Goal: Task Accomplishment & Management: Manage account settings

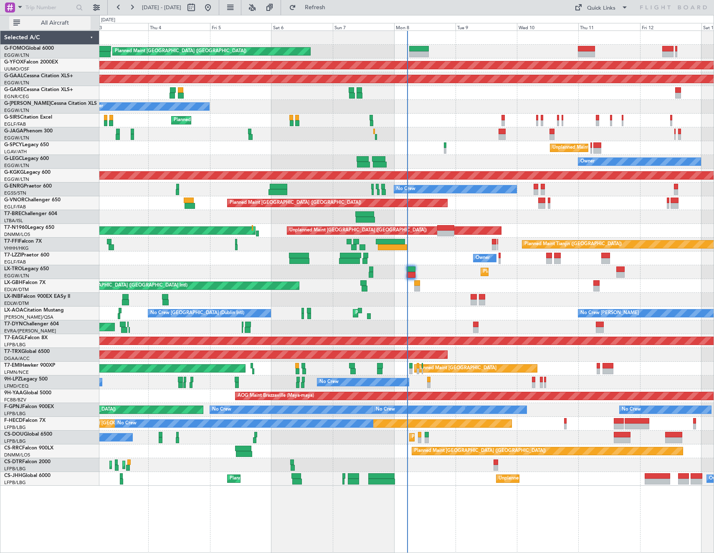
click at [57, 23] on span "All Aircraft" at bounding box center [55, 23] width 66 height 6
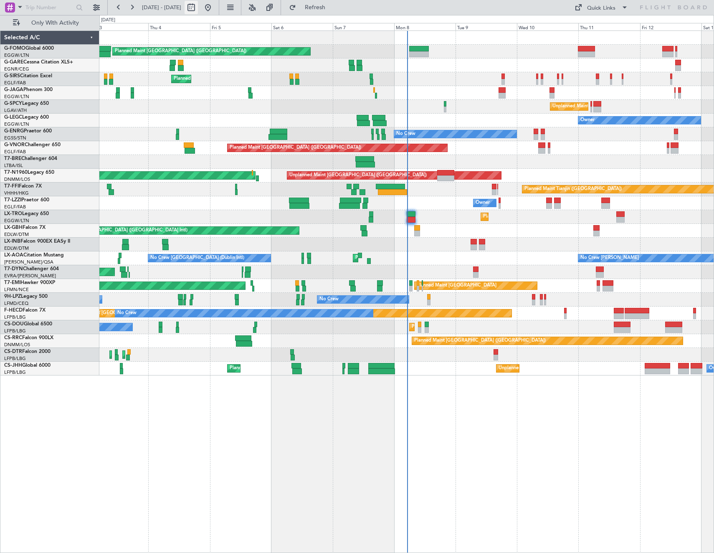
click at [198, 4] on button at bounding box center [191, 7] width 13 height 13
select select "9"
select select "2025"
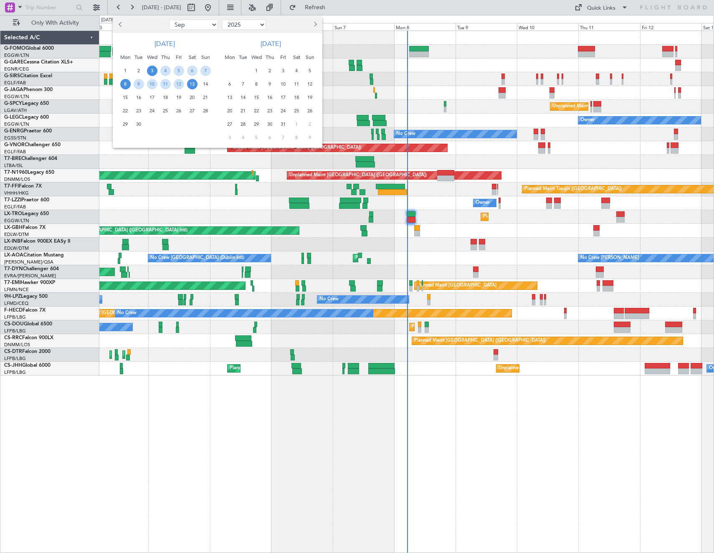
click at [125, 87] on span "8" at bounding box center [125, 84] width 10 height 10
click at [126, 94] on span "15" at bounding box center [125, 97] width 10 height 10
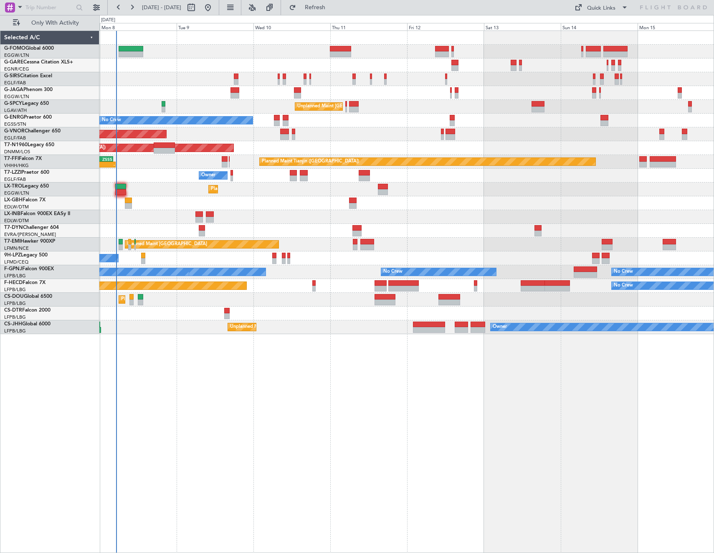
click at [60, 32] on div "Selected A/C" at bounding box center [49, 38] width 99 height 14
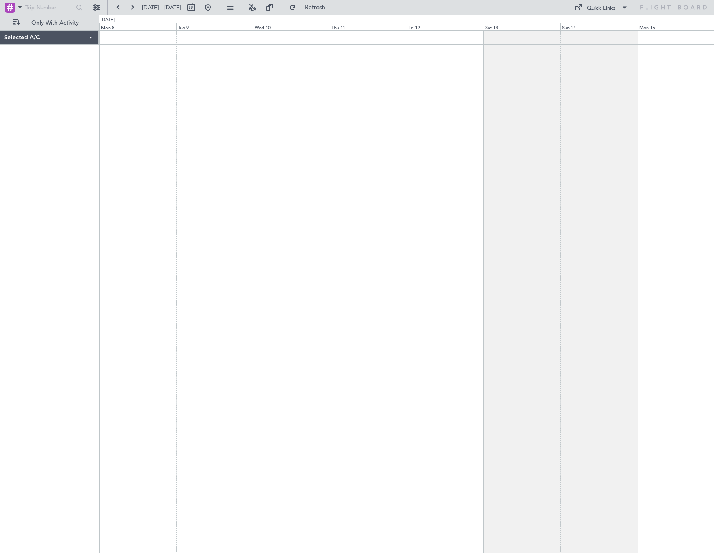
click at [60, 30] on div "Selected A/C" at bounding box center [49, 291] width 98 height 522
click at [58, 35] on div "Selected A/C" at bounding box center [49, 38] width 98 height 14
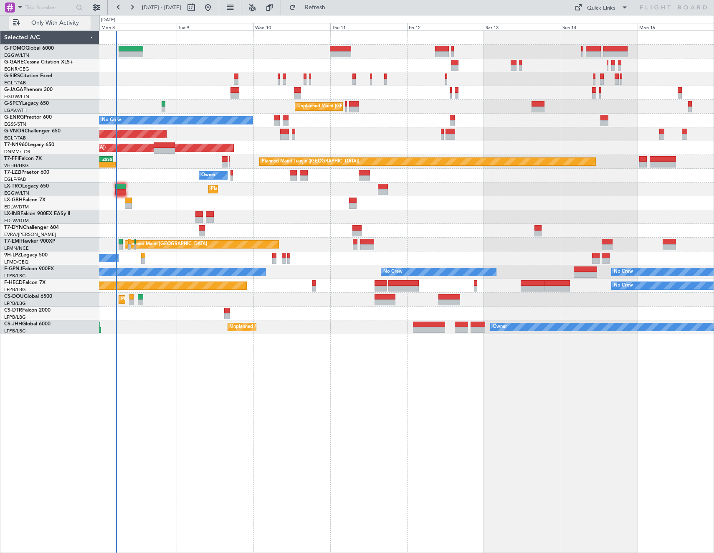
click at [59, 23] on span "Only With Activity" at bounding box center [55, 23] width 66 height 6
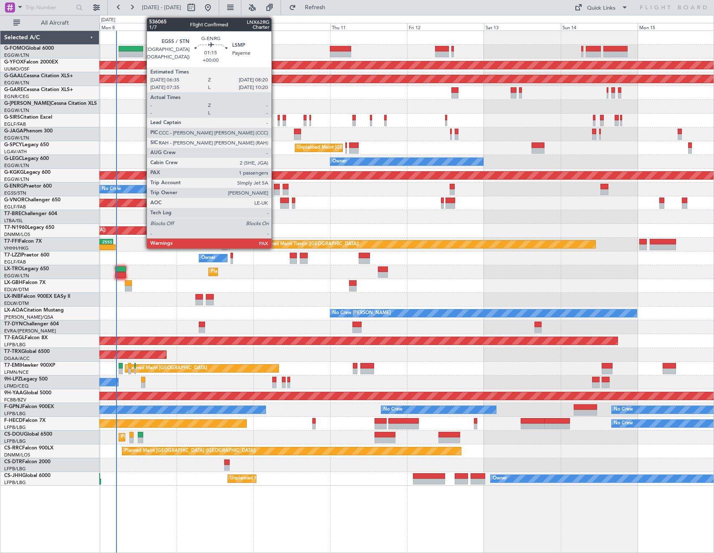
click at [275, 189] on div at bounding box center [277, 192] width 6 height 6
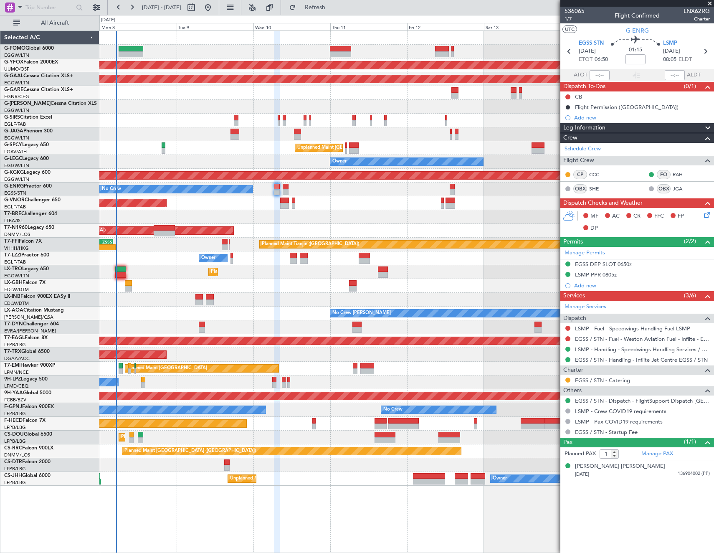
drag, startPoint x: 57, startPoint y: 25, endPoint x: 87, endPoint y: 3, distance: 37.6
click at [57, 25] on span "All Aircraft" at bounding box center [55, 23] width 66 height 6
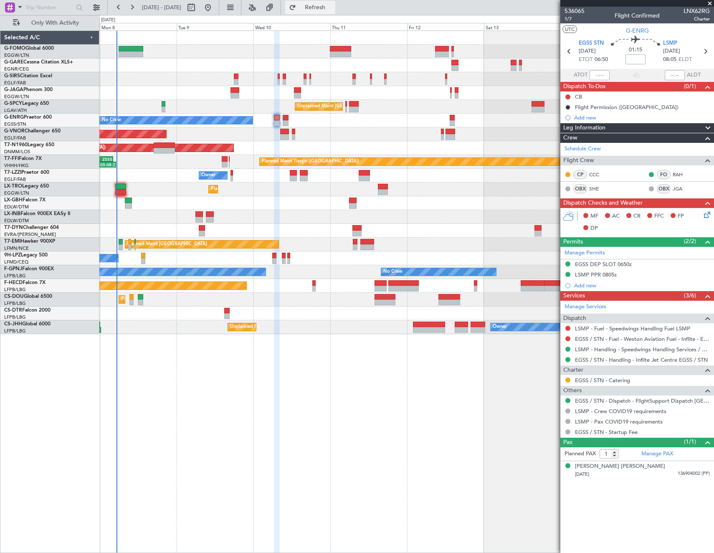
click at [332, 10] on span "Refresh" at bounding box center [315, 8] width 35 height 6
type input "+00:05"
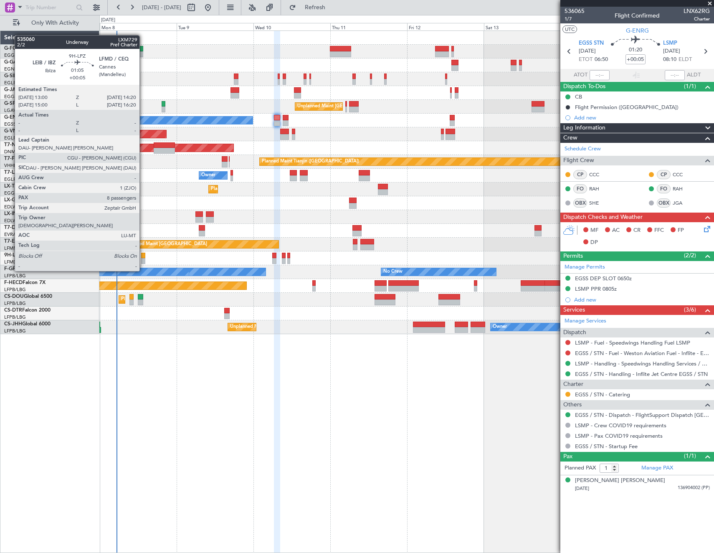
click at [143, 255] on div at bounding box center [143, 256] width 5 height 6
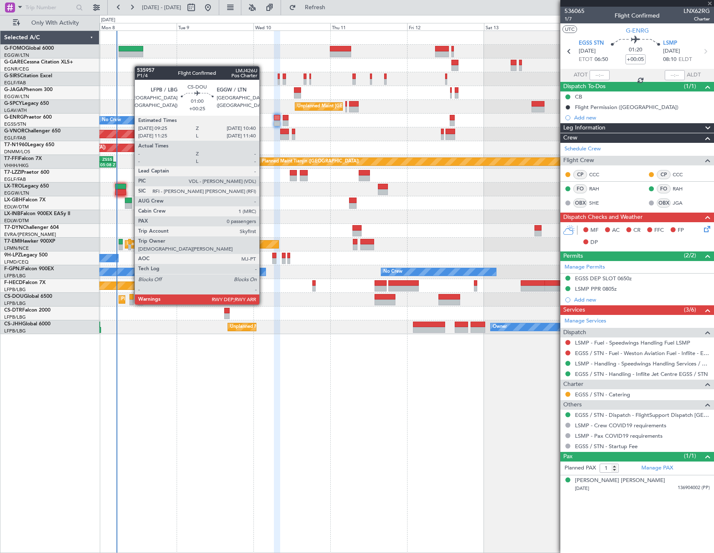
type input "8"
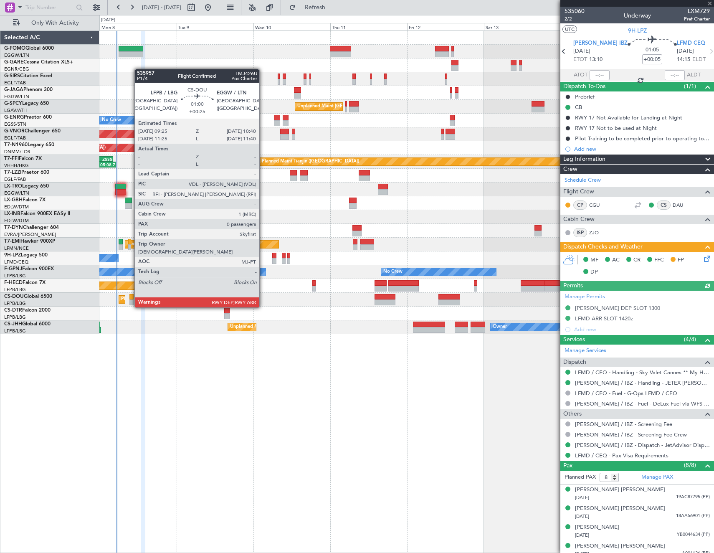
click at [130, 299] on div at bounding box center [131, 297] width 4 height 6
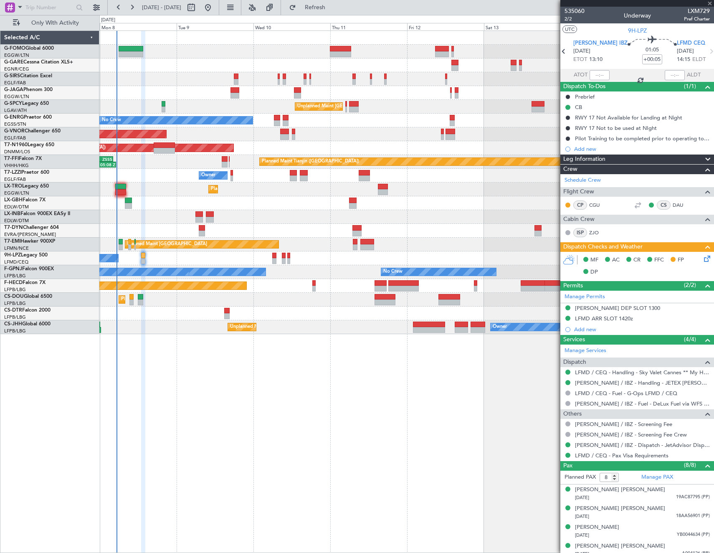
type input "+00:25"
type input "0"
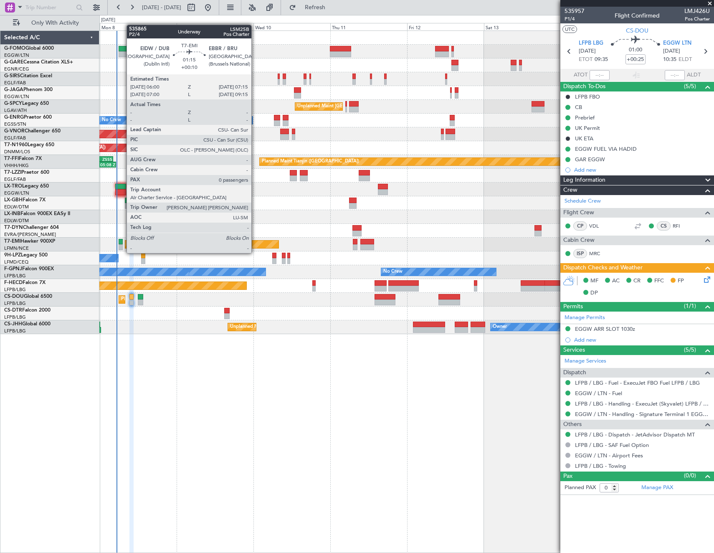
click at [122, 246] on div at bounding box center [121, 247] width 4 height 6
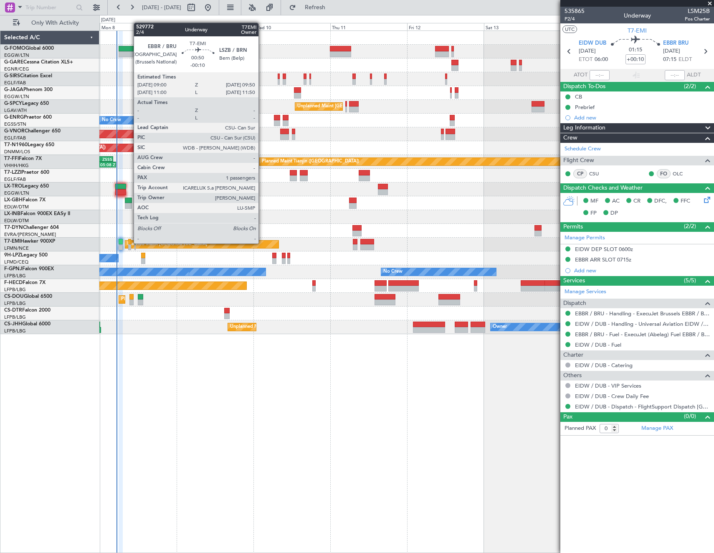
click at [130, 243] on div at bounding box center [129, 242] width 3 height 6
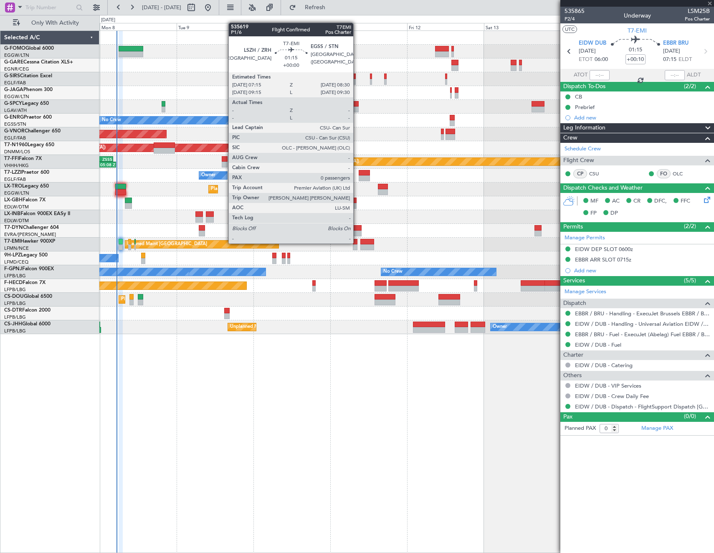
type input "-00:10"
type input "1"
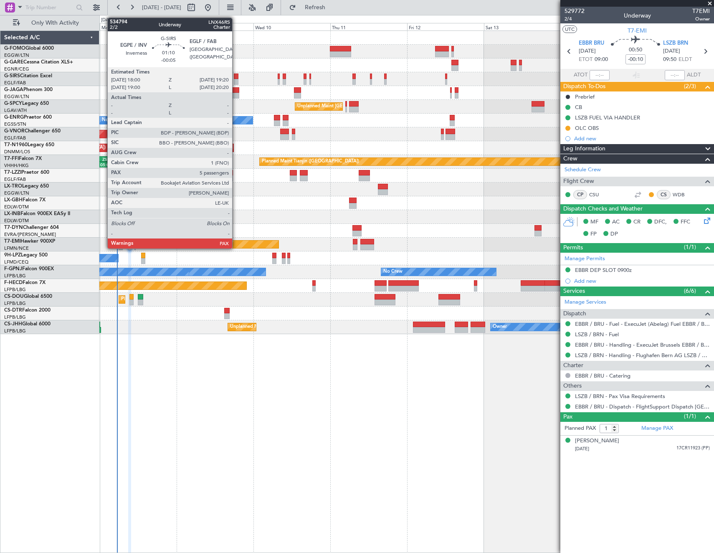
click at [236, 76] on div at bounding box center [236, 77] width 5 height 6
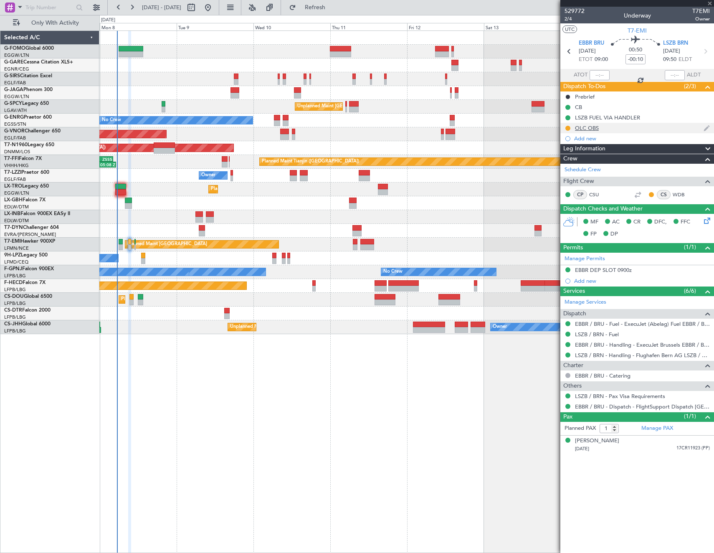
type input "-00:05"
type input "5"
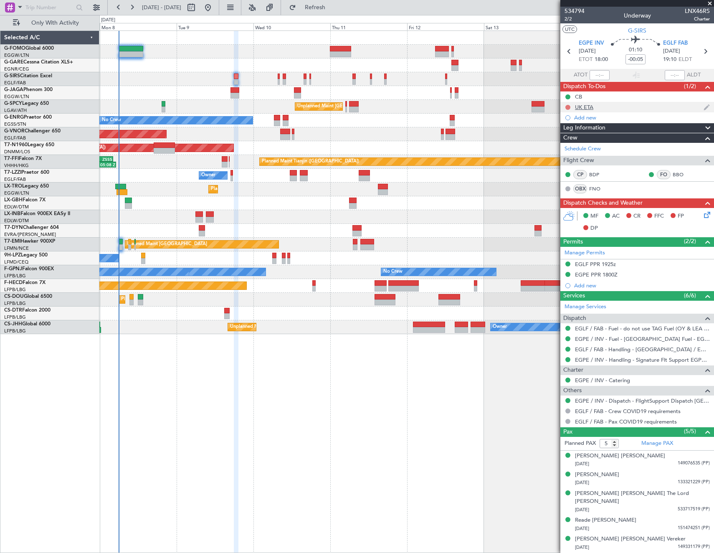
click at [568, 106] on button at bounding box center [567, 107] width 5 height 5
click at [565, 158] on span "Cancelled" at bounding box center [570, 156] width 24 height 8
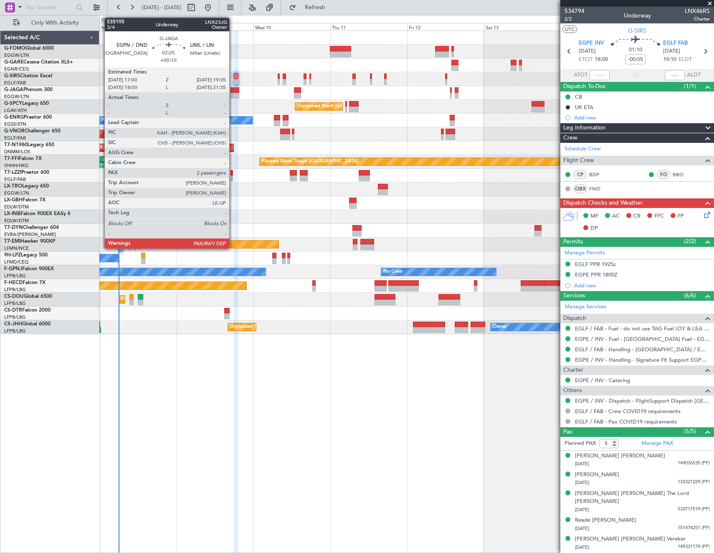
click at [233, 93] on div at bounding box center [235, 96] width 8 height 6
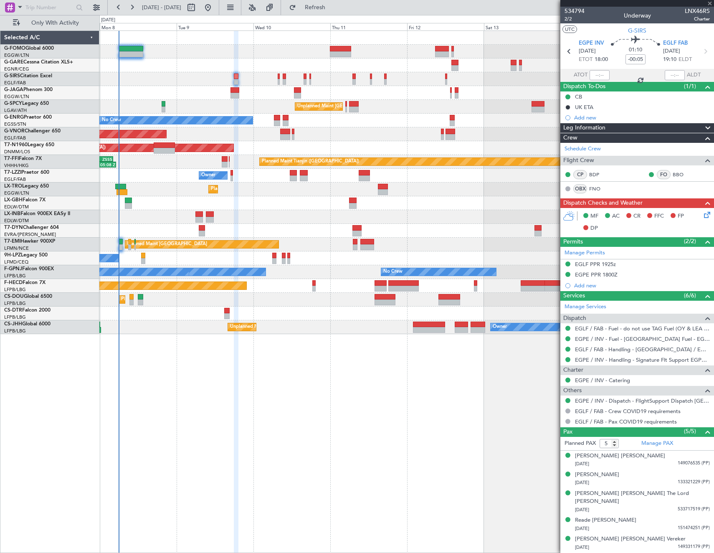
type input "+00:10"
type input "2"
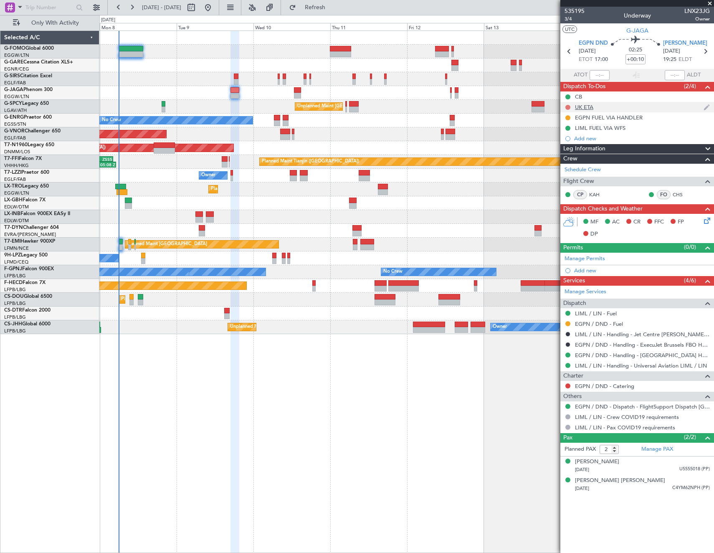
click at [567, 106] on button at bounding box center [567, 107] width 5 height 5
click at [564, 155] on span "Cancelled" at bounding box center [570, 156] width 24 height 8
click at [567, 385] on button at bounding box center [567, 385] width 5 height 5
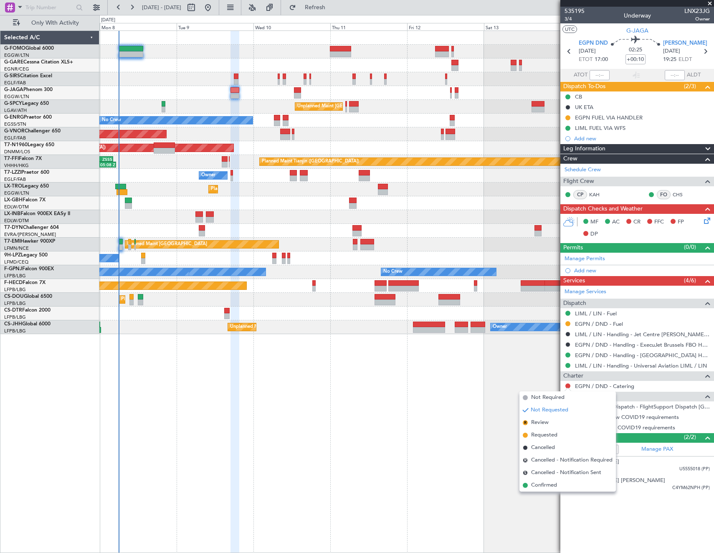
click at [651, 522] on article "535195 3/4 Underway LNX23JG Owner UTC G-JAGA EGPN DND 09/09/2025 ETOT 17:00 02:…" at bounding box center [637, 280] width 154 height 546
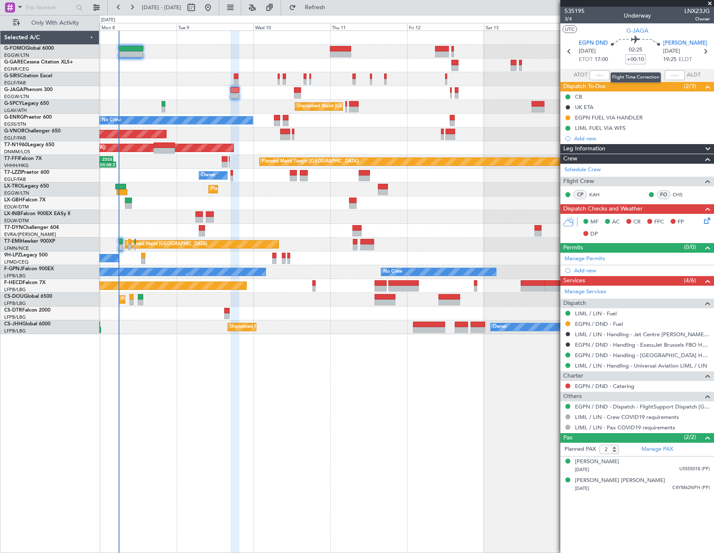
click at [643, 60] on input "+00:10" at bounding box center [636, 59] width 20 height 10
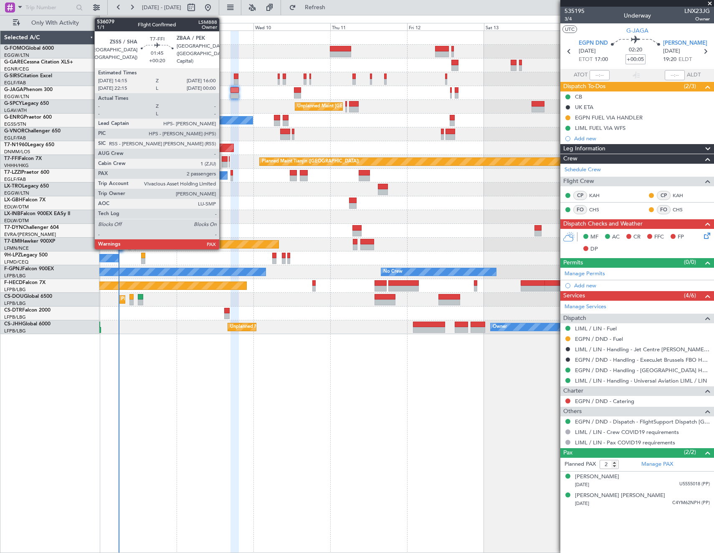
click at [223, 163] on div at bounding box center [225, 165] width 6 height 6
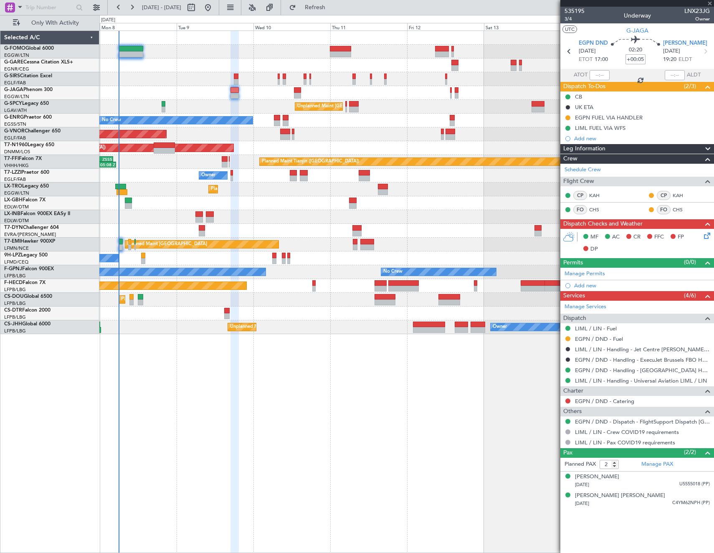
type input "+00:20"
type input "5"
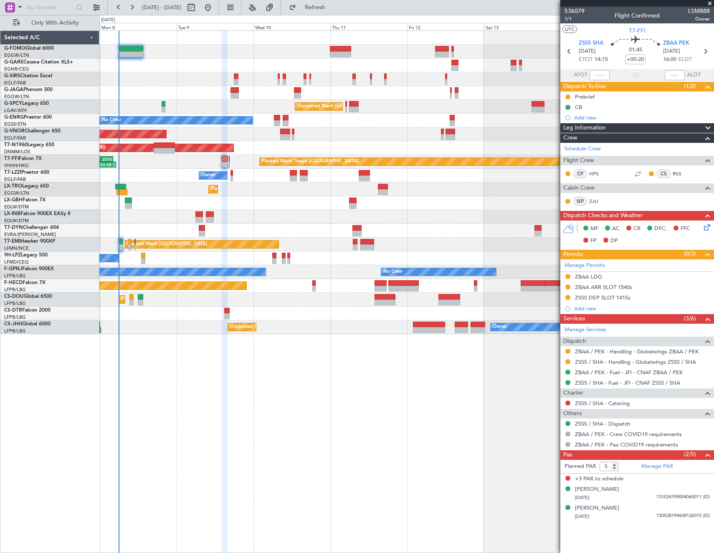
click at [611, 28] on section "UTC T7-FFI" at bounding box center [637, 29] width 154 height 13
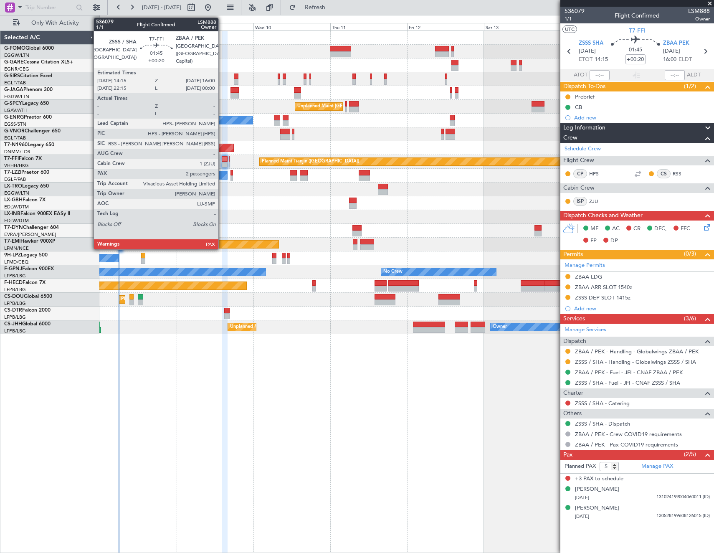
click at [222, 157] on div at bounding box center [225, 159] width 6 height 6
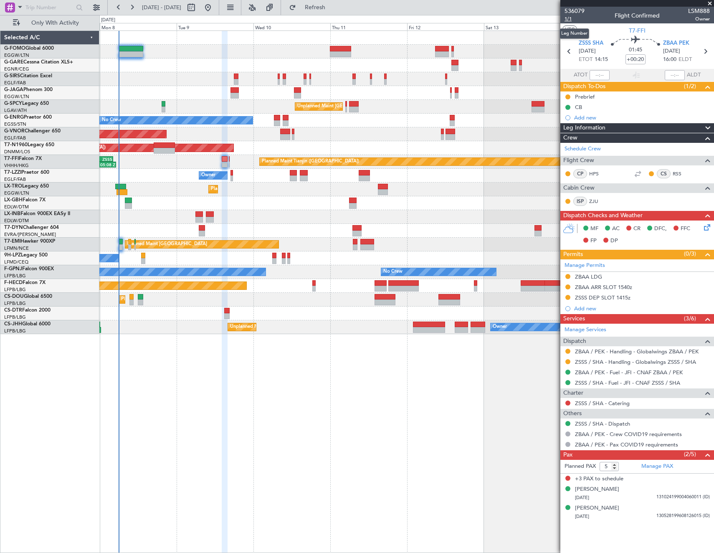
click at [572, 18] on span "1/1" at bounding box center [575, 18] width 20 height 7
click at [707, 50] on icon at bounding box center [705, 51] width 11 height 11
type input "-00:05"
type input "0"
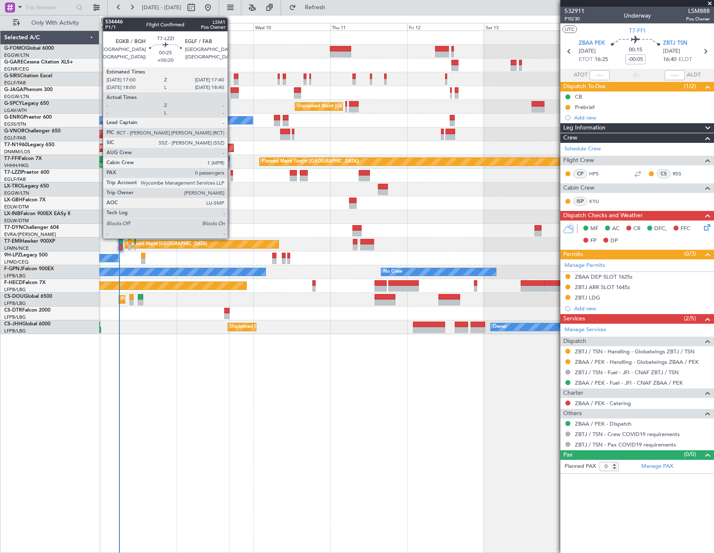
click at [231, 173] on div at bounding box center [232, 173] width 3 height 6
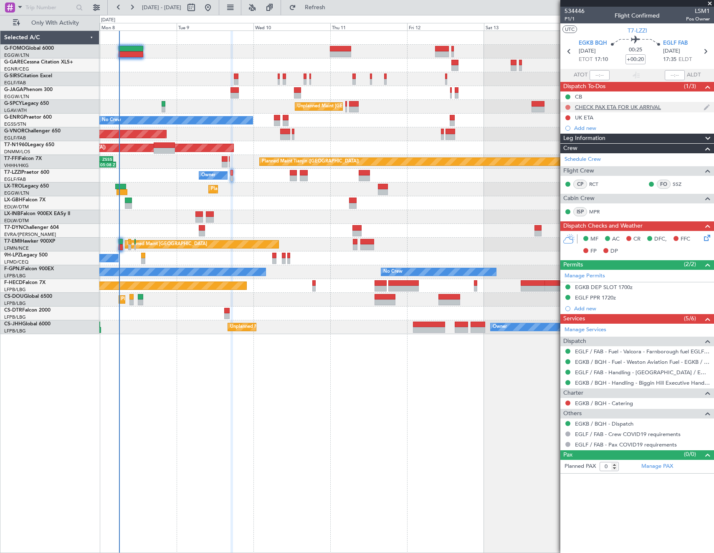
click at [568, 106] on button at bounding box center [567, 107] width 5 height 5
drag, startPoint x: 564, startPoint y: 153, endPoint x: 566, endPoint y: 141, distance: 12.4
click at [564, 152] on span "Cancelled" at bounding box center [570, 156] width 24 height 8
click at [568, 118] on button at bounding box center [567, 117] width 5 height 5
click at [567, 171] on span "Cancelled" at bounding box center [570, 167] width 24 height 8
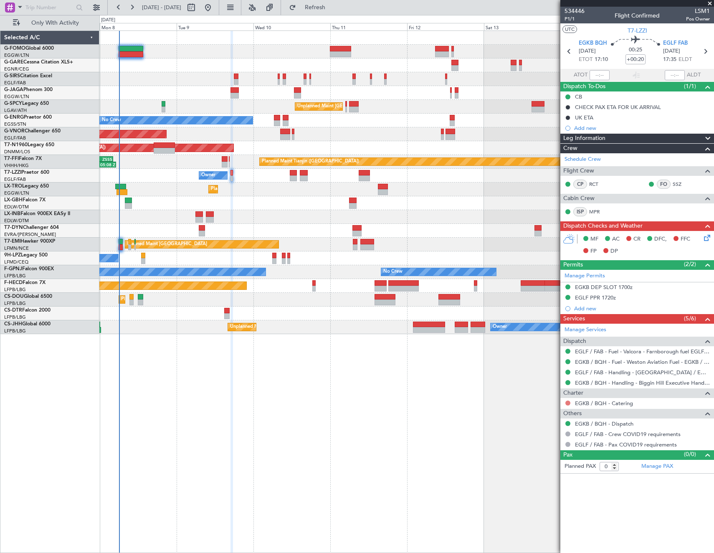
click at [568, 401] on button at bounding box center [567, 403] width 5 height 5
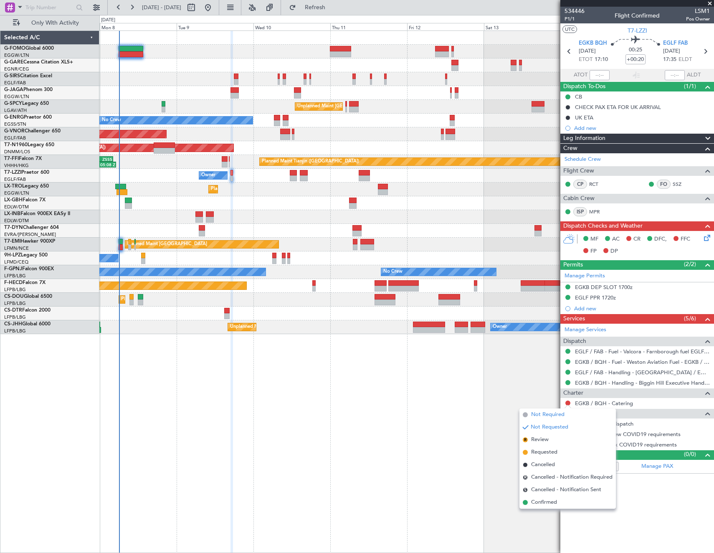
click at [549, 413] on span "Not Required" at bounding box center [547, 415] width 33 height 8
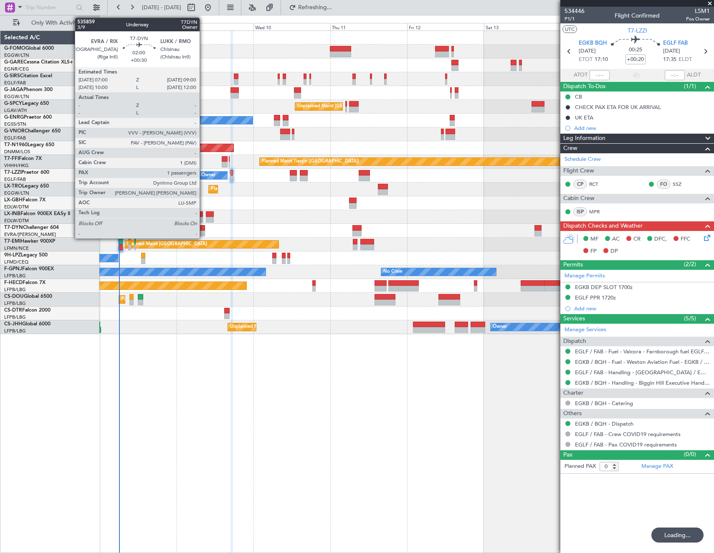
click at [201, 226] on div at bounding box center [202, 228] width 7 height 6
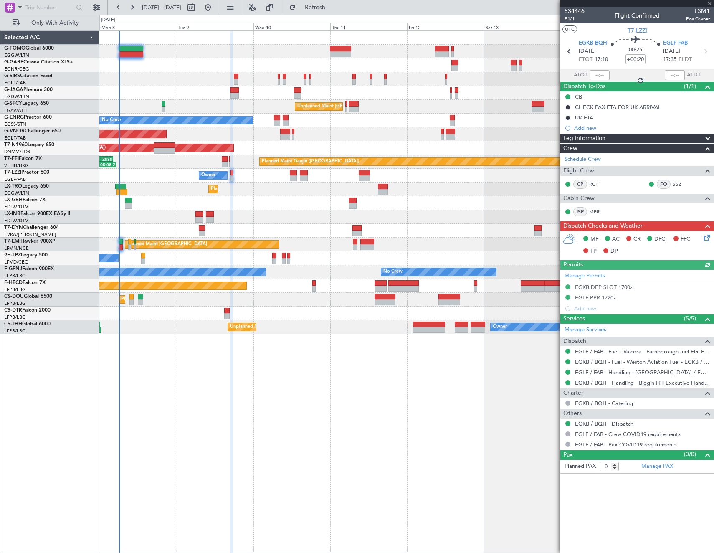
type input "+00:30"
type input "1"
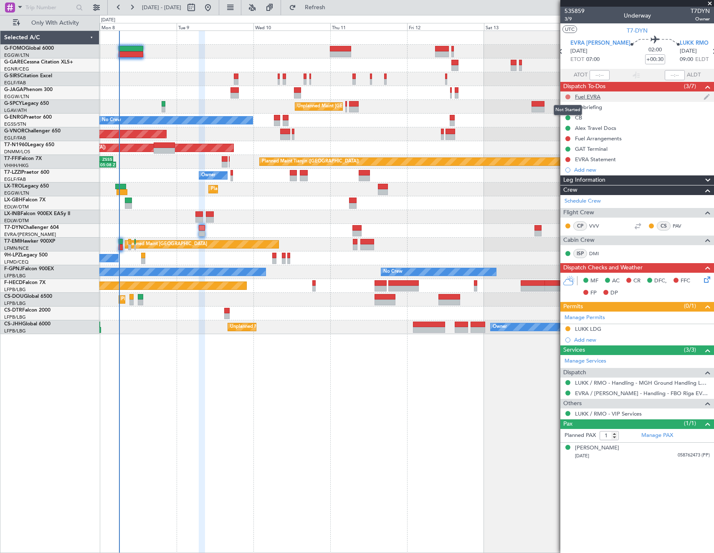
click at [568, 97] on button at bounding box center [567, 96] width 5 height 5
click at [557, 145] on li "Cancelled" at bounding box center [568, 146] width 44 height 13
click at [568, 137] on button at bounding box center [567, 138] width 5 height 5
click at [562, 187] on span "Cancelled" at bounding box center [570, 188] width 24 height 8
click at [568, 106] on button at bounding box center [567, 107] width 5 height 5
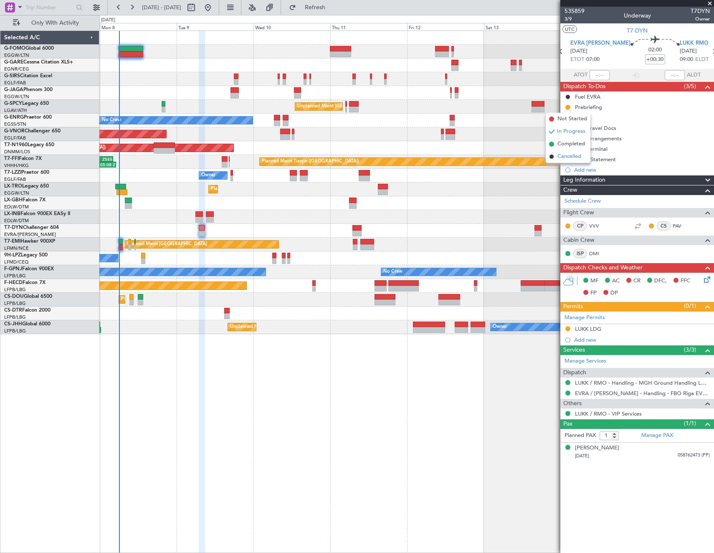
click at [560, 157] on span "Cancelled" at bounding box center [570, 156] width 24 height 8
click at [706, 278] on icon at bounding box center [705, 278] width 7 height 7
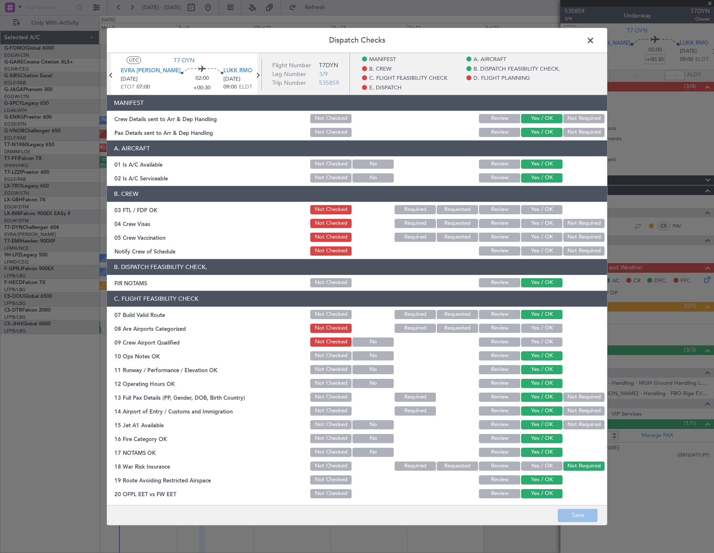
click at [536, 209] on button "Yes / OK" at bounding box center [541, 209] width 41 height 9
click at [571, 223] on button "Not Required" at bounding box center [583, 223] width 41 height 9
click at [567, 236] on button "Not Required" at bounding box center [583, 237] width 41 height 9
click at [547, 248] on button "Yes / OK" at bounding box center [541, 250] width 41 height 9
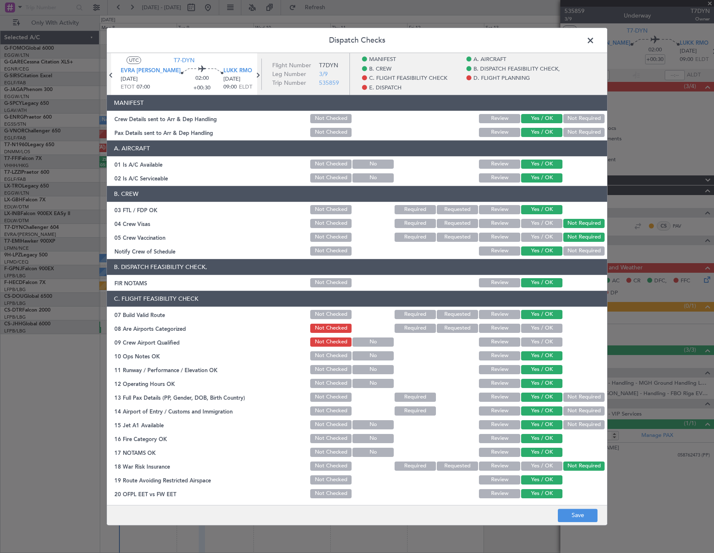
click at [538, 332] on button "Yes / OK" at bounding box center [541, 328] width 41 height 9
click at [538, 347] on button "Yes / OK" at bounding box center [541, 341] width 41 height 9
click at [584, 515] on button "Save" at bounding box center [578, 515] width 40 height 13
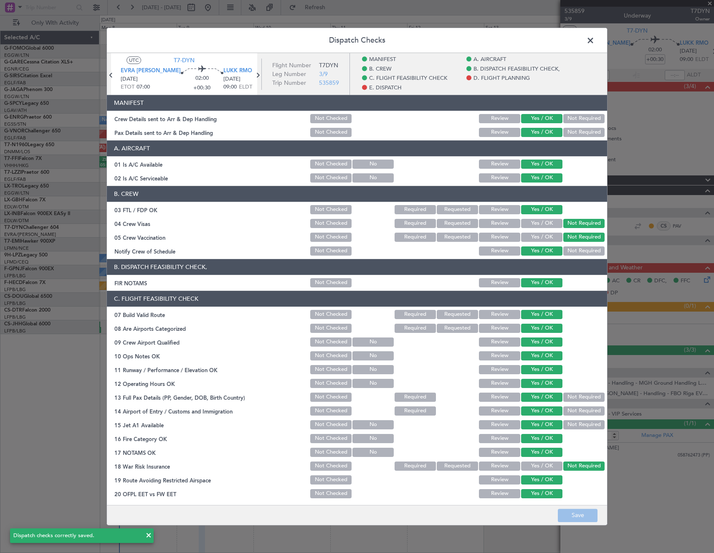
click at [595, 41] on span at bounding box center [595, 42] width 0 height 17
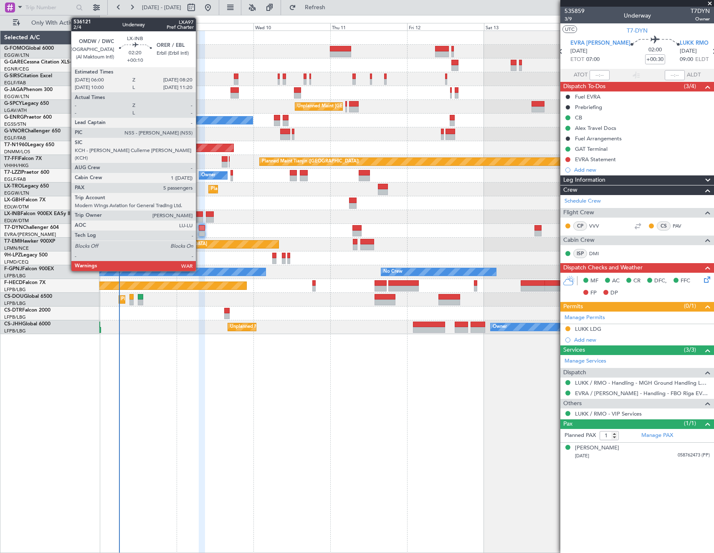
click at [200, 217] on div at bounding box center [199, 220] width 8 height 6
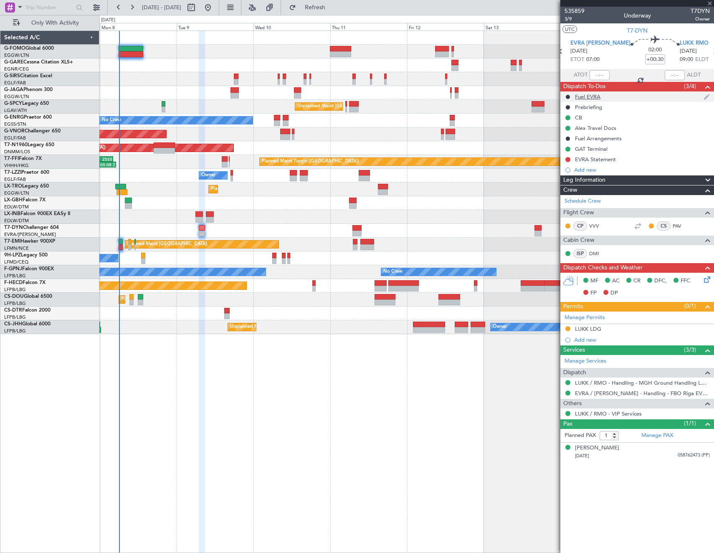
type input "+00:10"
type input "5"
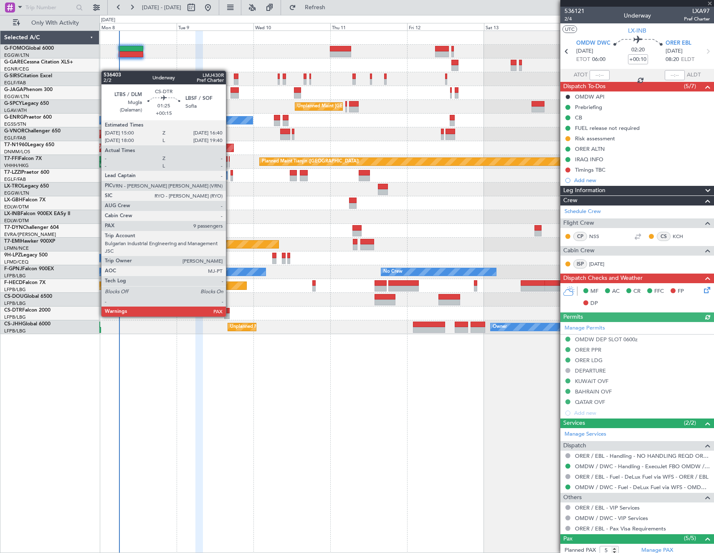
click at [229, 314] on div at bounding box center [406, 314] width 614 height 14
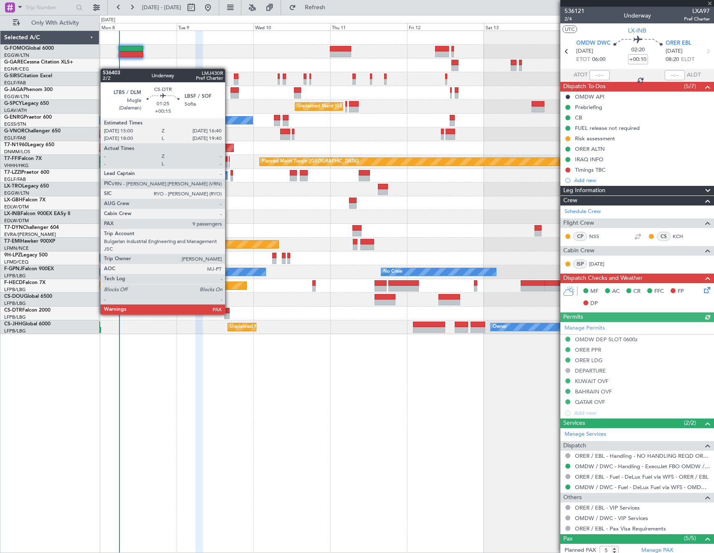
click at [226, 312] on div at bounding box center [226, 311] width 5 height 6
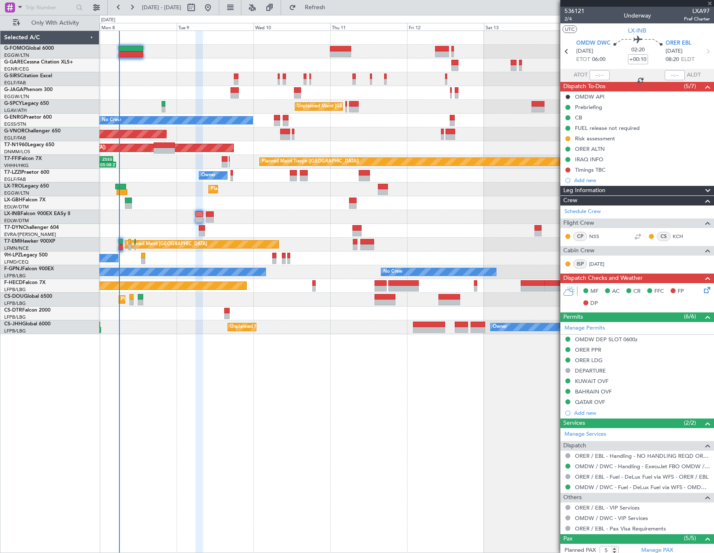
type input "+00:15"
type input "9"
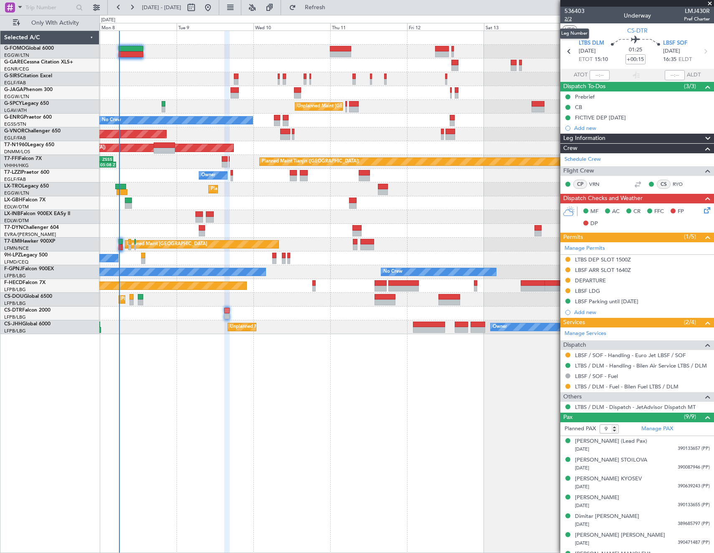
click at [572, 18] on span "2/2" at bounding box center [575, 18] width 20 height 7
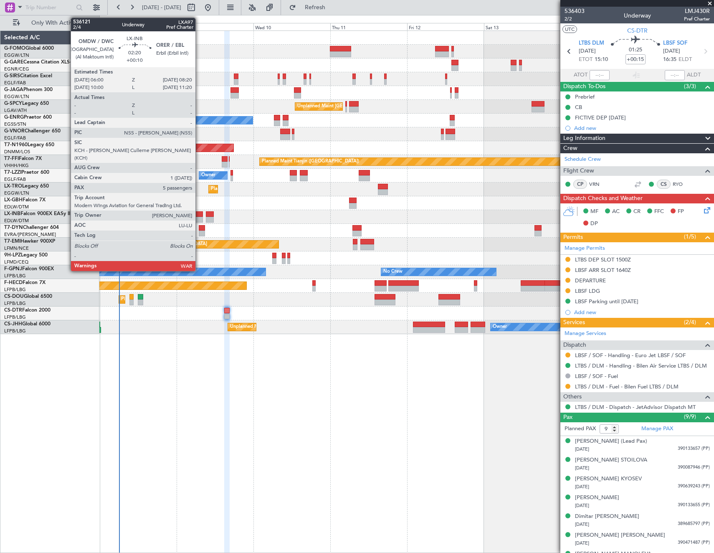
click at [199, 213] on div at bounding box center [199, 214] width 8 height 6
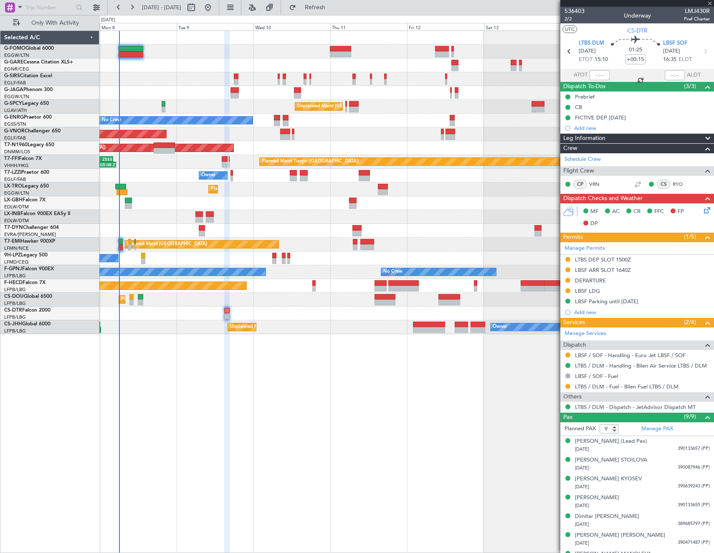
type input "+00:10"
type input "5"
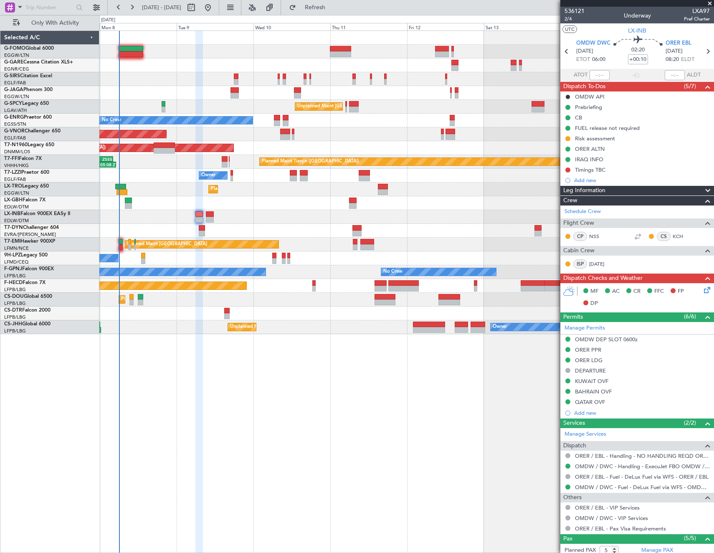
click at [646, 56] on div "02:20 +00:10" at bounding box center [638, 51] width 55 height 31
drag, startPoint x: 640, startPoint y: 61, endPoint x: 664, endPoint y: 63, distance: 24.3
click at [641, 61] on input "+00:10" at bounding box center [638, 59] width 20 height 10
click at [601, 29] on section "UTC LX-INB" at bounding box center [637, 29] width 154 height 13
type input "+00:05"
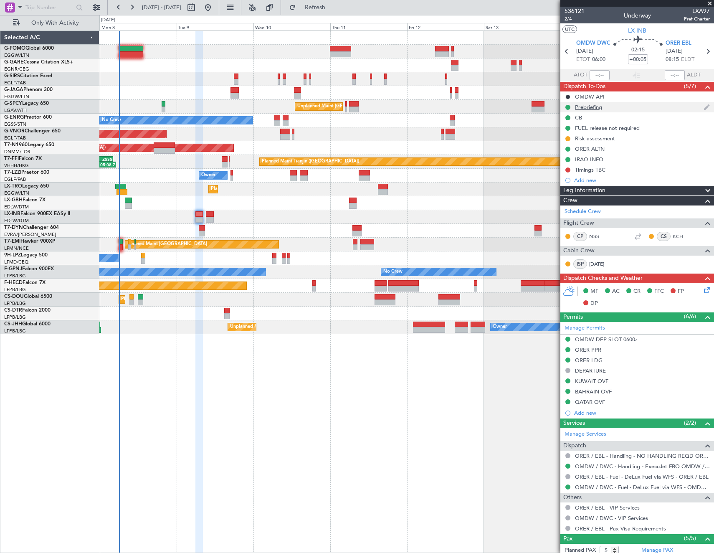
click at [589, 109] on div "Prebriefing" at bounding box center [588, 107] width 27 height 7
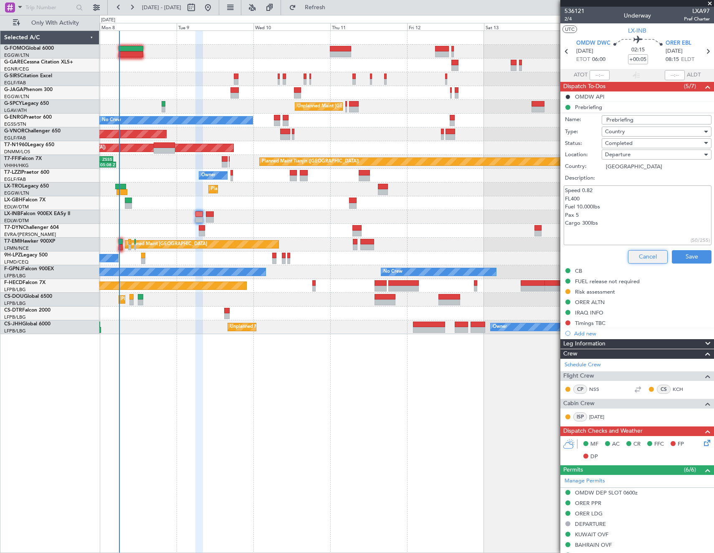
click at [642, 251] on button "Cancel" at bounding box center [648, 256] width 40 height 13
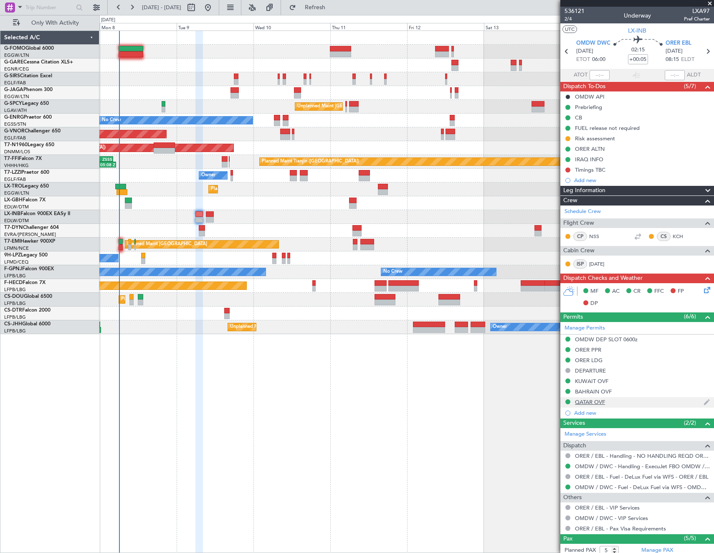
click at [590, 403] on div "QATAR OVF" at bounding box center [590, 401] width 30 height 7
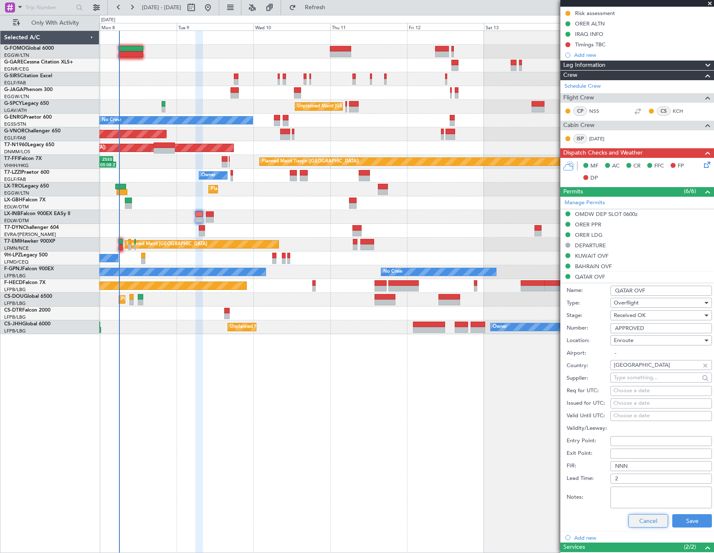
click at [643, 517] on button "Cancel" at bounding box center [649, 520] width 40 height 13
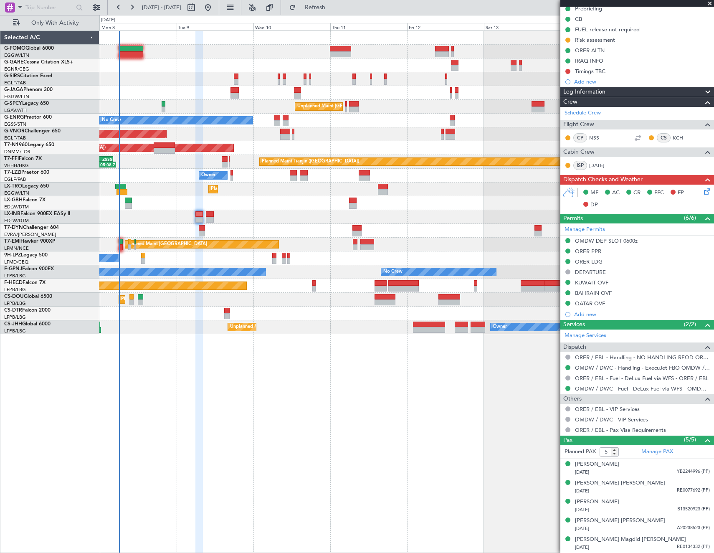
scroll to position [98, 0]
click at [702, 193] on icon at bounding box center [705, 190] width 7 height 7
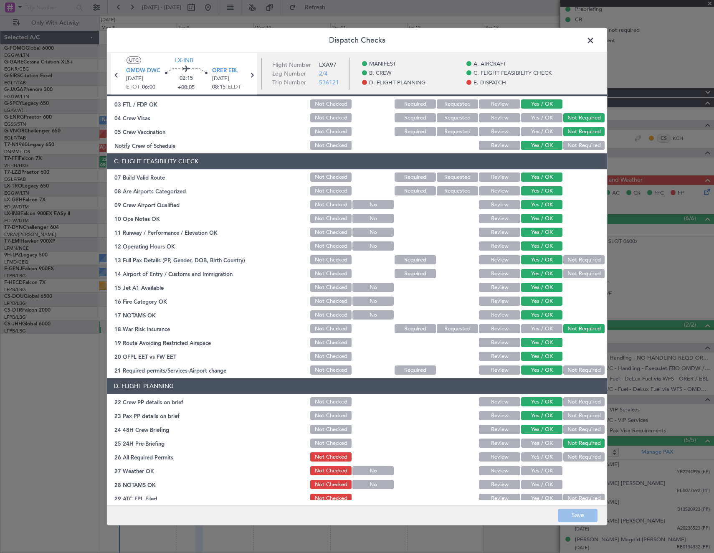
scroll to position [292, 0]
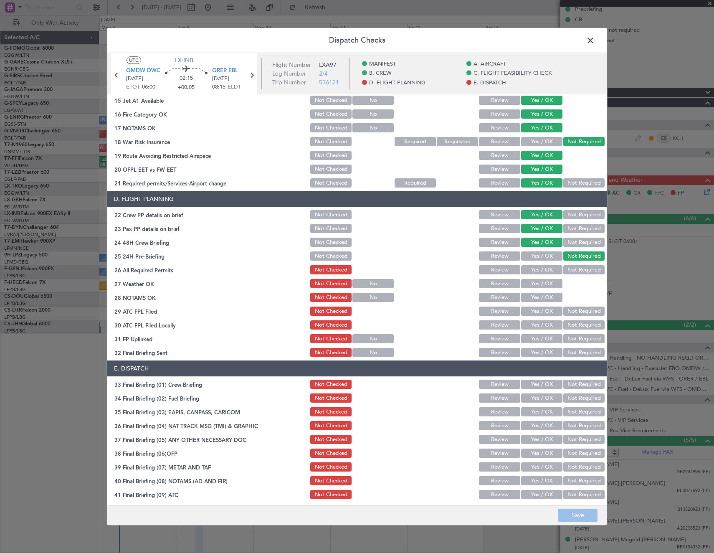
click at [538, 268] on button "Yes / OK" at bounding box center [541, 270] width 41 height 9
click at [581, 512] on button "Save" at bounding box center [578, 515] width 40 height 13
click at [595, 43] on span at bounding box center [595, 42] width 0 height 17
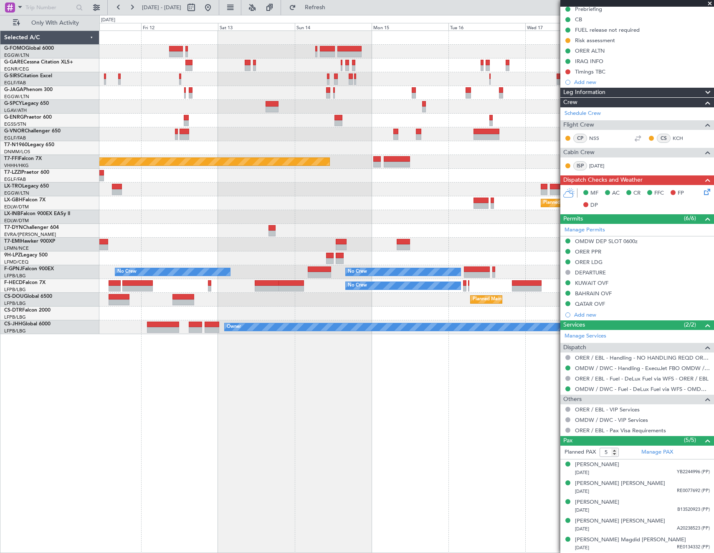
click at [222, 277] on div "Unplanned Maint Athens (Eleftherios Venizelos Intl) No Crew Unplanned Maint Lon…" at bounding box center [406, 182] width 614 height 303
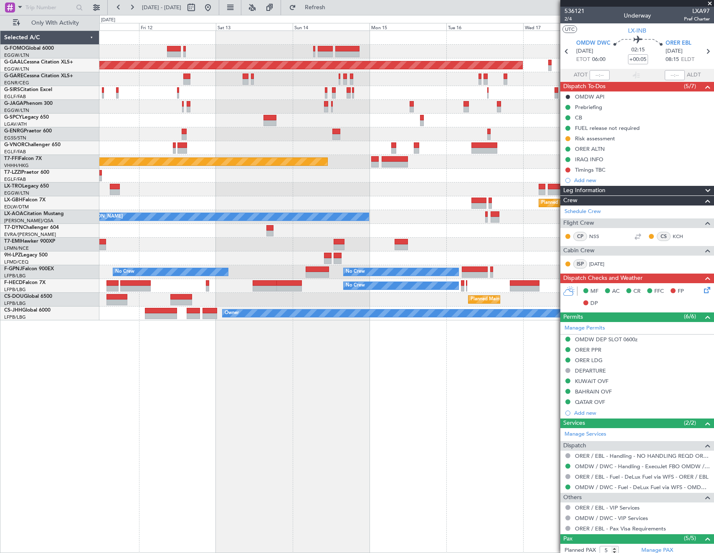
scroll to position [98, 0]
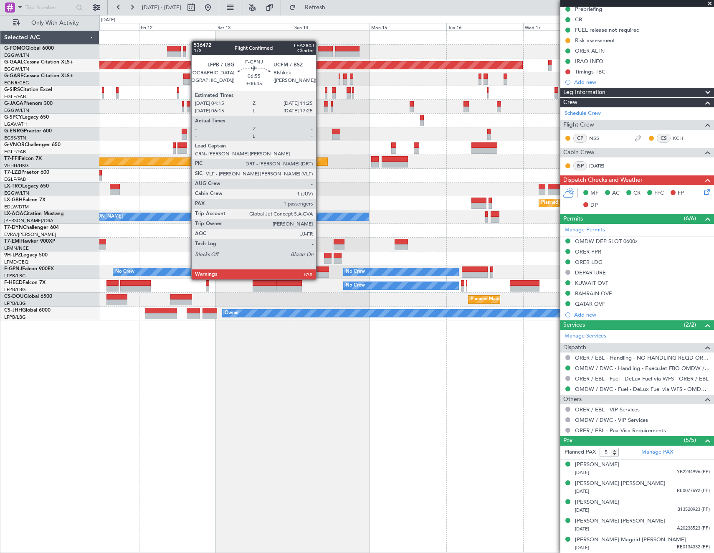
click at [320, 271] on div at bounding box center [317, 269] width 23 height 6
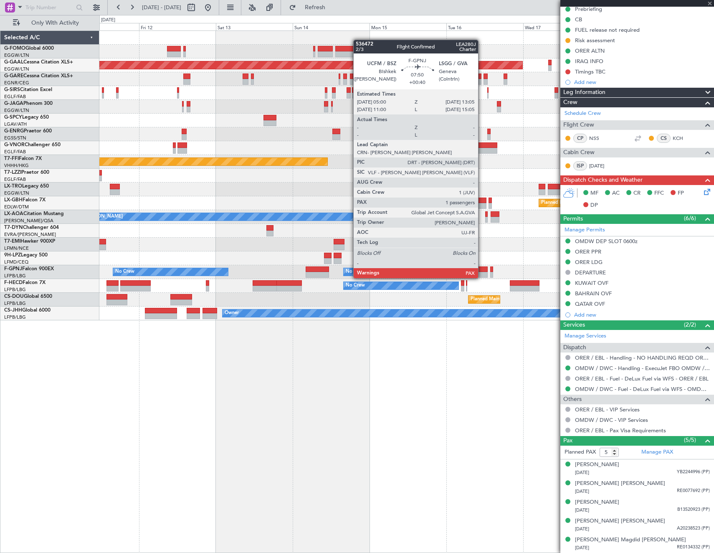
type input "+00:45"
type input "2"
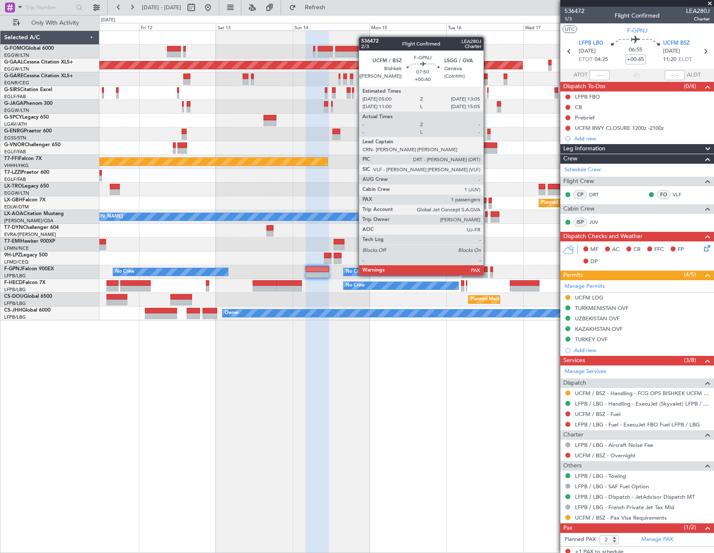
click at [487, 267] on div at bounding box center [475, 269] width 26 height 6
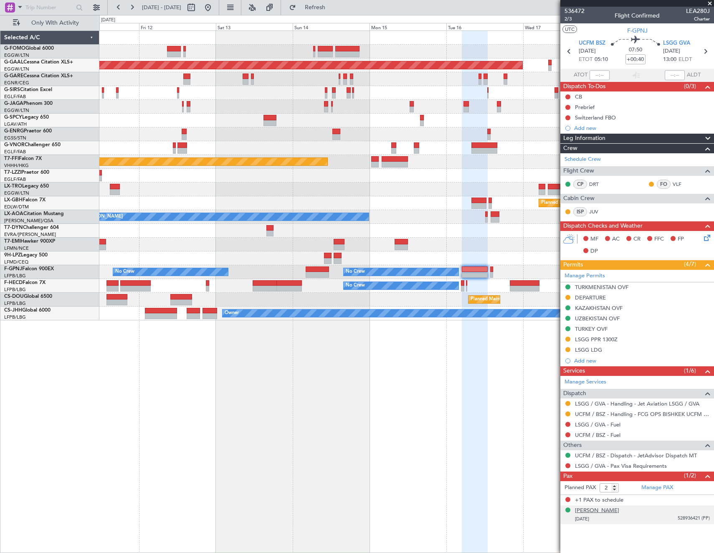
click at [610, 512] on div "[PERSON_NAME]" at bounding box center [597, 511] width 44 height 8
click at [606, 512] on div "[PERSON_NAME]" at bounding box center [597, 511] width 44 height 8
click at [333, 9] on span "Refresh" at bounding box center [315, 8] width 35 height 6
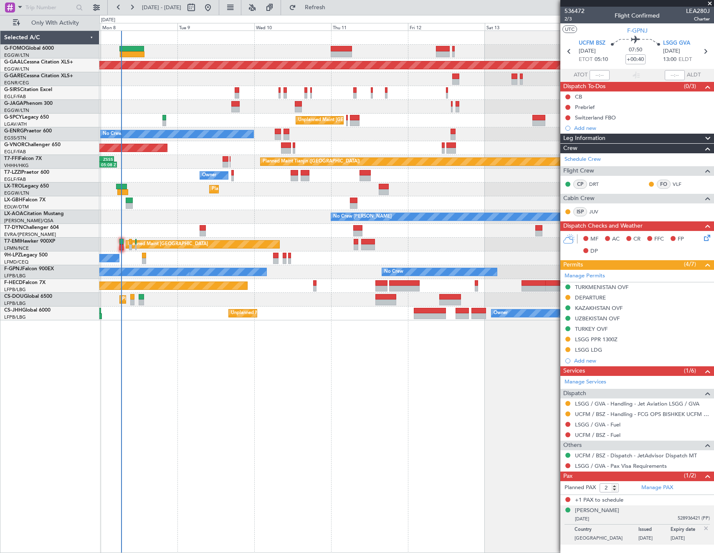
click at [488, 130] on div "Planned Maint [GEOGRAPHIC_DATA] ([GEOGRAPHIC_DATA]) Planned [GEOGRAPHIC_DATA] U…" at bounding box center [406, 175] width 614 height 289
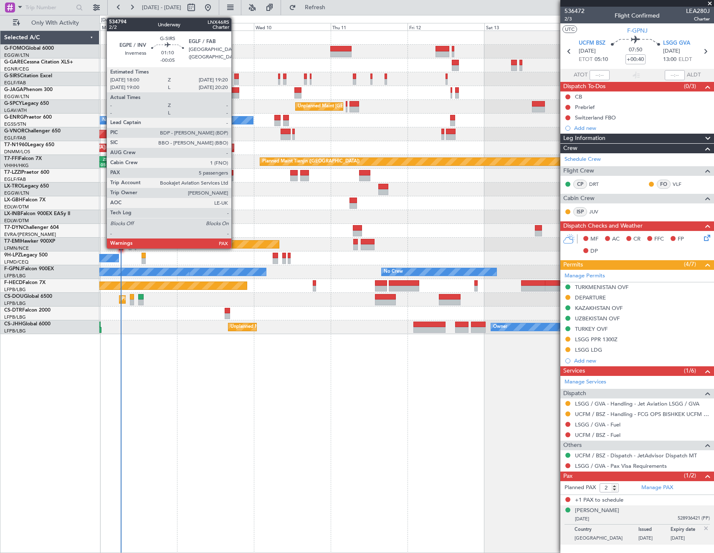
click at [235, 80] on div at bounding box center [236, 82] width 5 height 6
type input "-00:05"
type input "5"
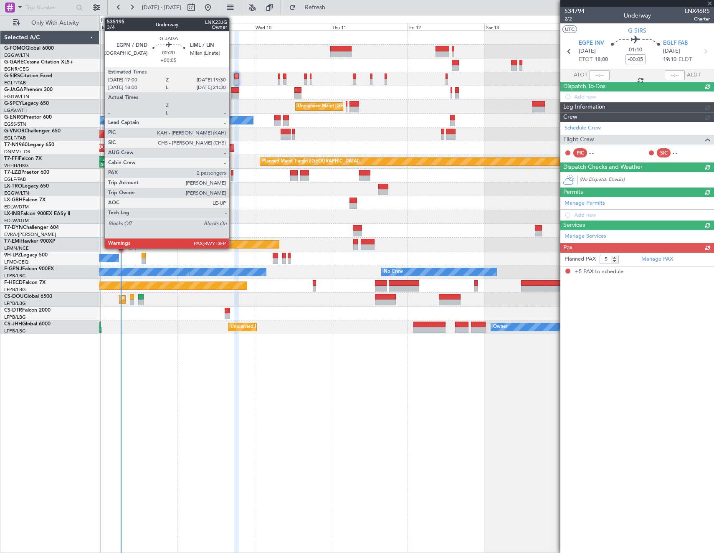
click at [233, 94] on div at bounding box center [235, 96] width 8 height 6
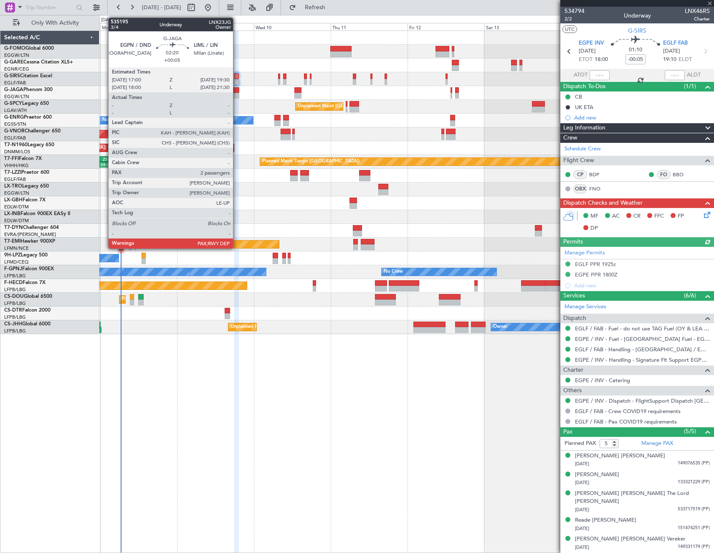
type input "+00:05"
type input "2"
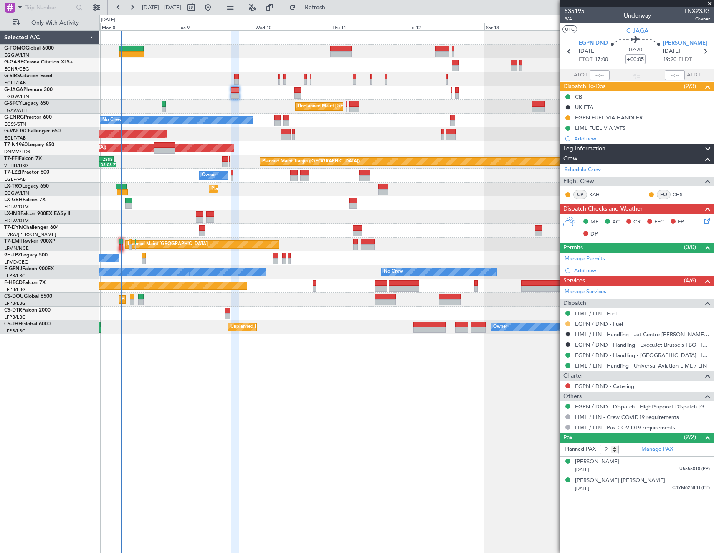
click at [567, 325] on button at bounding box center [567, 323] width 5 height 5
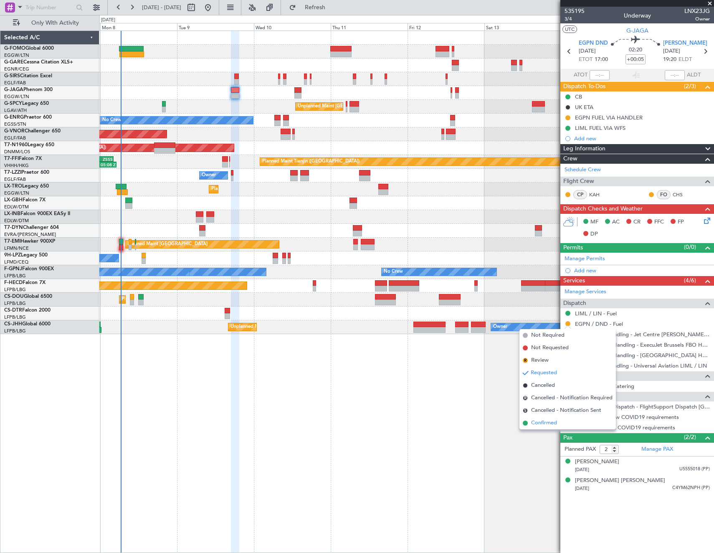
click at [555, 423] on span "Confirmed" at bounding box center [544, 423] width 26 height 8
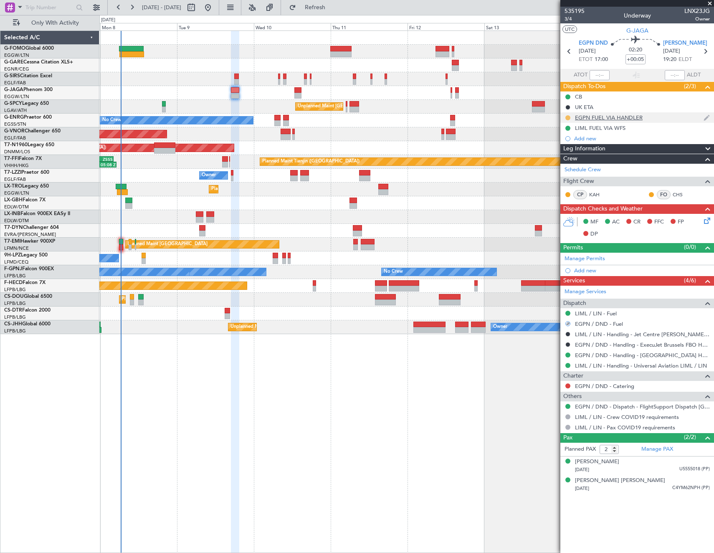
click at [570, 118] on button at bounding box center [567, 117] width 5 height 5
click at [557, 156] on li "Completed" at bounding box center [568, 154] width 45 height 13
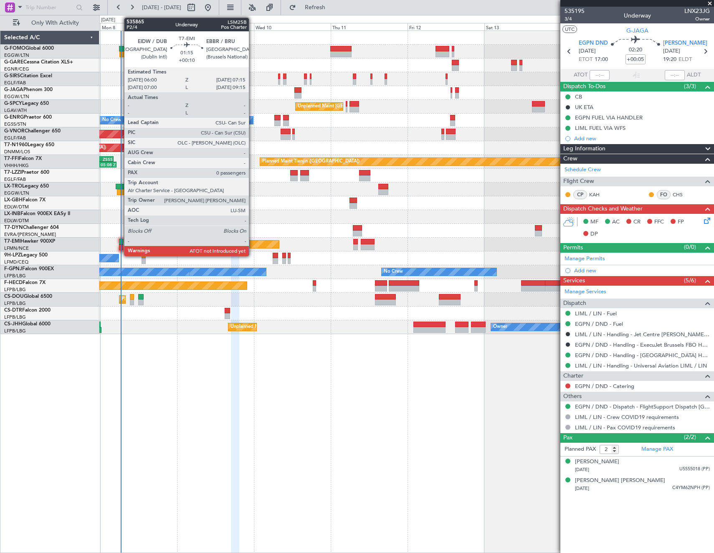
click at [120, 243] on div at bounding box center [121, 242] width 4 height 6
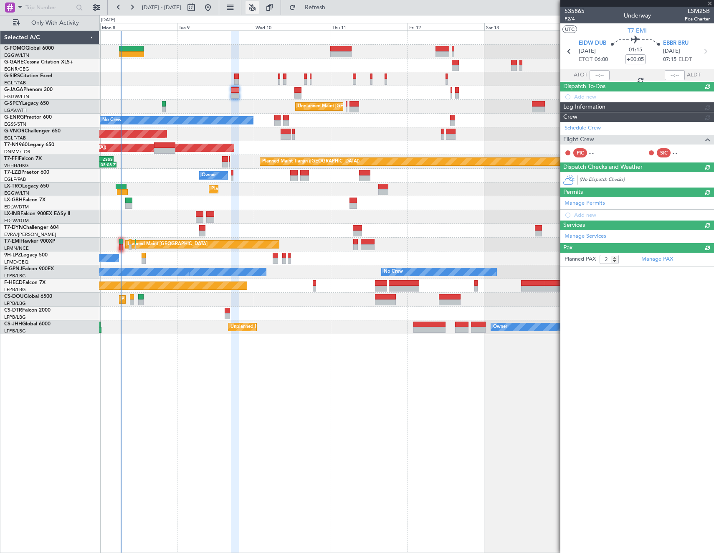
type input "+00:10"
type input "0"
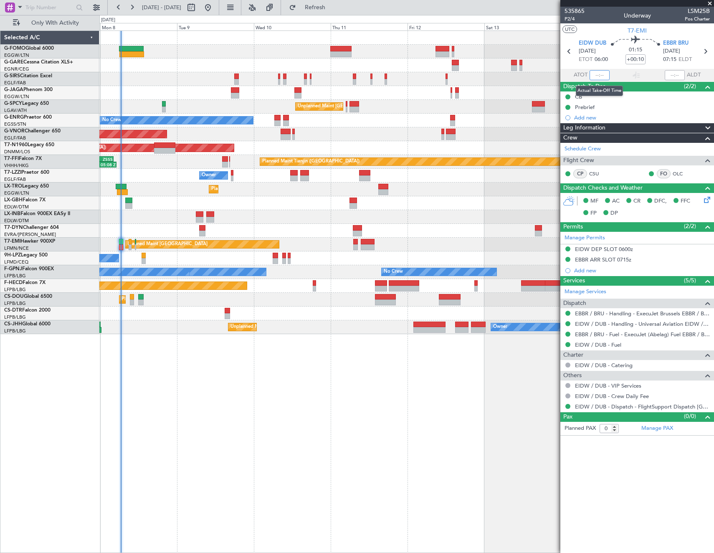
click at [606, 74] on input "text" at bounding box center [600, 75] width 20 height 10
drag, startPoint x: 654, startPoint y: 510, endPoint x: 644, endPoint y: 502, distance: 12.4
click at [653, 508] on article "535865 P2/4 Underway LSM25B Pos Charter UTC T7-EMI EIDW DUB 08/09/2025 ETOT 06:…" at bounding box center [637, 280] width 154 height 546
type input "06:21"
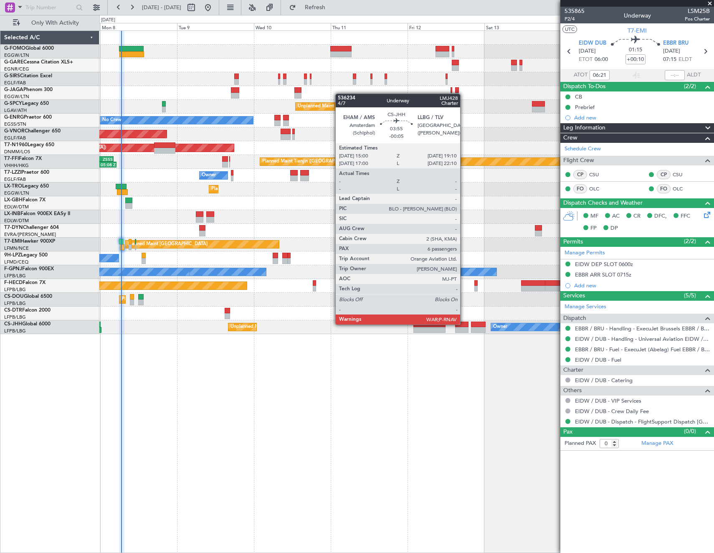
click at [464, 324] on div at bounding box center [461, 325] width 13 height 6
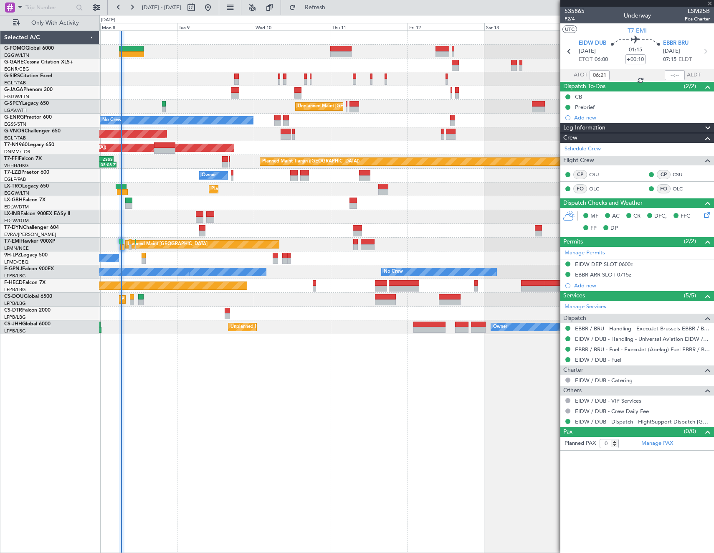
type input "-00:05"
type input "6"
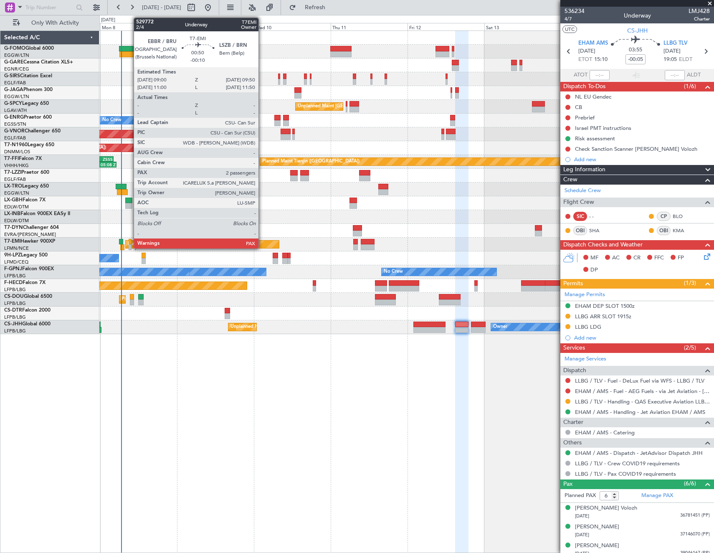
click at [129, 244] on div at bounding box center [130, 247] width 3 height 6
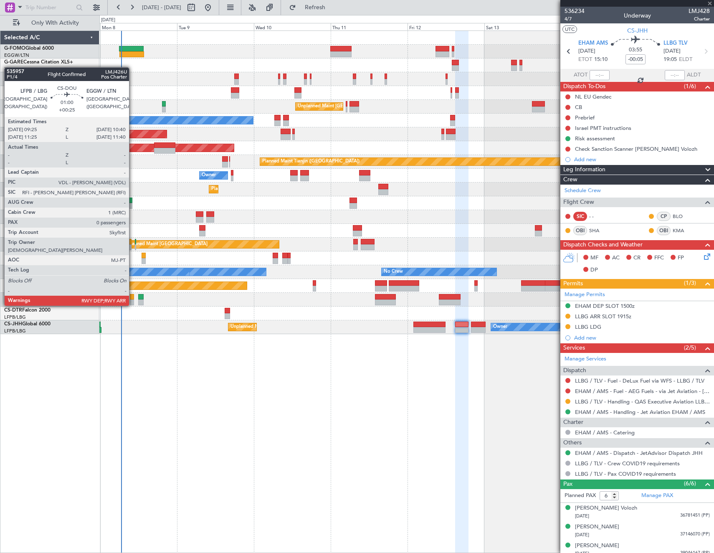
type input "-00:10"
type input "2"
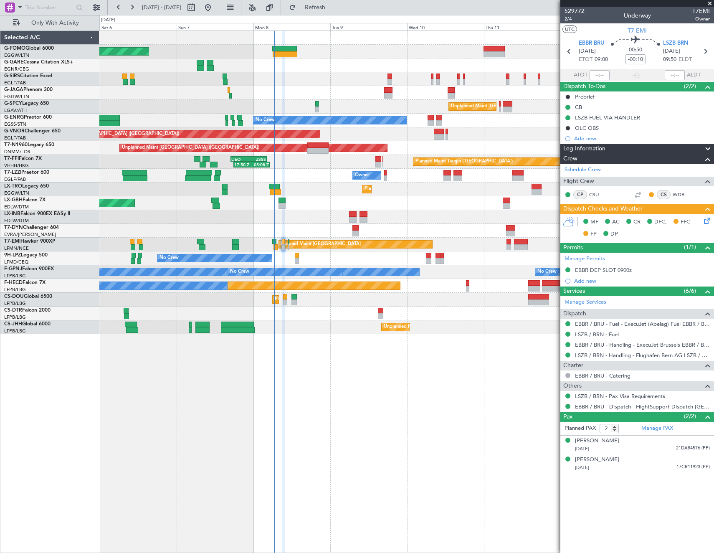
click at [311, 192] on div "Planned Maint Dusseldorf" at bounding box center [406, 190] width 614 height 14
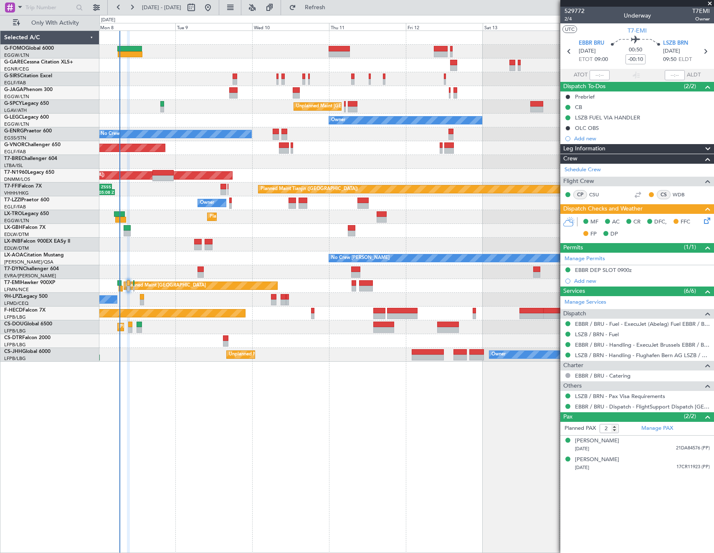
click at [284, 237] on div "Planned Maint London (Luton) Unplanned Maint Athens (Eleftherios Venizelos Intl…" at bounding box center [406, 196] width 614 height 331
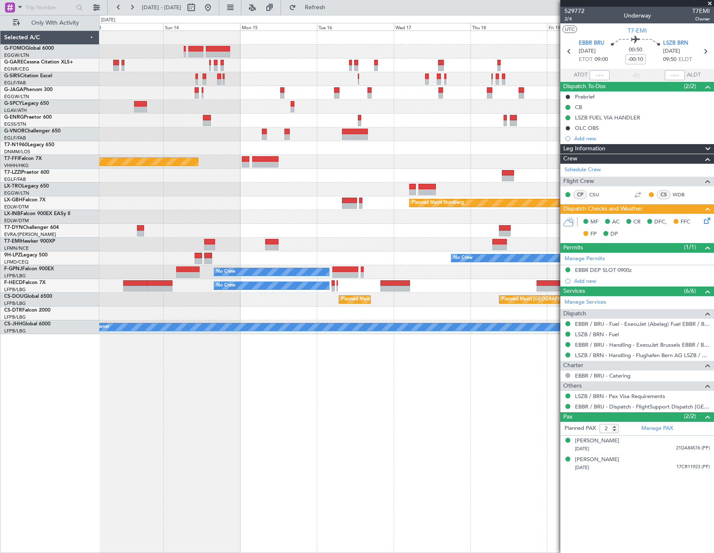
click at [84, 413] on div "Planned Maint Tianjin (Binhai) Planned Maint Nurnberg No Crew No Crew No Crew N…" at bounding box center [357, 284] width 714 height 538
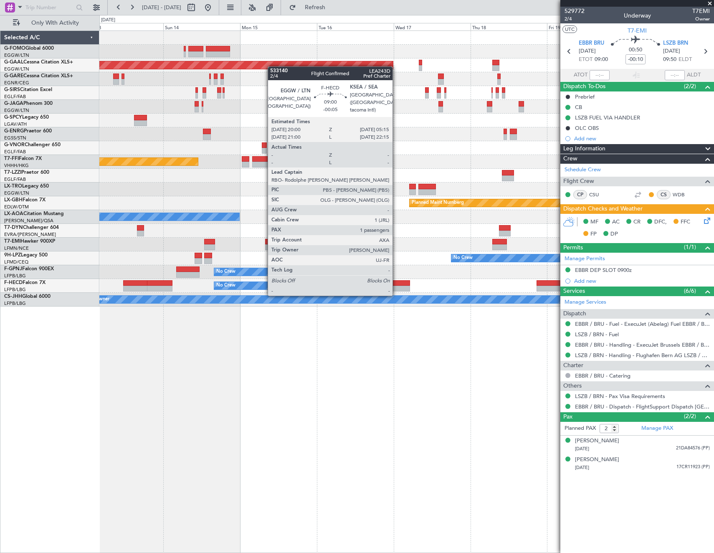
click at [396, 286] on div at bounding box center [395, 289] width 30 height 6
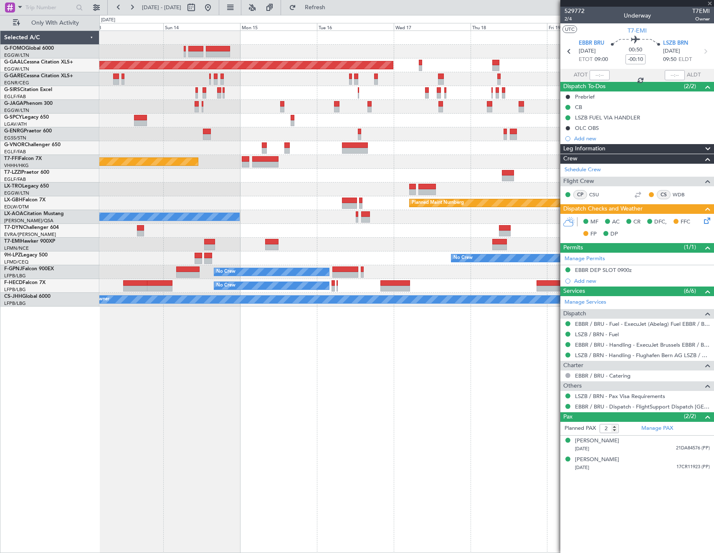
type input "-00:05"
type input "1"
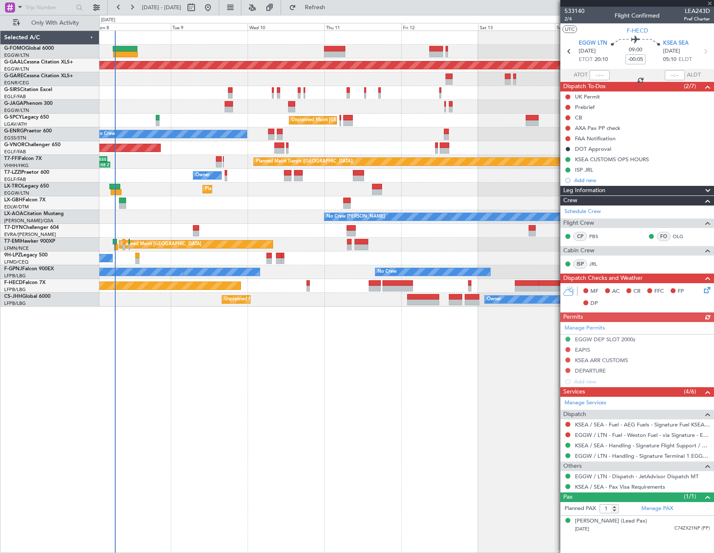
click at [601, 325] on fb-app "13 Sep 2025 - 21 Sep 2025 Refresh Quick Links Only With Activity Planned Maint …" at bounding box center [357, 279] width 714 height 547
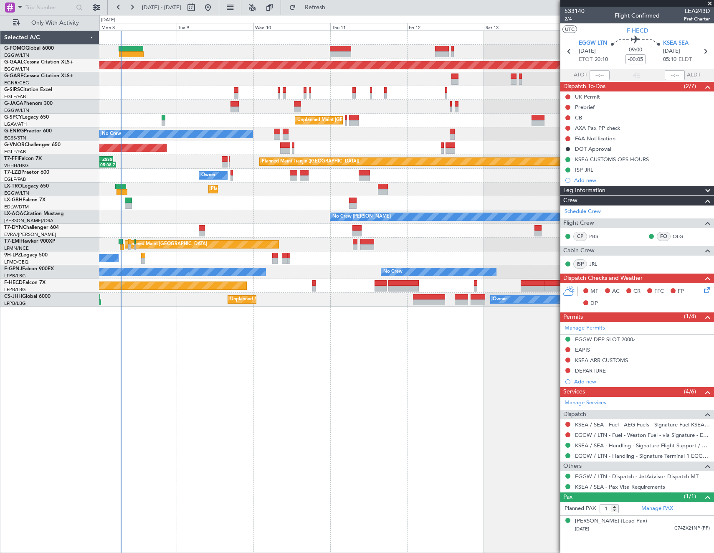
click at [361, 343] on div "Planned Maint London (Luton) Planned Maint Dusseldorf Unplanned Maint Athens (E…" at bounding box center [406, 291] width 615 height 522
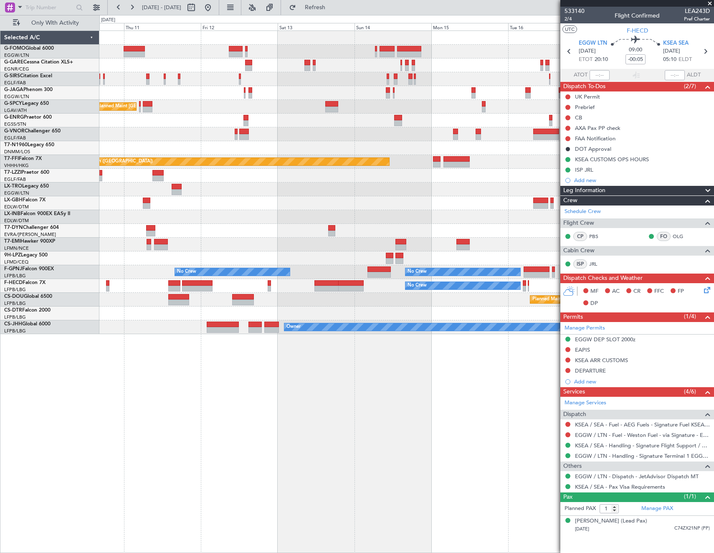
click at [247, 270] on div "Unplanned Maint Athens (Eleftherios Venizelos Intl) No Crew Planned Maint Londo…" at bounding box center [406, 182] width 614 height 303
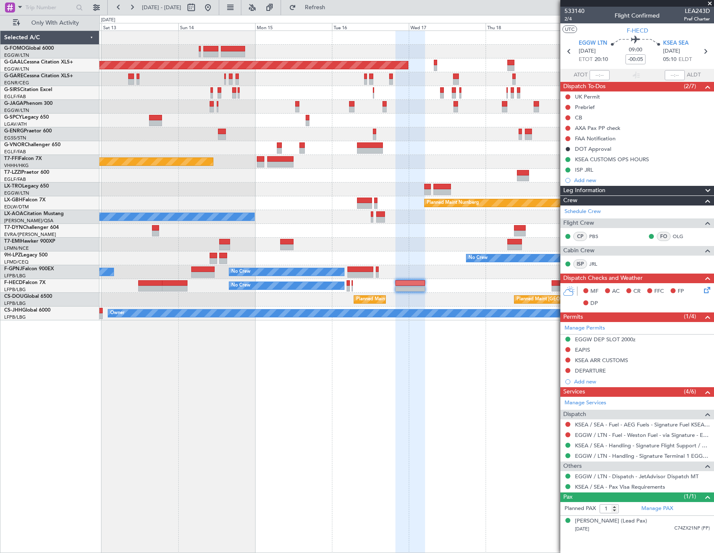
click at [321, 235] on div at bounding box center [406, 231] width 614 height 14
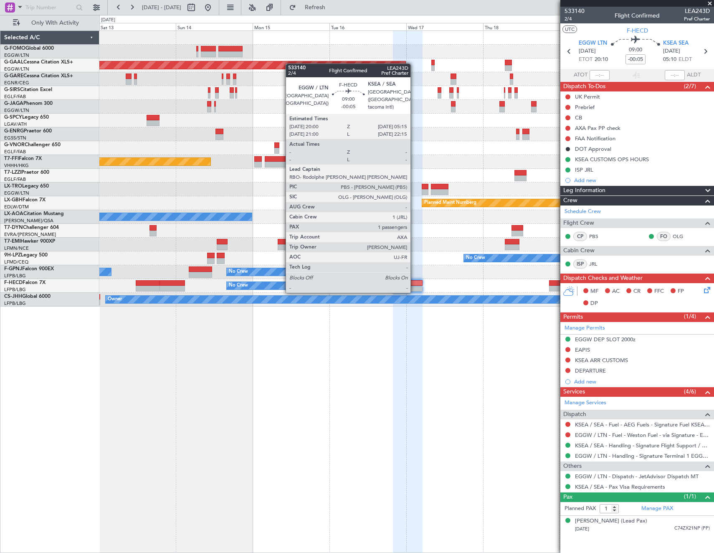
click at [414, 284] on div at bounding box center [408, 283] width 30 height 6
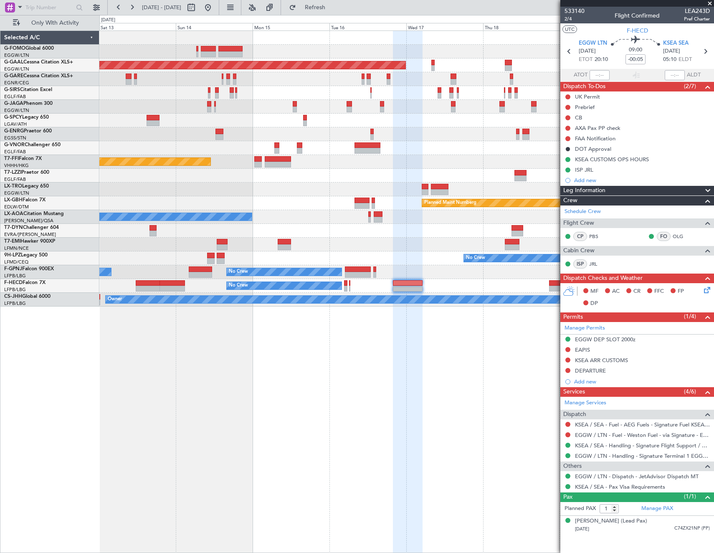
click at [582, 197] on fb-app "13 Sep 2025 - 21 Sep 2025 Refresh Quick Links Only With Activity Planned Maint …" at bounding box center [357, 279] width 714 height 547
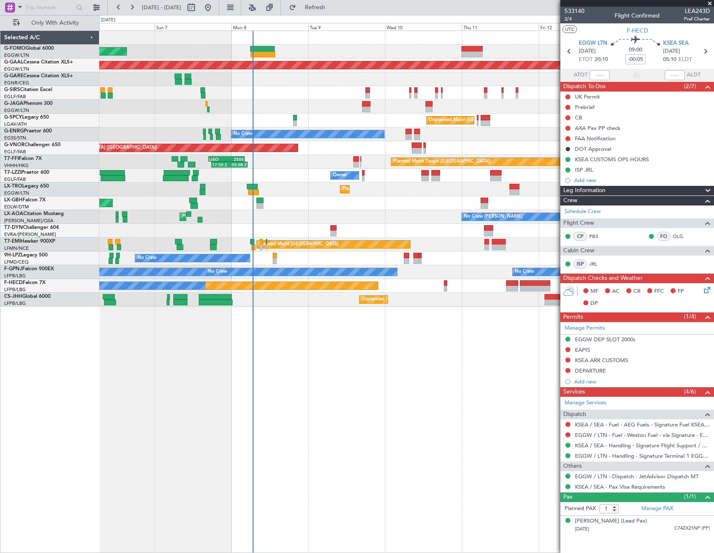
click at [568, 180] on fb-app "13 Sep 2025 - 21 Sep 2025 Refresh Quick Links Only With Activity Planned Maint …" at bounding box center [357, 279] width 714 height 547
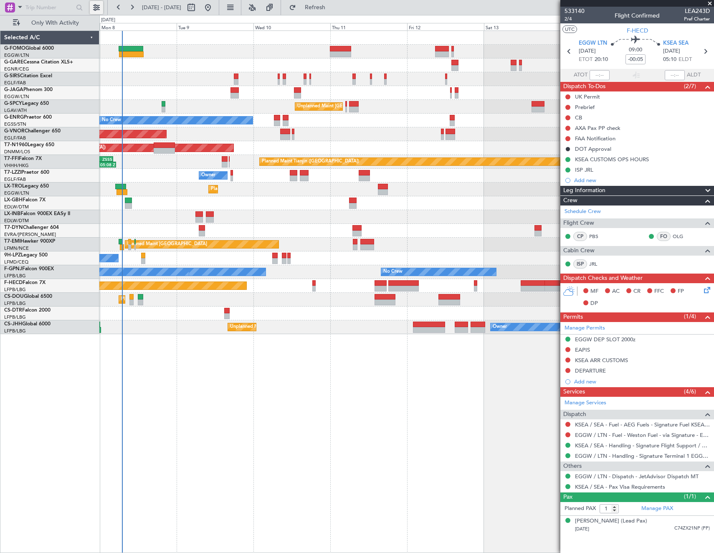
click at [96, 9] on button at bounding box center [96, 7] width 13 height 13
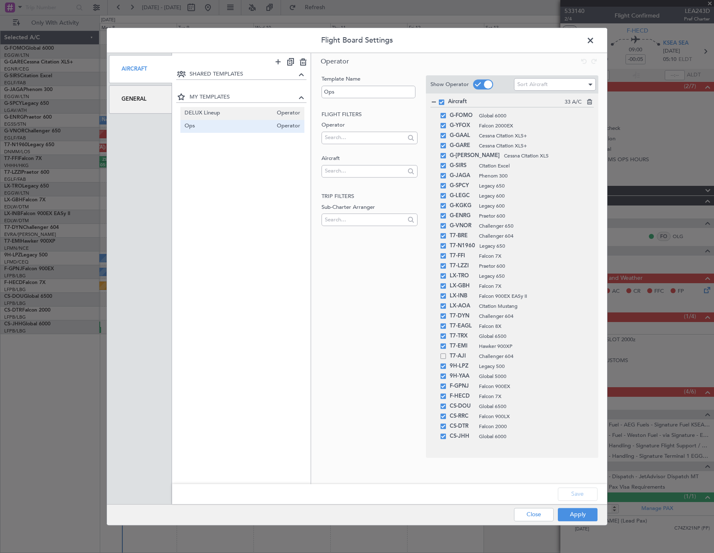
click at [222, 114] on span "DELUX Lineup" at bounding box center [229, 113] width 89 height 9
type input "DELUX Lineup"
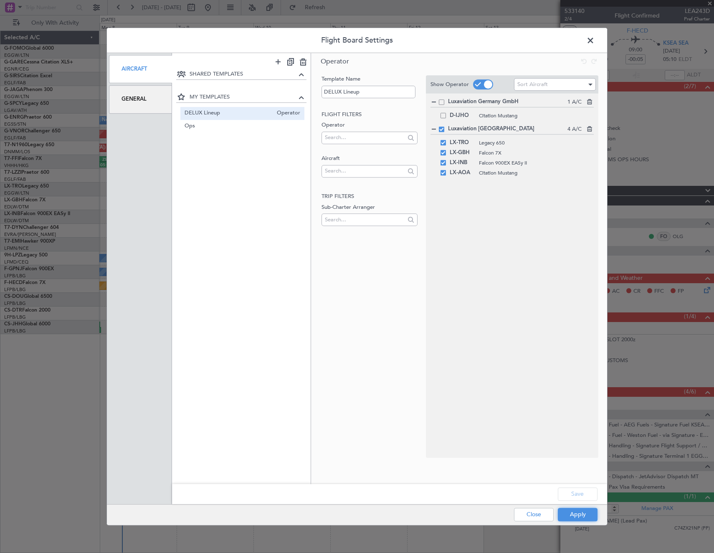
click at [580, 522] on div "Apply Close" at bounding box center [540, 515] width 122 height 20
click at [436, 114] on icon at bounding box center [436, 116] width 10 height 10
click at [595, 516] on button "Apply" at bounding box center [578, 514] width 40 height 13
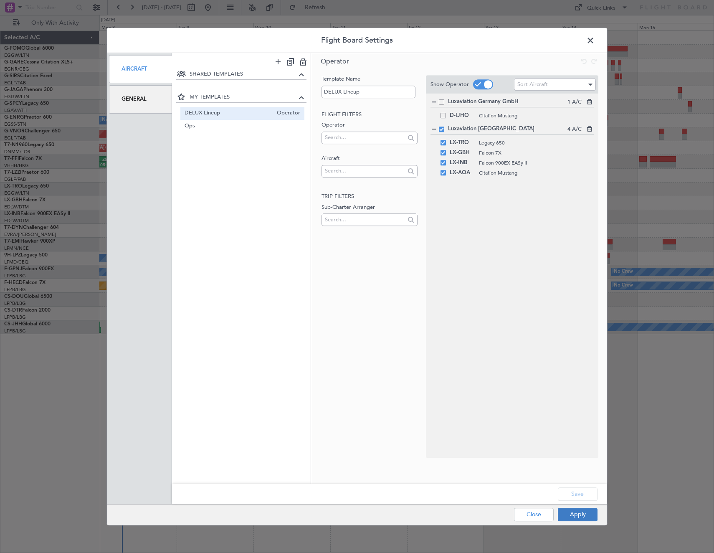
type input "0"
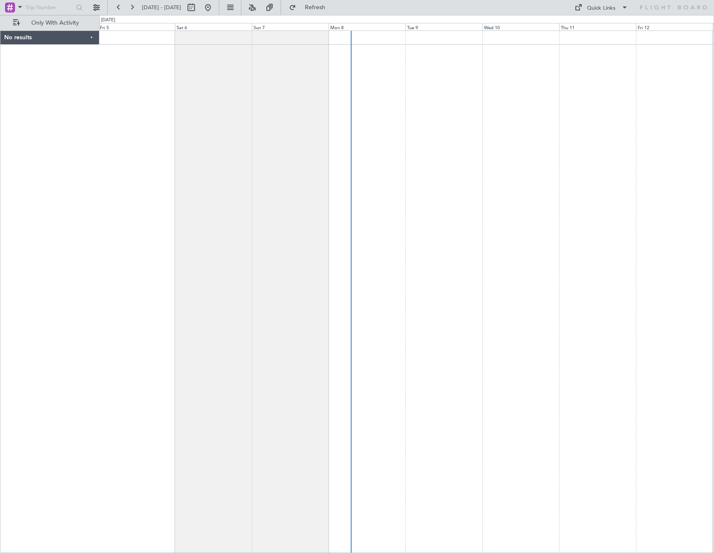
click at [396, 198] on div at bounding box center [406, 291] width 615 height 522
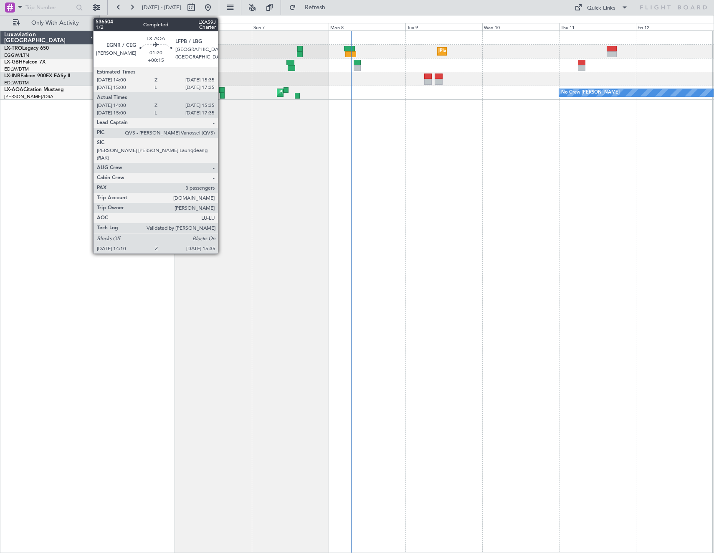
click at [222, 93] on div at bounding box center [222, 96] width 5 height 6
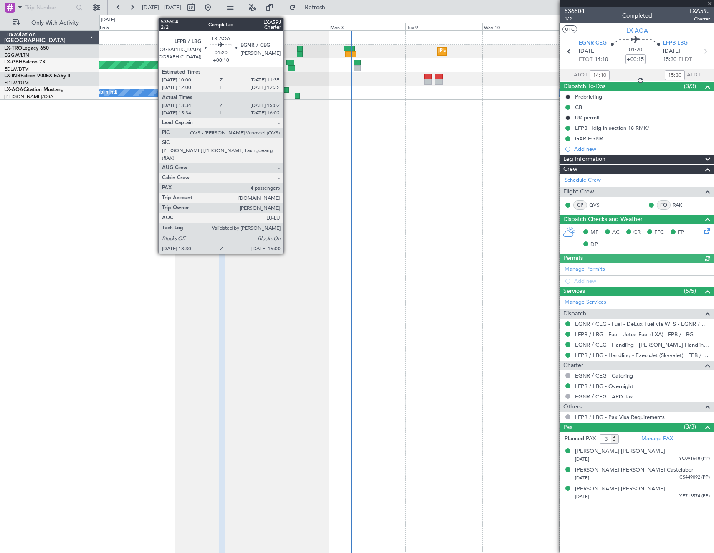
click at [287, 87] on div at bounding box center [286, 90] width 5 height 6
type input "+00:10"
type input "13:44"
type input "14:57"
type input "4"
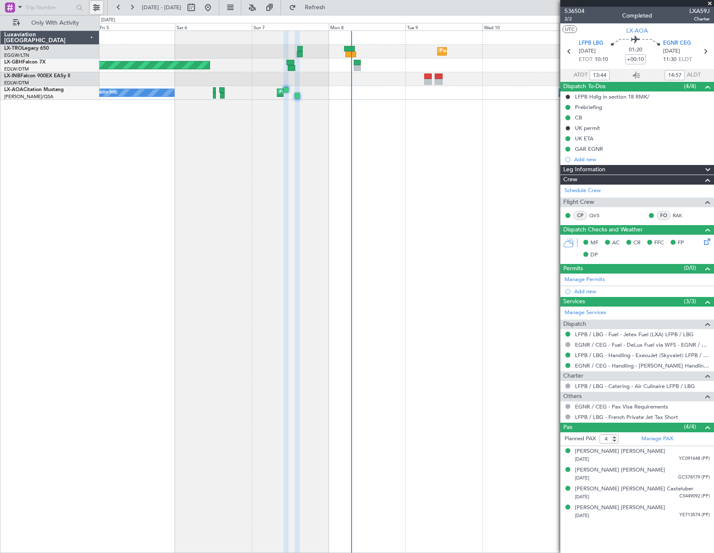
click at [98, 8] on button at bounding box center [96, 7] width 13 height 13
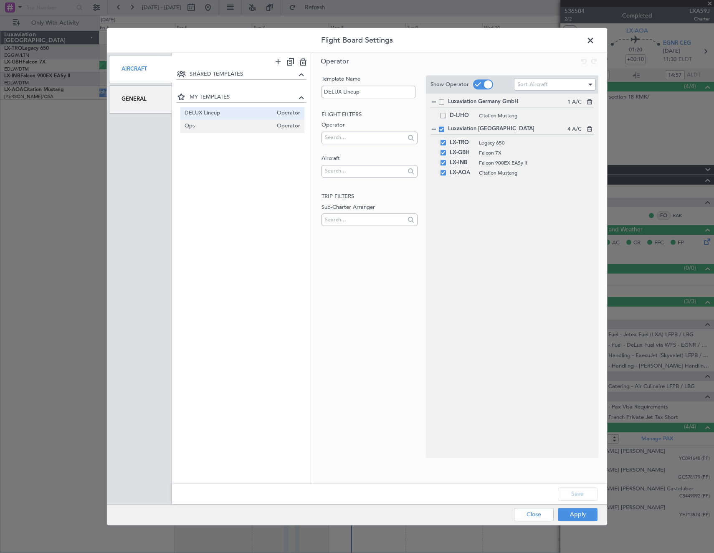
click at [211, 127] on span "Ops" at bounding box center [229, 126] width 89 height 9
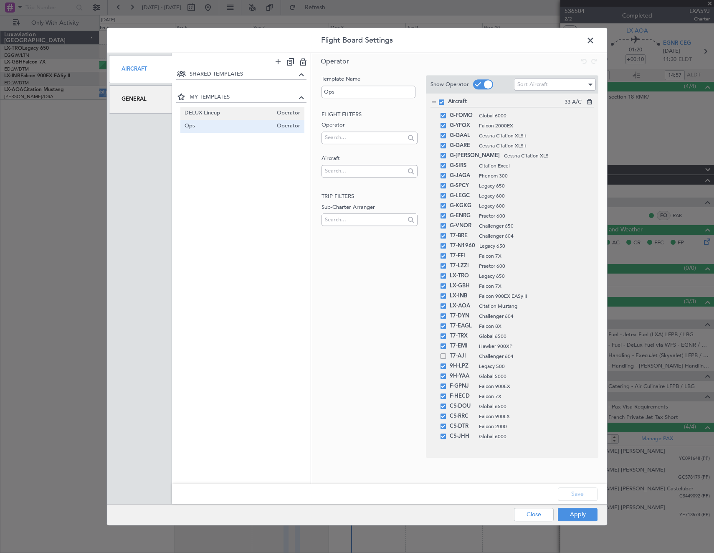
click at [217, 115] on span "DELUX Lineup" at bounding box center [229, 113] width 89 height 9
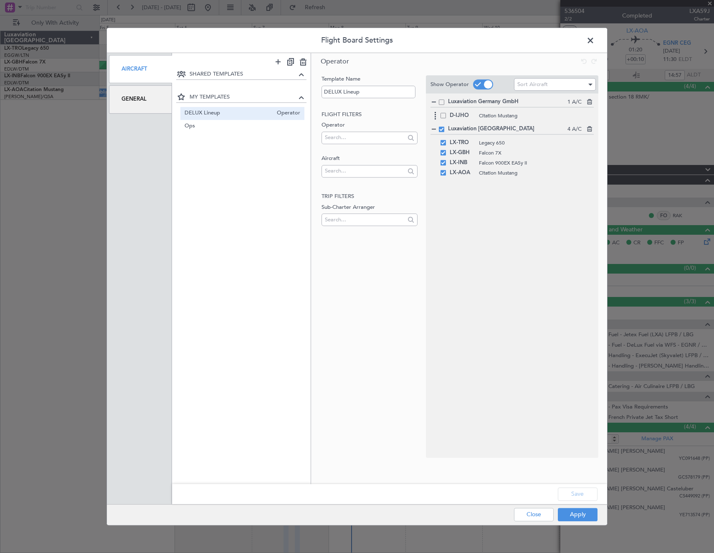
click at [446, 113] on span at bounding box center [443, 115] width 5 height 5
click at [446, 113] on input "checkbox" at bounding box center [446, 113] width 0 height 0
click at [442, 114] on span at bounding box center [443, 115] width 5 height 5
click at [446, 113] on input "checkbox" at bounding box center [446, 113] width 0 height 0
click at [434, 114] on icon at bounding box center [436, 116] width 10 height 10
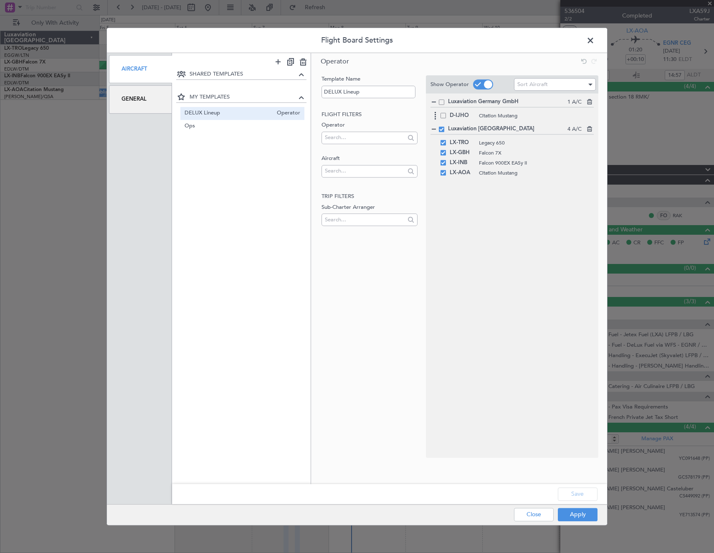
click at [516, 115] on span "Citation Mustang" at bounding box center [536, 116] width 115 height 8
click at [505, 117] on span "Citation Mustang" at bounding box center [536, 116] width 115 height 8
click at [226, 124] on span "Ops" at bounding box center [229, 126] width 89 height 9
type input "Ops"
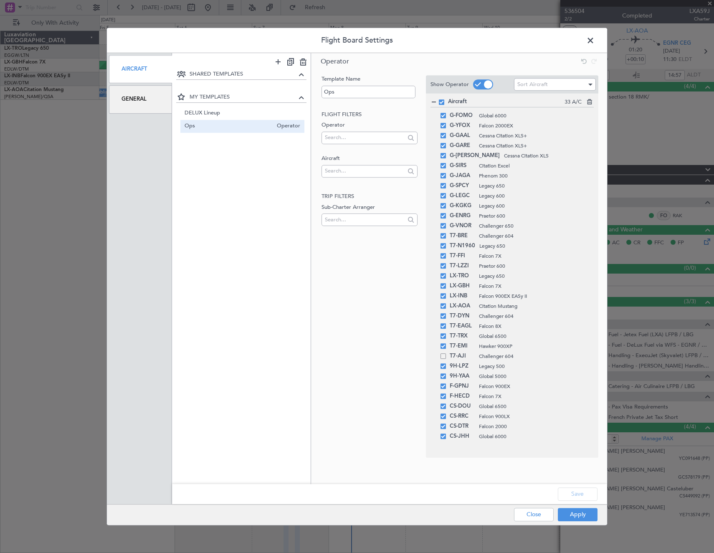
click at [576, 506] on div "Apply Close" at bounding box center [540, 515] width 122 height 20
click at [576, 509] on button "Apply" at bounding box center [578, 514] width 40 height 13
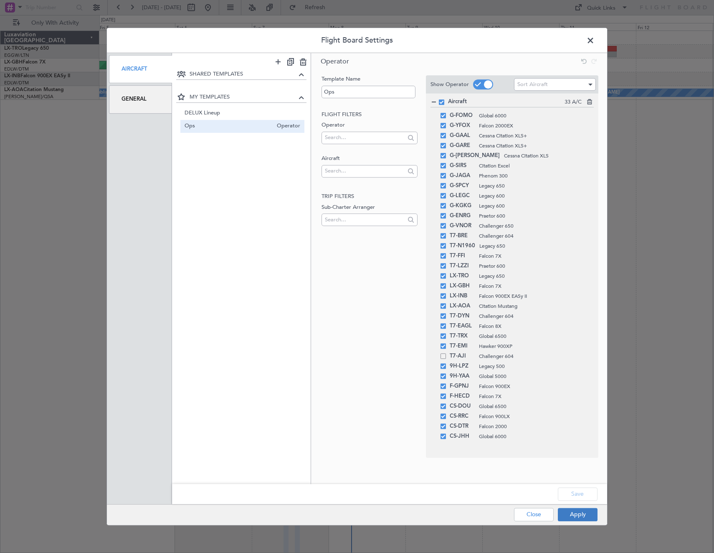
type input "0"
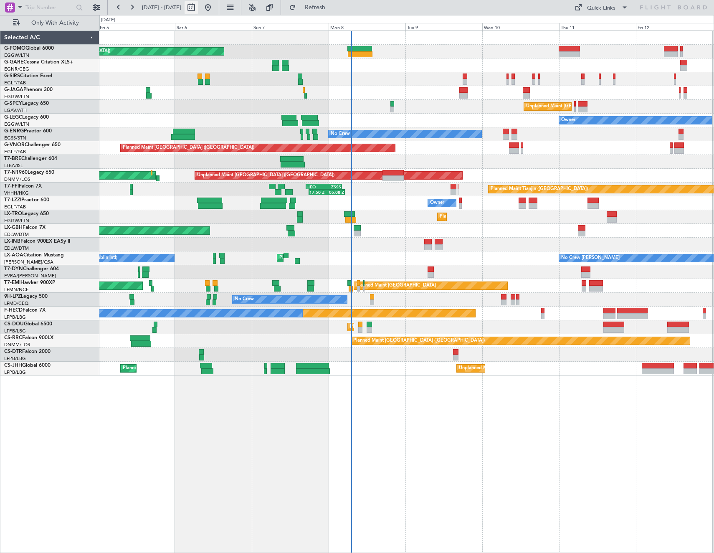
click at [198, 8] on button at bounding box center [191, 7] width 13 height 13
select select "9"
select select "2025"
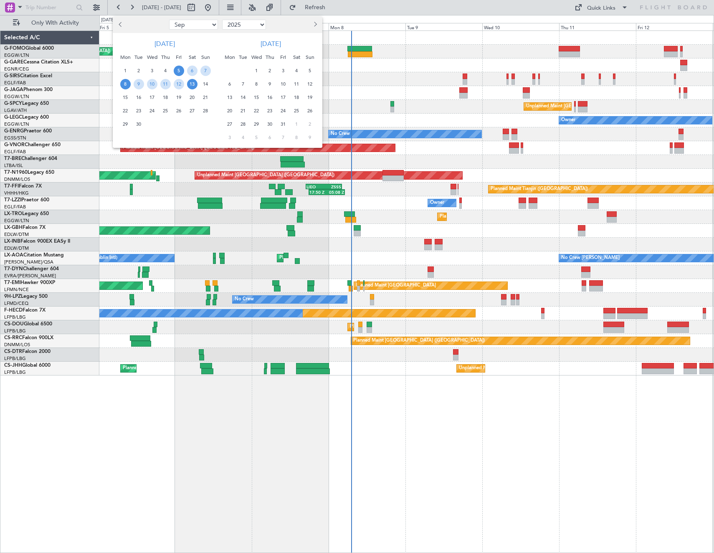
click at [128, 84] on span "8" at bounding box center [125, 84] width 10 height 10
click at [127, 94] on span "15" at bounding box center [125, 97] width 10 height 10
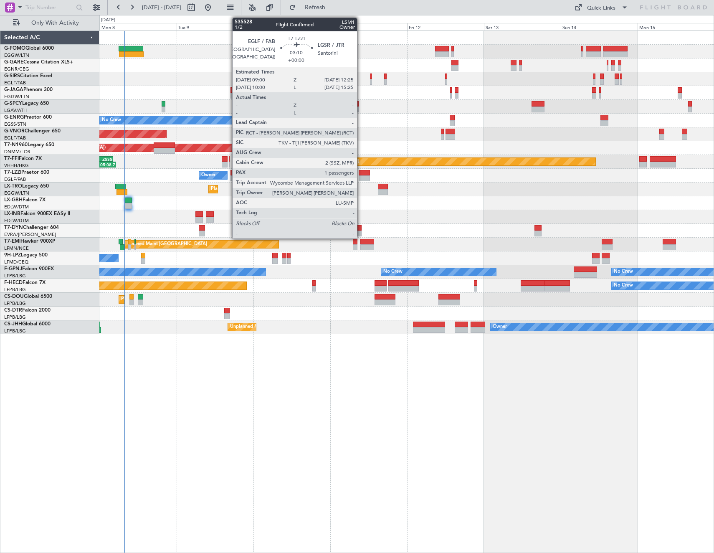
click at [361, 175] on div at bounding box center [364, 173] width 11 height 6
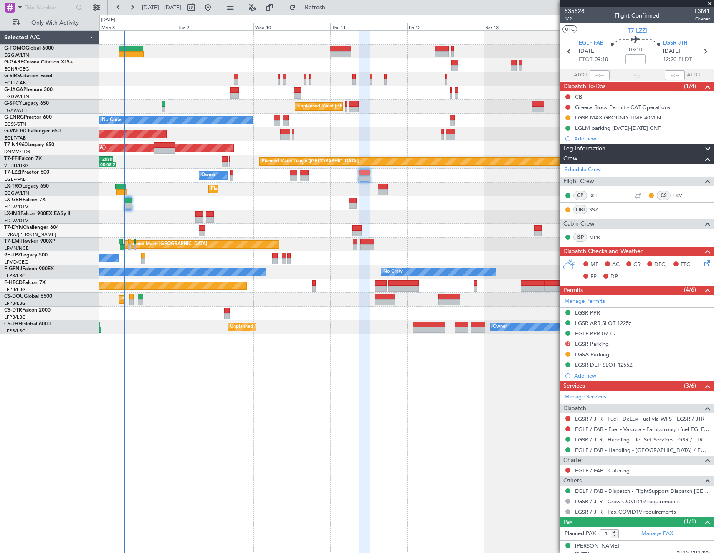
click at [291, 201] on div "Planned Maint London (Luton) Unplanned Maint Athens (Eleftherios Venizelos Intl…" at bounding box center [406, 182] width 614 height 303
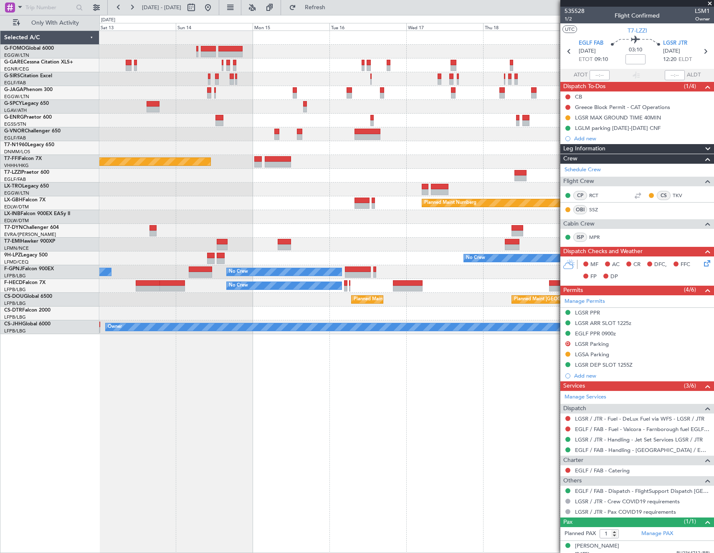
click at [257, 183] on div "Unplanned Maint Athens (Eleftherios Venizelos Intl) Planned Maint Tianjin (Binh…" at bounding box center [406, 182] width 614 height 303
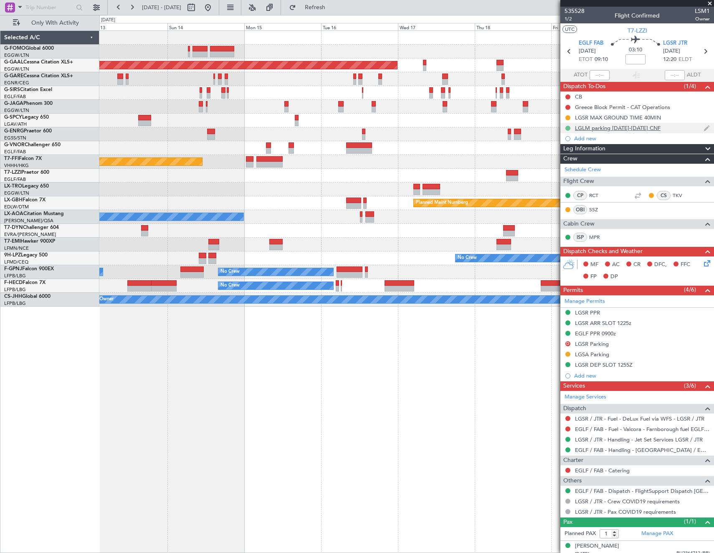
click at [569, 126] on fb-app "13 Sep 2025 - 21 Sep 2025 Refresh Quick Links Only With Activity Planned Maint …" at bounding box center [357, 279] width 714 height 547
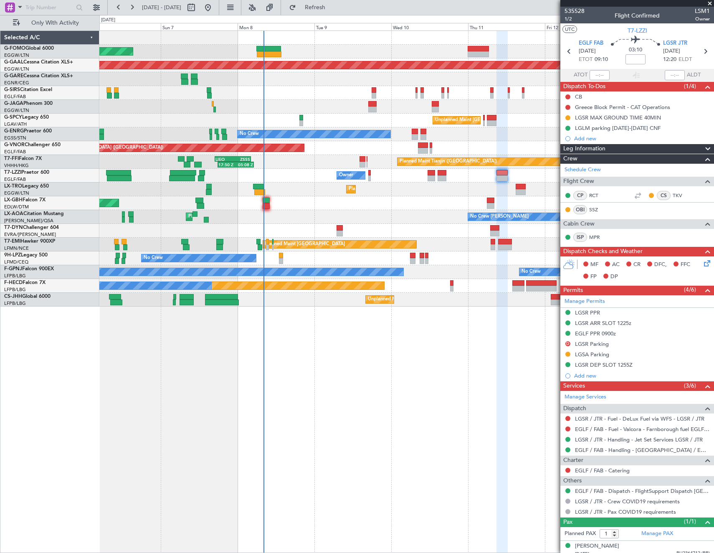
click at [525, 131] on div "No Crew" at bounding box center [406, 134] width 614 height 14
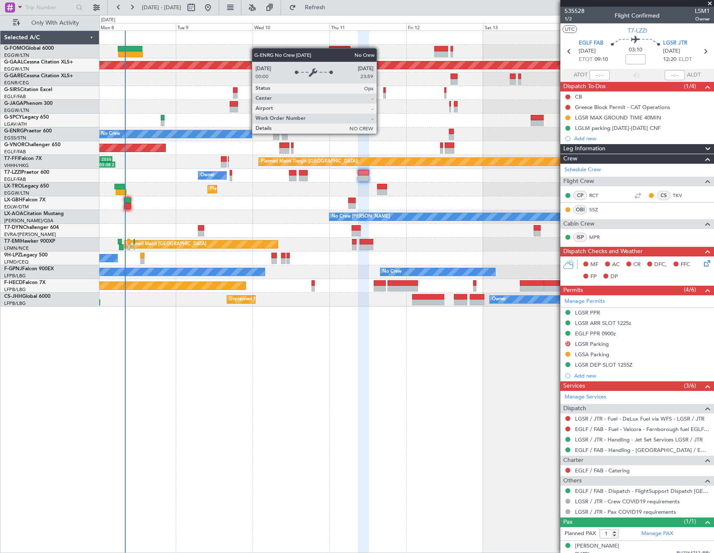
click at [238, 131] on div "No Crew" at bounding box center [175, 134] width 153 height 8
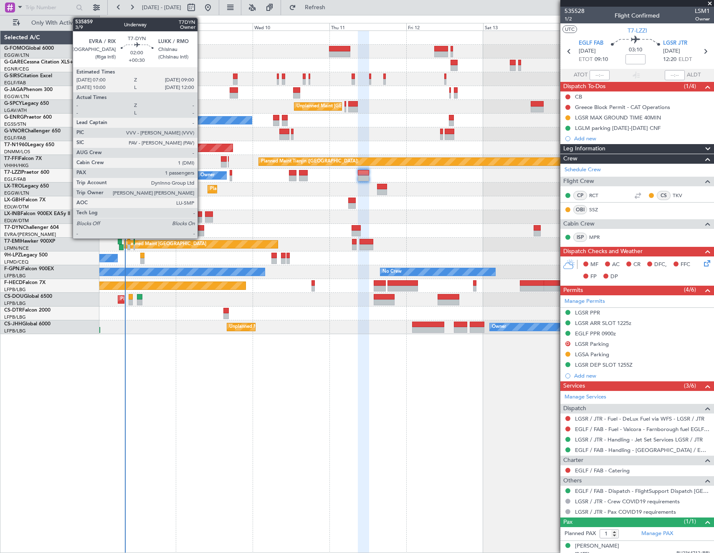
click at [201, 230] on div at bounding box center [201, 228] width 7 height 6
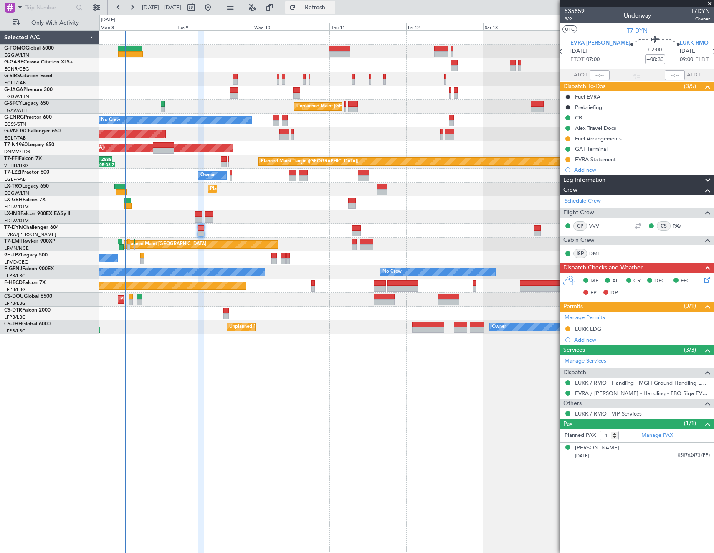
click at [332, 13] on button "Refresh" at bounding box center [310, 7] width 50 height 13
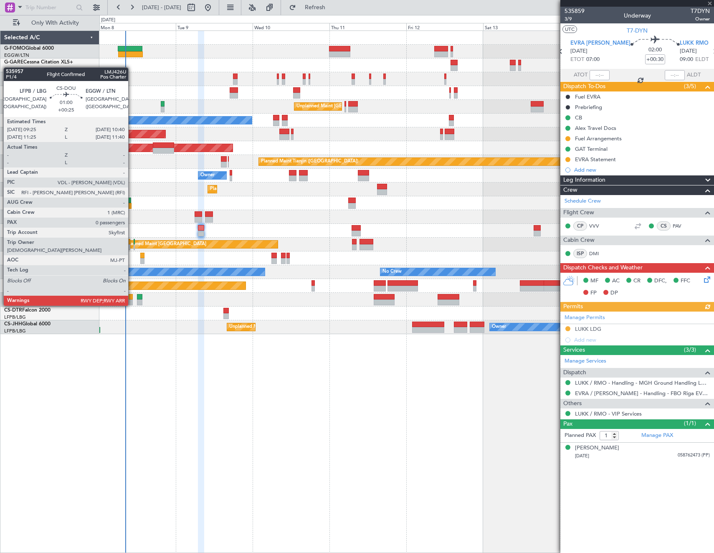
click at [132, 297] on div at bounding box center [131, 297] width 4 height 6
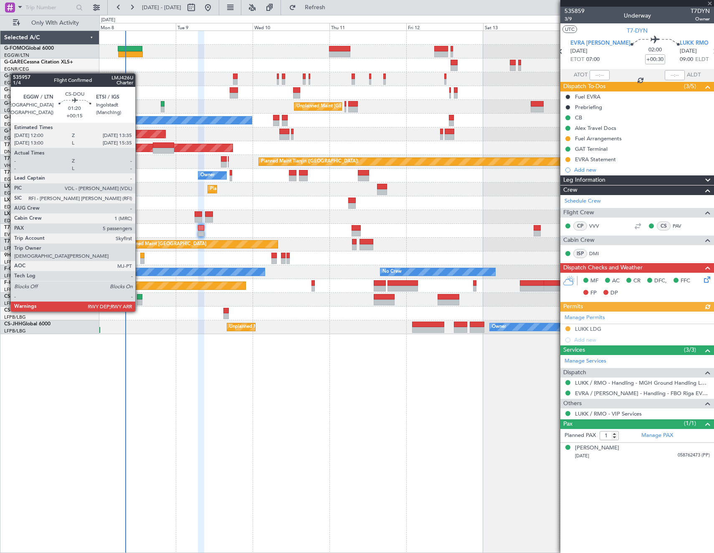
type input "+00:25"
type input "0"
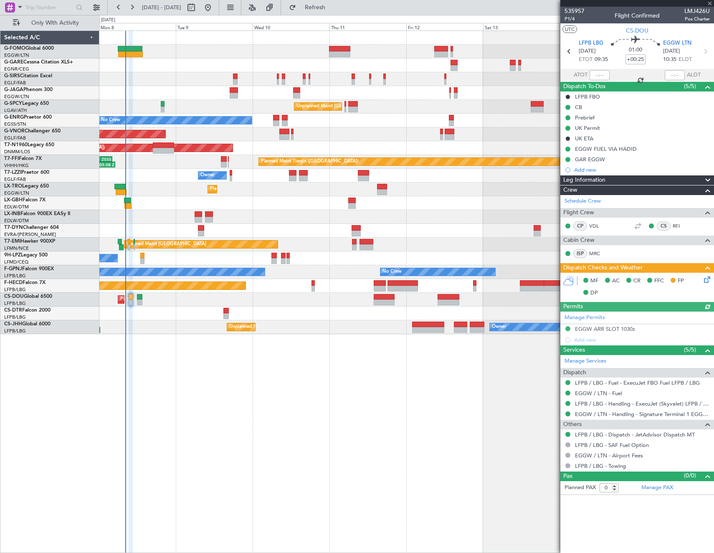
click at [704, 276] on icon at bounding box center [705, 278] width 7 height 7
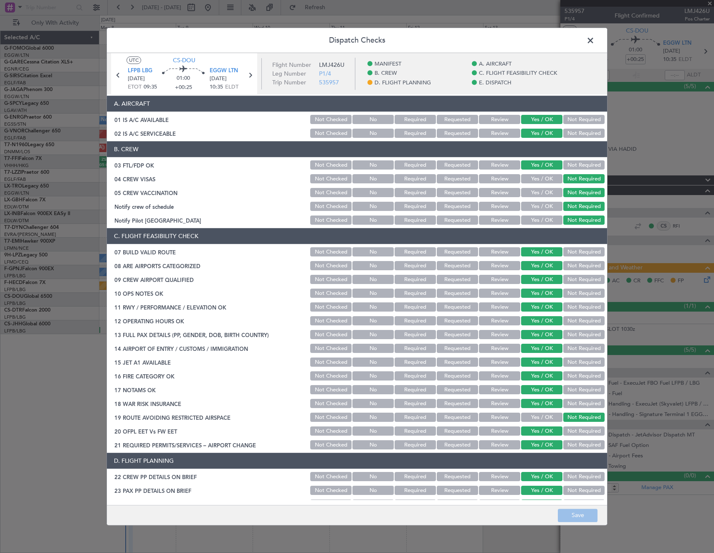
scroll to position [251, 0]
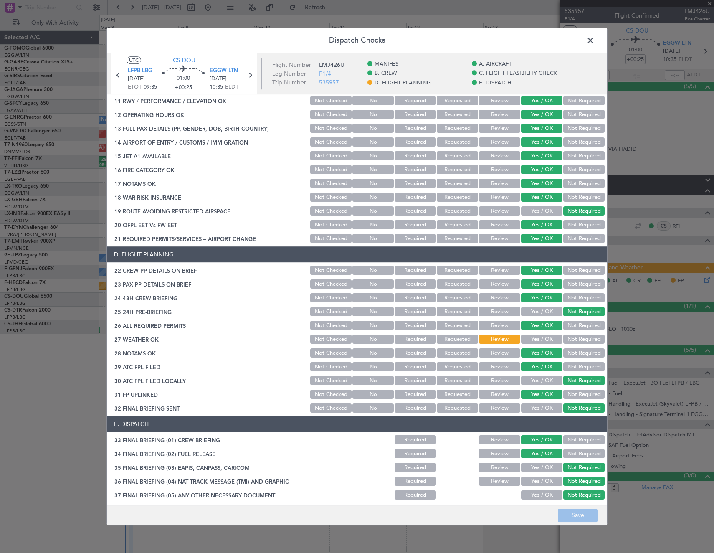
click at [533, 337] on button "Yes / OK" at bounding box center [541, 339] width 41 height 9
click at [583, 521] on button "Save" at bounding box center [578, 515] width 40 height 13
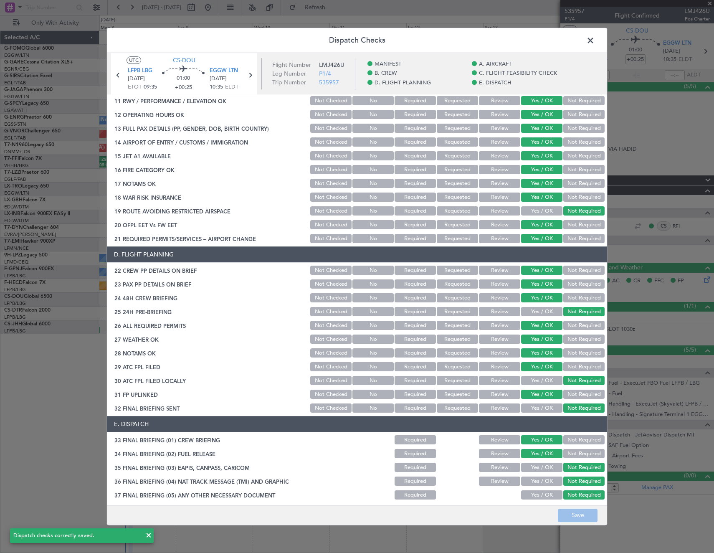
click at [595, 39] on span at bounding box center [595, 42] width 0 height 17
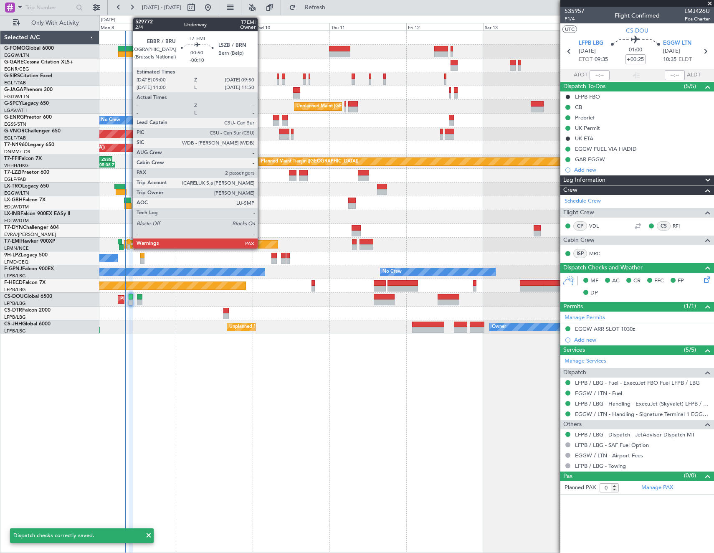
click at [129, 243] on div at bounding box center [128, 242] width 3 height 6
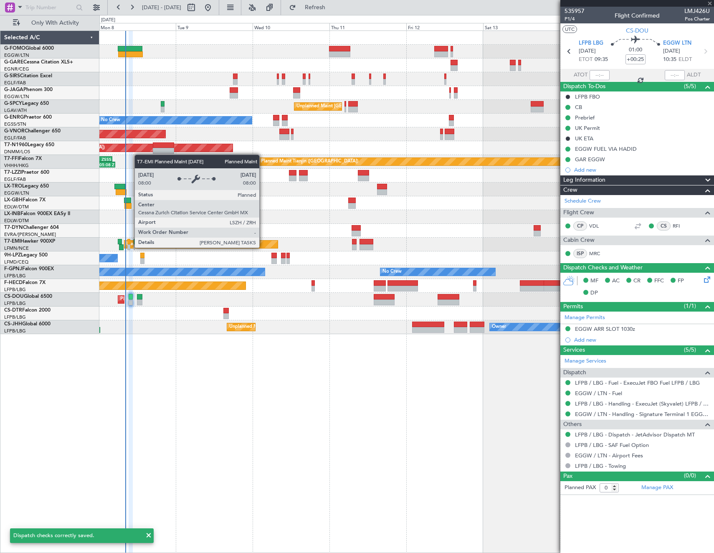
type input "-00:10"
type input "2"
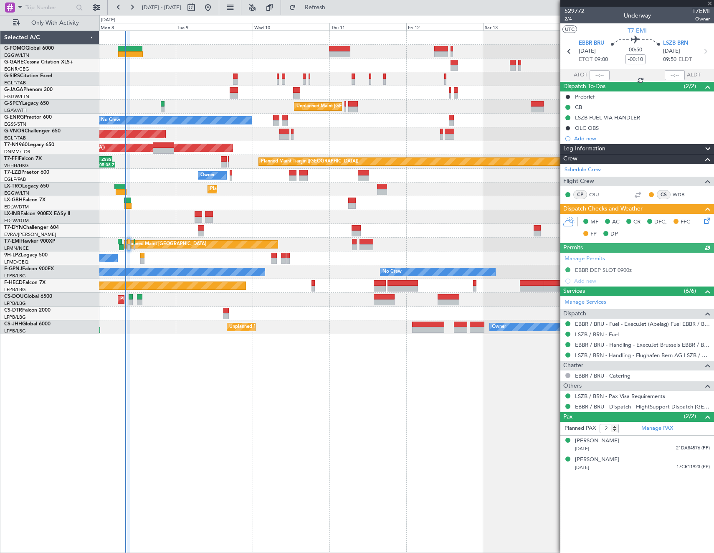
click at [709, 216] on icon at bounding box center [705, 219] width 7 height 7
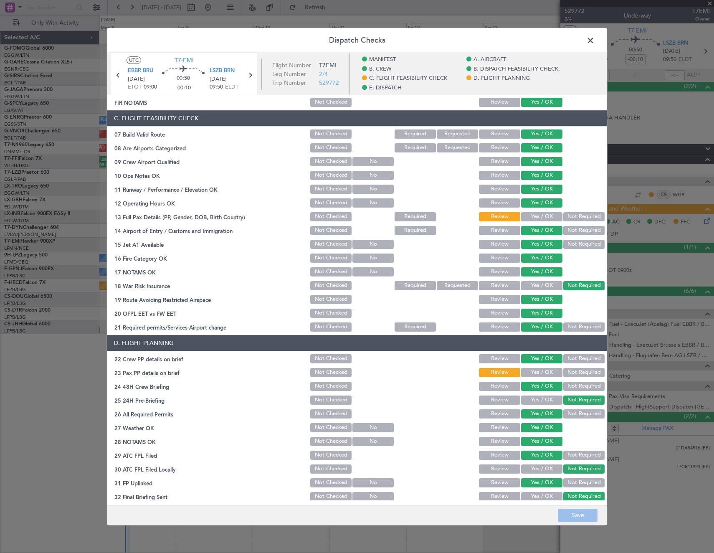
scroll to position [292, 0]
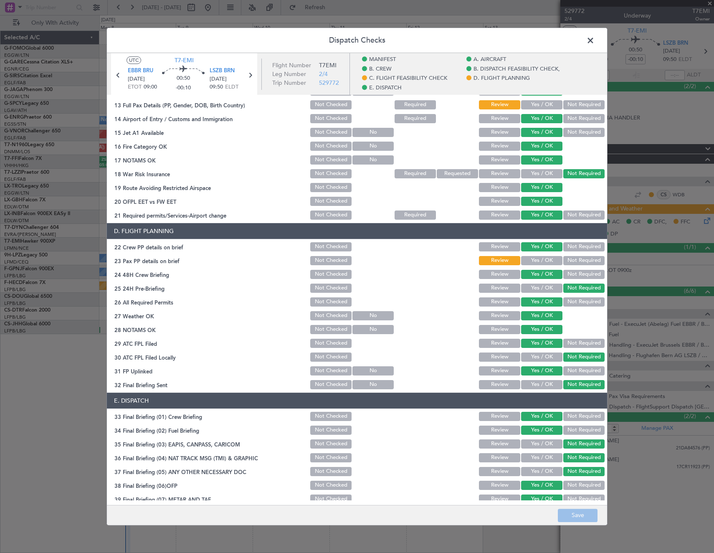
click at [532, 260] on button "Yes / OK" at bounding box center [541, 260] width 41 height 9
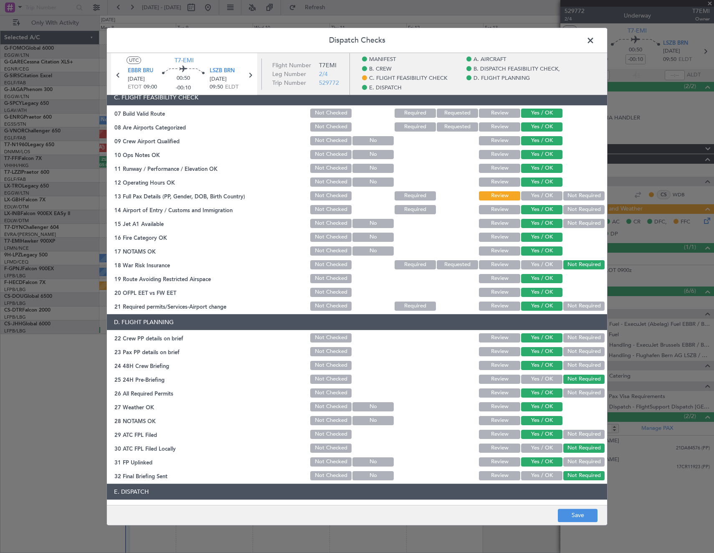
scroll to position [125, 0]
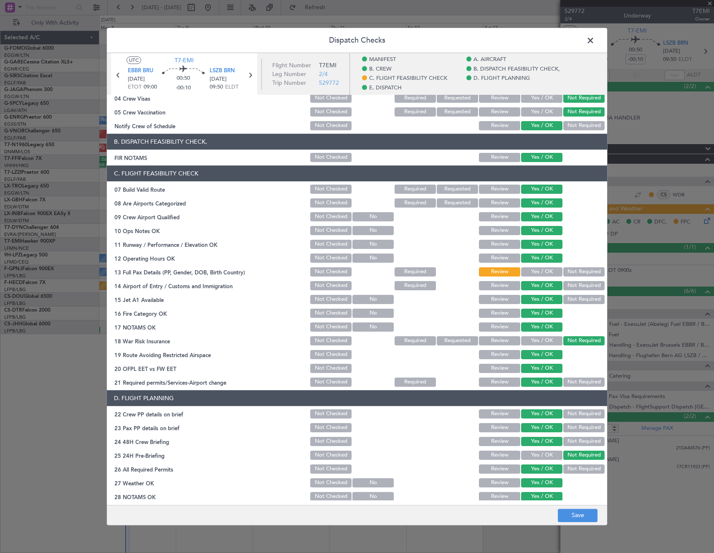
click at [538, 272] on button "Yes / OK" at bounding box center [541, 271] width 41 height 9
click at [563, 512] on button "Save" at bounding box center [578, 515] width 40 height 13
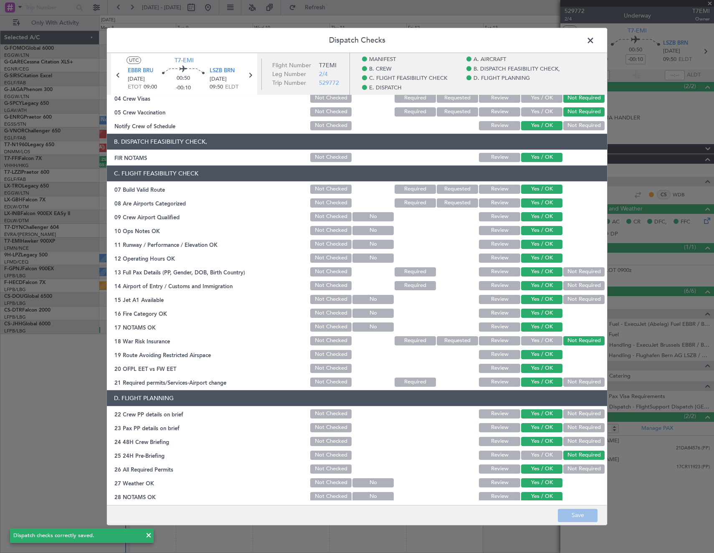
click at [595, 38] on span at bounding box center [595, 42] width 0 height 17
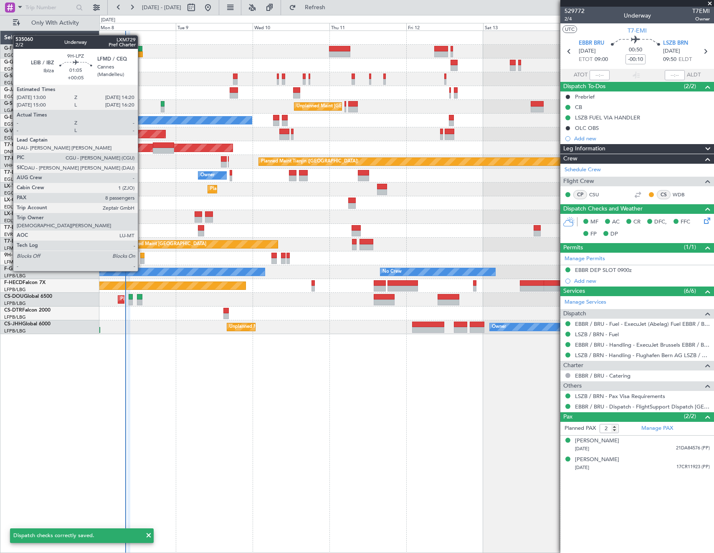
click at [142, 255] on div at bounding box center [142, 256] width 5 height 6
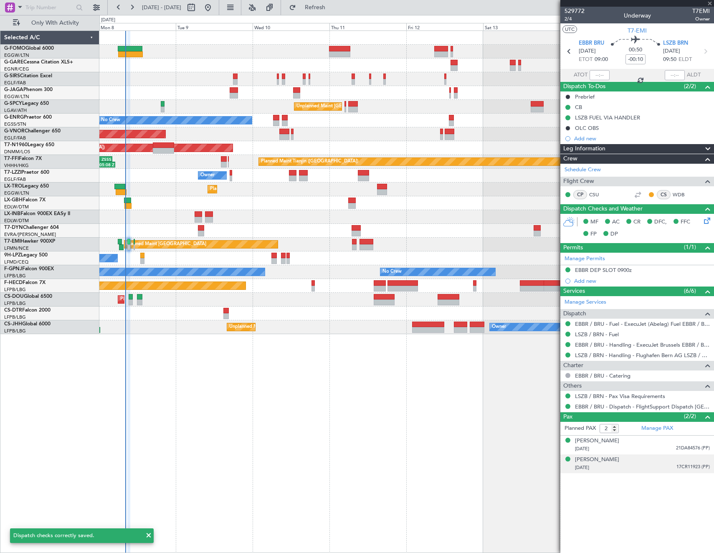
type input "+00:05"
type input "8"
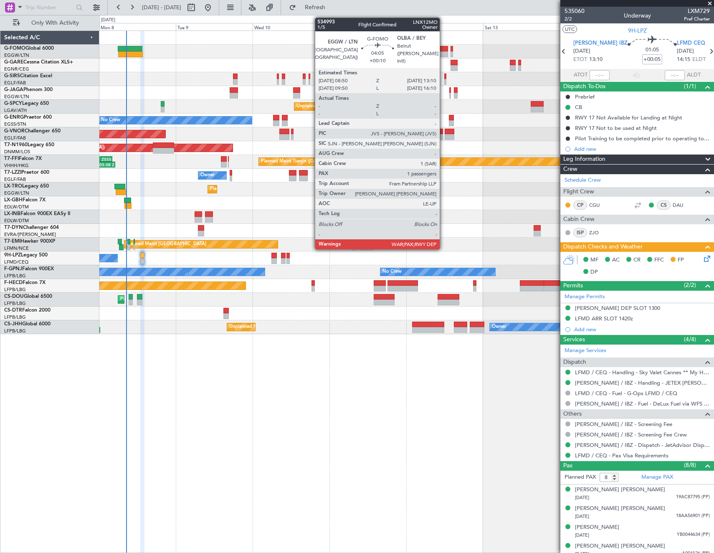
click at [444, 51] on div at bounding box center [441, 49] width 14 height 6
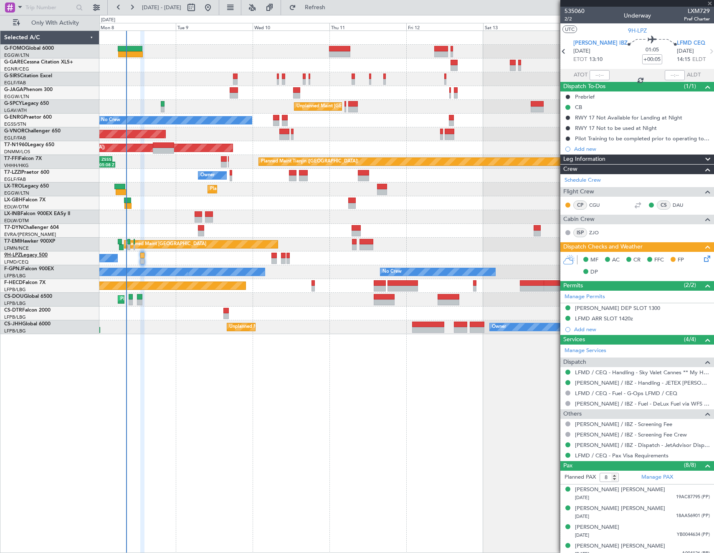
type input "+00:10"
type input "1"
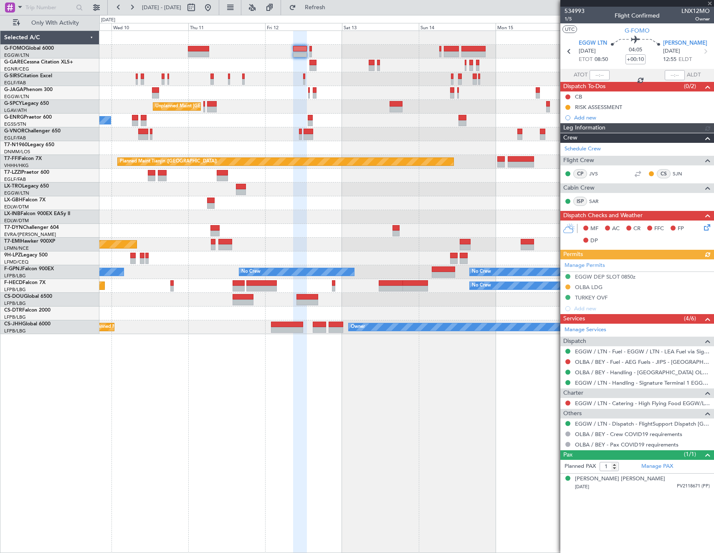
click at [295, 81] on div "Unplanned Maint Athens (Eleftherios Venizelos Intl) No Crew Planned Maint Londo…" at bounding box center [406, 182] width 614 height 303
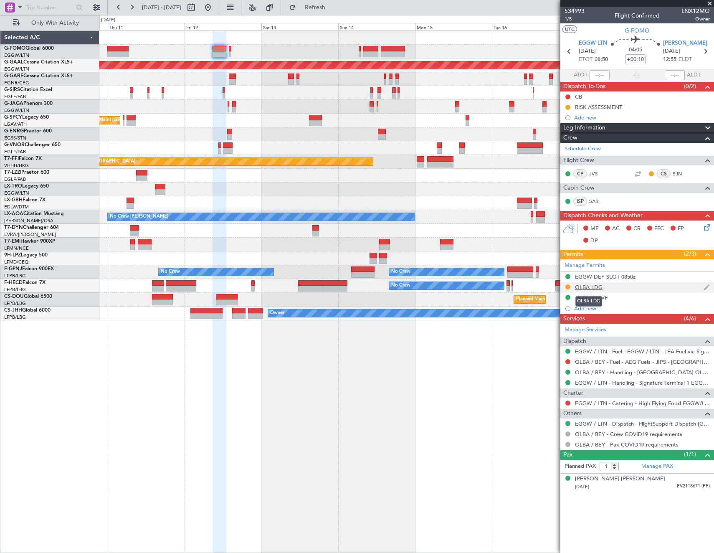
click at [589, 284] on div "OLBA LDG" at bounding box center [589, 287] width 28 height 7
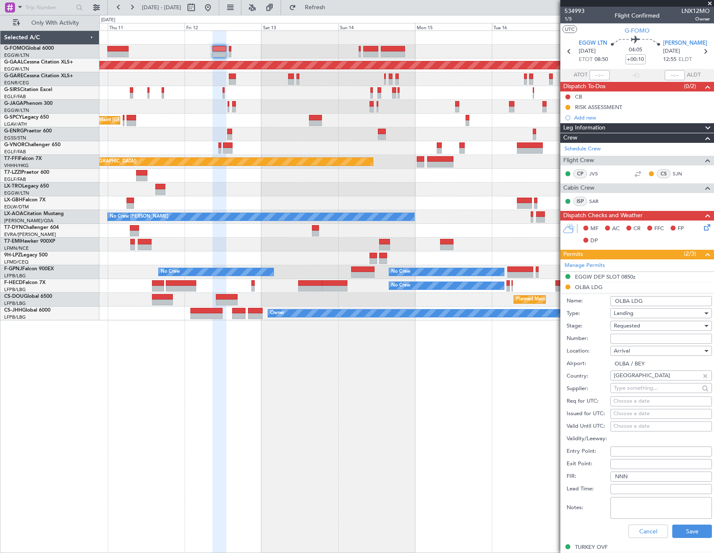
click at [641, 337] on input "Number:" at bounding box center [661, 339] width 101 height 10
paste input "TC 654"
type input "TC 654"
click at [648, 327] on div "Requested" at bounding box center [658, 325] width 89 height 13
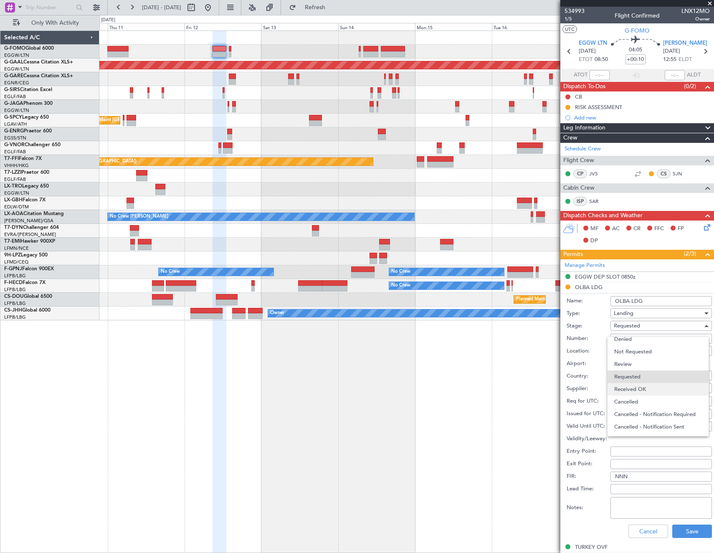
click at [646, 383] on span "Received OK" at bounding box center [658, 389] width 88 height 13
click at [684, 532] on button "Save" at bounding box center [692, 531] width 40 height 13
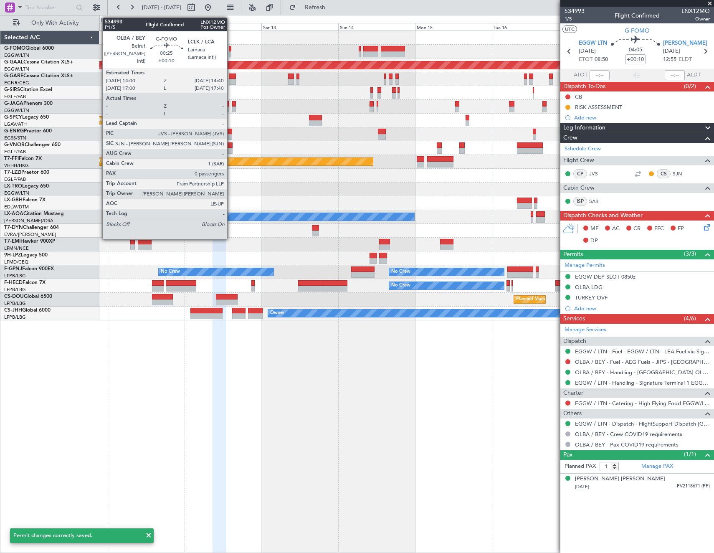
click at [231, 52] on div at bounding box center [230, 54] width 3 height 6
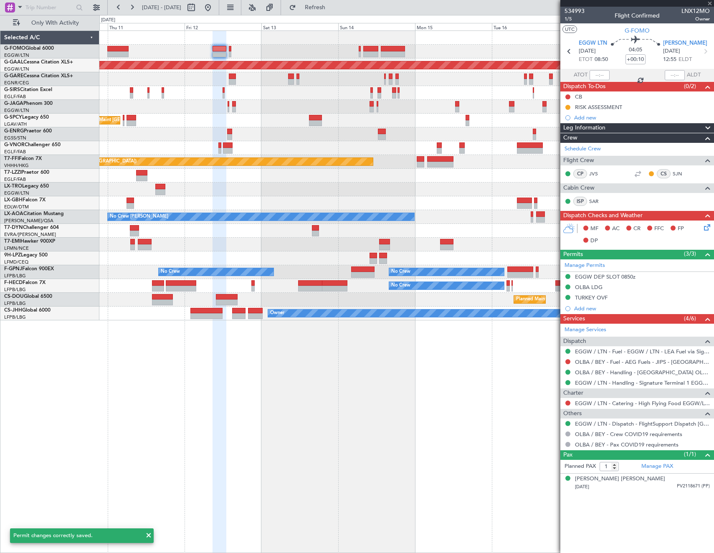
type input "0"
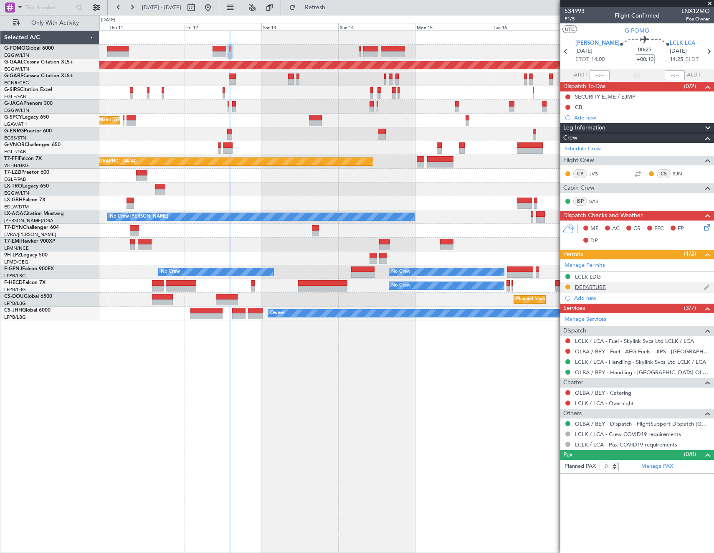
click at [600, 288] on div "DEPARTURE" at bounding box center [590, 287] width 31 height 7
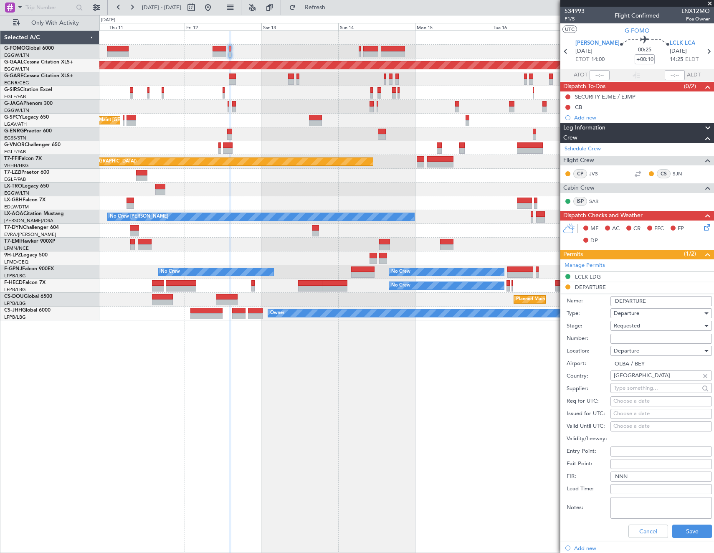
click at [641, 336] on input "Number:" at bounding box center [661, 339] width 101 height 10
paste input "TC 654"
type input "TC 654"
click at [653, 326] on div "Requested" at bounding box center [658, 325] width 89 height 13
click at [648, 387] on span "Received OK" at bounding box center [658, 389] width 88 height 13
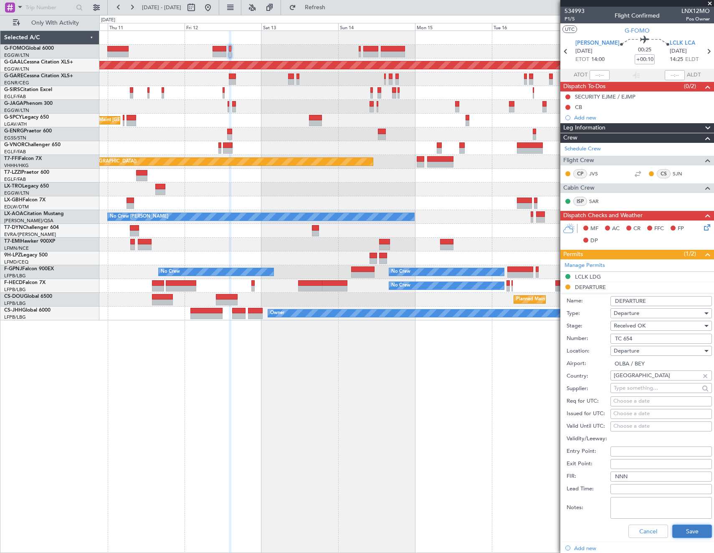
click at [690, 527] on button "Save" at bounding box center [692, 531] width 40 height 13
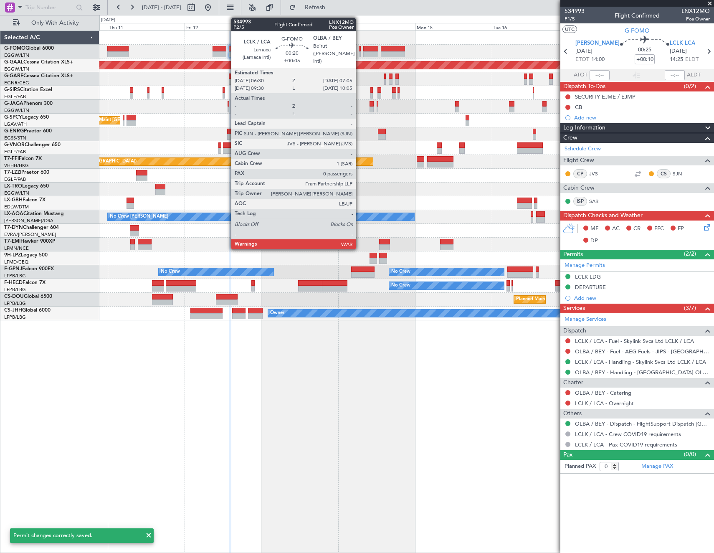
click at [360, 49] on div at bounding box center [360, 49] width 2 height 6
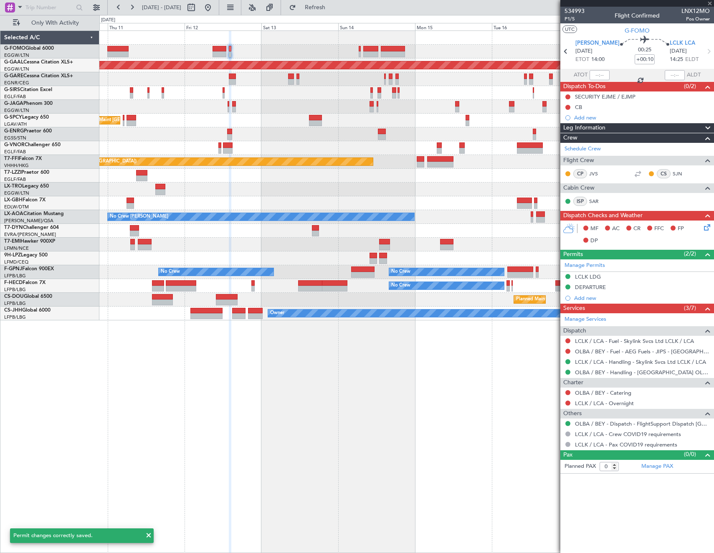
type input "+00:05"
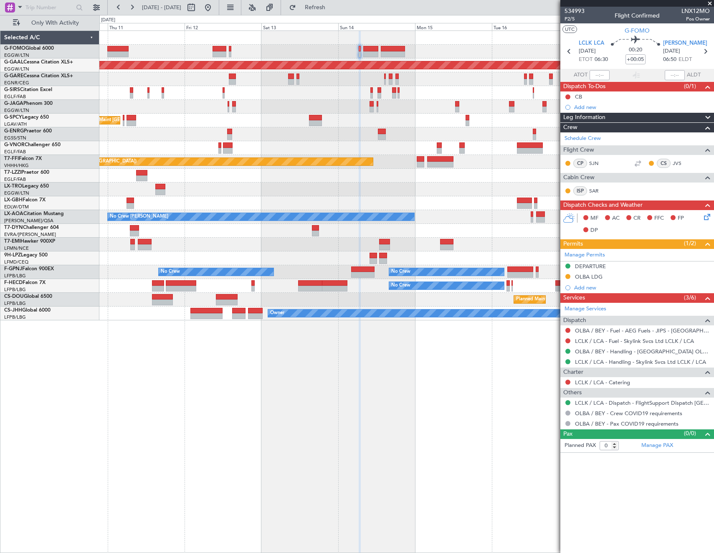
drag, startPoint x: 592, startPoint y: 276, endPoint x: 605, endPoint y: 285, distance: 15.9
click at [592, 276] on div "OLBA LDG" at bounding box center [589, 276] width 28 height 7
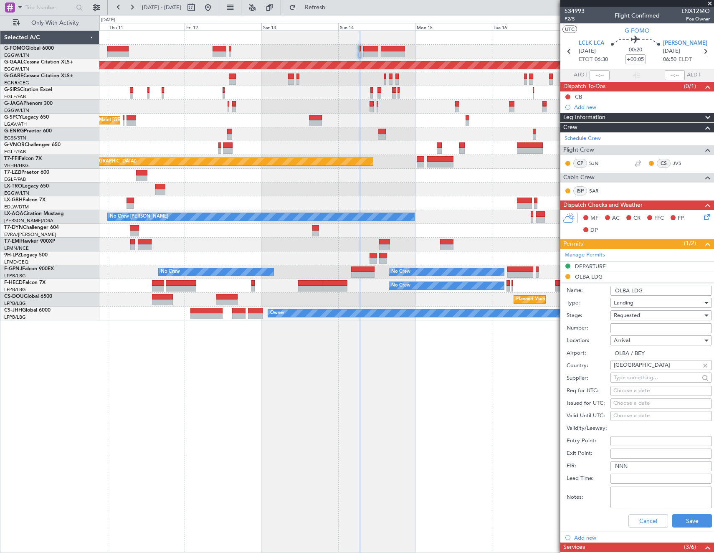
click at [657, 328] on input "Number:" at bounding box center [661, 328] width 101 height 10
paste input "TC 654"
type input "TC 654"
click at [656, 315] on div "Requested" at bounding box center [658, 315] width 89 height 13
click at [647, 380] on span "Received OK" at bounding box center [658, 379] width 88 height 13
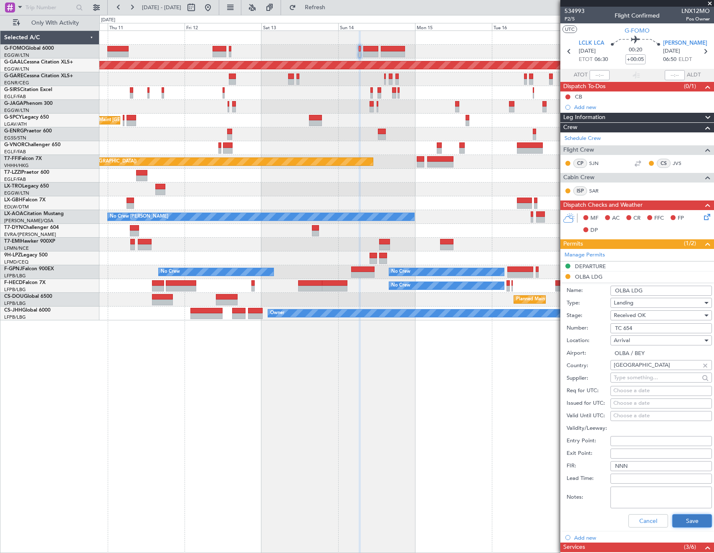
click at [684, 515] on button "Save" at bounding box center [692, 520] width 40 height 13
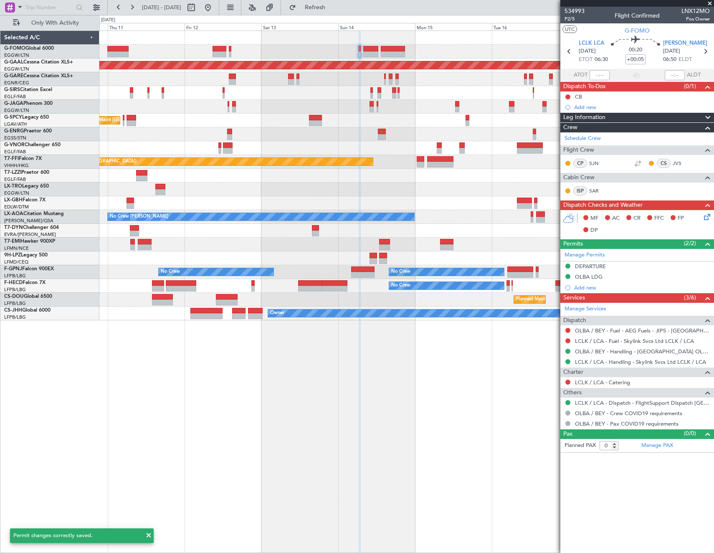
click at [700, 50] on icon at bounding box center [705, 51] width 11 height 11
type input "1"
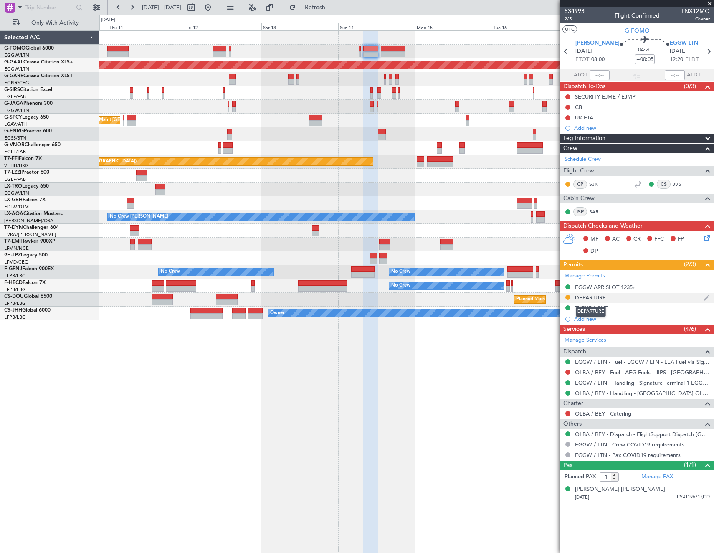
click at [596, 297] on div "DEPARTURE" at bounding box center [590, 297] width 31 height 7
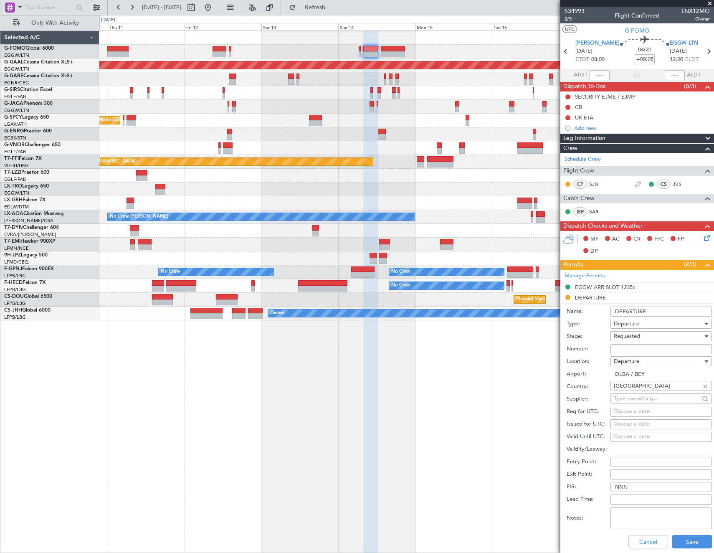
drag, startPoint x: 644, startPoint y: 350, endPoint x: 656, endPoint y: 335, distance: 18.8
click at [645, 347] on input "Number:" at bounding box center [661, 349] width 101 height 10
paste input "TC 654"
type input "TC 654"
click at [656, 334] on div "Requested" at bounding box center [658, 336] width 89 height 13
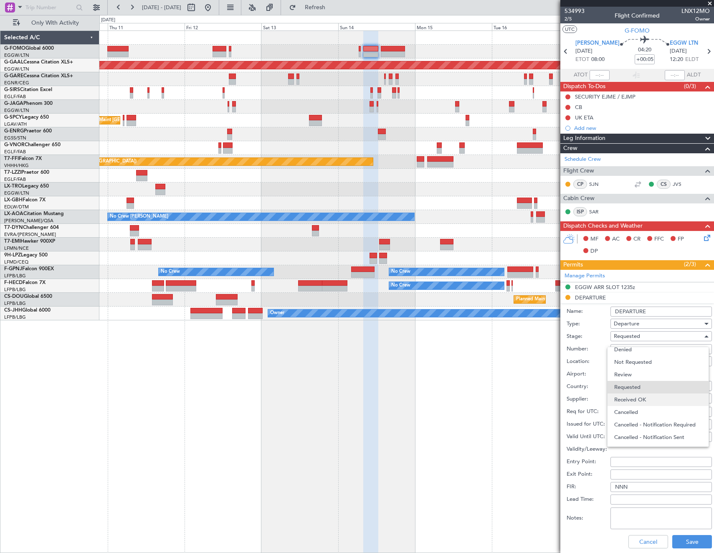
click at [638, 401] on span "Received OK" at bounding box center [658, 399] width 88 height 13
click at [695, 548] on button "Save" at bounding box center [692, 541] width 40 height 13
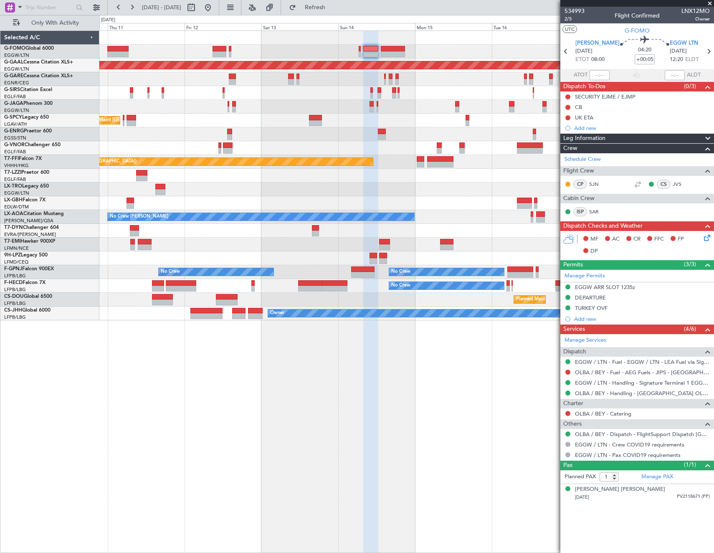
click at [526, 117] on div "Planned Maint Dusseldorf Unplanned Maint Athens (Eleftherios Venizelos Intl) No…" at bounding box center [406, 175] width 614 height 289
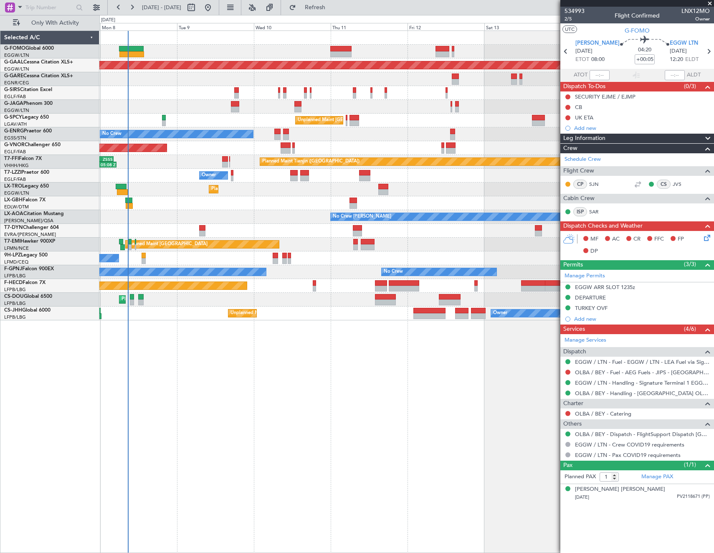
click at [290, 106] on div "Planned Maint London (Luton) Planned Maint Dusseldorf Unplanned Maint Athens (E…" at bounding box center [406, 175] width 614 height 289
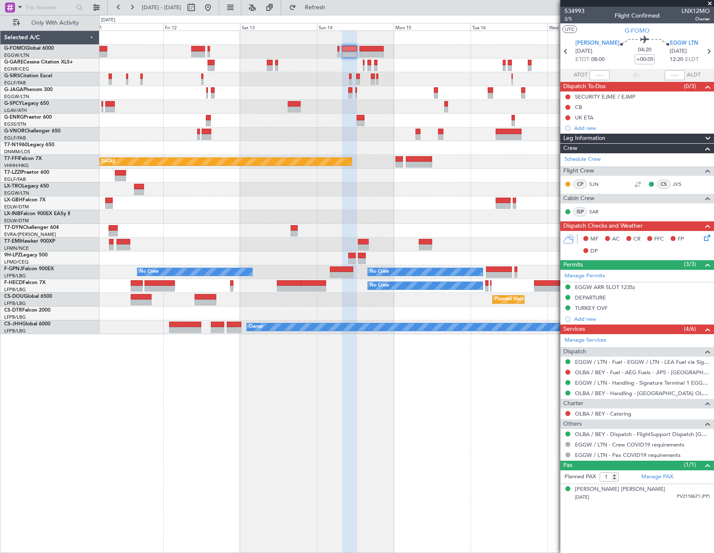
click at [167, 80] on div "Unplanned Maint Athens (Eleftherios Venizelos Intl) No Crew Unplanned Maint Lon…" at bounding box center [406, 182] width 614 height 303
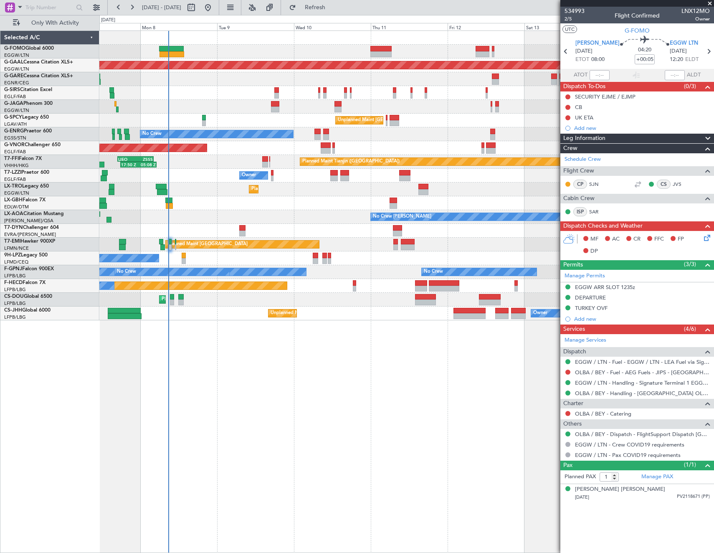
click at [553, 50] on div "Planned Maint London (Luton) Planned Maint Dusseldorf Unplanned Maint Athens (E…" at bounding box center [406, 175] width 614 height 289
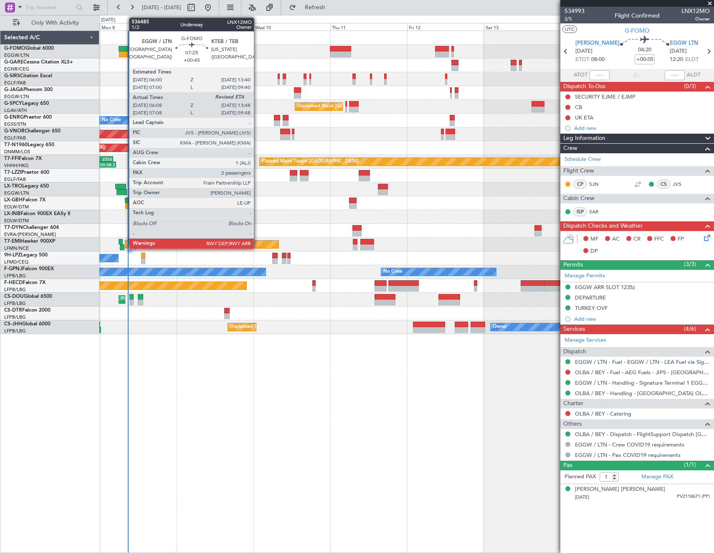
click at [125, 55] on div at bounding box center [131, 54] width 25 height 6
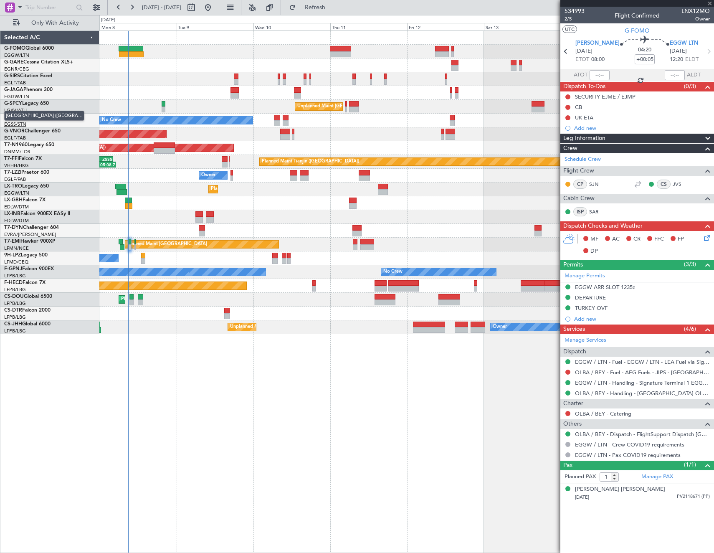
type input "+00:45"
type input "06:08"
type input "2"
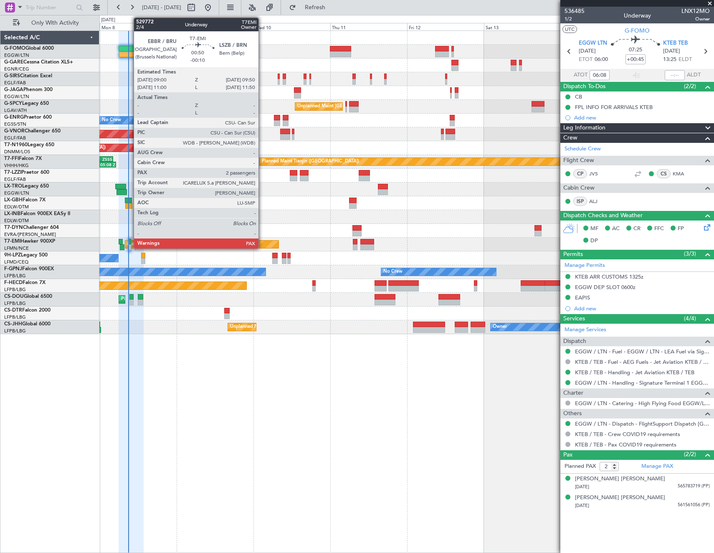
click at [129, 244] on div at bounding box center [129, 247] width 3 height 6
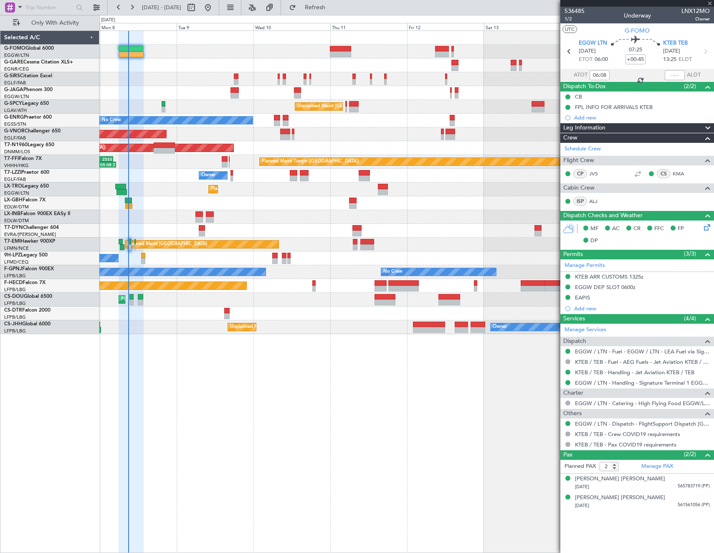
type input "-00:10"
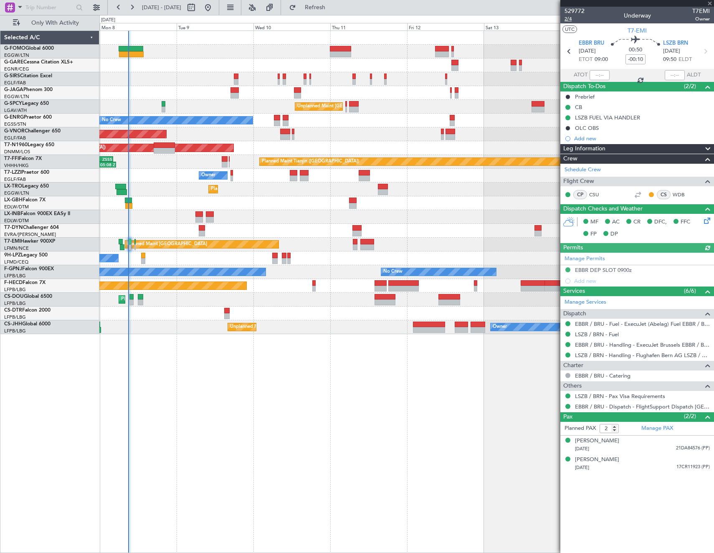
click at [570, 17] on span "2/4" at bounding box center [575, 18] width 20 height 7
click at [164, 78] on div "Planned Maint London (Luton) Unplanned Maint Athens (Eleftherios Venizelos Intl…" at bounding box center [406, 182] width 614 height 303
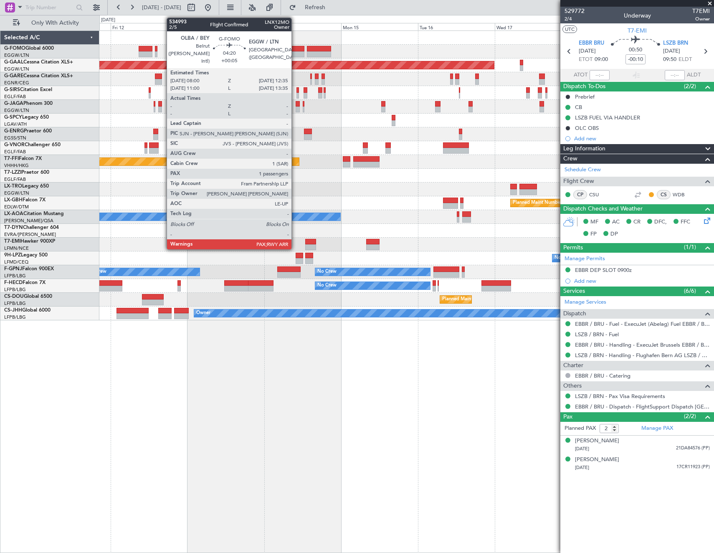
click at [295, 53] on div at bounding box center [296, 54] width 15 height 6
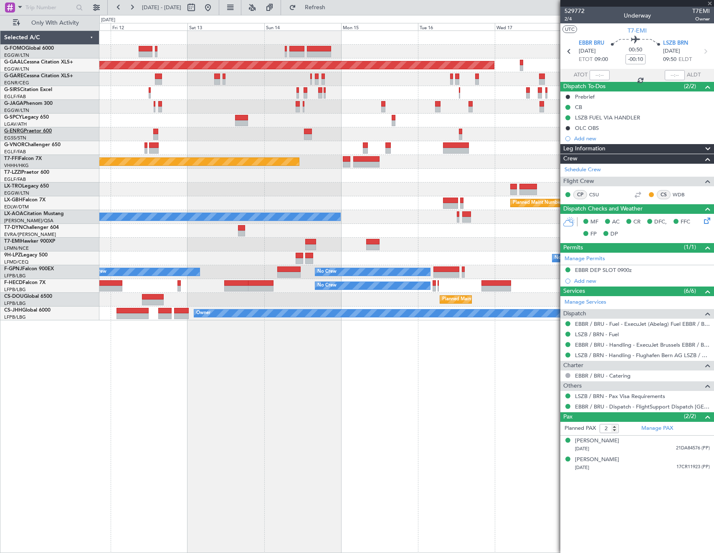
type input "+00:05"
type input "1"
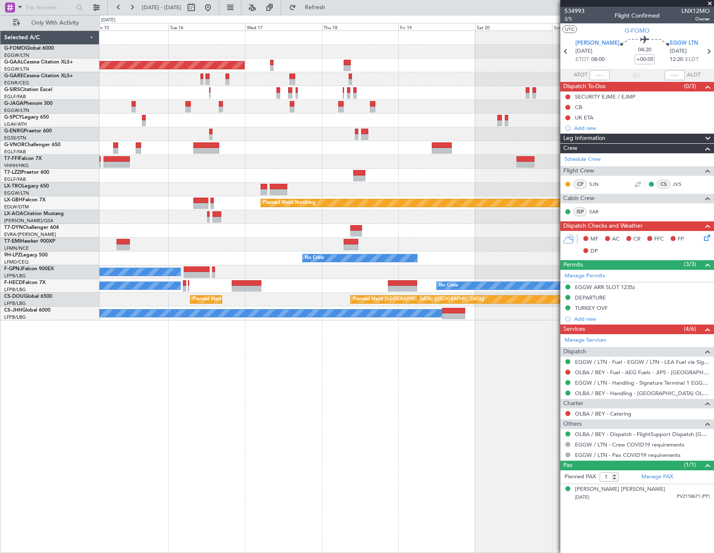
click at [216, 82] on div "Planned Maint Dusseldorf Planned Maint London (Luton) Planned Maint Tianjin (Bi…" at bounding box center [406, 175] width 614 height 289
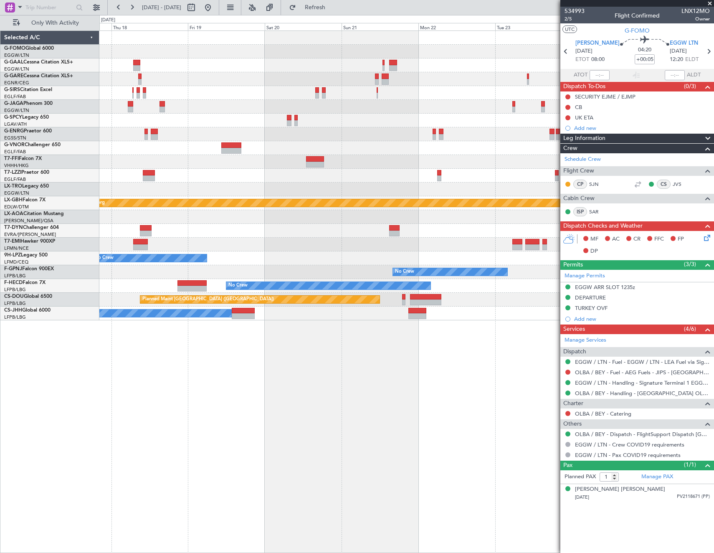
click at [102, 96] on div at bounding box center [406, 93] width 614 height 14
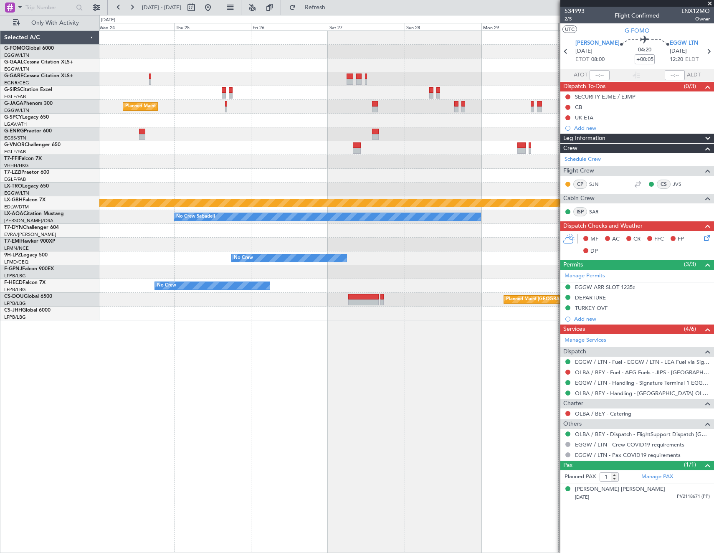
click at [177, 100] on div "Planned Maint London (Luton) Planned Maint Nurnberg No Crew Sabadell No Crew No…" at bounding box center [406, 175] width 614 height 289
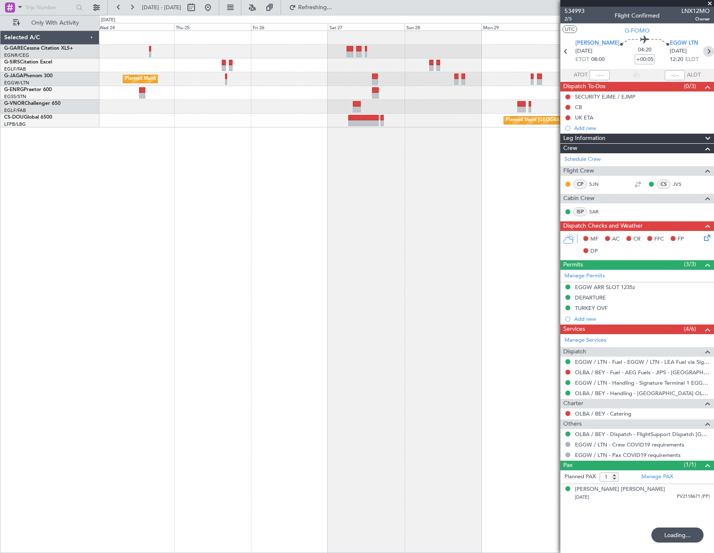
click at [706, 51] on icon at bounding box center [708, 51] width 11 height 11
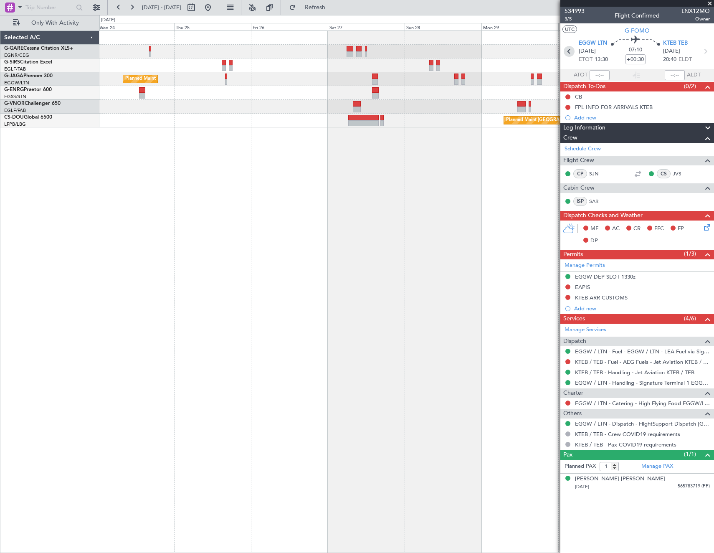
click at [568, 50] on icon at bounding box center [569, 51] width 11 height 11
type input "+00:05"
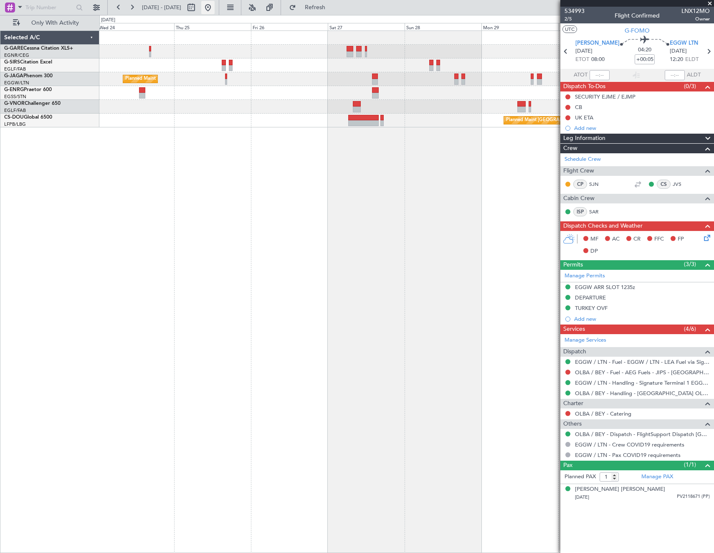
click at [215, 10] on button at bounding box center [207, 7] width 13 height 13
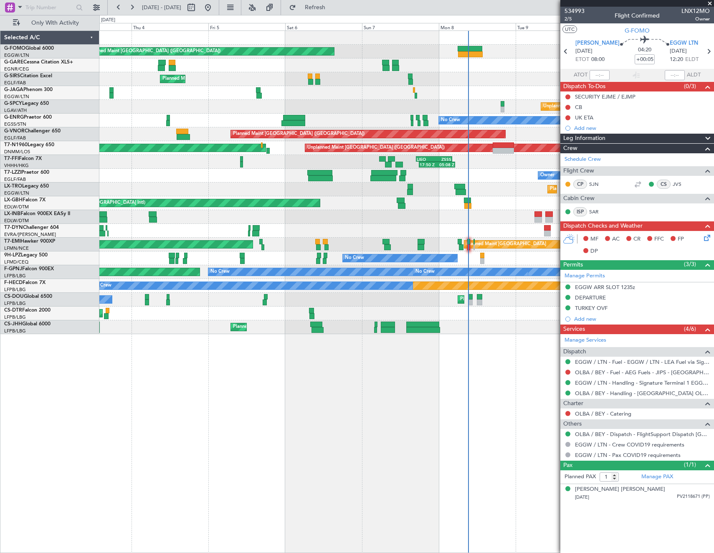
click at [553, 327] on div "Planned Maint London (Luton) Unplanned Maint Chester Planned Maint London (Farn…" at bounding box center [406, 291] width 615 height 522
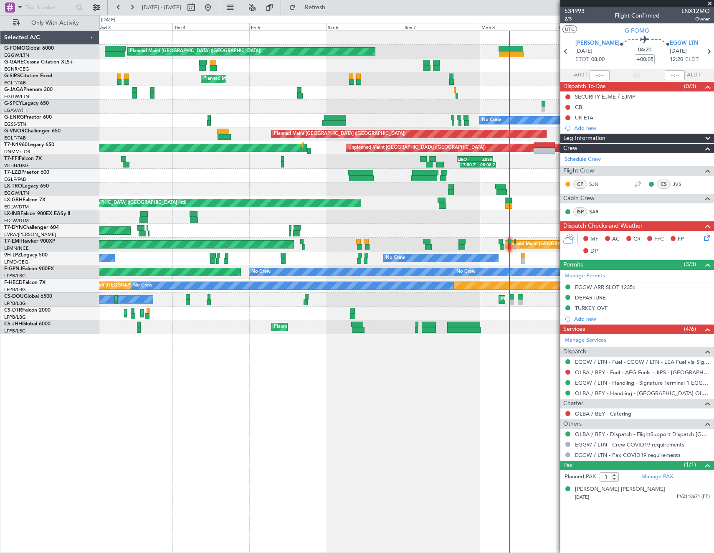
click at [436, 389] on div "Planned Maint London (Luton) Unplanned Maint Chester Planned Maint London (Farn…" at bounding box center [406, 291] width 615 height 522
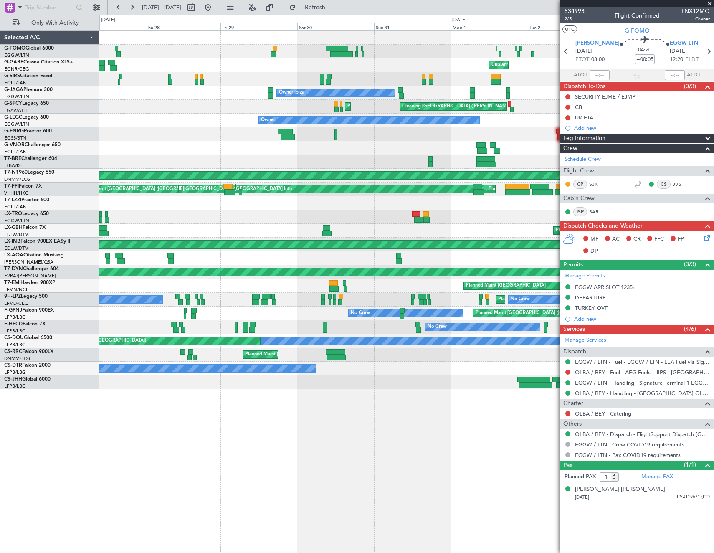
click at [603, 432] on fb-app "30 Aug 2025 - 07 Sep 2025 Refresh Quick Links Only With Activity Planned Maint …" at bounding box center [357, 279] width 714 height 547
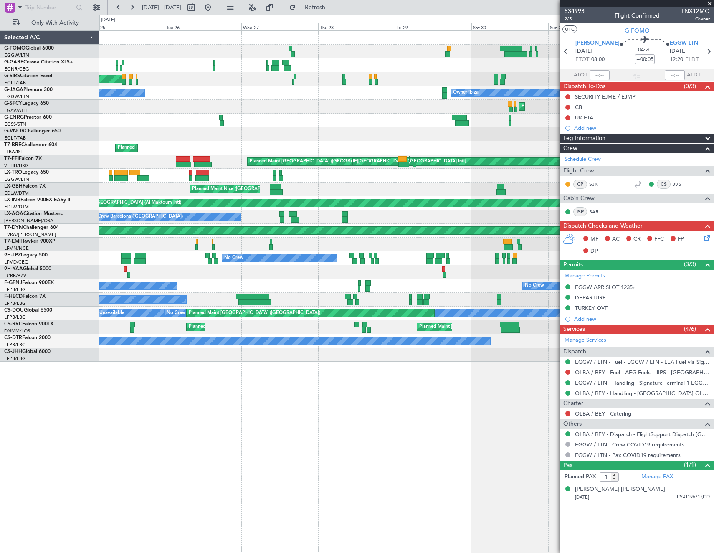
click at [381, 388] on div "Planned Maint London (Luton) Unplanned Maint Chester Unplanned Maint Oxford (Ki…" at bounding box center [406, 291] width 615 height 522
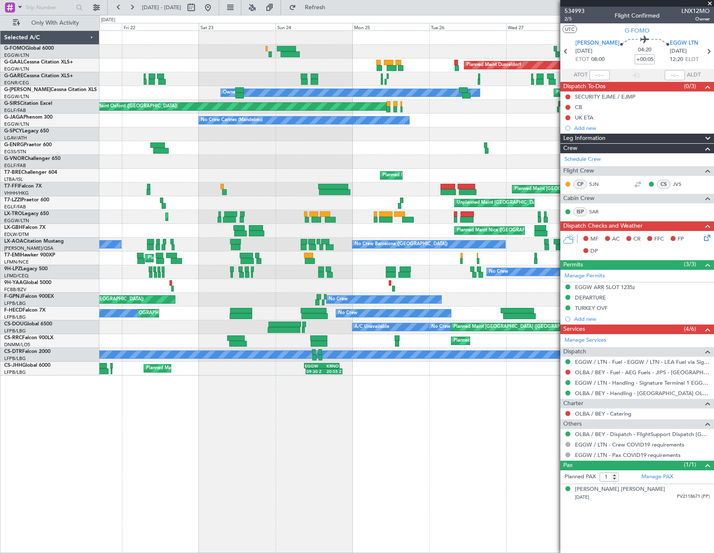
click at [452, 340] on div "Planned Maint Paris (Le Bourget) Planned Maint Paris (Le Bourget) Planned Maint…" at bounding box center [406, 341] width 614 height 14
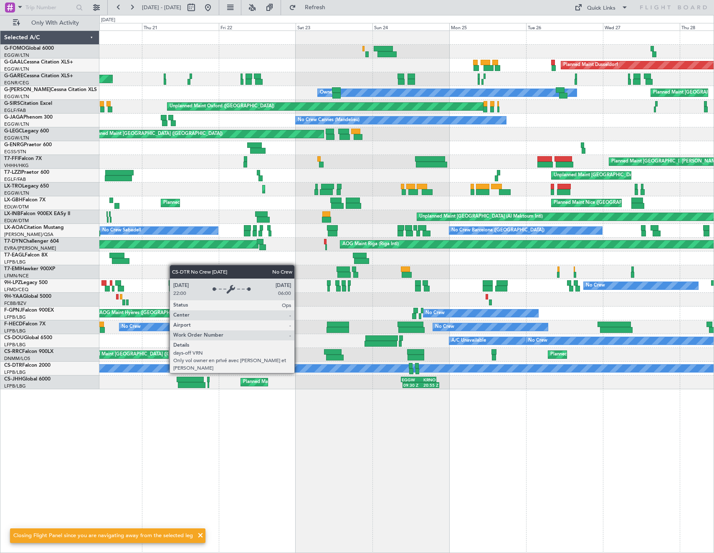
click at [378, 367] on div "No Crew" at bounding box center [417, 369] width 870 height 8
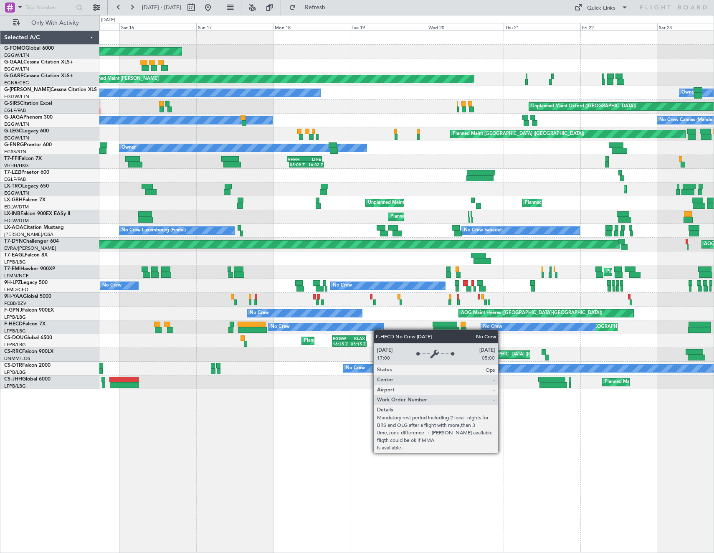
click at [516, 328] on div "Planned Maint Windsor Locks (Bradley Intl) Planned Maint Unplanned Maint Cheste…" at bounding box center [406, 210] width 614 height 358
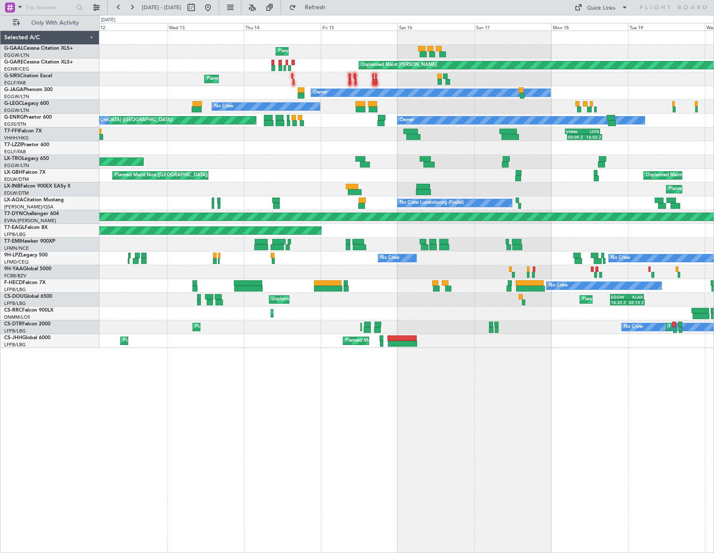
click at [627, 327] on div "No Crew Planned Maint Sofia Planned Maint Paris (Le Bourget) Planned Maint Sofia" at bounding box center [406, 327] width 614 height 14
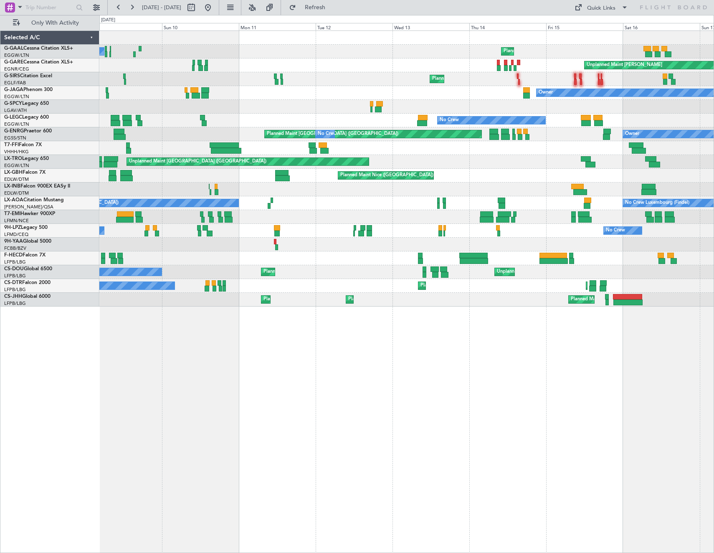
click at [587, 325] on div "Planned Maint No Crew Unplanned Maint Chester Planned Maint London (Farnborough…" at bounding box center [406, 291] width 615 height 522
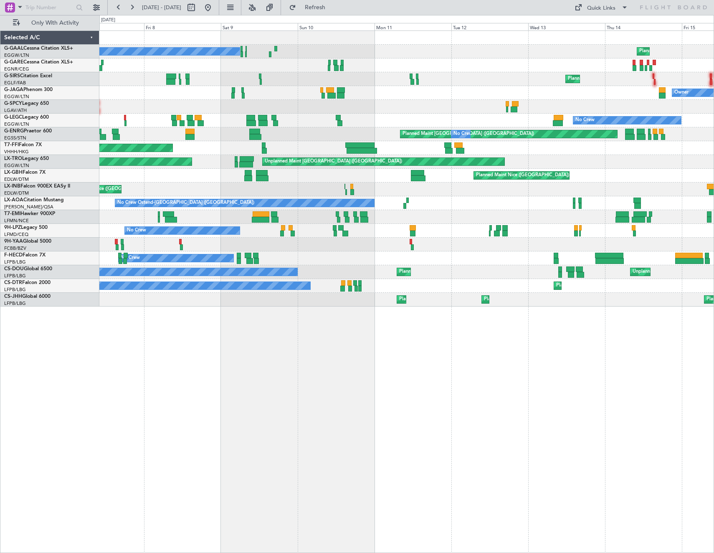
click at [661, 311] on div "Planned Maint No Crew Unplanned Maint Chester Planned Maint London (Farnborough…" at bounding box center [406, 291] width 615 height 522
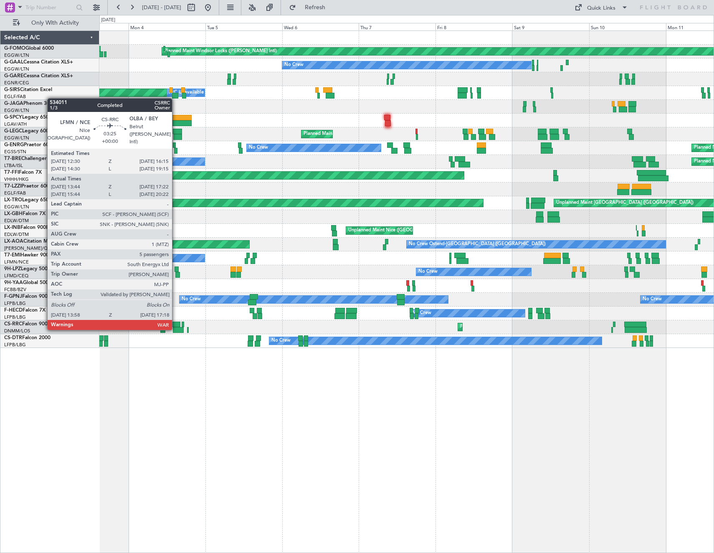
click at [176, 328] on div at bounding box center [178, 330] width 11 height 6
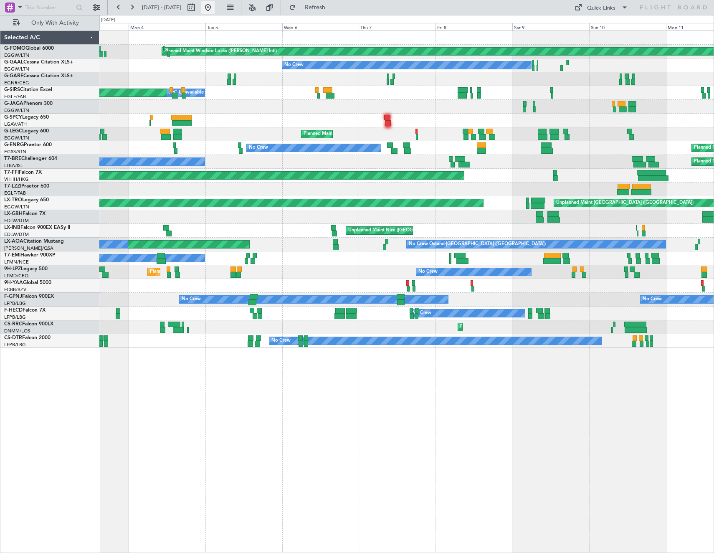
drag, startPoint x: 233, startPoint y: 9, endPoint x: 1, endPoint y: 134, distance: 263.7
click at [215, 9] on button at bounding box center [207, 7] width 13 height 13
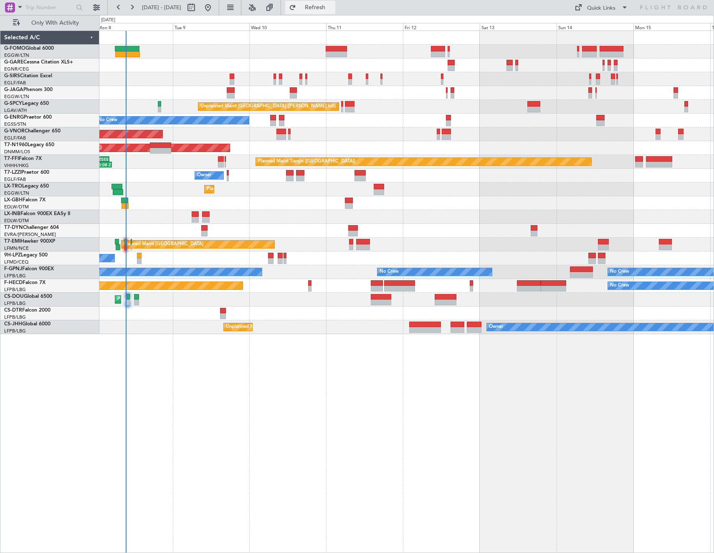
click at [335, 12] on button "Refresh" at bounding box center [310, 7] width 50 height 13
click at [65, 20] on span "Only With Activity" at bounding box center [55, 23] width 66 height 6
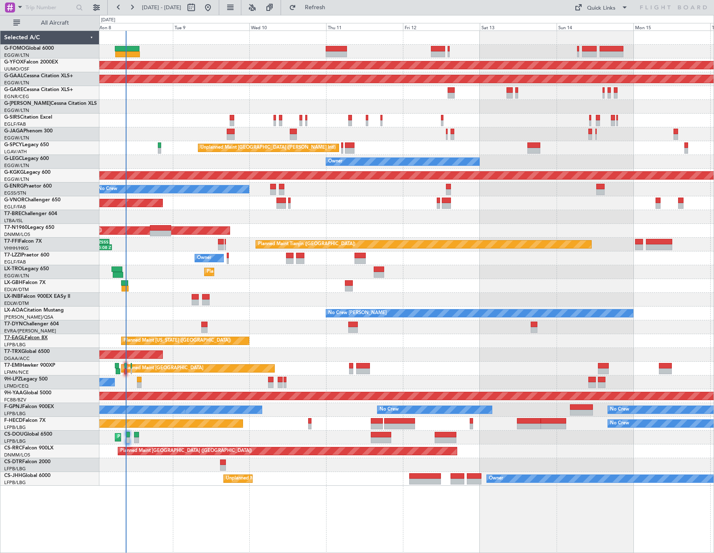
click at [31, 337] on link "T7-EAGL Falcon 8X" at bounding box center [25, 337] width 43 height 5
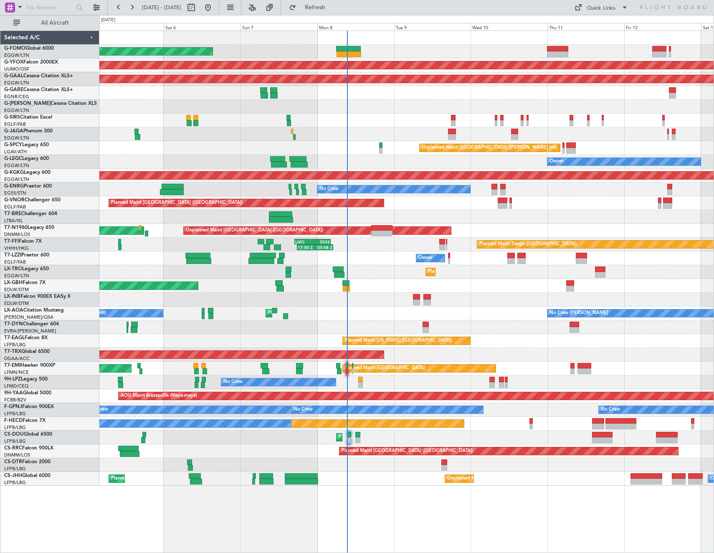
click at [595, 284] on div "Planned Maint [GEOGRAPHIC_DATA] ([GEOGRAPHIC_DATA] Intl)" at bounding box center [406, 286] width 614 height 14
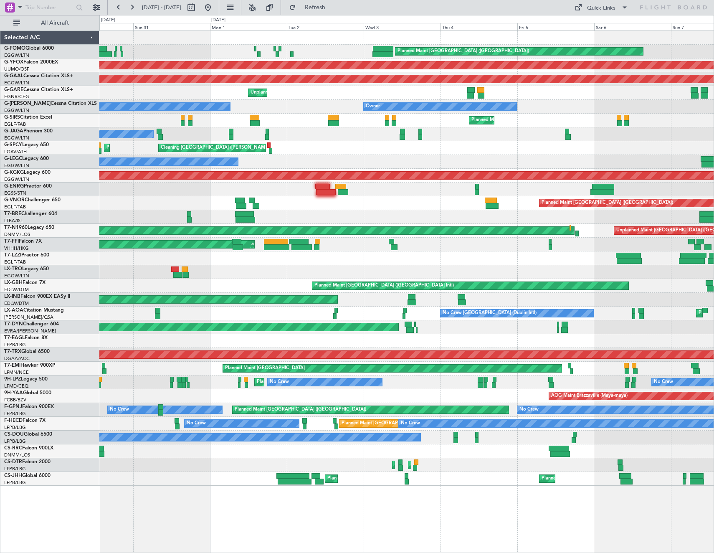
click at [386, 276] on div "Planned Maint Dusseldorf" at bounding box center [406, 272] width 614 height 14
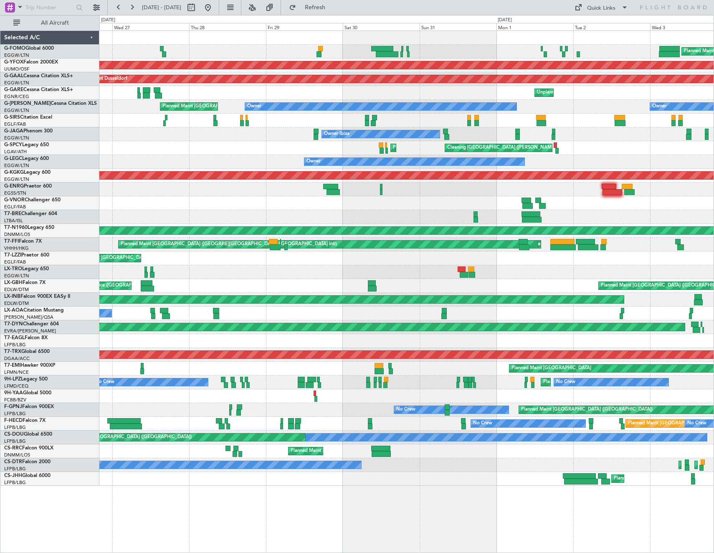
click at [606, 303] on div "Planned Maint London (Luton) AOG Maint Ostafyevo Planned Maint Dusseldorf Unpla…" at bounding box center [406, 258] width 614 height 455
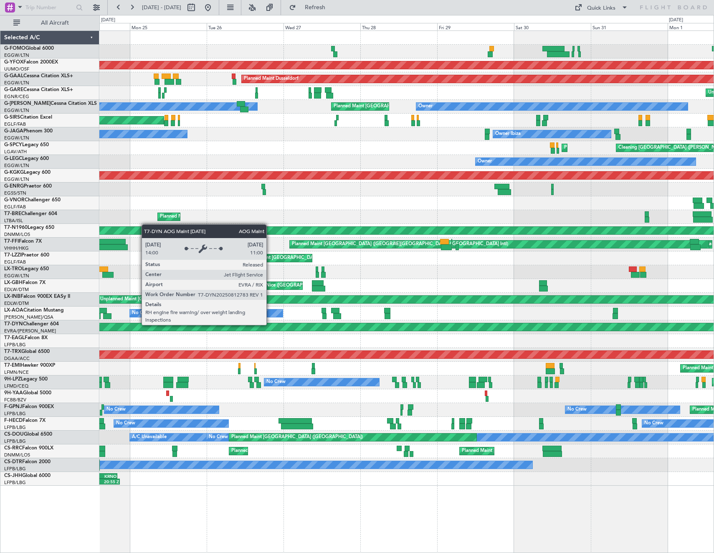
click at [570, 324] on div "AOG Maint Riga (Riga Intl)" at bounding box center [438, 327] width 835 height 8
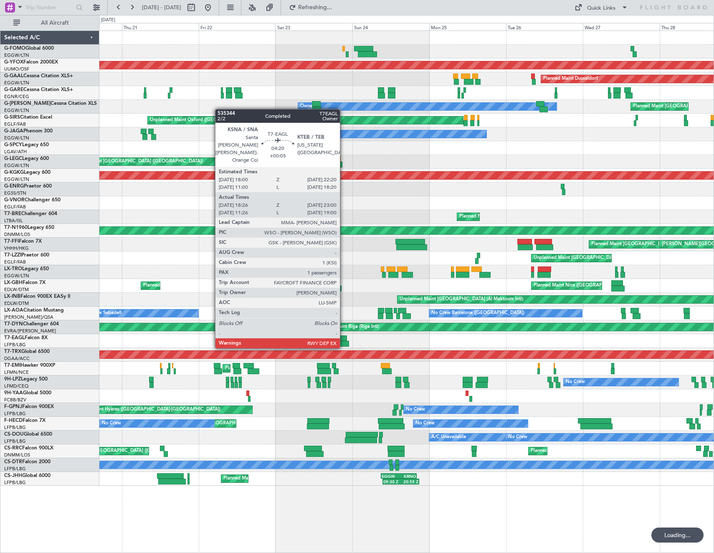
click at [344, 340] on div at bounding box center [340, 338] width 14 height 6
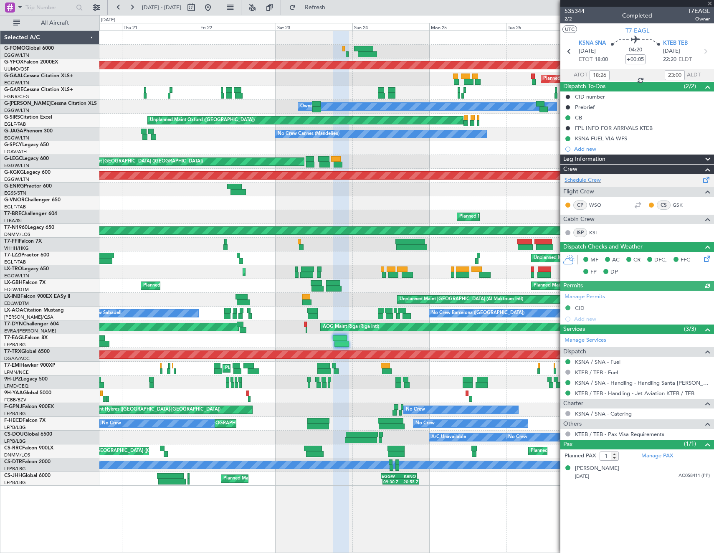
click at [606, 181] on div "Schedule Crew" at bounding box center [637, 180] width 154 height 13
click at [215, 8] on button at bounding box center [207, 7] width 13 height 13
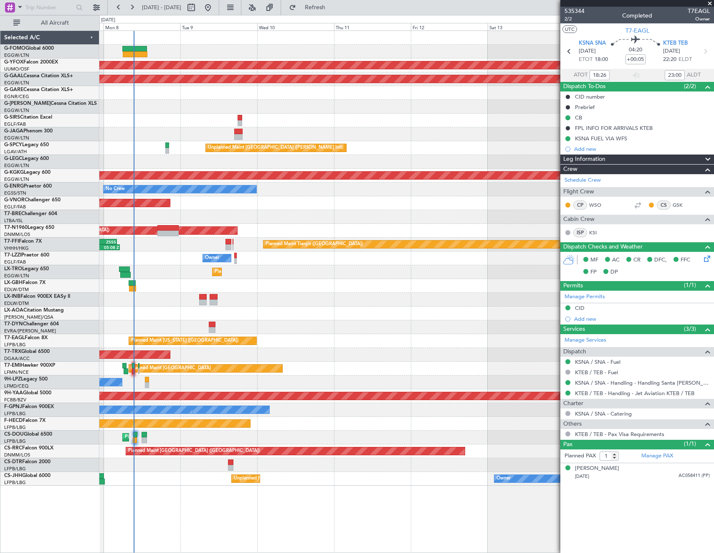
click at [204, 101] on div at bounding box center [406, 107] width 614 height 14
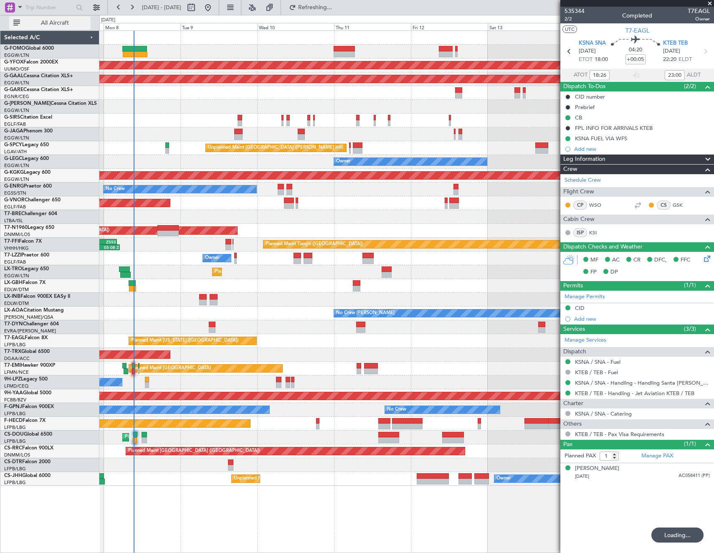
click at [63, 28] on button "All Aircraft" at bounding box center [49, 22] width 81 height 13
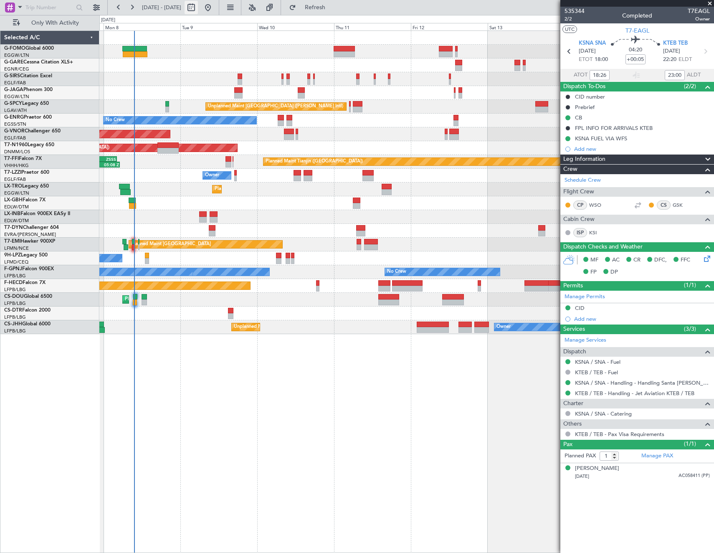
click at [198, 9] on button at bounding box center [191, 7] width 13 height 13
select select "9"
select select "2025"
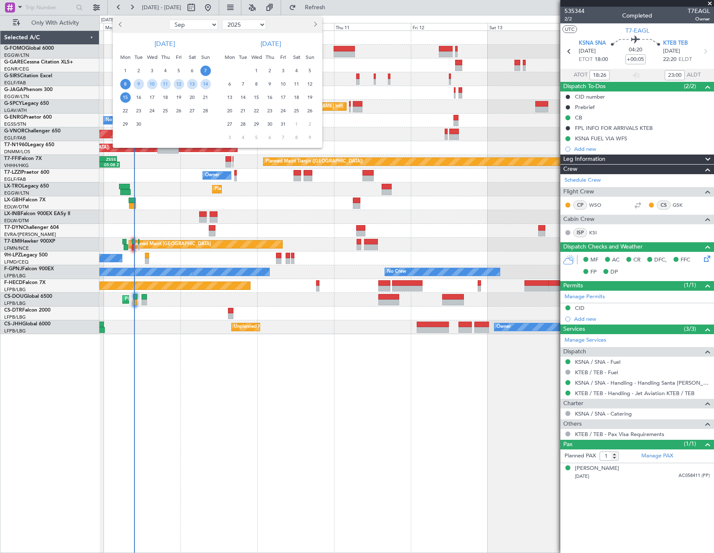
drag, startPoint x: 129, startPoint y: 84, endPoint x: 128, endPoint y: 94, distance: 10.5
click at [129, 84] on span "8" at bounding box center [125, 84] width 10 height 10
click at [128, 94] on span "15" at bounding box center [125, 97] width 10 height 10
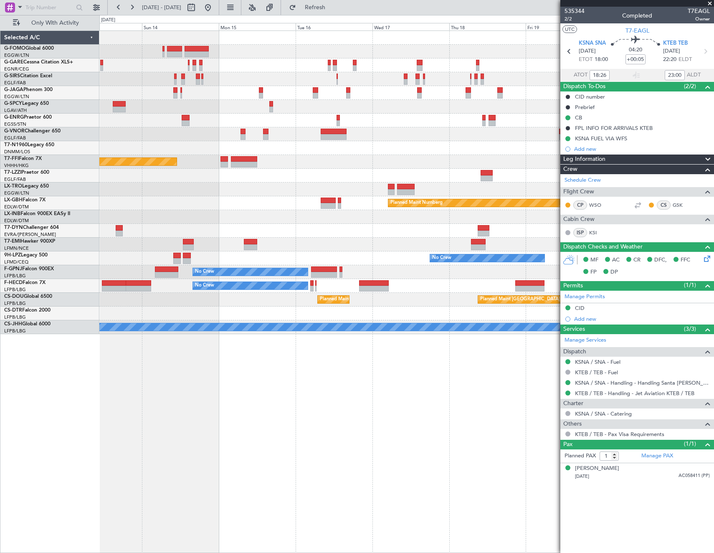
click at [108, 221] on div at bounding box center [406, 217] width 614 height 14
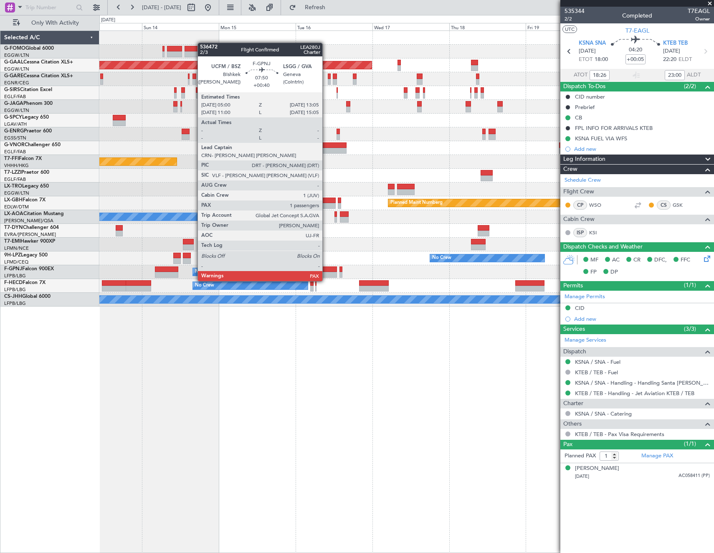
click at [326, 273] on div at bounding box center [324, 275] width 26 height 6
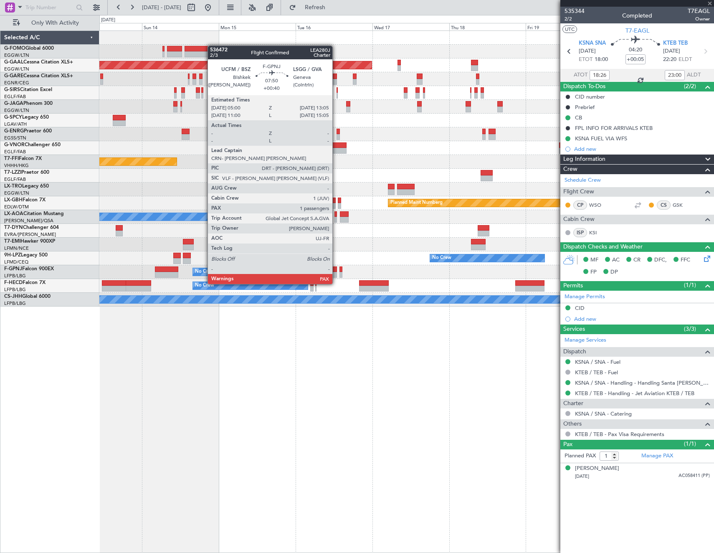
type input "+00:40"
type input "2"
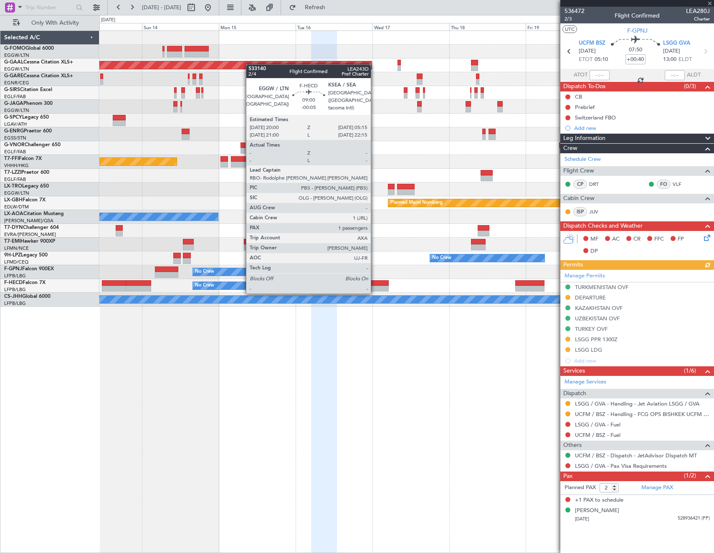
click at [375, 284] on div at bounding box center [374, 283] width 30 height 6
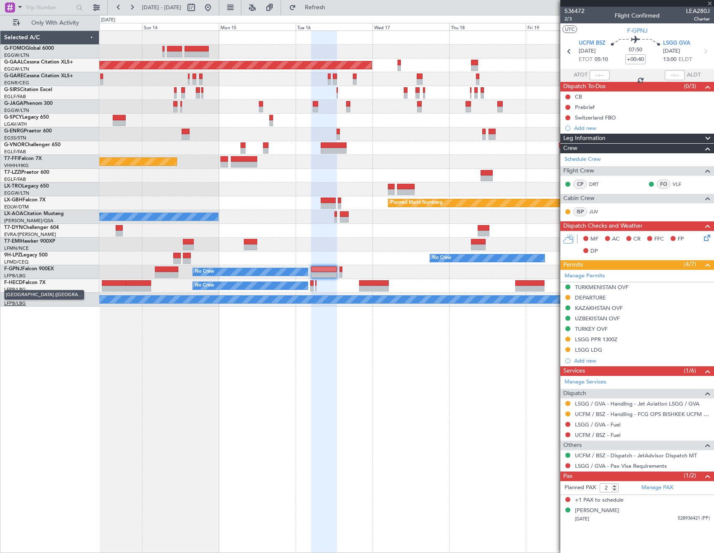
type input "-00:05"
type input "1"
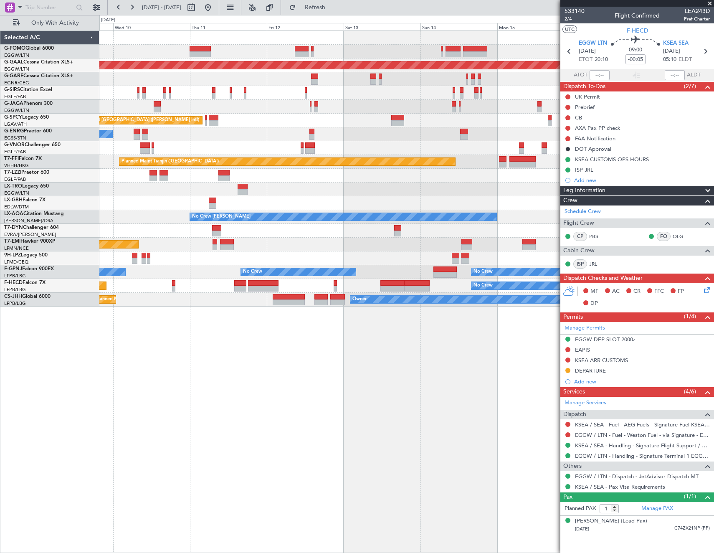
click at [585, 114] on fb-app "[DATE] - [DATE] Refresh Quick Links Only With Activity Planned [GEOGRAPHIC_DATA…" at bounding box center [357, 279] width 714 height 547
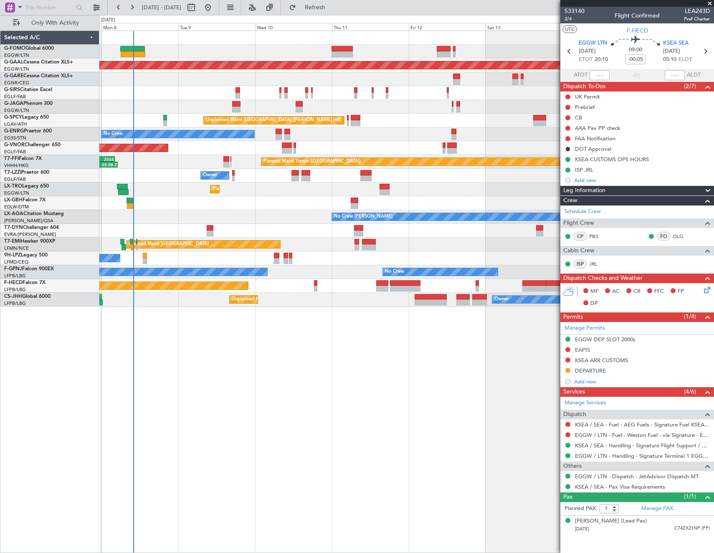
click at [261, 99] on div "Planned Maint [GEOGRAPHIC_DATA] ([GEOGRAPHIC_DATA]) Planned [GEOGRAPHIC_DATA] U…" at bounding box center [406, 169] width 614 height 276
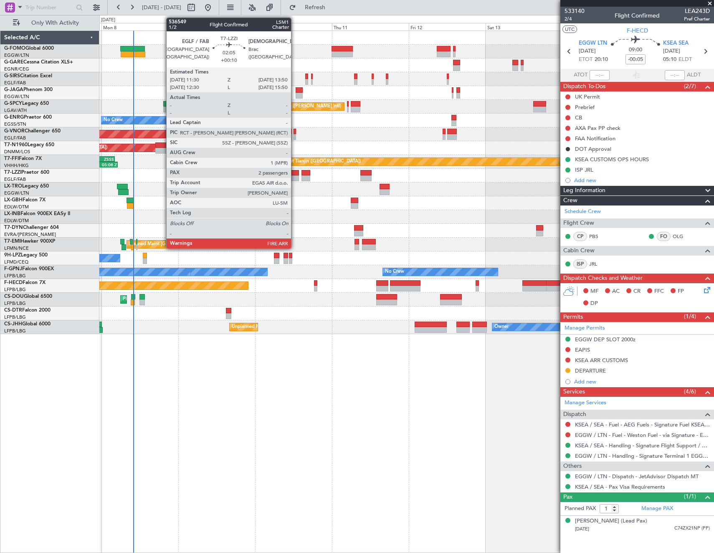
click at [295, 175] on div at bounding box center [296, 173] width 8 height 6
type input "+00:10"
type input "2"
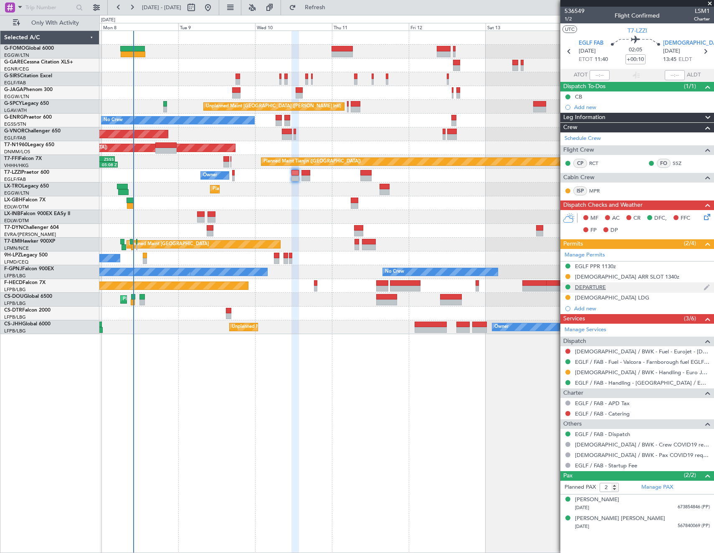
click at [599, 285] on div "DEPARTURE" at bounding box center [590, 287] width 31 height 7
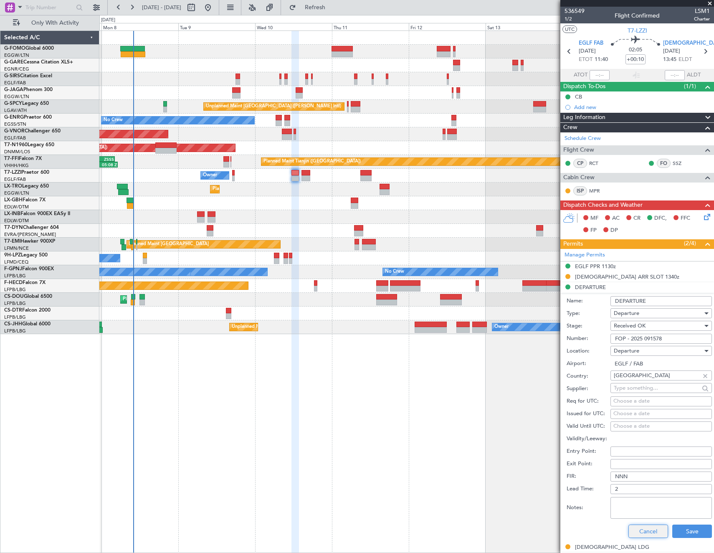
click at [644, 527] on button "Cancel" at bounding box center [649, 531] width 40 height 13
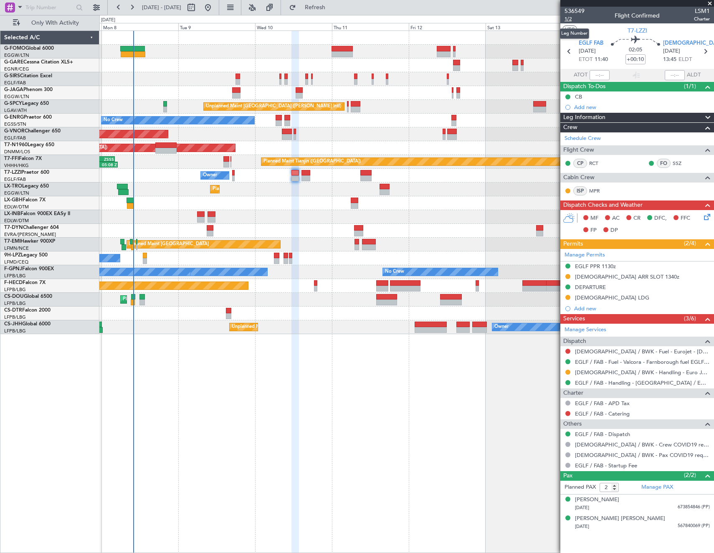
click at [568, 17] on span "1/2" at bounding box center [575, 18] width 20 height 7
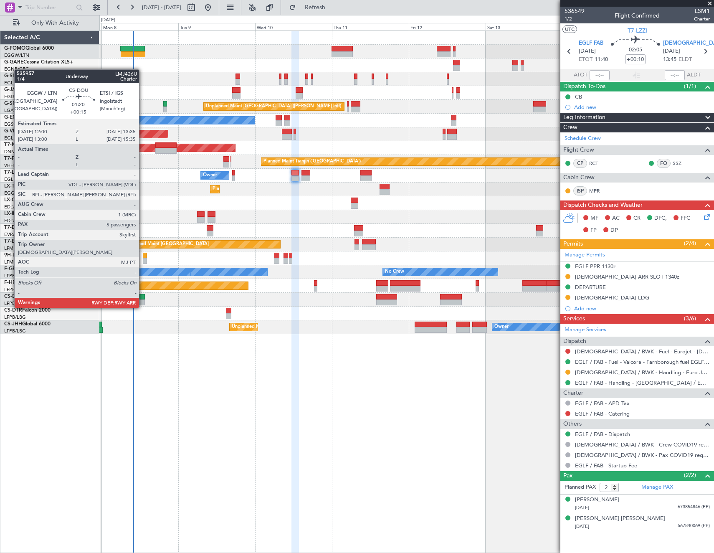
click at [143, 299] on div at bounding box center [141, 302] width 5 height 6
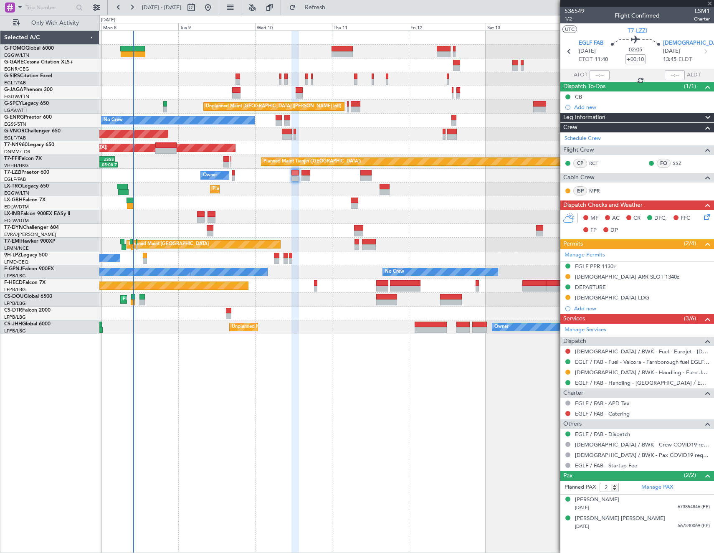
type input "+00:15"
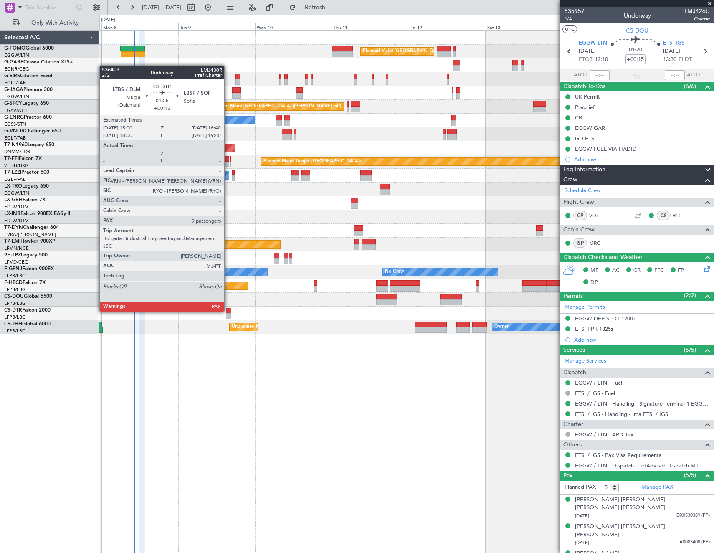
click at [228, 311] on div at bounding box center [228, 311] width 5 height 6
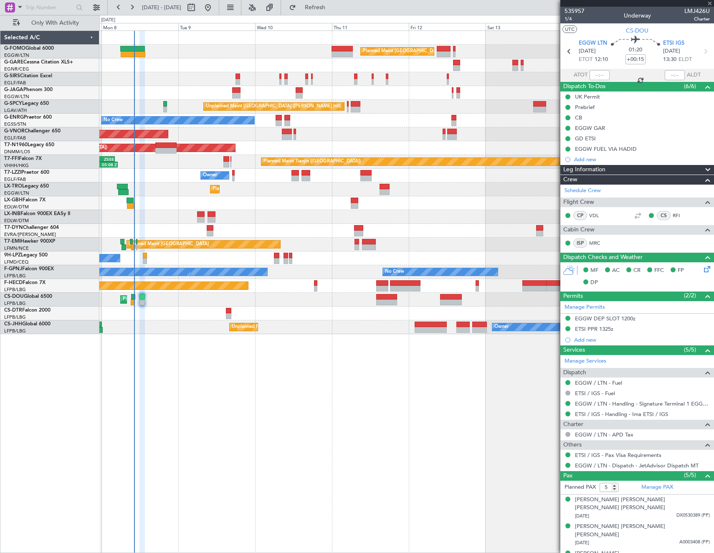
type input "9"
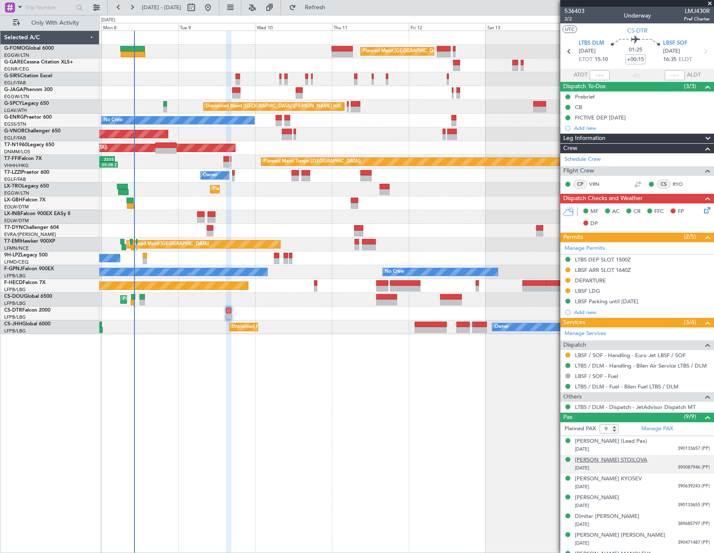
scroll to position [52, 0]
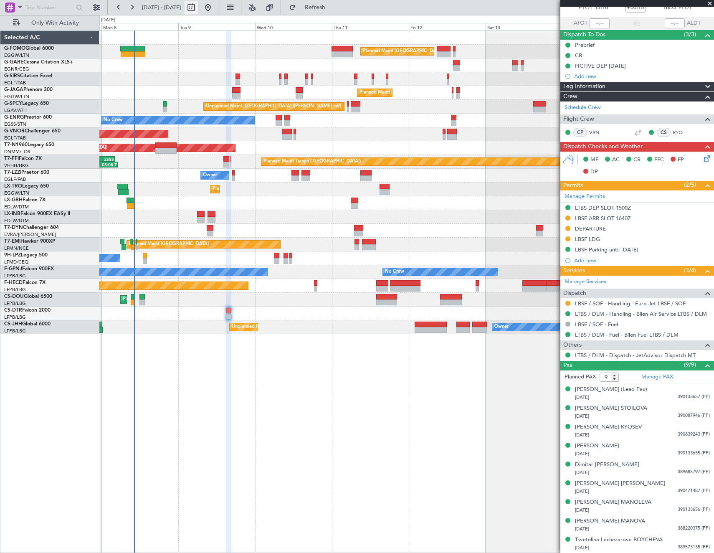
click at [198, 9] on button at bounding box center [191, 7] width 13 height 13
select select "9"
select select "2025"
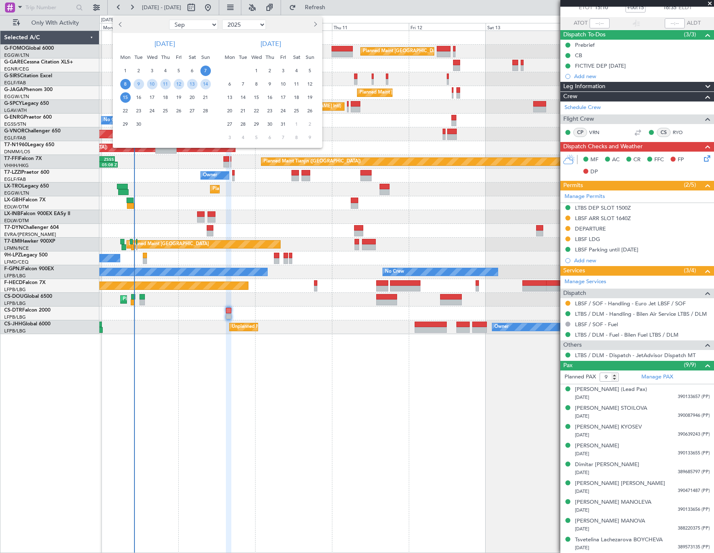
click at [122, 86] on span "8" at bounding box center [125, 84] width 10 height 10
click at [124, 100] on span "15" at bounding box center [125, 97] width 10 height 10
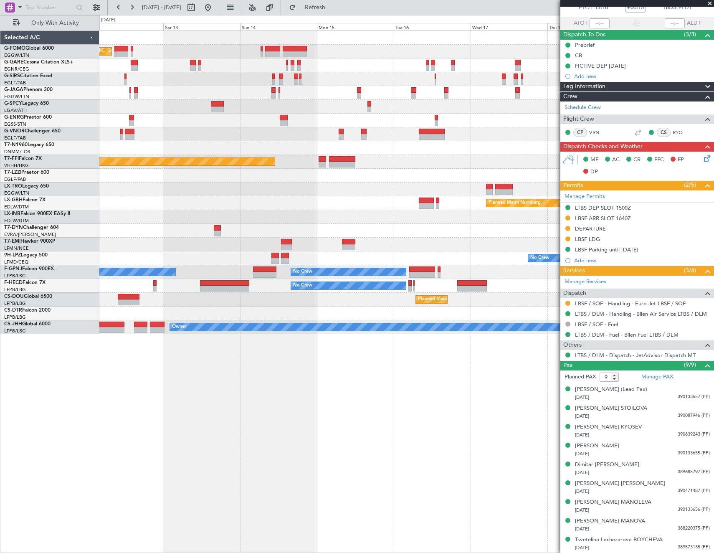
click at [95, 416] on div "Planned Maint [GEOGRAPHIC_DATA] ([GEOGRAPHIC_DATA]) Planned Maint [GEOGRAPHIC_D…" at bounding box center [357, 284] width 714 height 538
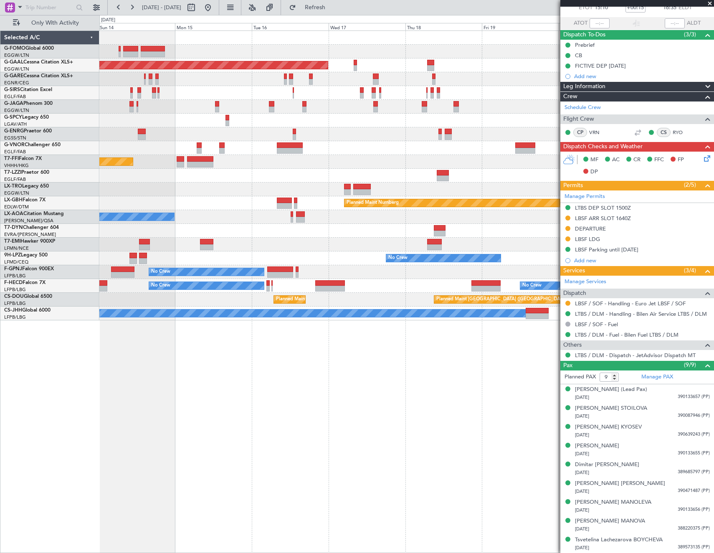
click at [192, 421] on div "Planned Maint [GEOGRAPHIC_DATA] ([GEOGRAPHIC_DATA]) Planned [GEOGRAPHIC_DATA] P…" at bounding box center [406, 291] width 615 height 522
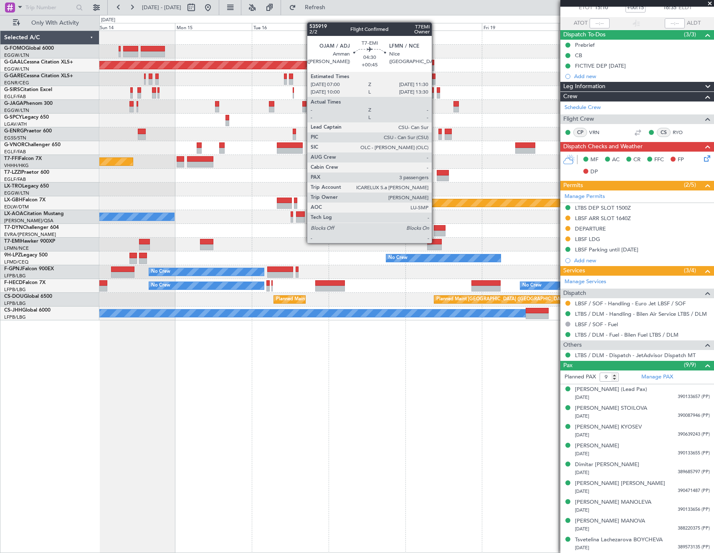
click at [436, 242] on div at bounding box center [434, 242] width 15 height 6
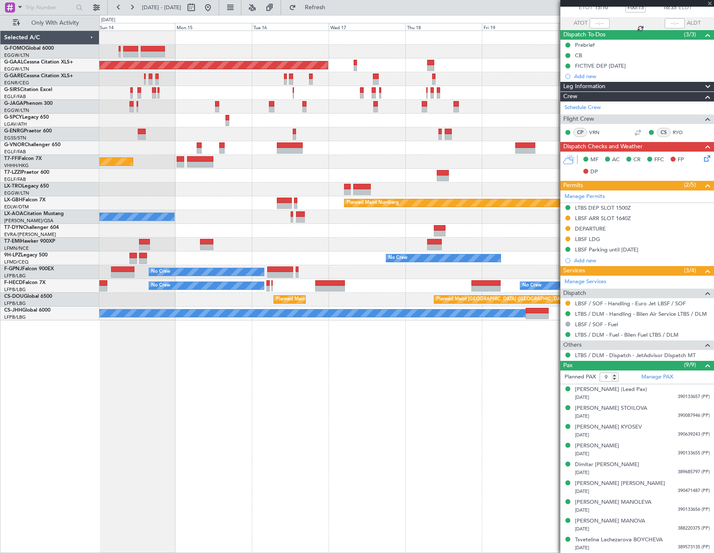
type input "+00:45"
type input "3"
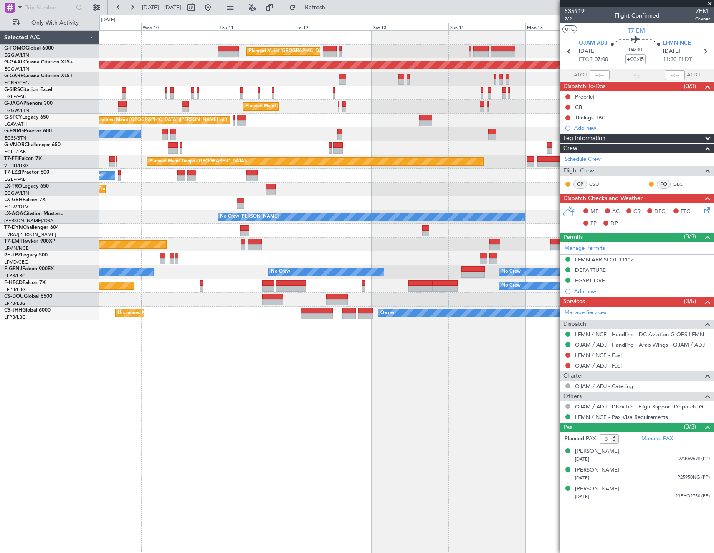
click at [714, 244] on html "[DATE] - [DATE] Refresh Quick Links Only With Activity Planned Maint [GEOGRAPHI…" at bounding box center [357, 276] width 714 height 553
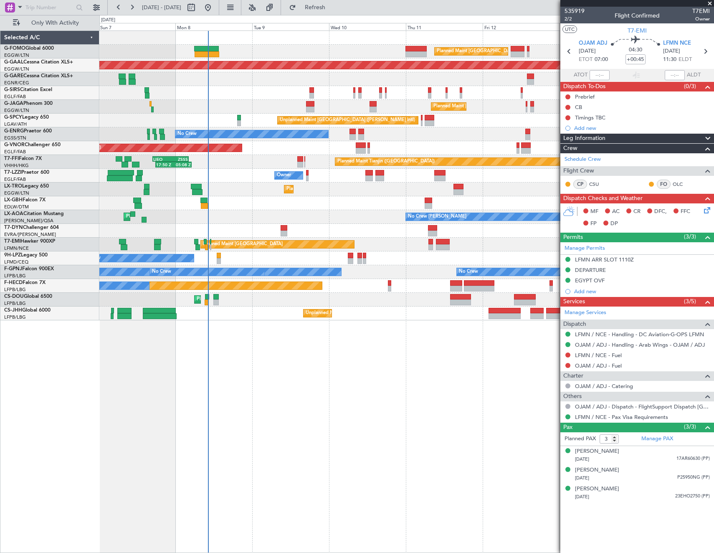
click at [328, 236] on div "Planned Maint [GEOGRAPHIC_DATA] ([GEOGRAPHIC_DATA]) Planned Maint [GEOGRAPHIC_D…" at bounding box center [406, 175] width 614 height 289
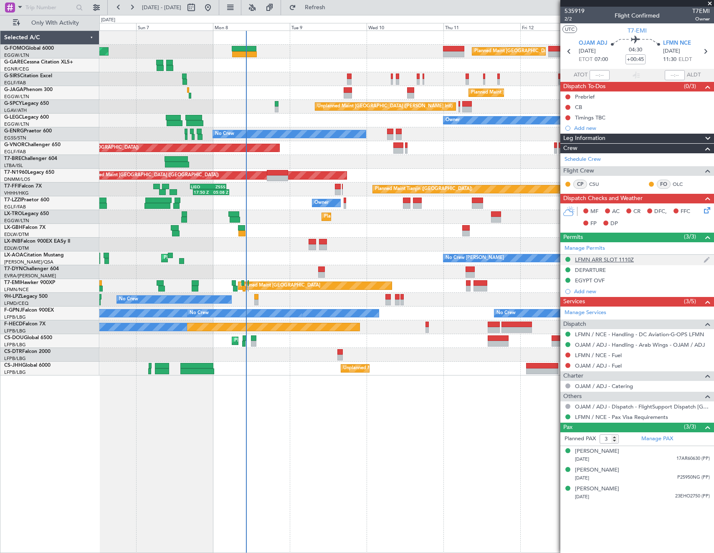
click at [626, 257] on div "LFMN ARR SLOT 1110Z" at bounding box center [604, 259] width 59 height 7
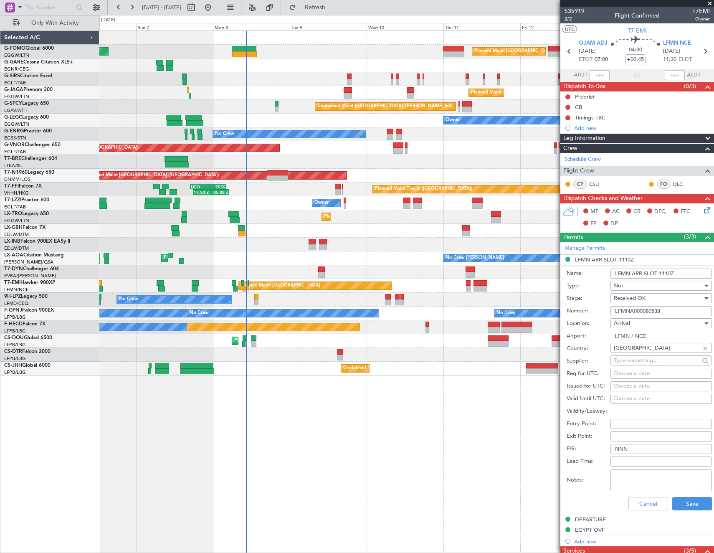
click at [668, 266] on form "Name: LFMN ARR SLOT 1110Z Type: Slot Stage: Received OK Number: LFMNA000080538 …" at bounding box center [637, 389] width 154 height 249
click at [668, 277] on input "LFMN ARR SLOT 1110Z" at bounding box center [661, 274] width 101 height 10
type input "LFMN ARR SLOT 1100Z"
click at [683, 505] on button "Save" at bounding box center [692, 503] width 40 height 13
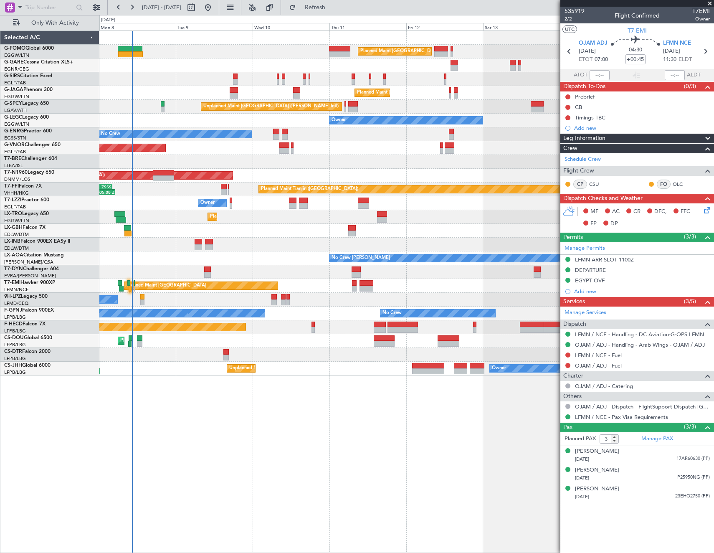
click at [179, 193] on div "Planned Maint London (Luton) Planned Maint London (Luton) Planned Maint London …" at bounding box center [406, 203] width 614 height 345
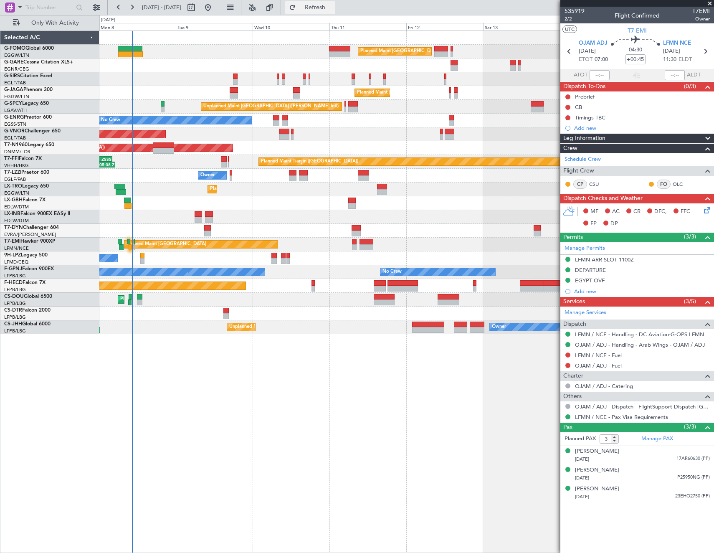
click at [332, 5] on span "Refresh" at bounding box center [315, 8] width 35 height 6
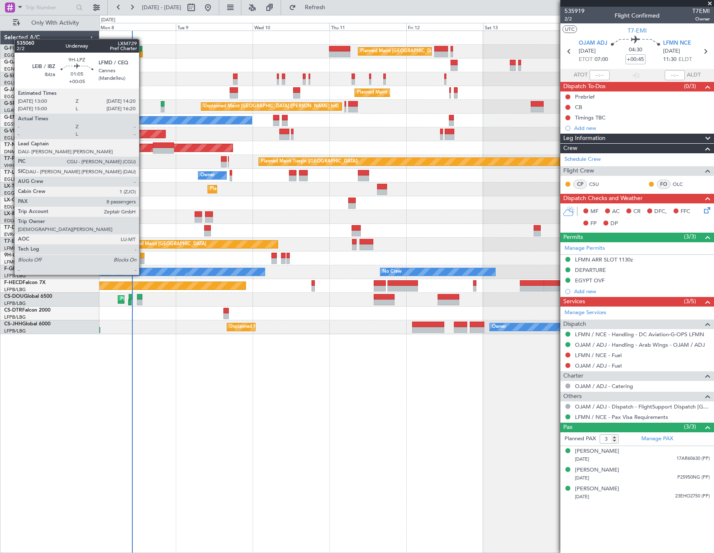
click at [143, 259] on div at bounding box center [142, 261] width 5 height 6
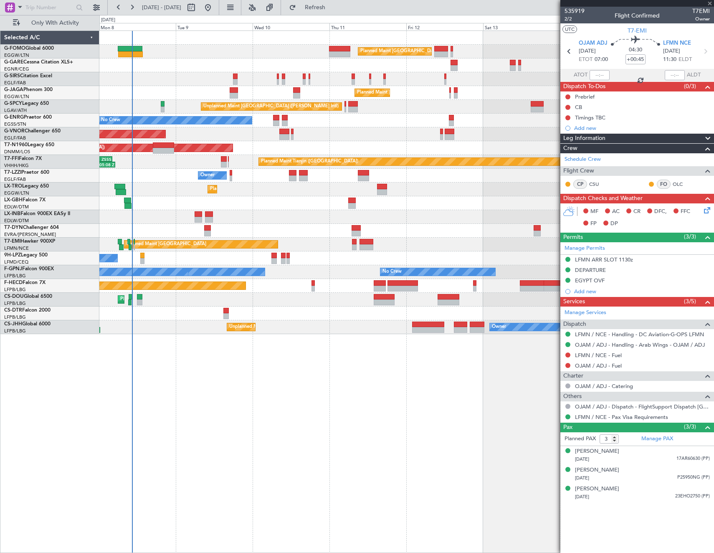
type input "+00:05"
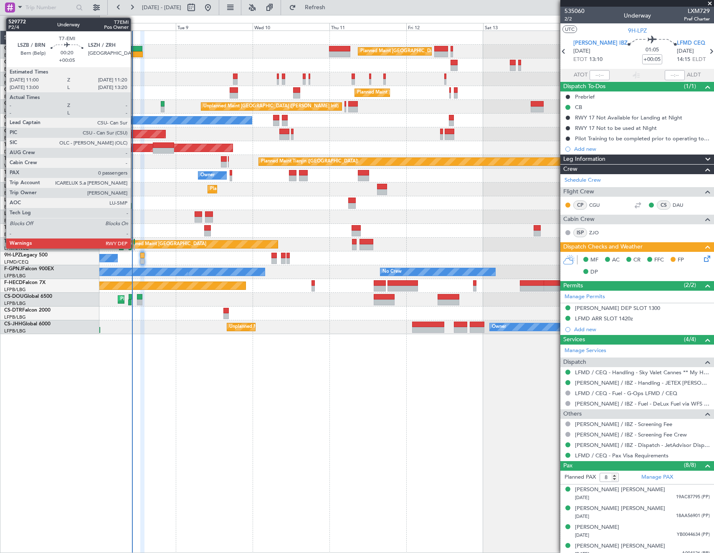
click at [134, 241] on div at bounding box center [134, 242] width 1 height 6
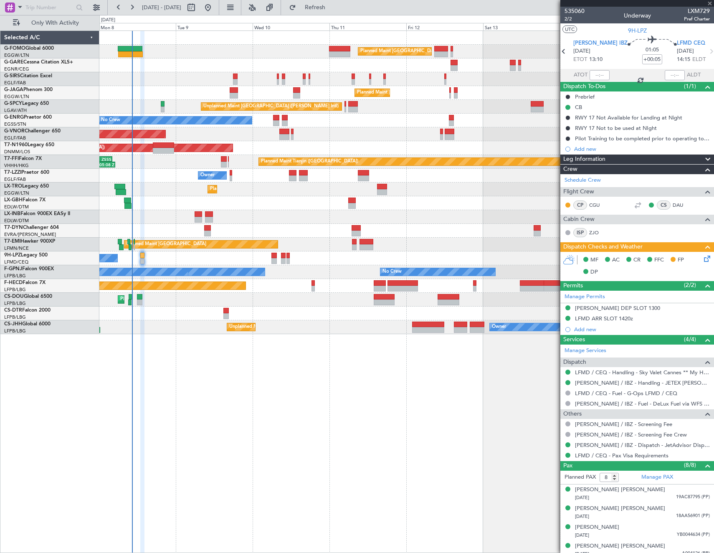
type input "0"
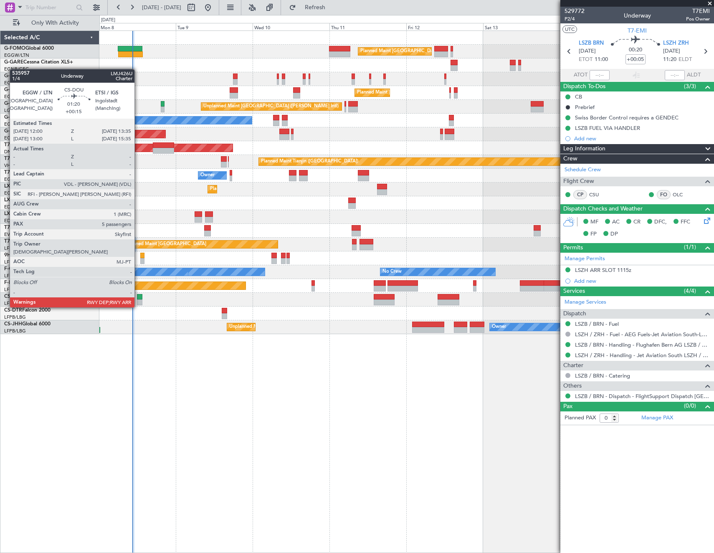
click at [138, 299] on div at bounding box center [139, 297] width 5 height 6
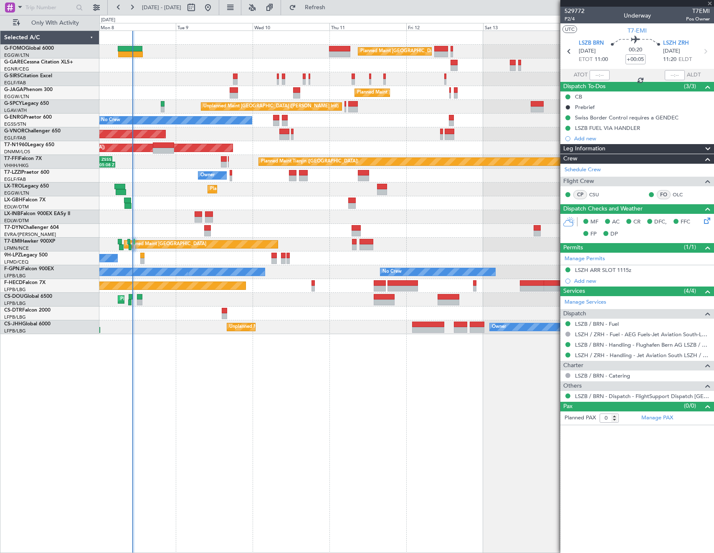
type input "+00:15"
type input "5"
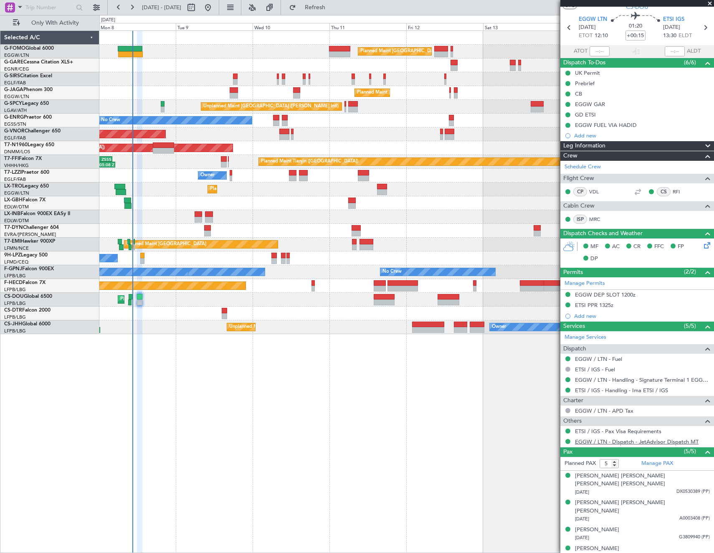
scroll to position [35, 0]
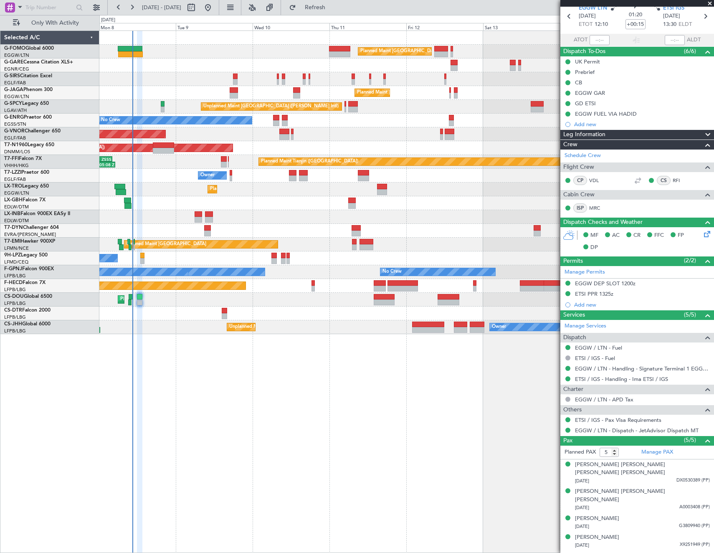
click at [469, 461] on div "Planned Maint London (Luton) Planned Maint London (Luton) Planned Maint London …" at bounding box center [406, 291] width 615 height 522
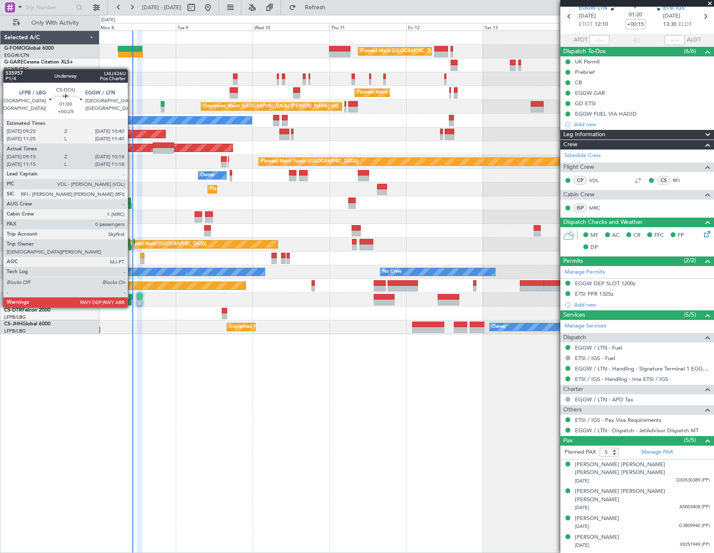
click at [132, 299] on div at bounding box center [131, 297] width 4 height 6
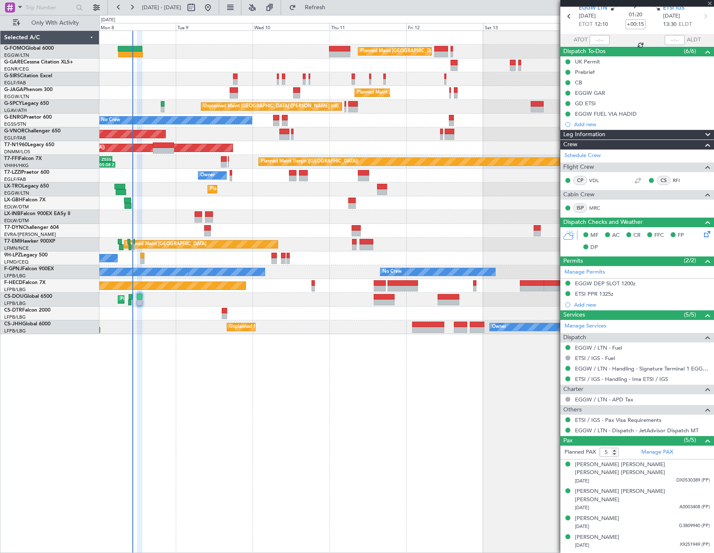
type input "+00:25"
type input "09:25"
type input "10:13"
type input "0"
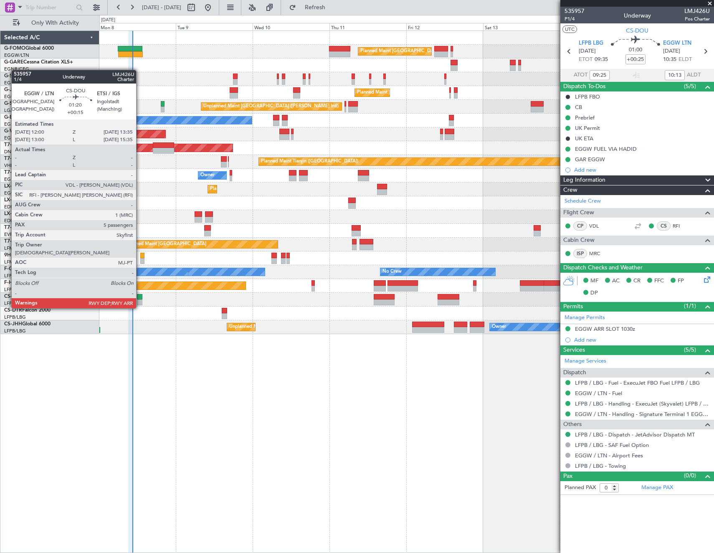
click at [140, 300] on div at bounding box center [139, 302] width 5 height 6
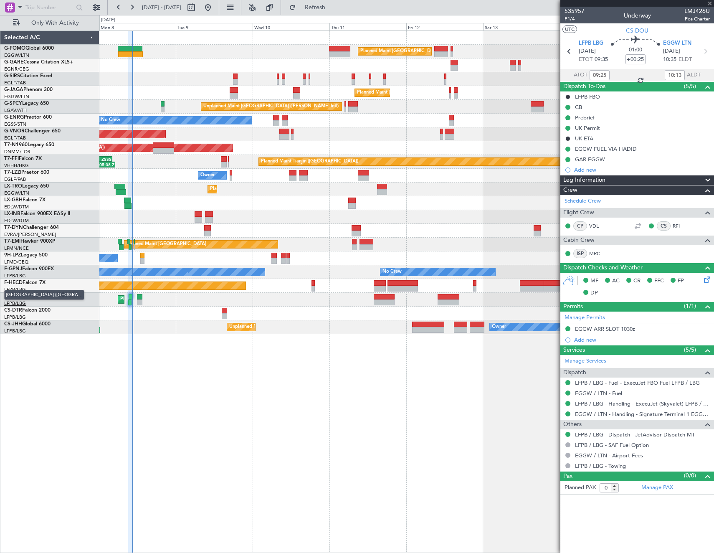
type input "+00:15"
type input "5"
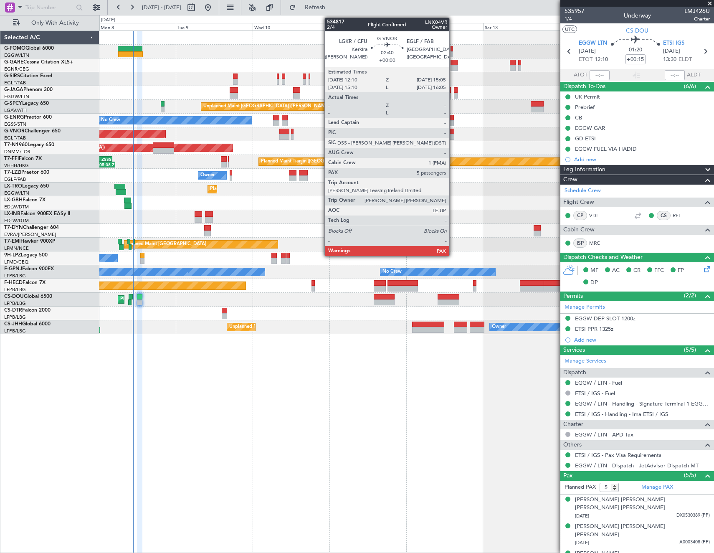
click at [453, 136] on div at bounding box center [450, 137] width 10 height 6
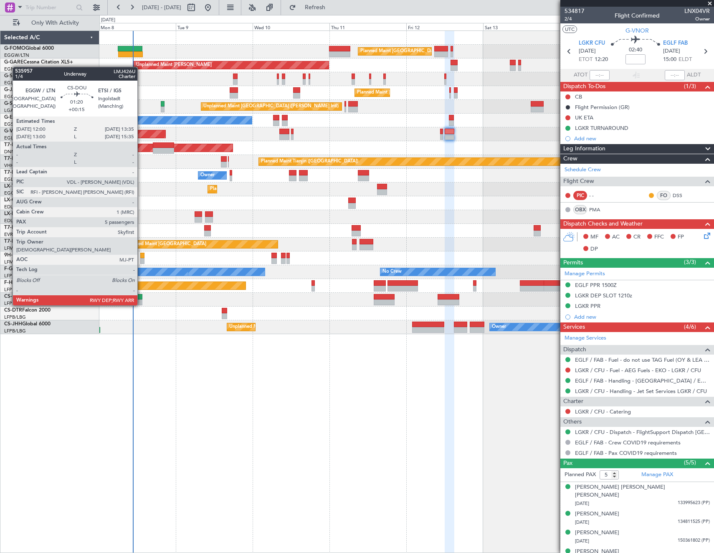
click at [141, 297] on div at bounding box center [139, 297] width 5 height 6
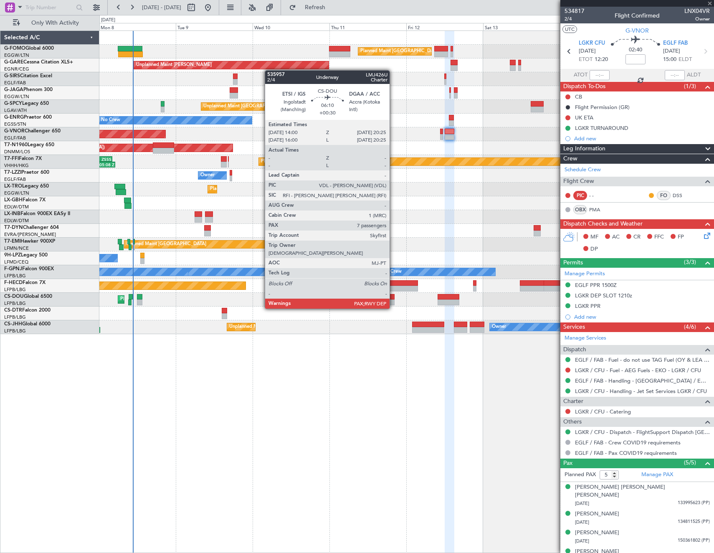
type input "+00:15"
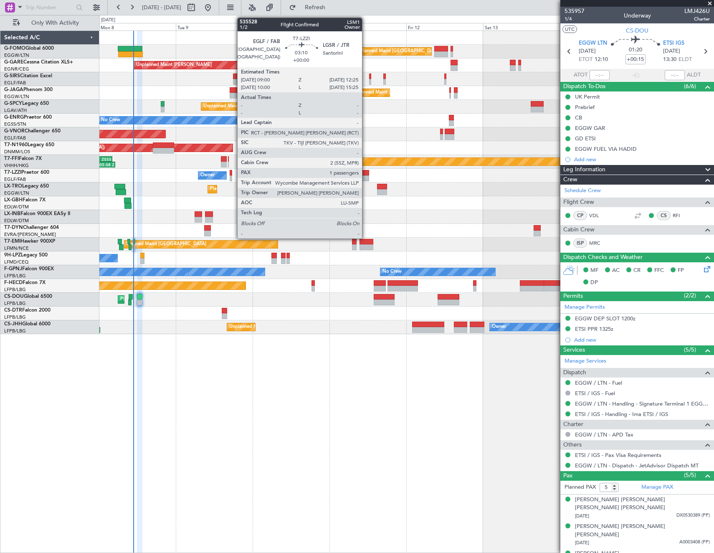
click at [366, 175] on div at bounding box center [363, 173] width 11 height 6
type input "1"
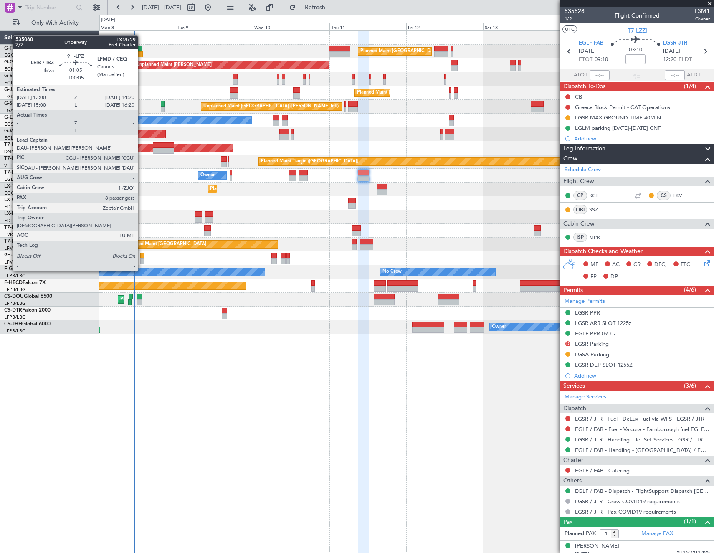
click at [142, 255] on div at bounding box center [142, 256] width 5 height 6
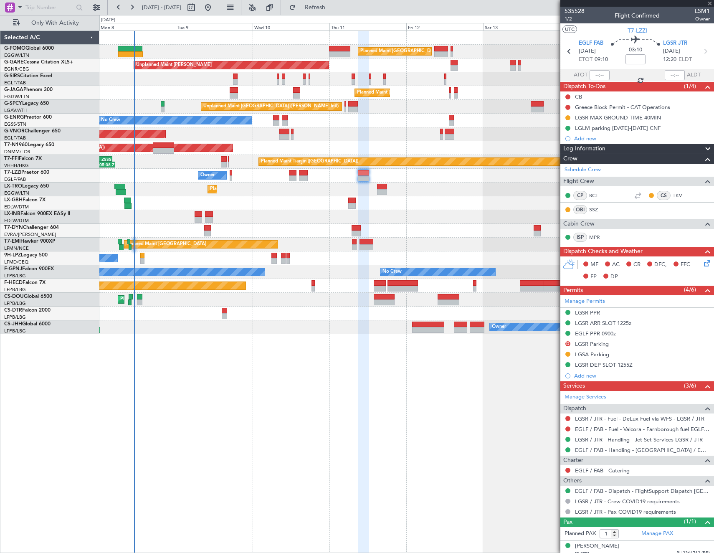
type input "+00:05"
type input "8"
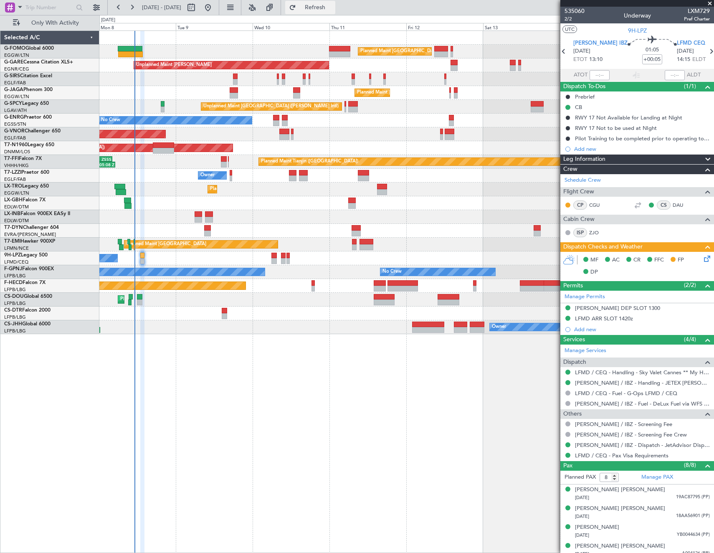
click at [333, 8] on span "Refresh" at bounding box center [315, 8] width 35 height 6
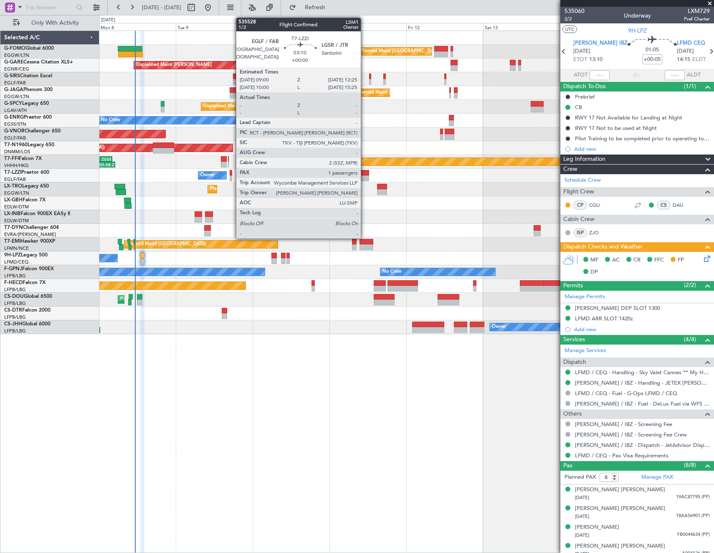
click at [365, 175] on div at bounding box center [363, 178] width 11 height 6
type input "1"
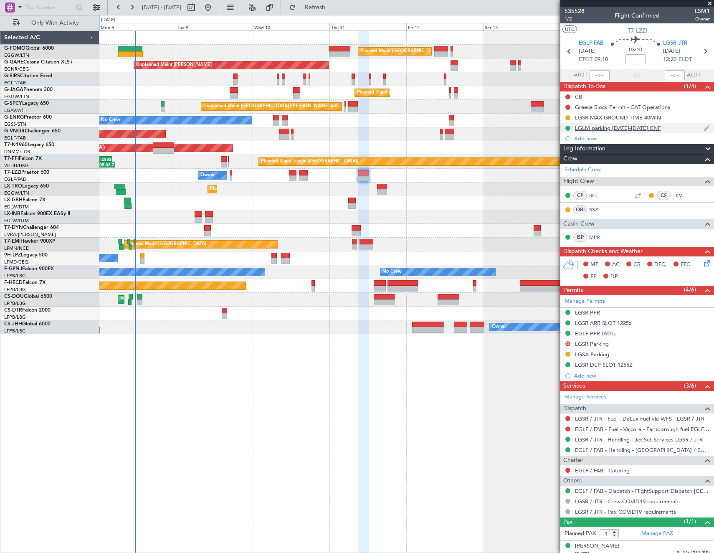
click at [624, 130] on div "LGLM parking [DATE]-[DATE] CNF" at bounding box center [618, 127] width 86 height 7
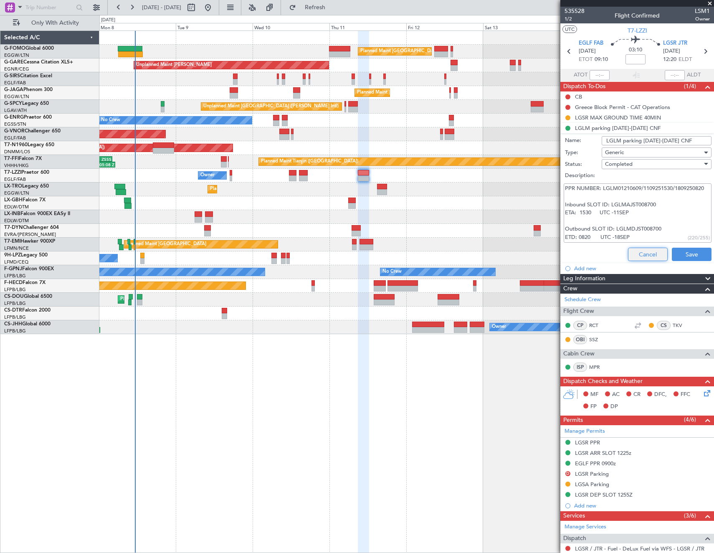
click at [635, 257] on button "Cancel" at bounding box center [648, 254] width 40 height 13
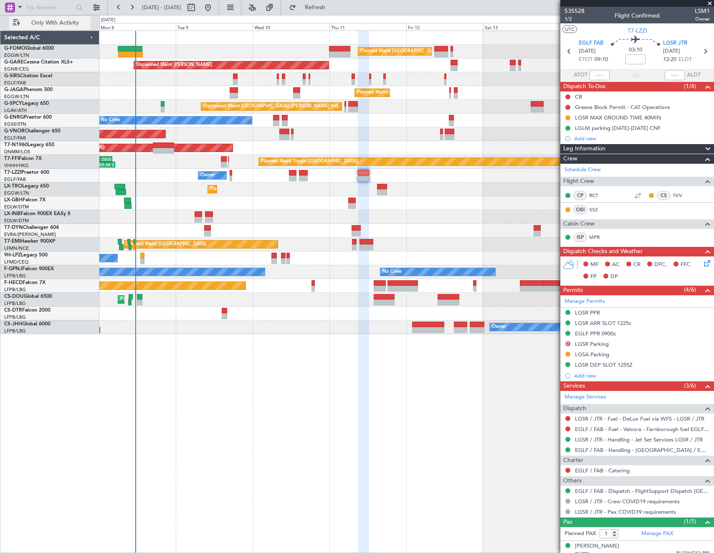
click at [66, 24] on span "Only With Activity" at bounding box center [55, 23] width 66 height 6
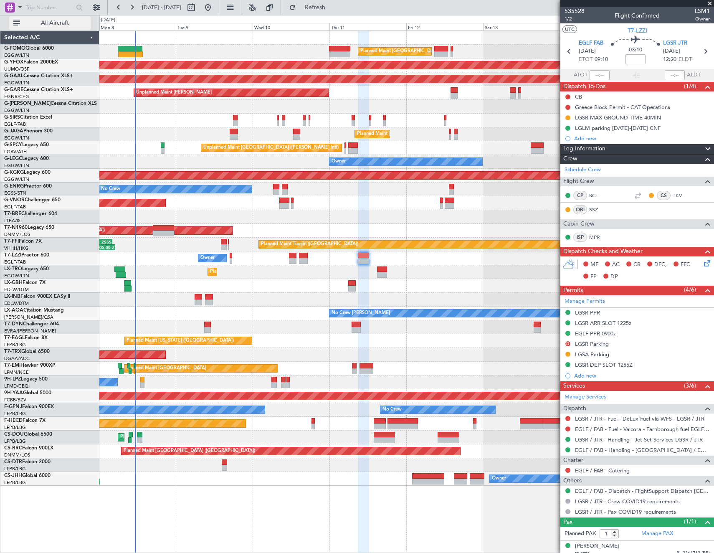
click at [66, 24] on span "All Aircraft" at bounding box center [55, 23] width 66 height 6
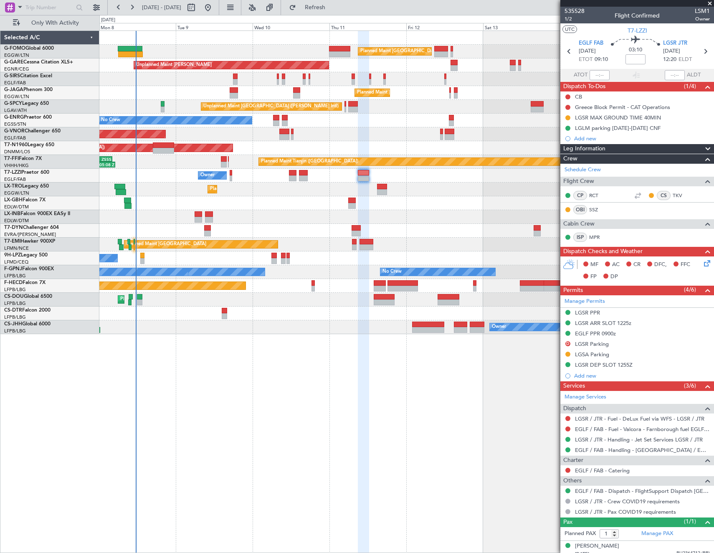
click at [714, 246] on html "[DATE] - [DATE] Refresh Quick Links Only With Activity Planned Maint [GEOGRAPHI…" at bounding box center [357, 276] width 714 height 553
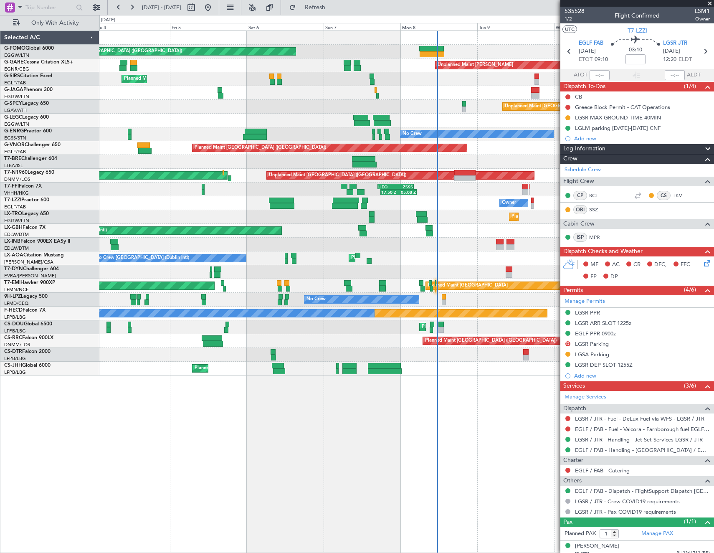
click at [228, 273] on div "Planned Maint [GEOGRAPHIC_DATA] ([GEOGRAPHIC_DATA]) Planned Maint [GEOGRAPHIC_D…" at bounding box center [406, 203] width 614 height 345
click at [352, 265] on div "No Crew [GEOGRAPHIC_DATA] (Dublin Intl) Planned Maint [GEOGRAPHIC_DATA] ([GEOGR…" at bounding box center [406, 258] width 614 height 14
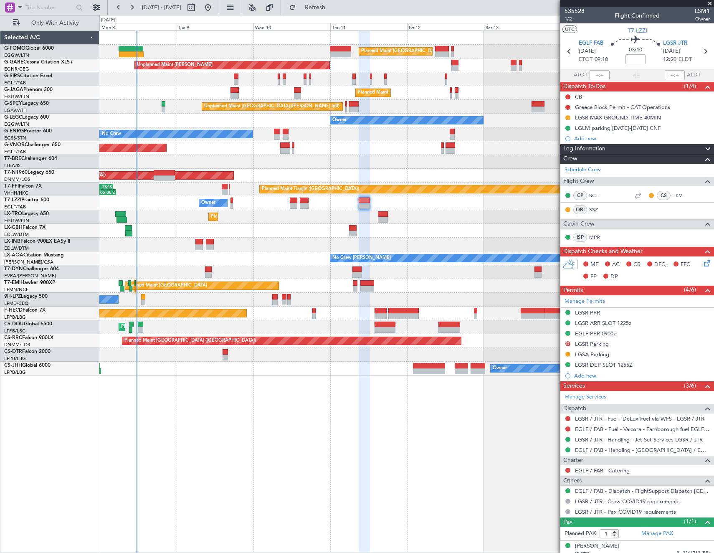
click at [167, 268] on div "Planned Maint [GEOGRAPHIC_DATA] ([GEOGRAPHIC_DATA]) Planned Maint [GEOGRAPHIC_D…" at bounding box center [406, 203] width 614 height 345
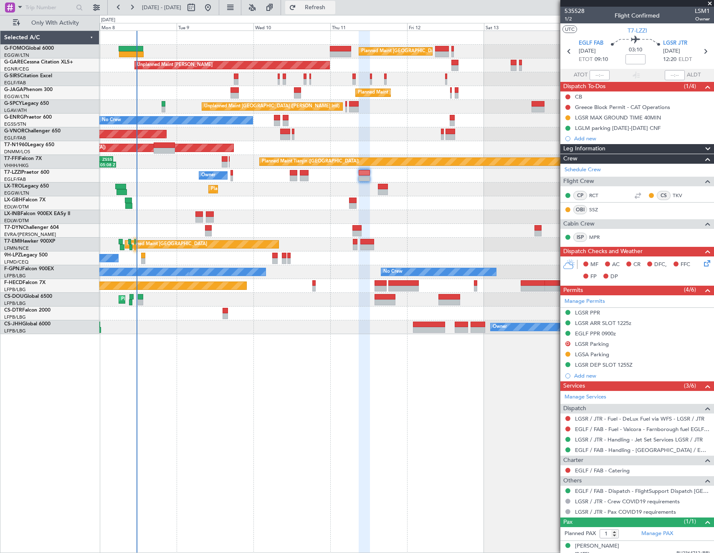
click at [332, 9] on span "Refresh" at bounding box center [315, 8] width 35 height 6
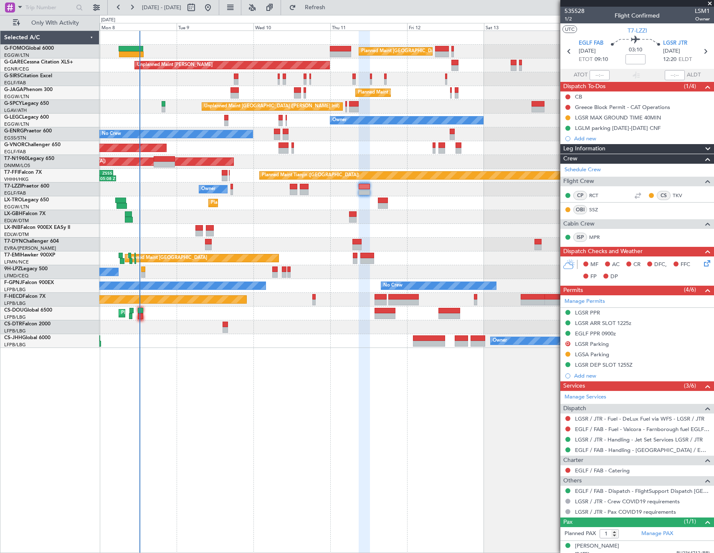
click at [0, 213] on html "[DATE] - [DATE] Refresh Quick Links Only With Activity Planned Maint [GEOGRAPHI…" at bounding box center [357, 276] width 714 height 553
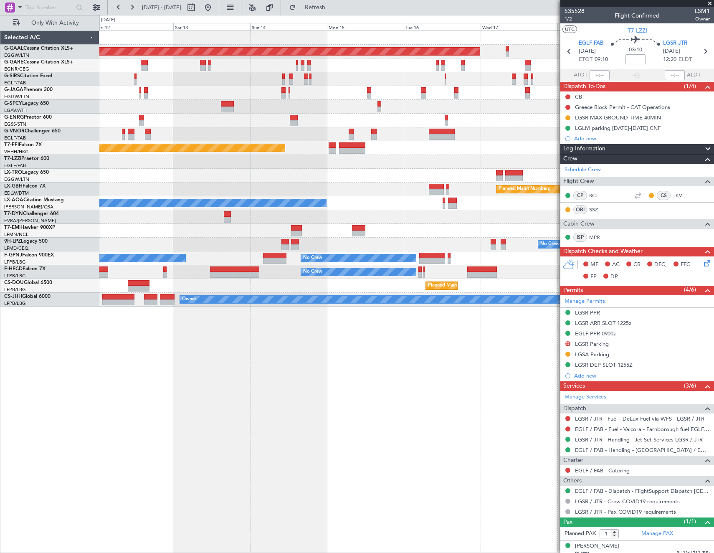
click at [555, 274] on div "Planned Maint Dusseldorf Unplanned Maint [PERSON_NAME] Planned Maint [GEOGRAPHI…" at bounding box center [406, 169] width 614 height 276
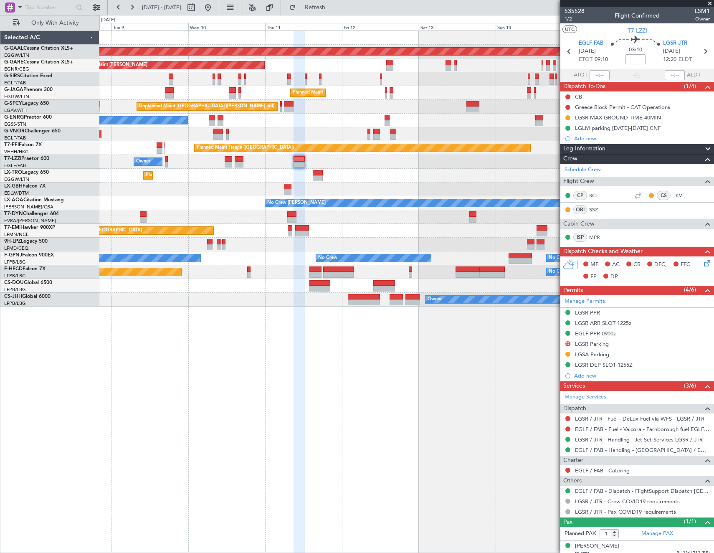
click at [407, 234] on div "Planned Maint Dusseldorf Unplanned Maint [PERSON_NAME] Planned Maint [GEOGRAPHI…" at bounding box center [406, 169] width 614 height 276
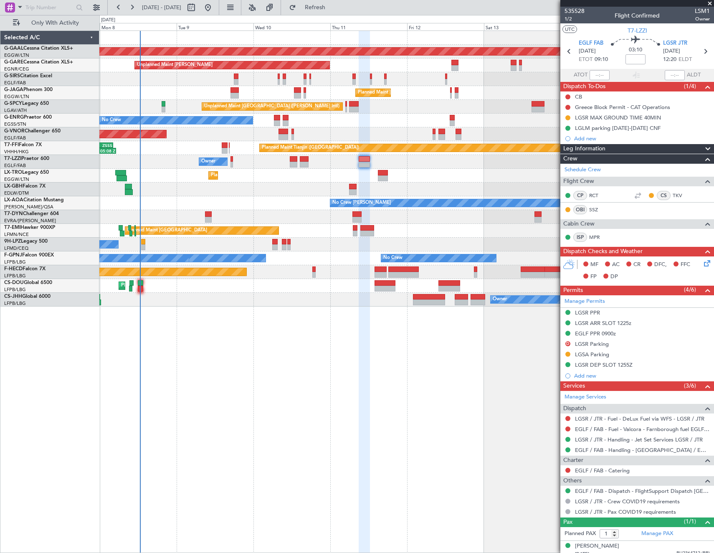
click at [99, 200] on div "Planned Maint Dusseldorf Unplanned Maint Chester Planned Maint London (Luton) U…" at bounding box center [357, 284] width 714 height 538
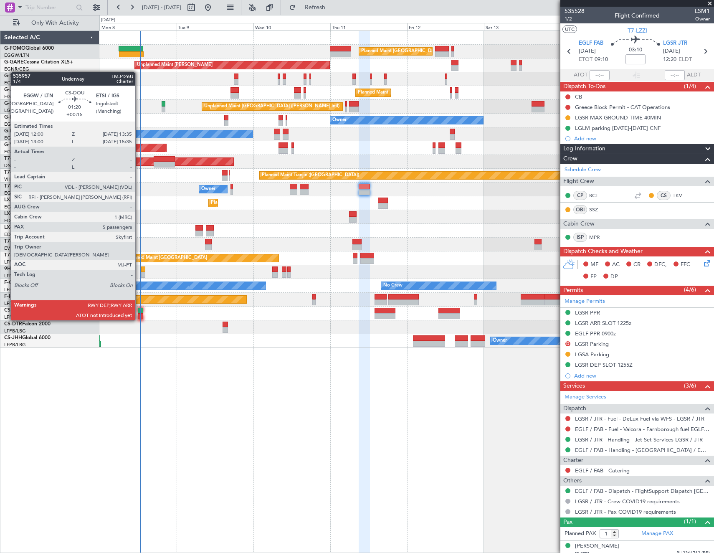
click at [139, 312] on div at bounding box center [140, 311] width 5 height 6
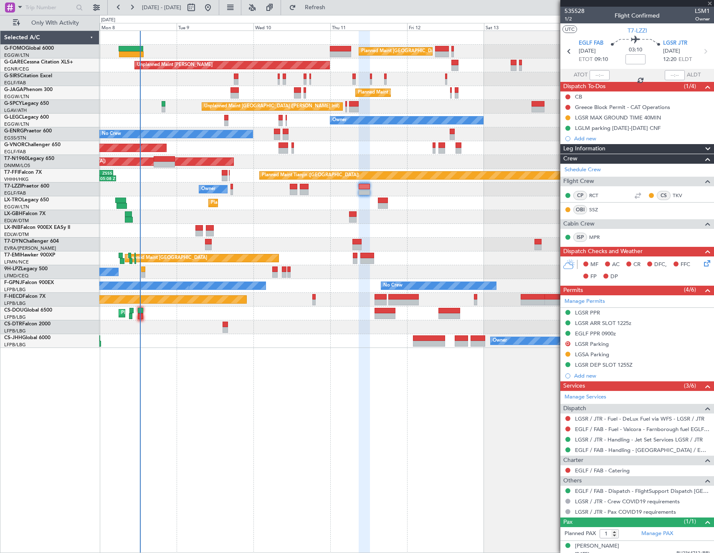
type input "+00:15"
type input "5"
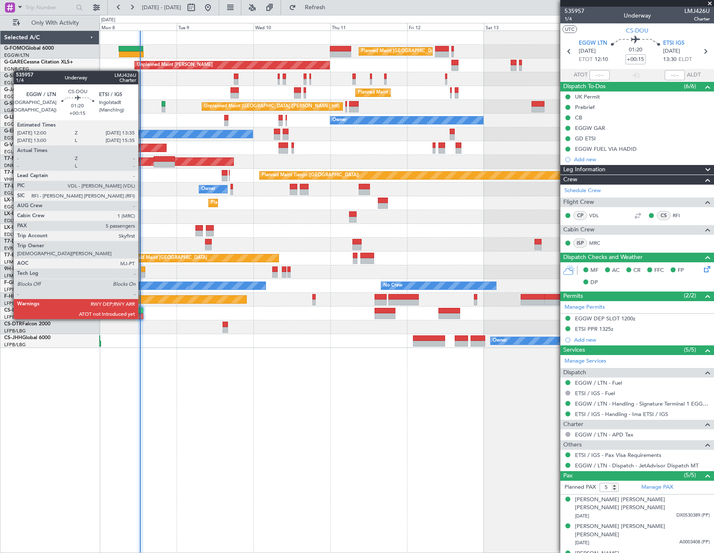
click at [142, 311] on div at bounding box center [140, 311] width 5 height 6
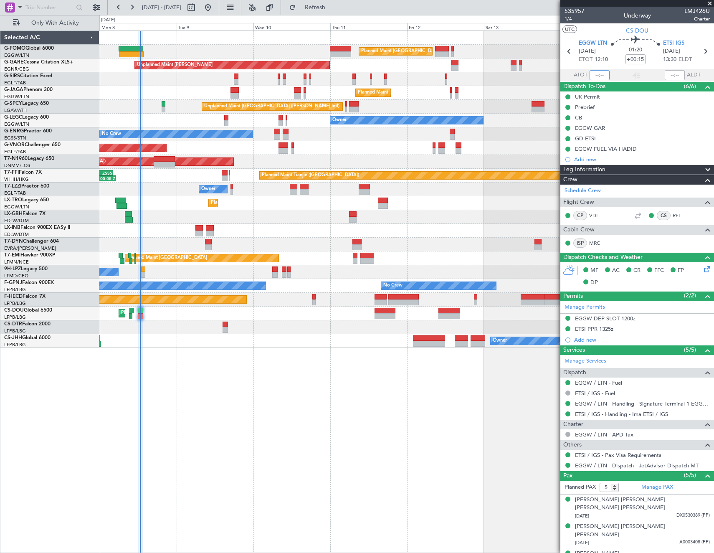
click at [595, 75] on input "text" at bounding box center [600, 75] width 20 height 10
click at [599, 23] on div "535957 1/4 Underway LMJ426U Charter" at bounding box center [637, 15] width 154 height 17
type input "12:37"
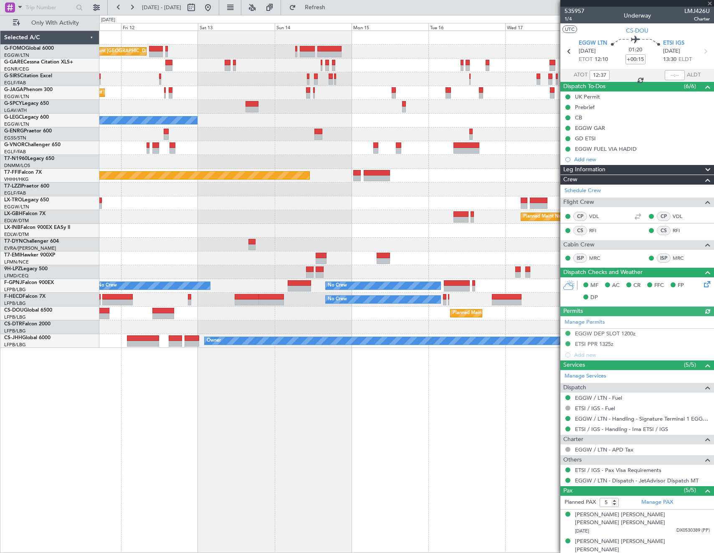
click at [194, 258] on div "Planned Maint London (Luton) Unplanned Maint Chester Planned Maint London (Luto…" at bounding box center [406, 189] width 614 height 317
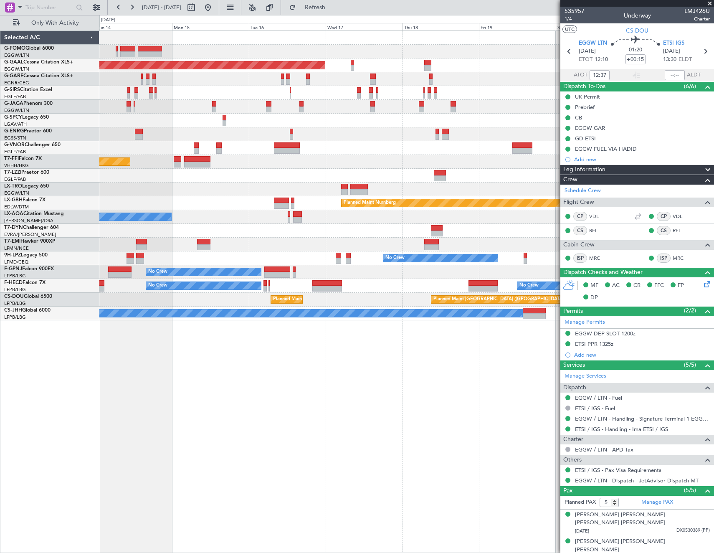
click at [243, 248] on div at bounding box center [406, 245] width 614 height 14
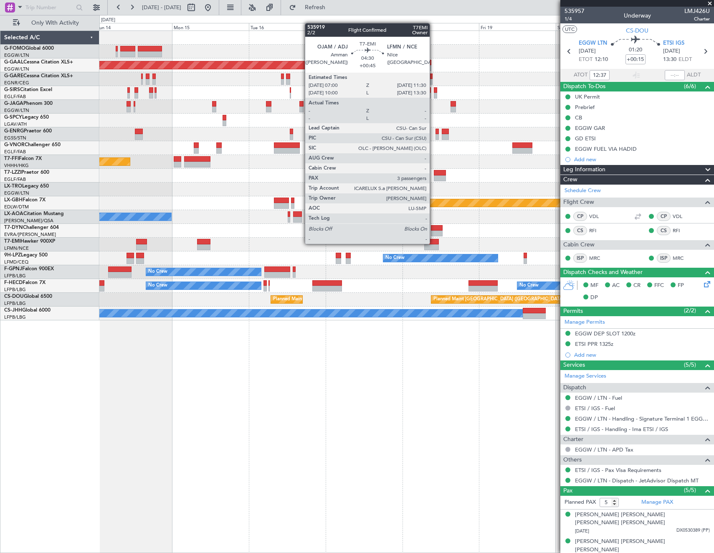
click at [434, 243] on div at bounding box center [431, 242] width 15 height 6
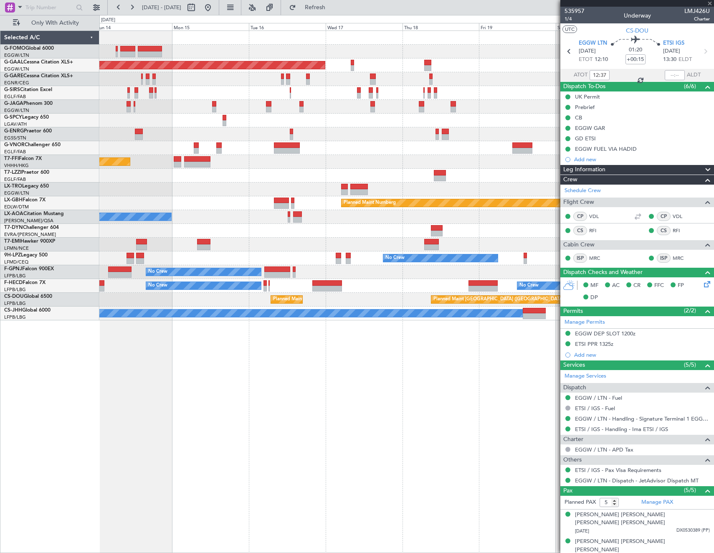
type input "+00:45"
type input "3"
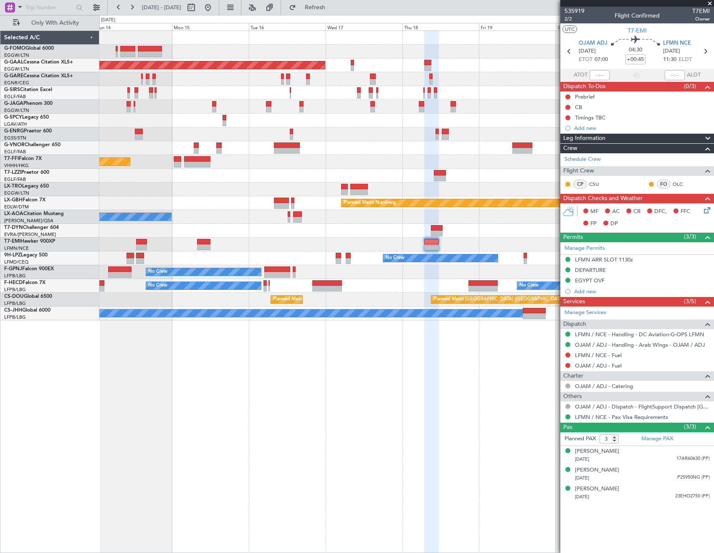
click at [583, 370] on fb-app "14 Sep 2025 - 22 Sep 2025 Refresh Quick Links Only With Activity Planned Maint …" at bounding box center [357, 279] width 714 height 547
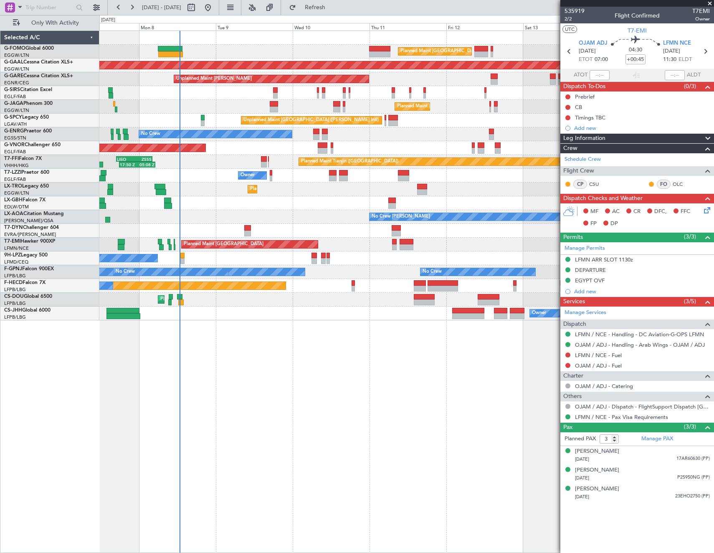
click at [540, 331] on div "Planned Maint London (Luton) Planned Maint London (Luton) Planned Maint Dusseld…" at bounding box center [406, 291] width 615 height 522
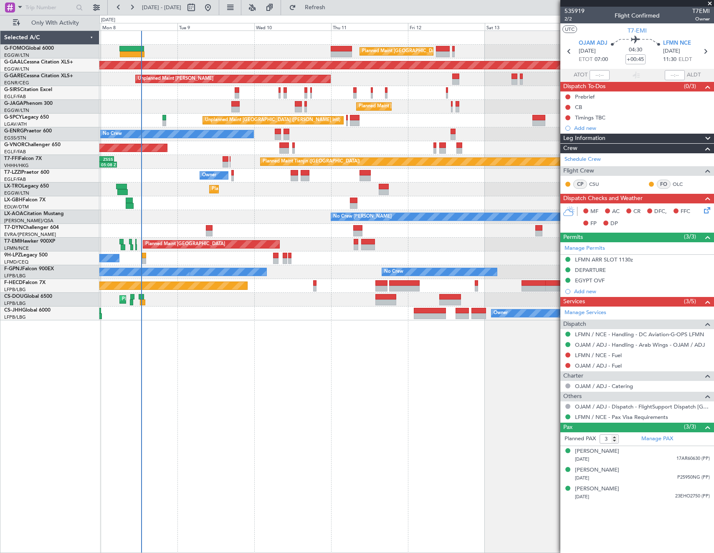
click at [250, 355] on div "Planned Maint London (Luton) Planned Maint London (Luton) Planned Maint Dusseld…" at bounding box center [406, 291] width 615 height 522
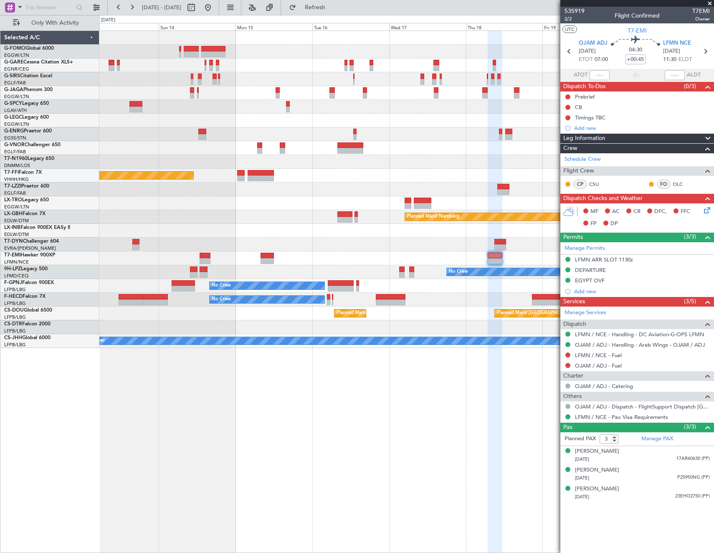
click at [36, 281] on div "Planned Maint London (Luton) Planned Maint London (Luton) Owner Planned Maint T…" at bounding box center [357, 284] width 714 height 538
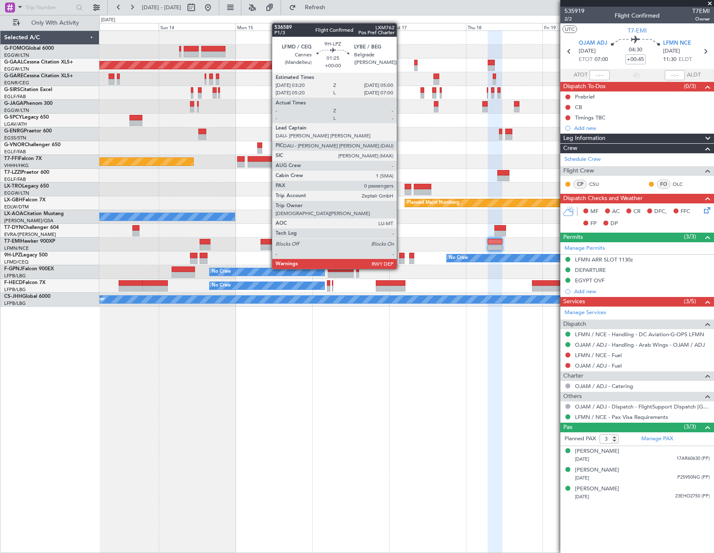
click at [401, 253] on div at bounding box center [401, 256] width 5 height 6
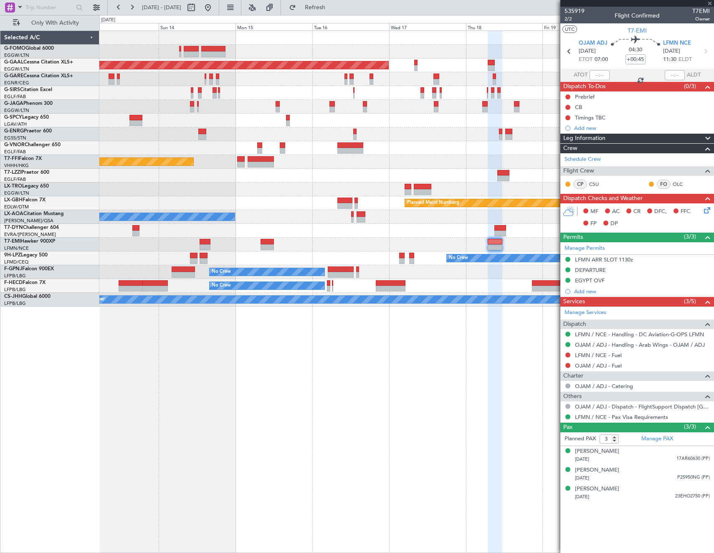
type input "0"
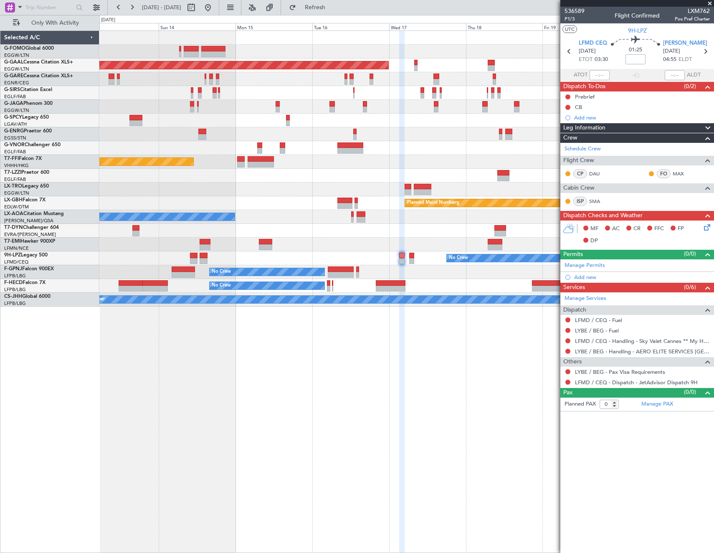
click at [494, 226] on div "Planned Maint London (Luton) Planned Maint Dusseldorf Planned Maint London (Lut…" at bounding box center [406, 169] width 614 height 276
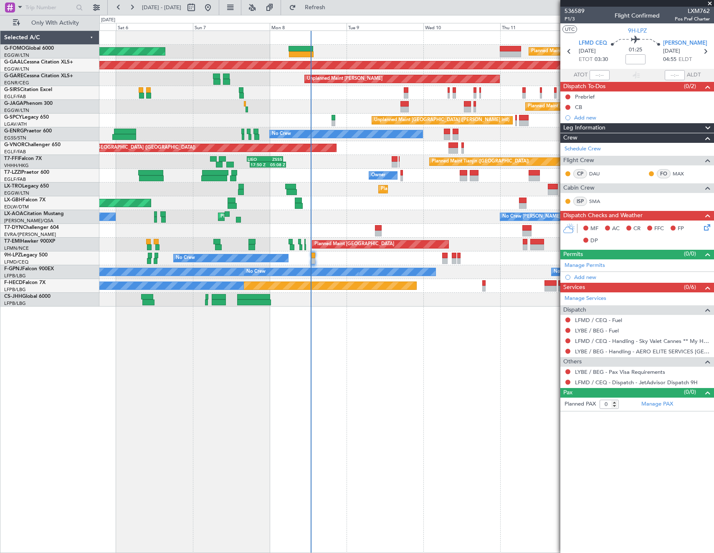
click at [533, 206] on div "Planned Maint [GEOGRAPHIC_DATA] ([GEOGRAPHIC_DATA] Intl)" at bounding box center [406, 203] width 614 height 14
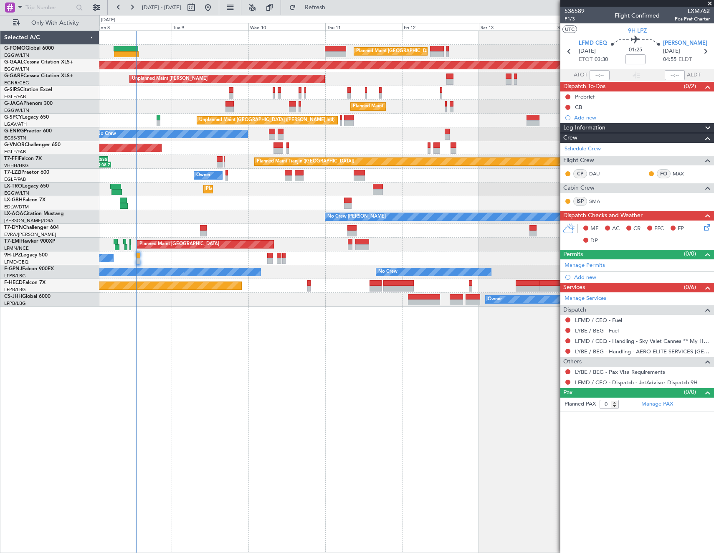
click at [318, 202] on div "Planned Maint Nurnberg Planned Maint [GEOGRAPHIC_DATA] ([GEOGRAPHIC_DATA])" at bounding box center [406, 203] width 614 height 14
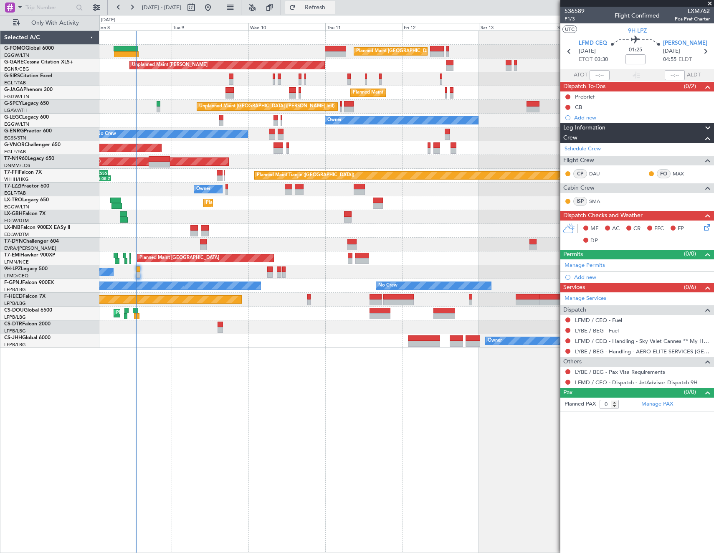
click at [333, 5] on span "Refresh" at bounding box center [315, 8] width 35 height 6
click at [133, 285] on div "Planned Maint London (Luton) Planned Maint London (Luton) Unplanned Maint Chest…" at bounding box center [406, 189] width 614 height 317
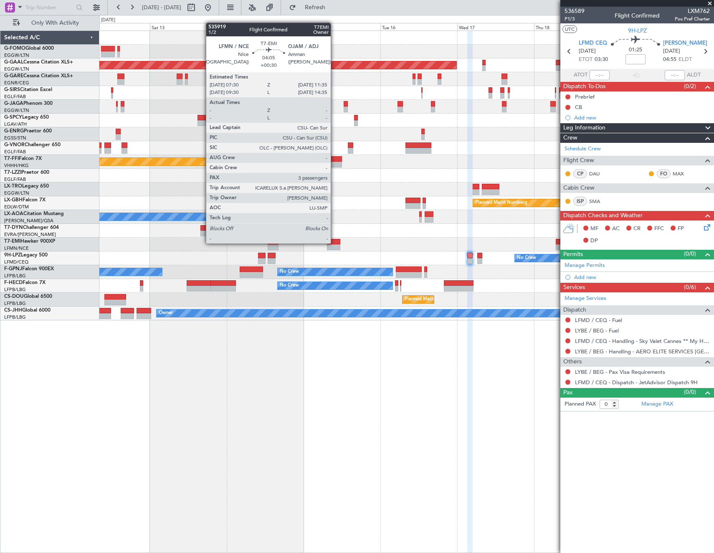
click at [335, 243] on div at bounding box center [333, 242] width 13 height 6
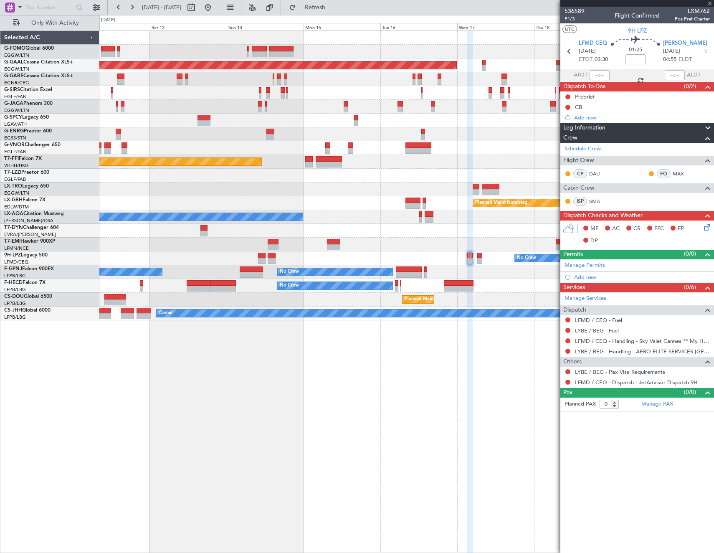
type input "+00:30"
type input "3"
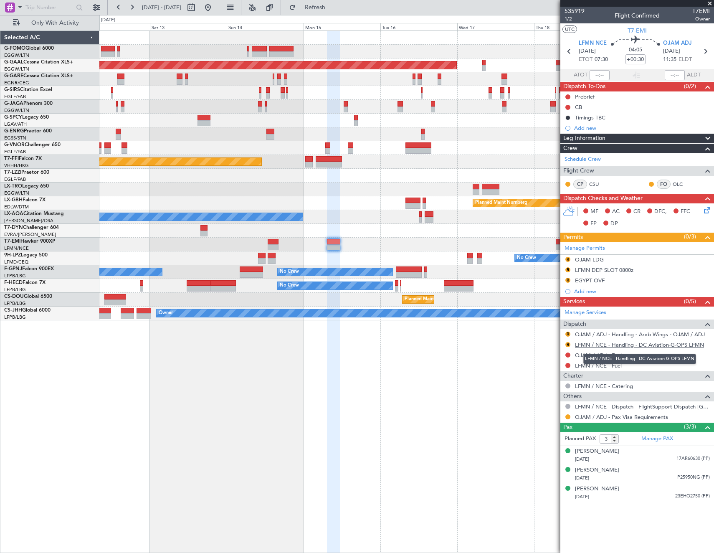
click at [618, 346] on link "LFMN / NCE - Handling - DC Aviation-G-OPS LFMN" at bounding box center [639, 344] width 129 height 7
click at [615, 268] on div "LFMN DEP SLOT 0800z" at bounding box center [604, 269] width 58 height 7
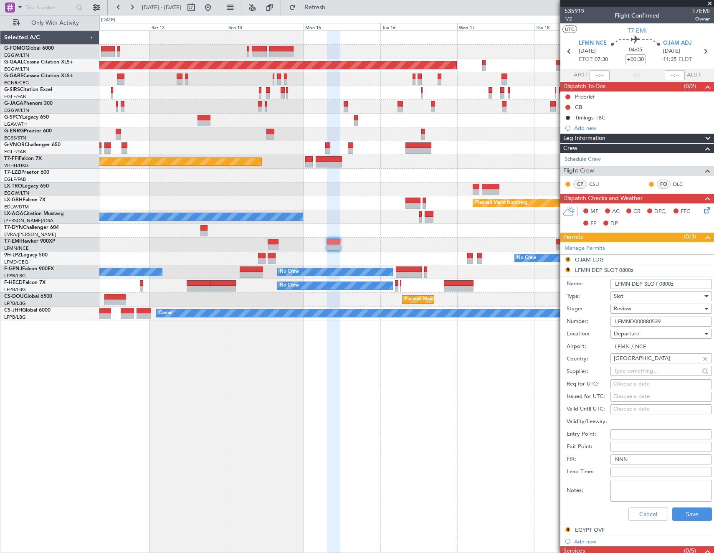
click at [667, 284] on input "LFMN DEP SLOT 0800z" at bounding box center [661, 284] width 101 height 10
type input "LFMN DEP SLOT 0730Z"
click at [630, 309] on span "Review" at bounding box center [623, 309] width 18 height 8
click at [636, 360] on span "Requested" at bounding box center [658, 363] width 88 height 13
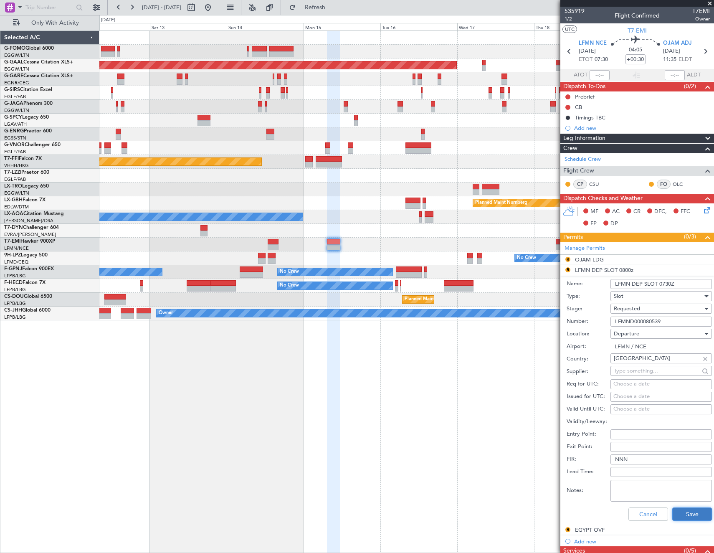
click at [691, 513] on button "Save" at bounding box center [692, 513] width 40 height 13
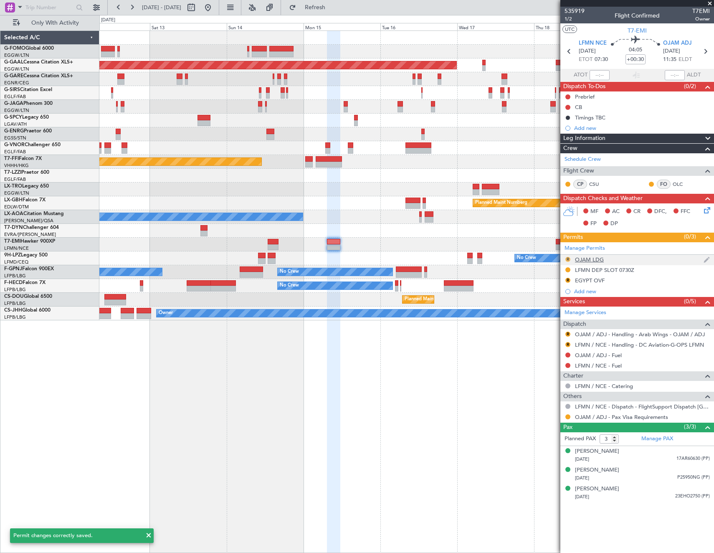
click at [568, 259] on button "R" at bounding box center [567, 259] width 5 height 5
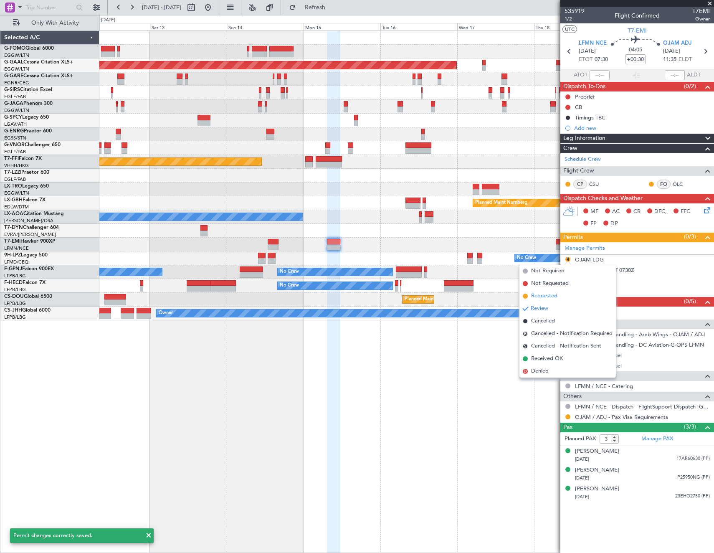
click at [563, 297] on li "Requested" at bounding box center [568, 296] width 96 height 13
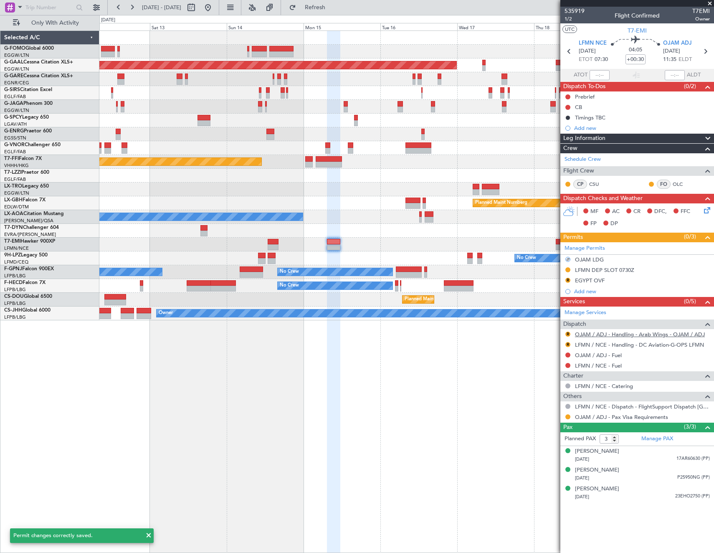
click at [612, 333] on link "OJAM / ADJ - Handling - Arab Wings - OJAM / ADJ" at bounding box center [640, 334] width 130 height 7
click at [570, 20] on span "1/2" at bounding box center [575, 18] width 20 height 7
click at [570, 277] on nimbus-traffic-light "R" at bounding box center [568, 281] width 7 height 8
click at [567, 278] on button "R" at bounding box center [567, 280] width 5 height 5
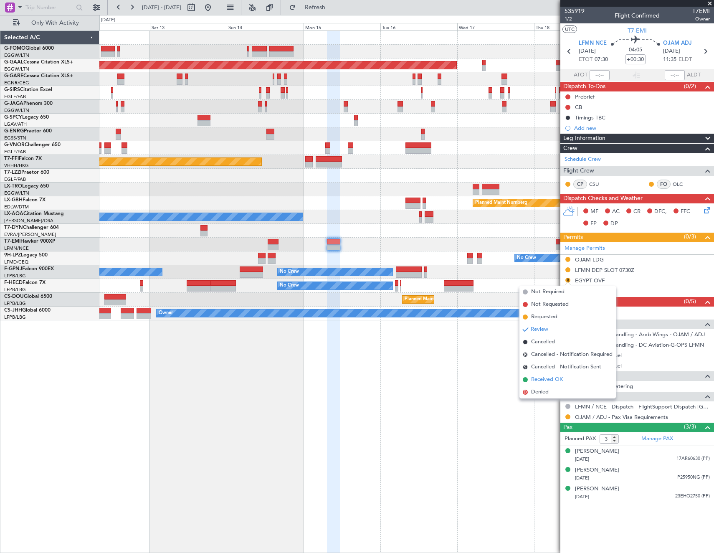
click at [543, 377] on span "Received OK" at bounding box center [547, 379] width 32 height 8
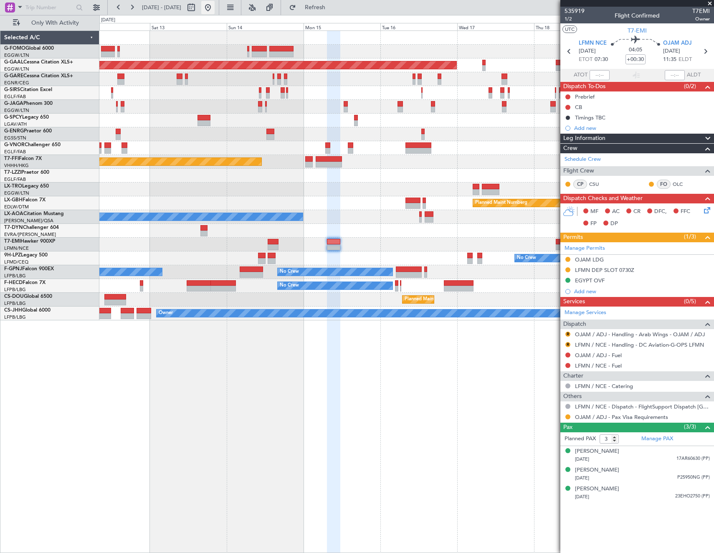
click at [215, 6] on button at bounding box center [207, 7] width 13 height 13
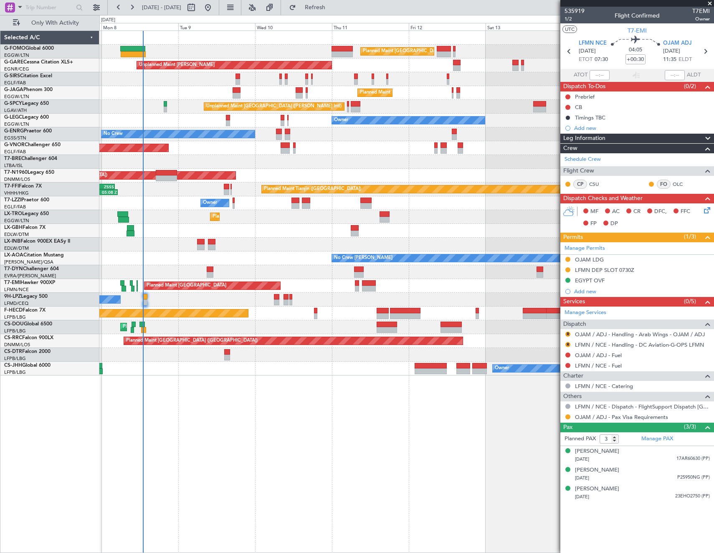
click at [218, 118] on div "Owner" at bounding box center [406, 121] width 614 height 14
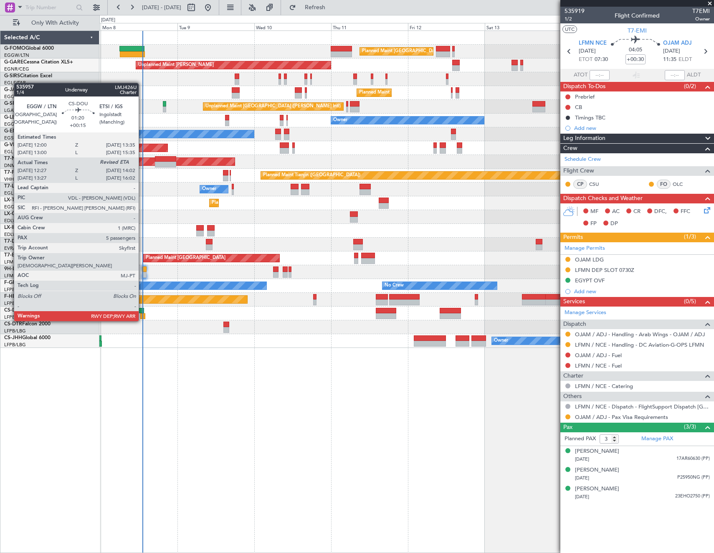
click at [142, 313] on div at bounding box center [141, 311] width 5 height 6
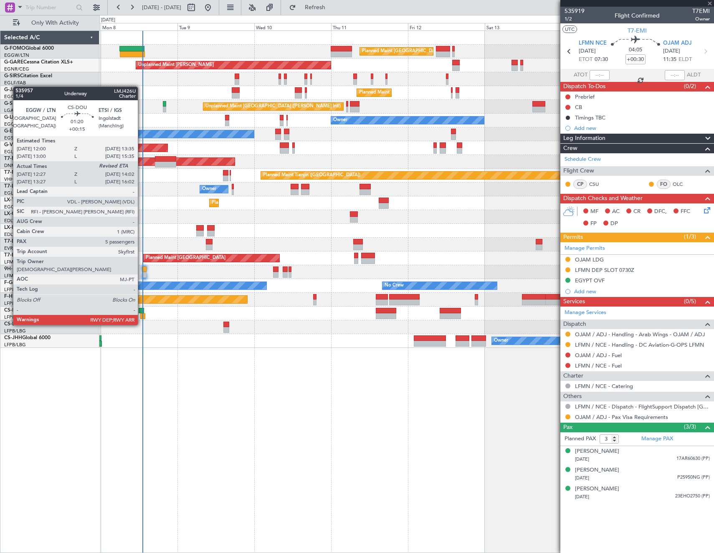
type input "+00:15"
type input "12:37"
type input "5"
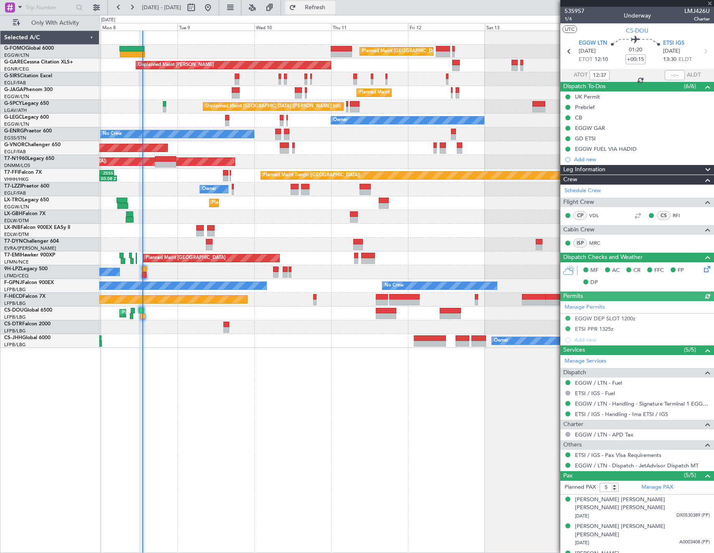
click at [333, 10] on span "Refresh" at bounding box center [315, 8] width 35 height 6
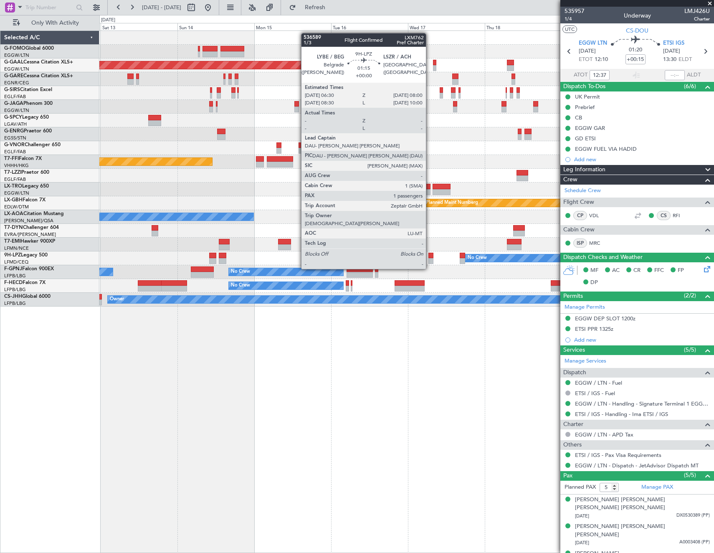
click at [430, 253] on div at bounding box center [430, 256] width 5 height 6
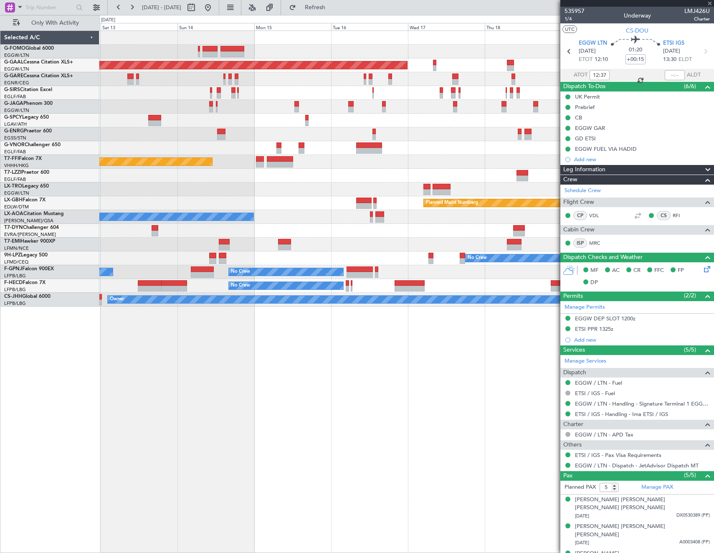
type input "1"
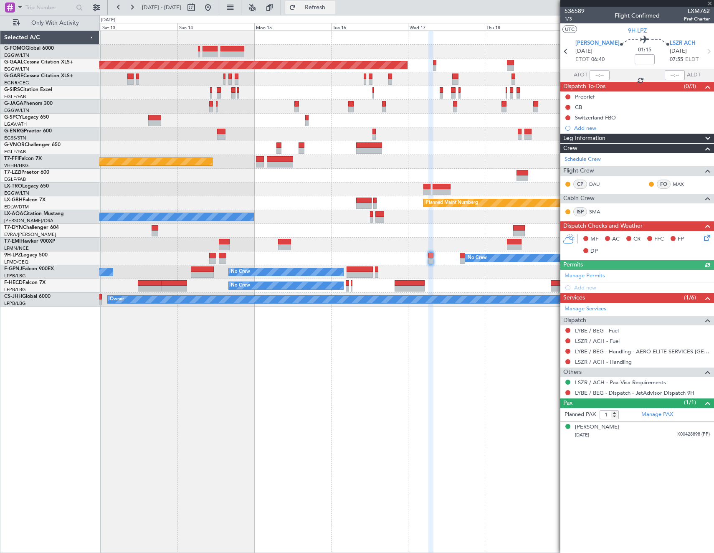
click at [333, 9] on span "Refresh" at bounding box center [315, 8] width 35 height 6
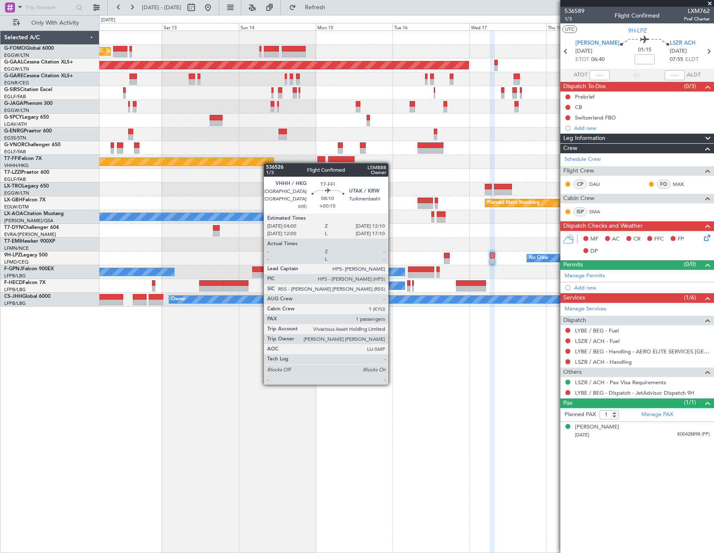
click at [540, 176] on div "Planned Maint London (Luton) Planned Maint Dusseldorf Unplanned Maint Chester P…" at bounding box center [406, 169] width 614 height 276
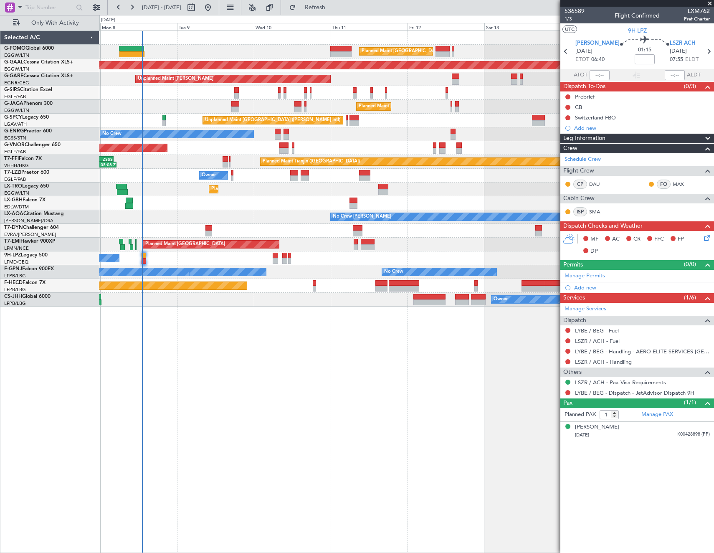
click at [339, 195] on div "Planned Maint Dusseldorf" at bounding box center [406, 190] width 614 height 14
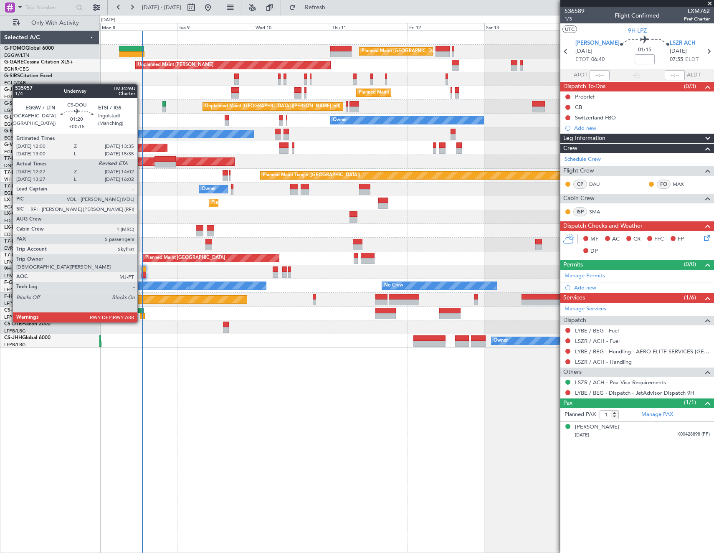
click at [141, 314] on div at bounding box center [142, 316] width 5 height 6
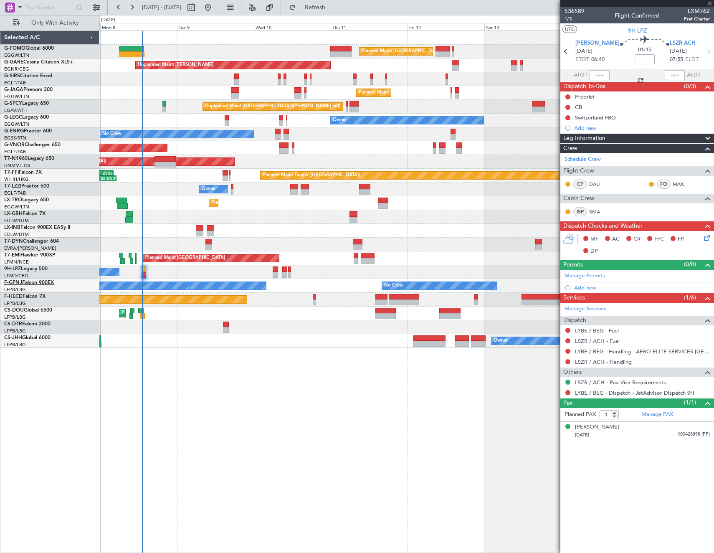
type input "+00:15"
type input "12:37"
type input "5"
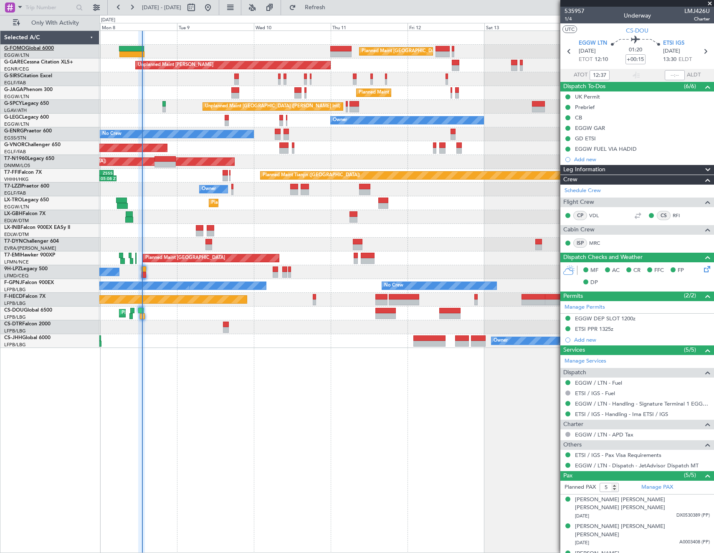
click at [41, 48] on link "G-FOMO Global 6000" at bounding box center [29, 48] width 50 height 5
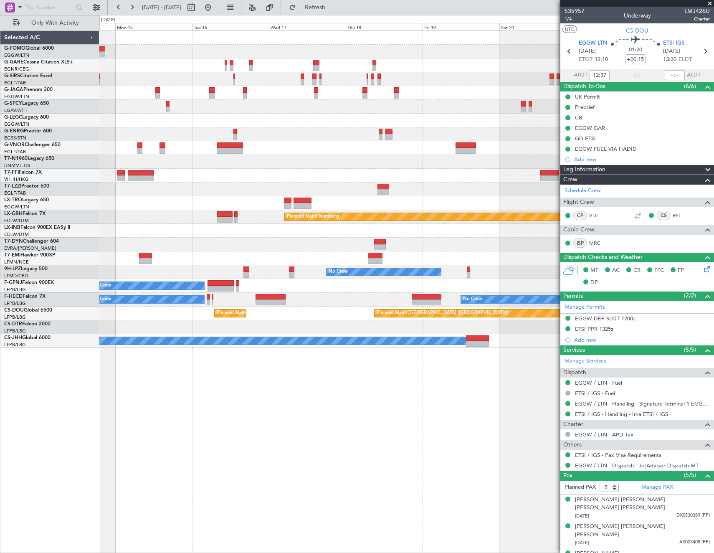
click at [0, 212] on html "07 Sep 2025 - 15 Sep 2025 Refresh Quick Links Only With Activity A/C Unavailabl…" at bounding box center [357, 276] width 714 height 553
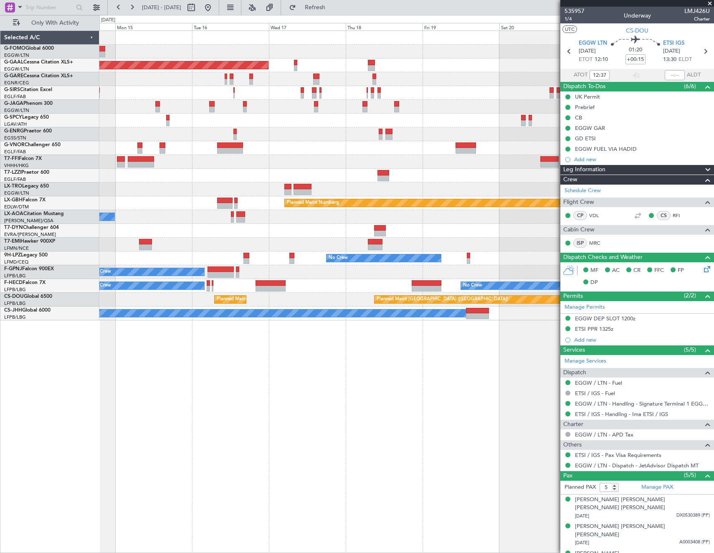
click at [27, 222] on div "LELL/QSA Sabadell" at bounding box center [51, 221] width 95 height 7
click at [26, 225] on link "T7-DYN Challenger 604" at bounding box center [31, 227] width 55 height 5
click at [596, 410] on fb-app "14 Sep 2025 - 22 Sep 2025 Refresh Quick Links Only With Activity Planned Maint …" at bounding box center [357, 279] width 714 height 547
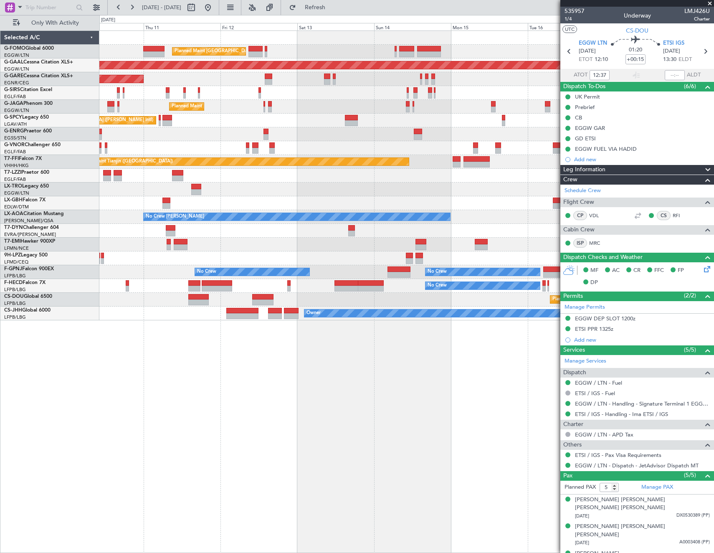
click at [588, 389] on fb-app "14 Sep 2025 - 22 Sep 2025 Refresh Quick Links Only With Activity Planned Maint …" at bounding box center [357, 279] width 714 height 547
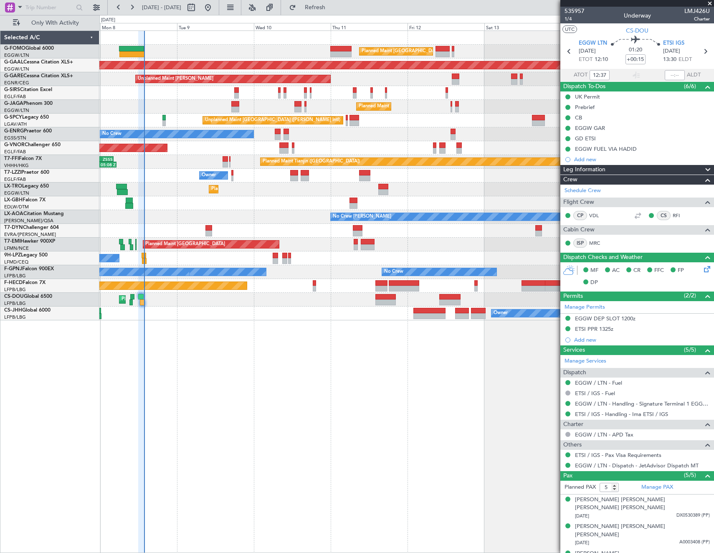
click at [156, 392] on div "Planned Maint London (Luton) Planned Maint London (Luton) Planned Maint Dusseld…" at bounding box center [406, 291] width 615 height 522
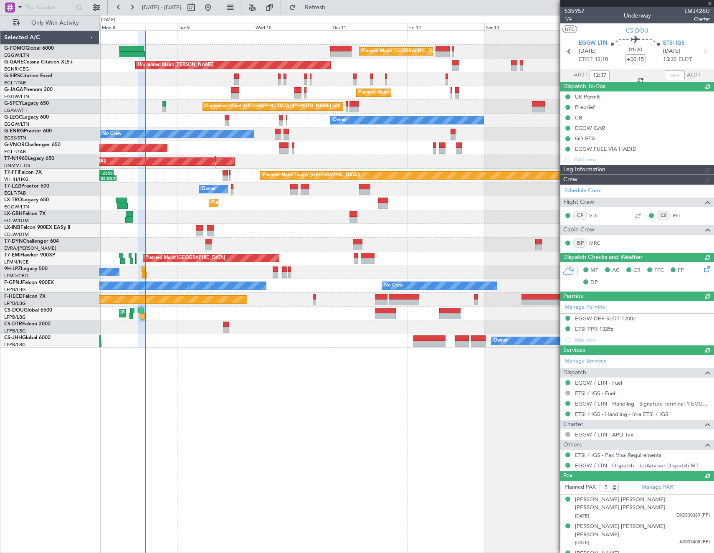
type input "13:58"
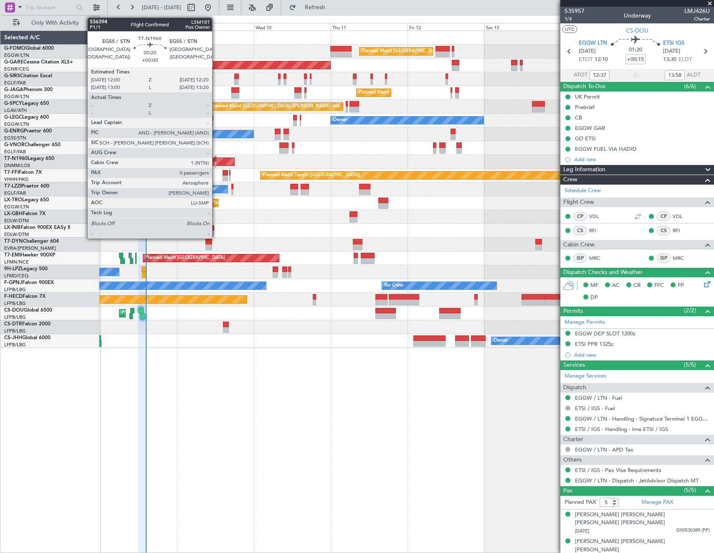
click at [216, 160] on div at bounding box center [215, 159] width 1 height 6
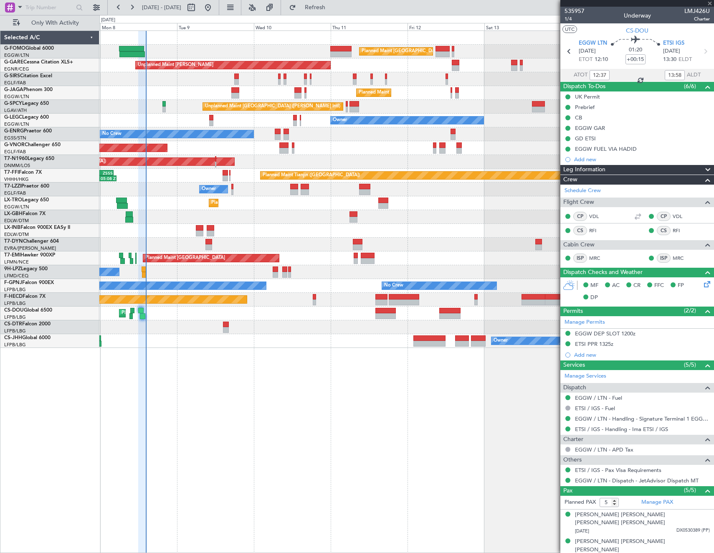
type input "0"
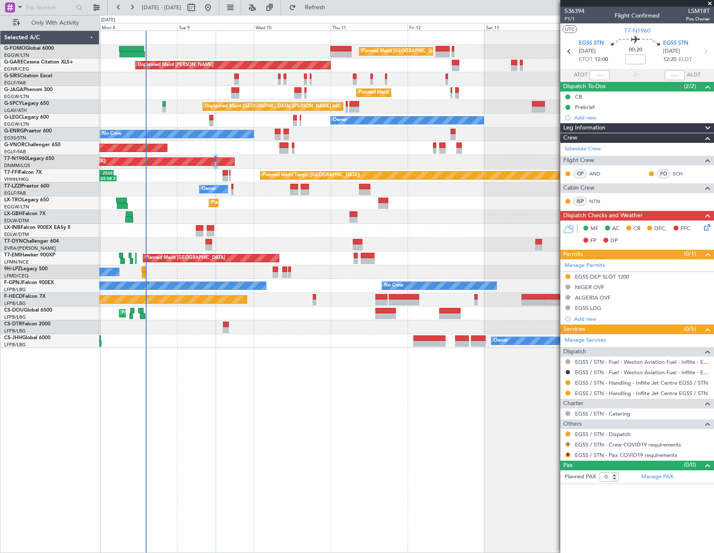
click at [568, 442] on button "R" at bounding box center [567, 444] width 5 height 5
click at [554, 452] on span "Not Required" at bounding box center [547, 456] width 33 height 8
click at [567, 453] on button "R" at bounding box center [567, 454] width 5 height 5
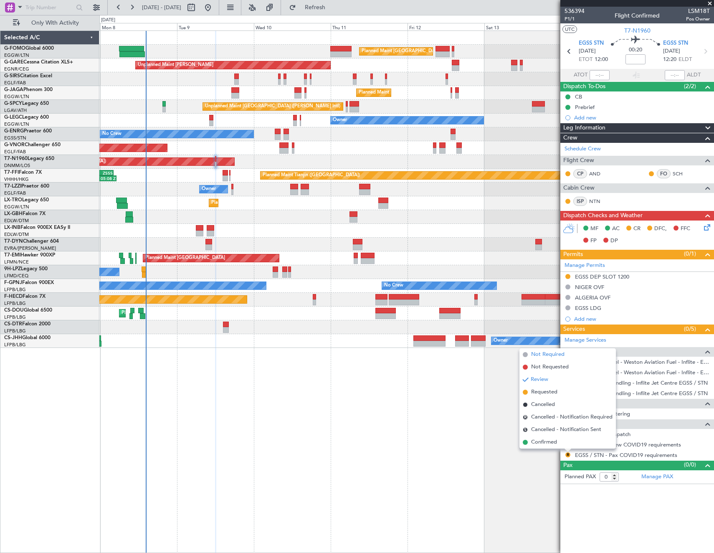
click at [535, 354] on span "Not Required" at bounding box center [547, 354] width 33 height 8
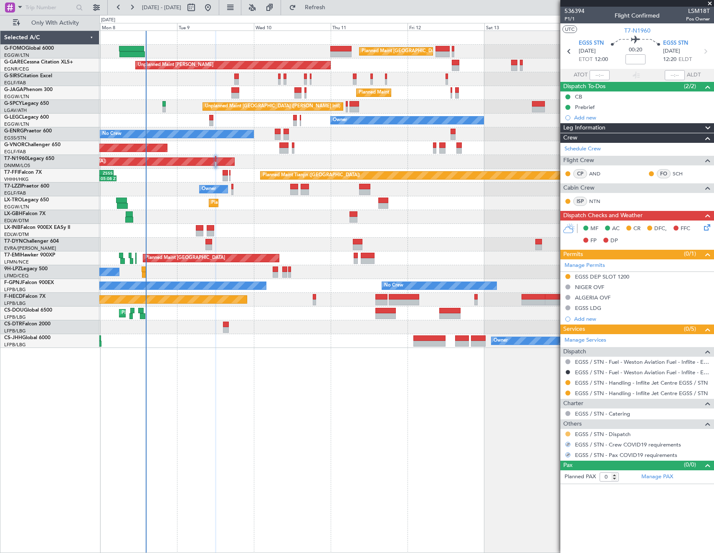
click at [567, 431] on button at bounding box center [567, 433] width 5 height 5
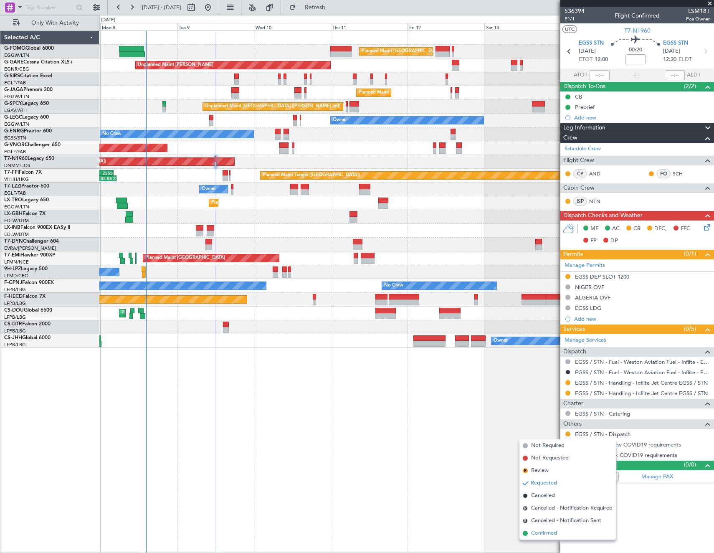
click at [559, 531] on li "Confirmed" at bounding box center [568, 533] width 96 height 13
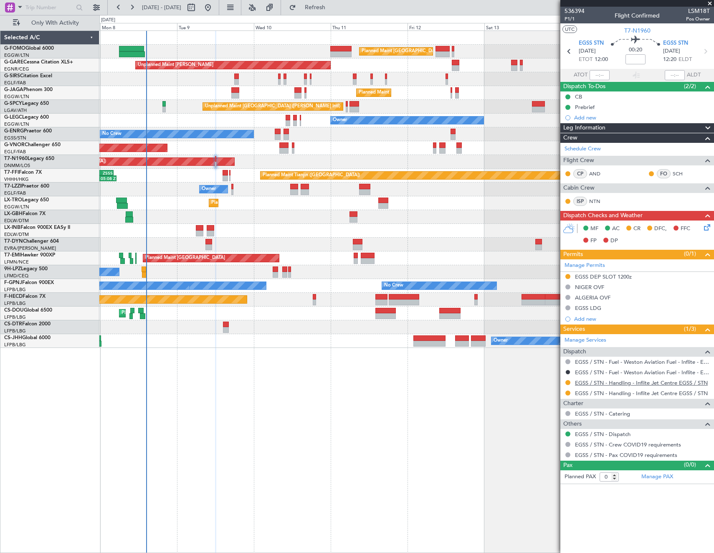
click at [622, 387] on mat-tooltip-component "EGSS / STN - Handling - Inflite Jet Centre EGSS / STN" at bounding box center [641, 397] width 127 height 22
click at [622, 383] on link "EGSS / STN - Handling - Inflite Jet Centre EGSS / STN" at bounding box center [641, 382] width 133 height 7
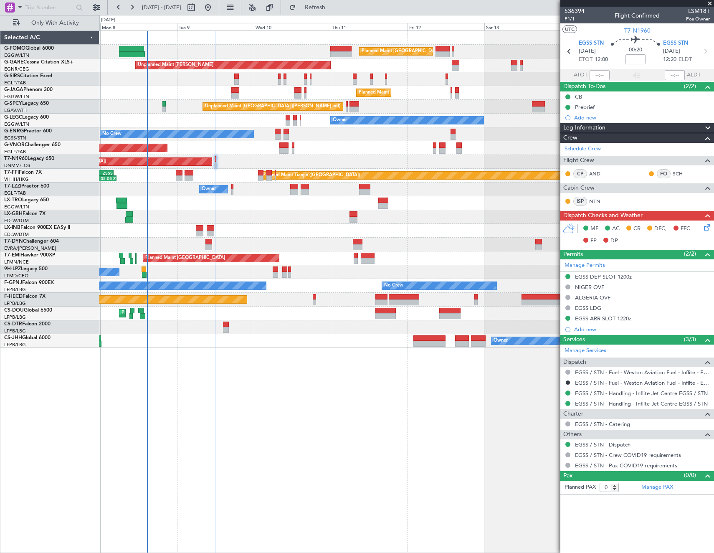
click at [707, 229] on icon at bounding box center [705, 226] width 7 height 7
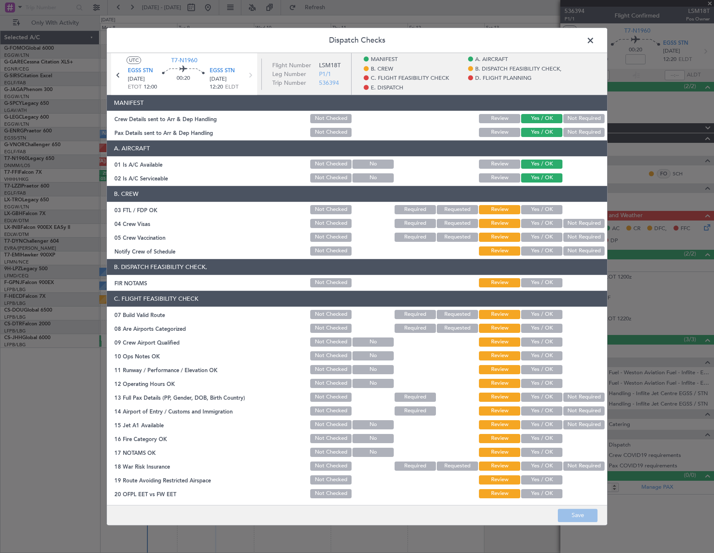
click at [530, 281] on button "Yes / OK" at bounding box center [541, 282] width 41 height 9
drag, startPoint x: 540, startPoint y: 313, endPoint x: 543, endPoint y: 345, distance: 32.3
click at [540, 313] on button "Yes / OK" at bounding box center [541, 314] width 41 height 9
click at [539, 357] on button "Yes / OK" at bounding box center [541, 355] width 41 height 9
click at [539, 373] on button "Yes / OK" at bounding box center [541, 369] width 41 height 9
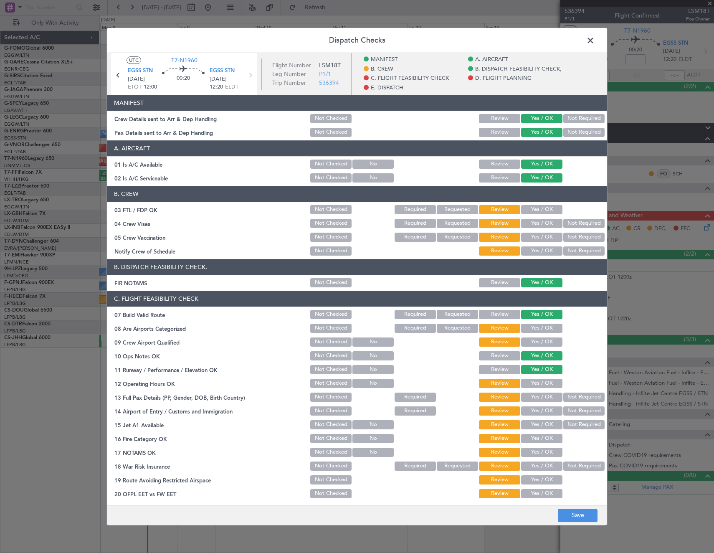
click at [539, 387] on button "Yes / OK" at bounding box center [541, 383] width 41 height 9
click at [582, 398] on button "Not Required" at bounding box center [583, 397] width 41 height 9
click at [573, 411] on button "Not Required" at bounding box center [583, 410] width 41 height 9
click at [575, 424] on button "Not Required" at bounding box center [583, 424] width 41 height 9
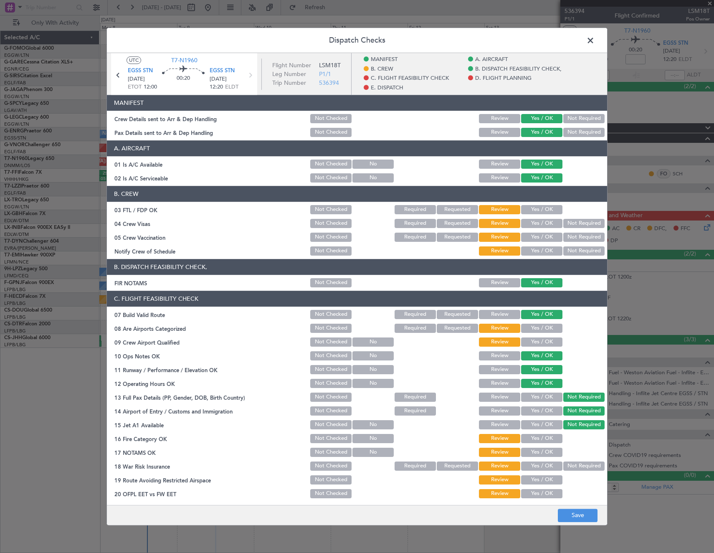
drag, startPoint x: 554, startPoint y: 439, endPoint x: 551, endPoint y: 447, distance: 7.9
click at [554, 440] on button "Yes / OK" at bounding box center [541, 438] width 41 height 9
drag, startPoint x: 550, startPoint y: 451, endPoint x: 569, endPoint y: 461, distance: 21.9
click at [551, 452] on button "Yes / OK" at bounding box center [541, 452] width 41 height 9
drag, startPoint x: 572, startPoint y: 463, endPoint x: 561, endPoint y: 471, distance: 13.2
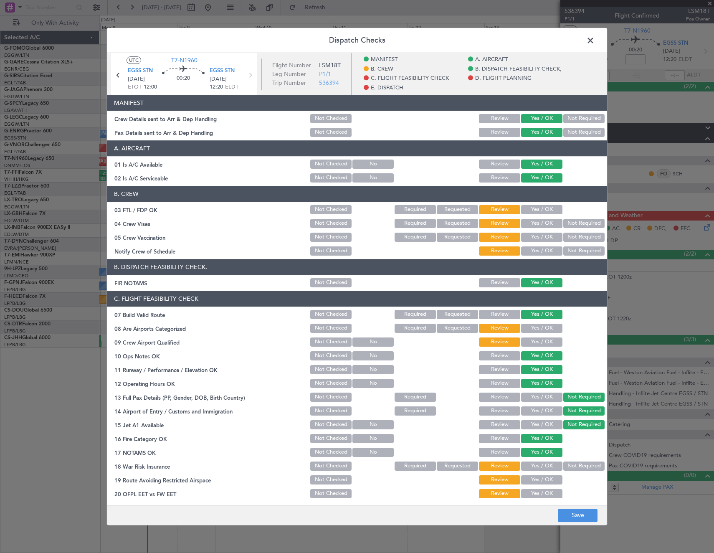
click at [570, 466] on button "Not Required" at bounding box center [583, 465] width 41 height 9
click at [531, 482] on button "Yes / OK" at bounding box center [541, 479] width 41 height 9
drag, startPoint x: 532, startPoint y: 492, endPoint x: 537, endPoint y: 493, distance: 5.6
click at [532, 492] on button "Yes / OK" at bounding box center [541, 493] width 41 height 9
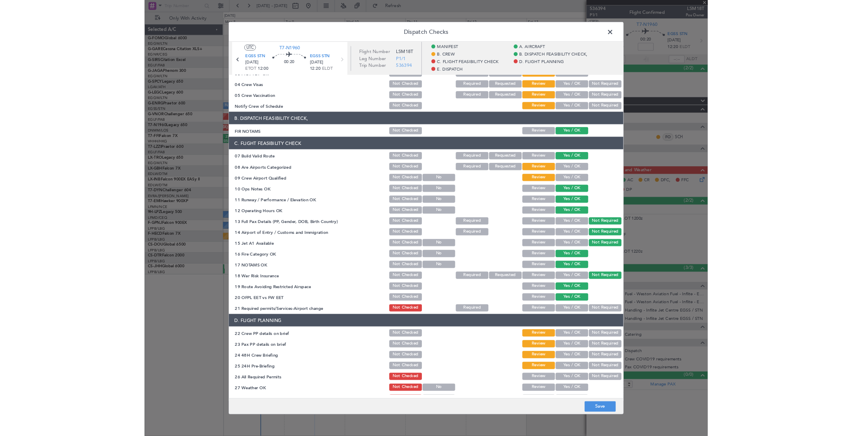
scroll to position [125, 0]
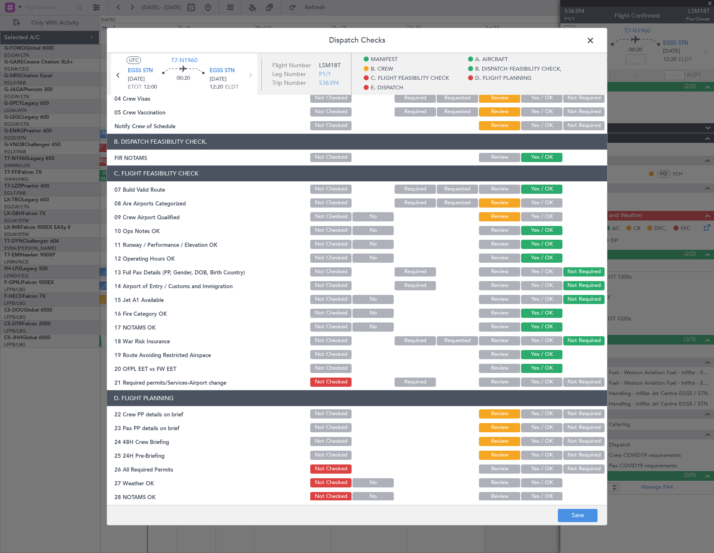
click at [541, 381] on button "Yes / OK" at bounding box center [541, 382] width 41 height 9
click at [539, 417] on button "Yes / OK" at bounding box center [541, 413] width 41 height 9
click at [542, 468] on button "Yes / OK" at bounding box center [541, 468] width 41 height 9
click at [537, 453] on button "Yes / OK" at bounding box center [541, 455] width 41 height 9
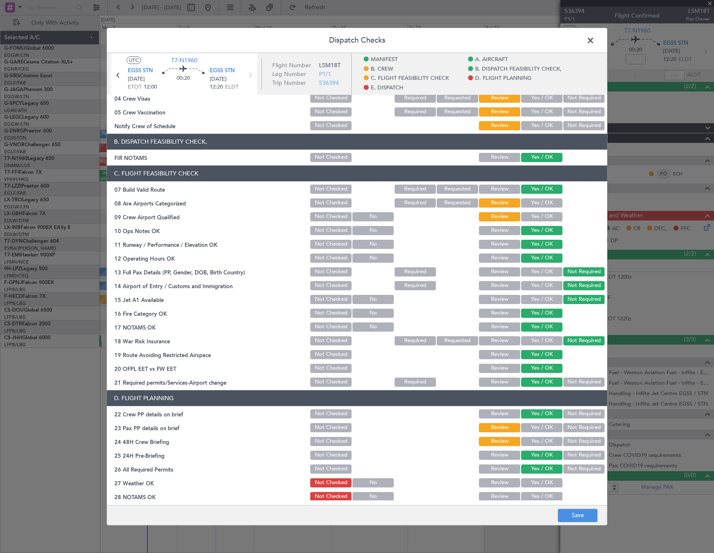
drag, startPoint x: 536, startPoint y: 441, endPoint x: 535, endPoint y: 428, distance: 12.5
click at [535, 437] on button "Yes / OK" at bounding box center [541, 441] width 41 height 9
click at [535, 428] on button "Yes / OK" at bounding box center [541, 427] width 41 height 9
click at [570, 518] on button "Save" at bounding box center [578, 515] width 40 height 13
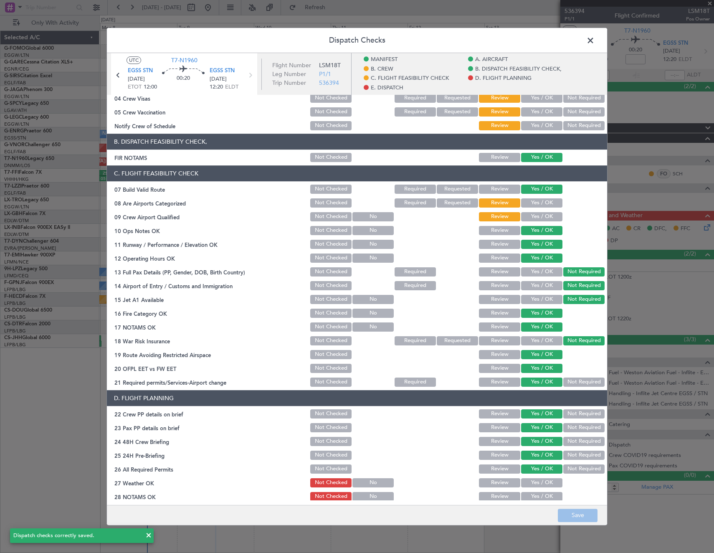
click at [595, 41] on span at bounding box center [595, 42] width 0 height 17
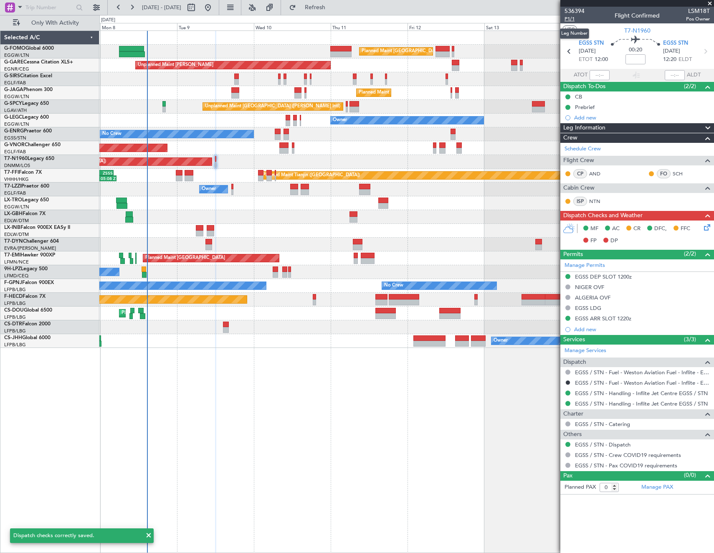
click at [571, 19] on span "P1/1" at bounding box center [575, 18] width 20 height 7
click at [634, 59] on input at bounding box center [636, 59] width 20 height 10
click at [462, 527] on div "Planned Maint London (Luton) Planned Maint London (Luton) Unplanned Maint Chest…" at bounding box center [406, 291] width 615 height 522
click at [569, 19] on span "P1/1" at bounding box center [575, 18] width 20 height 7
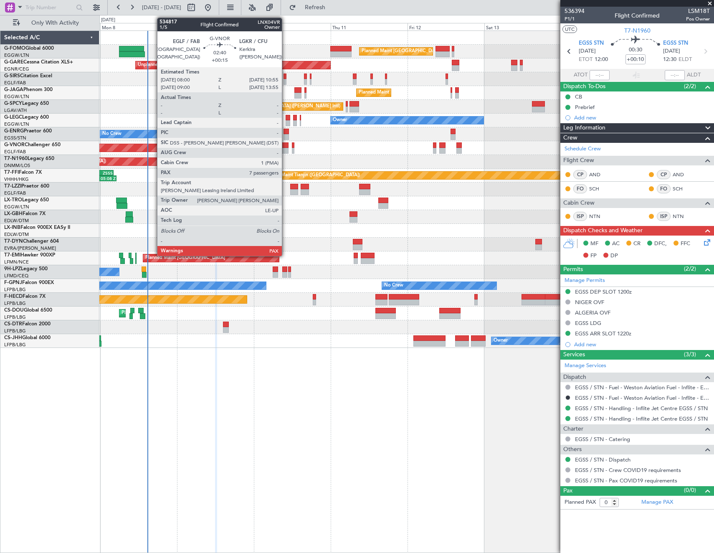
click at [286, 148] on div at bounding box center [284, 151] width 10 height 6
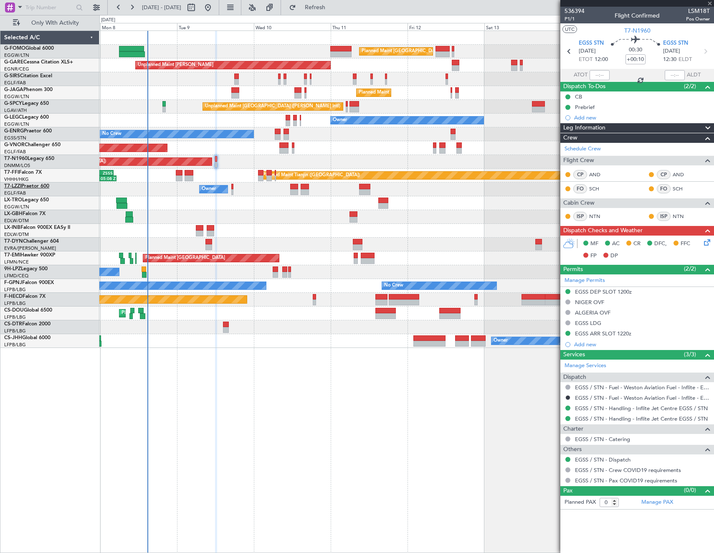
type input "+00:15"
type input "7"
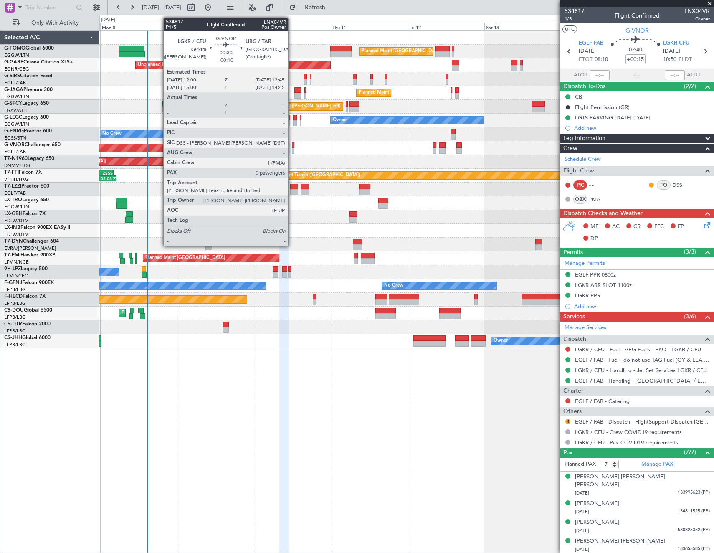
click at [292, 146] on div at bounding box center [293, 145] width 3 height 6
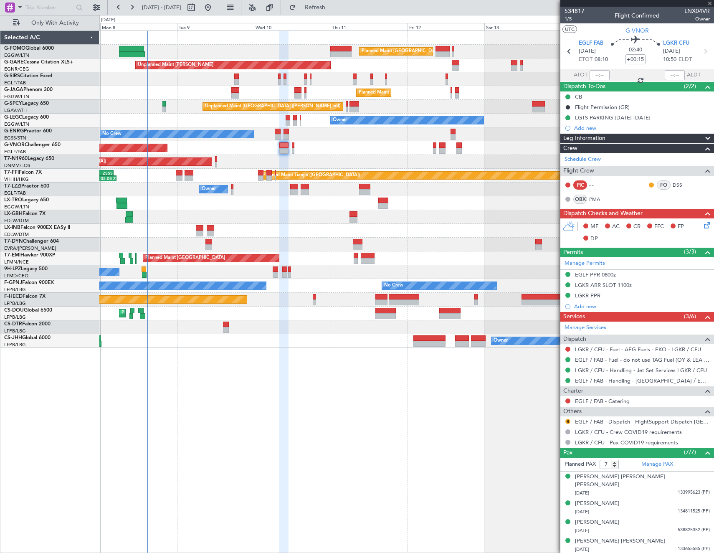
type input "-00:10"
type input "0"
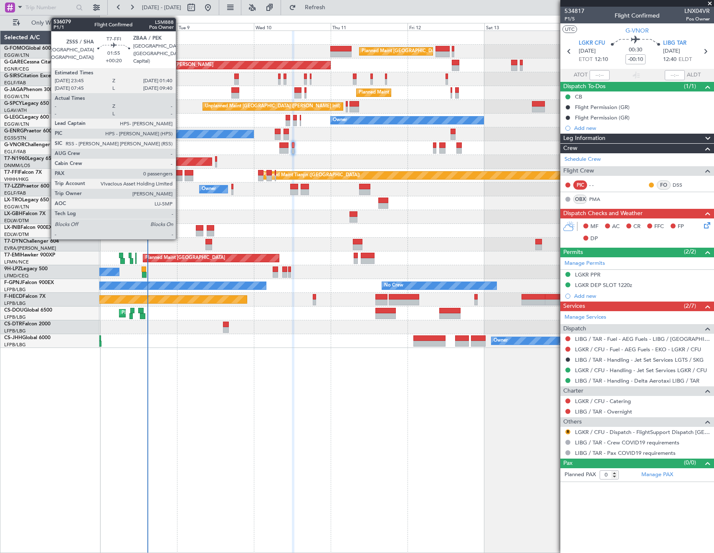
click at [180, 179] on div at bounding box center [179, 178] width 6 height 6
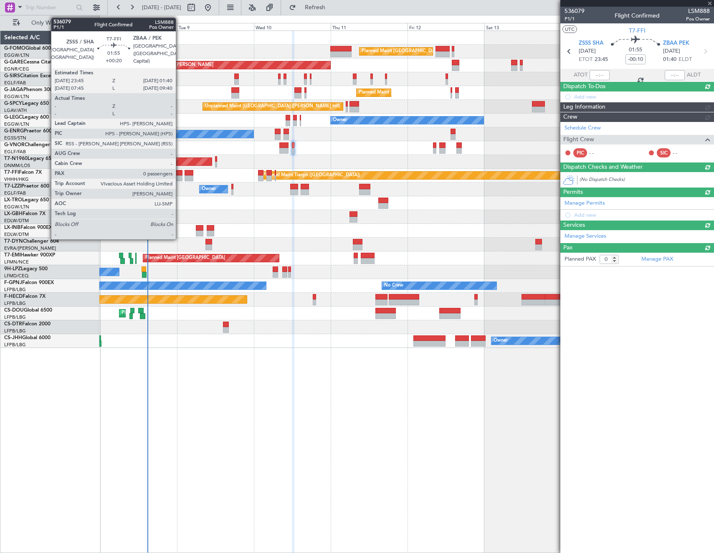
type input "+00:20"
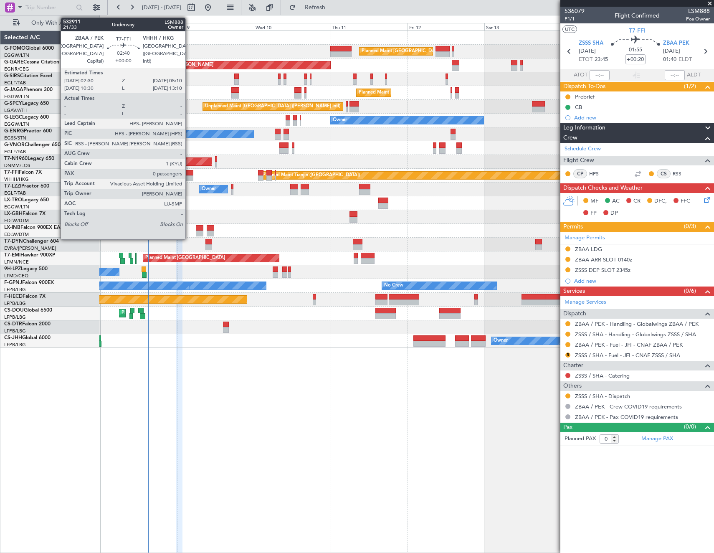
click at [189, 175] on div at bounding box center [189, 173] width 9 height 6
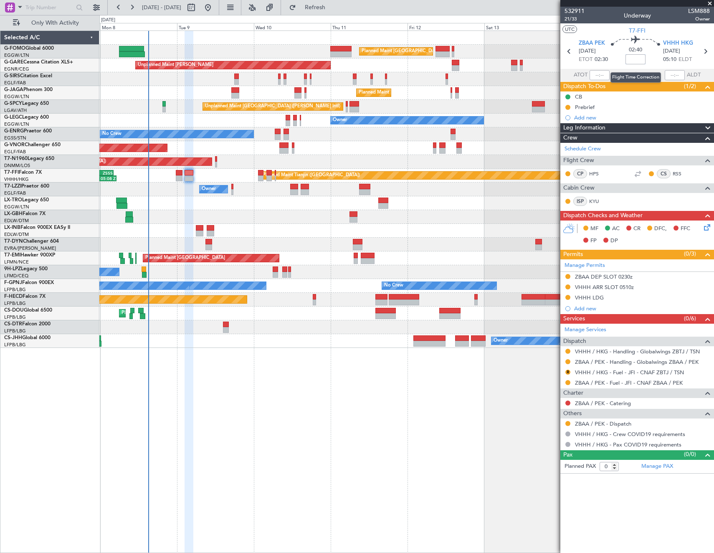
click at [638, 59] on input at bounding box center [636, 59] width 20 height 10
click at [642, 512] on article "532911 21/33 Underway LSM888 Owner UTC T7-FFI ZBAA PEK 09/09/2025 ETOT 02:30 02…" at bounding box center [637, 280] width 154 height 546
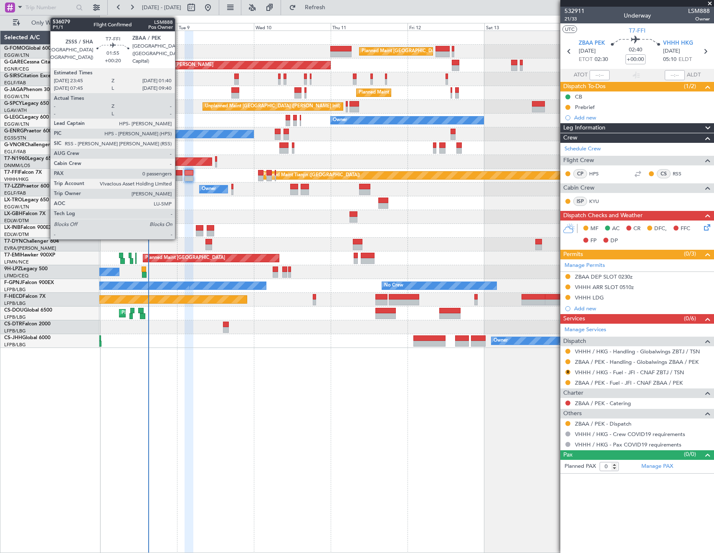
click at [179, 175] on div at bounding box center [179, 173] width 6 height 6
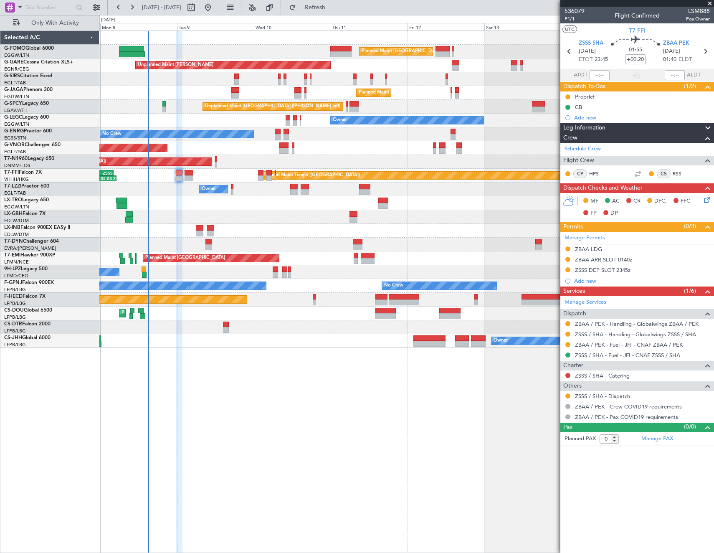
click at [645, 61] on input "+00:20" at bounding box center [636, 59] width 20 height 10
click at [635, 509] on article "536079 P1/1 Flight Confirmed LSM888 Pos Owner UTC T7-FFI ZSSS SHA 08/09/2025 ET…" at bounding box center [637, 280] width 154 height 546
type input "+00:00"
click at [632, 59] on input at bounding box center [636, 59] width 20 height 10
type input "+00:10"
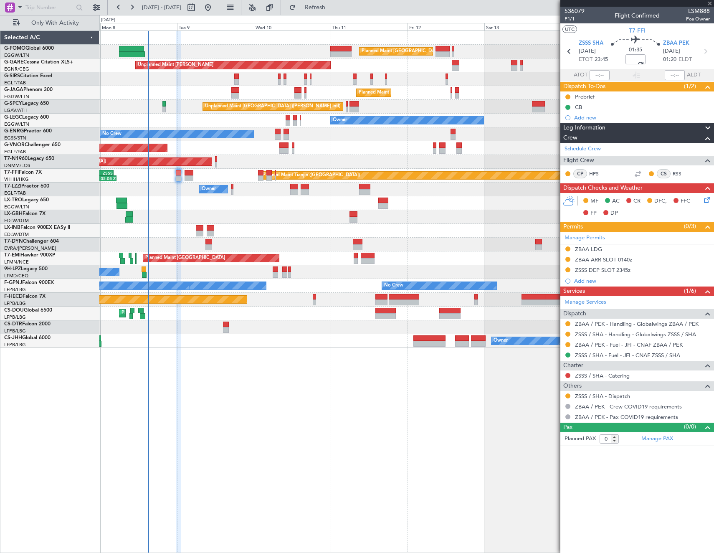
click at [618, 465] on article "536079 P1/1 Flight Confirmed LSM888 Pos Owner UTC T7-FFI ZSSS SHA 08/09/2025 ET…" at bounding box center [637, 280] width 154 height 546
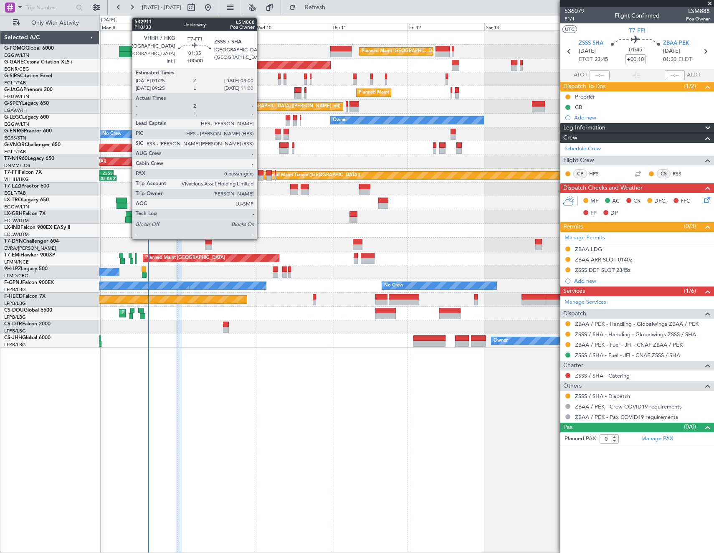
click at [261, 173] on div at bounding box center [260, 173] width 5 height 6
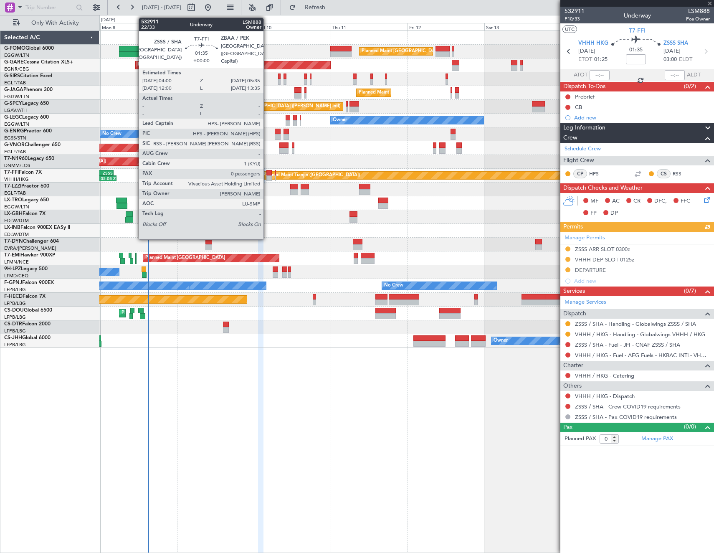
click at [267, 177] on div at bounding box center [268, 178] width 5 height 6
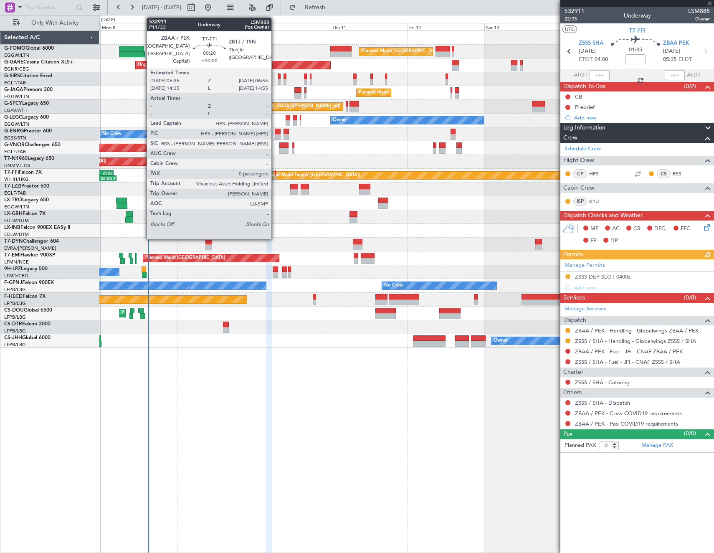
click at [275, 174] on div at bounding box center [275, 173] width 1 height 6
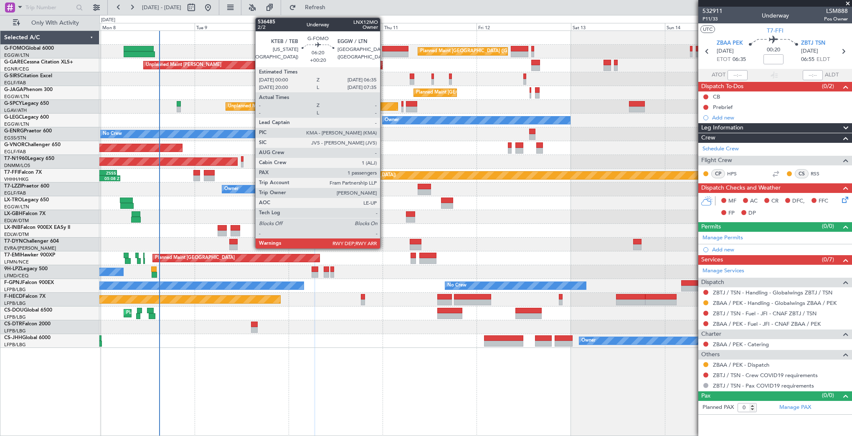
click at [389, 52] on div at bounding box center [395, 54] width 26 height 6
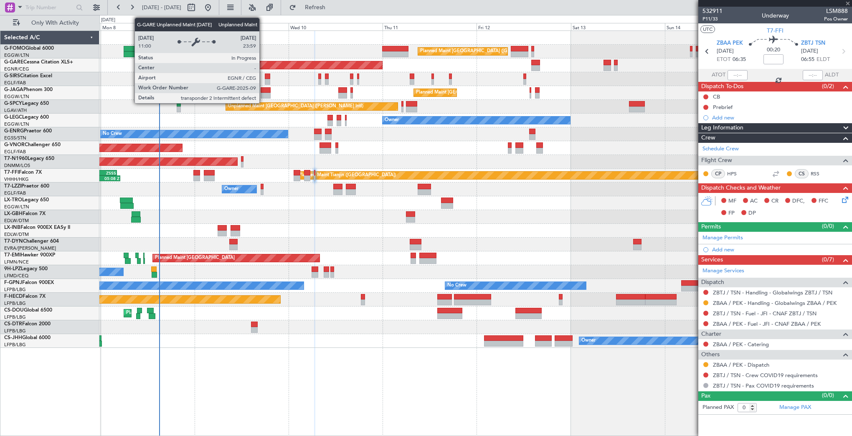
type input "+00:20"
type input "1"
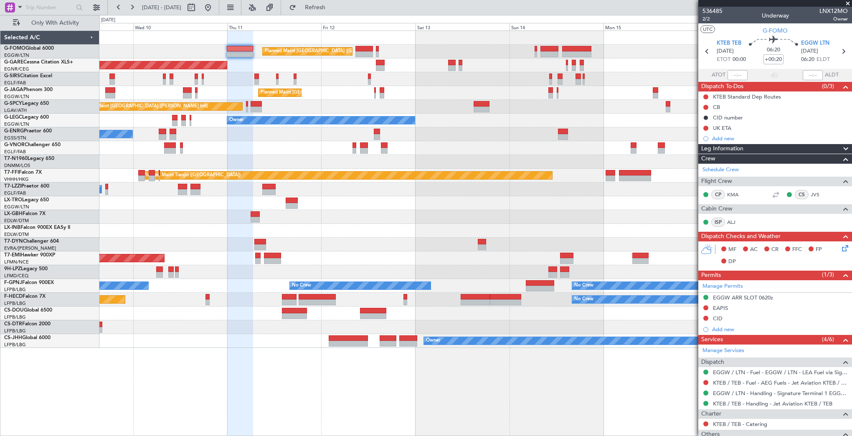
click at [433, 60] on div "Planned Maint London (Luton) Unplanned Maint Chester Planned Maint London (Luto…" at bounding box center [475, 189] width 752 height 317
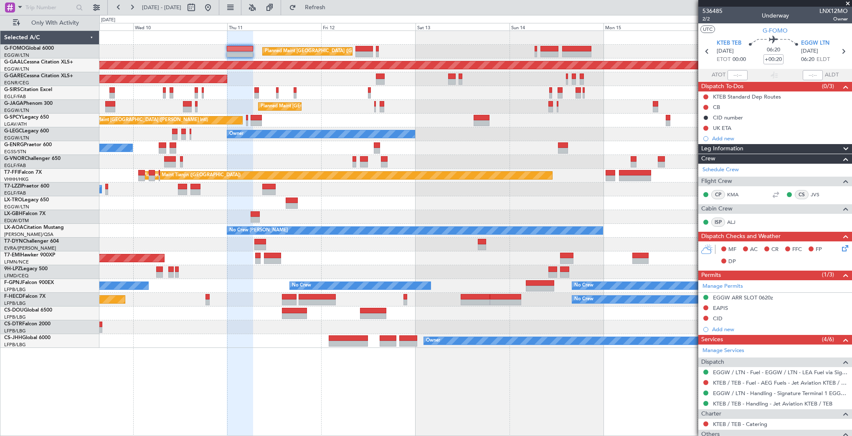
click at [376, 92] on div "Planned Maint London (Luton) Planned Maint Dusseldorf Unplanned Maint Chester P…" at bounding box center [475, 189] width 752 height 317
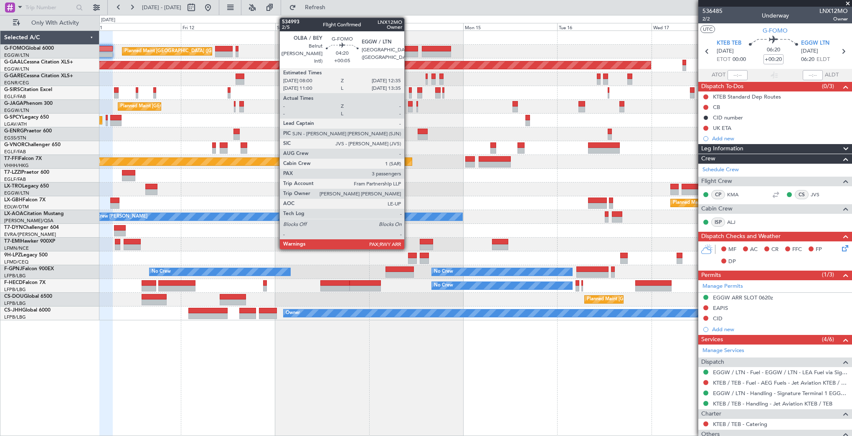
click at [408, 51] on div at bounding box center [409, 49] width 18 height 6
type input "+00:05"
type input "3"
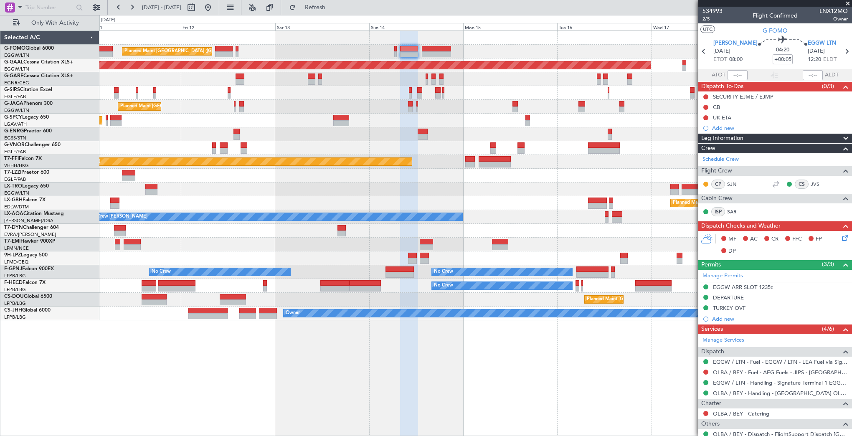
scroll to position [103, 0]
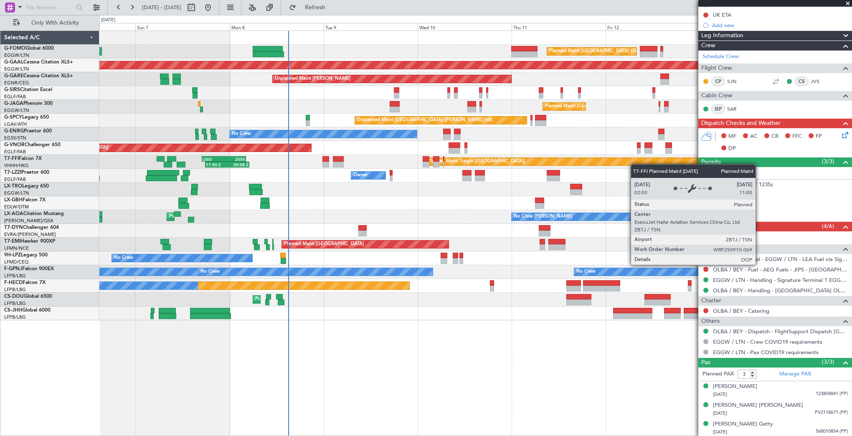
click at [634, 163] on div "Planned Maint London (Luton) Planned Maint London (Luton) Planned Maint Dusseld…" at bounding box center [475, 175] width 752 height 289
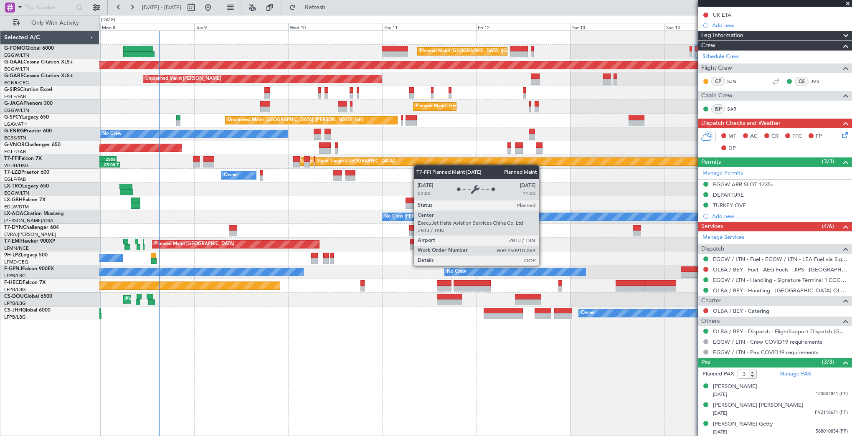
click at [416, 164] on div "Planned Maint Tianjin ([GEOGRAPHIC_DATA])" at bounding box center [501, 162] width 411 height 8
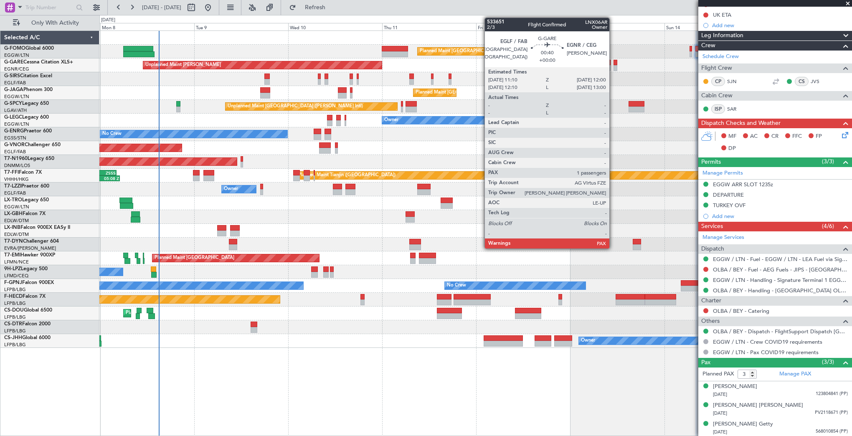
click at [614, 63] on div at bounding box center [615, 63] width 3 height 6
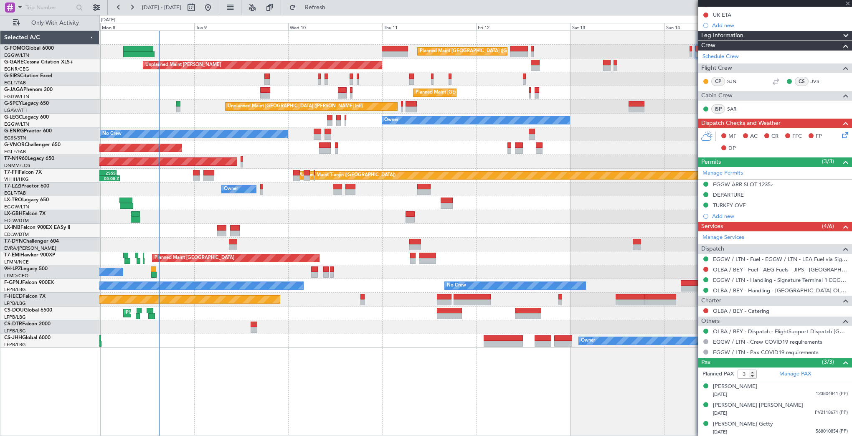
type input "1"
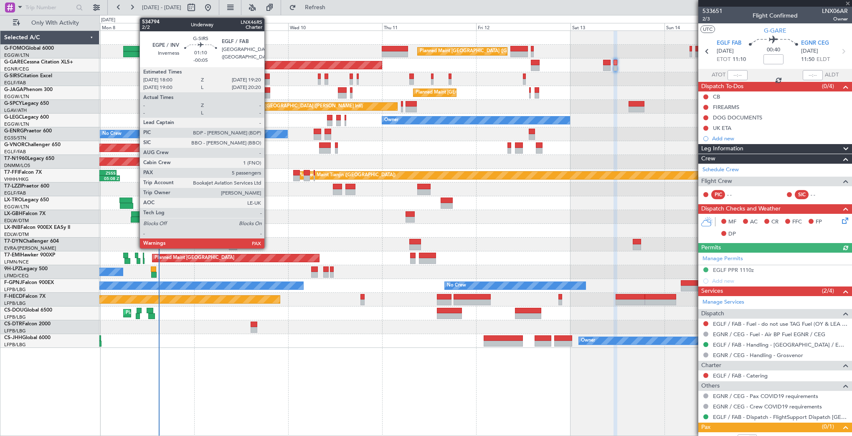
click at [268, 77] on div at bounding box center [266, 77] width 5 height 6
type input "-00:05"
type input "5"
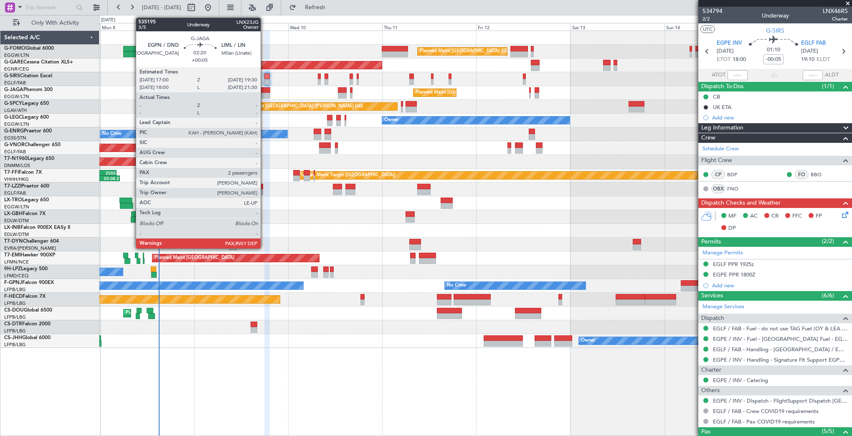
click at [266, 94] on div at bounding box center [265, 96] width 10 height 6
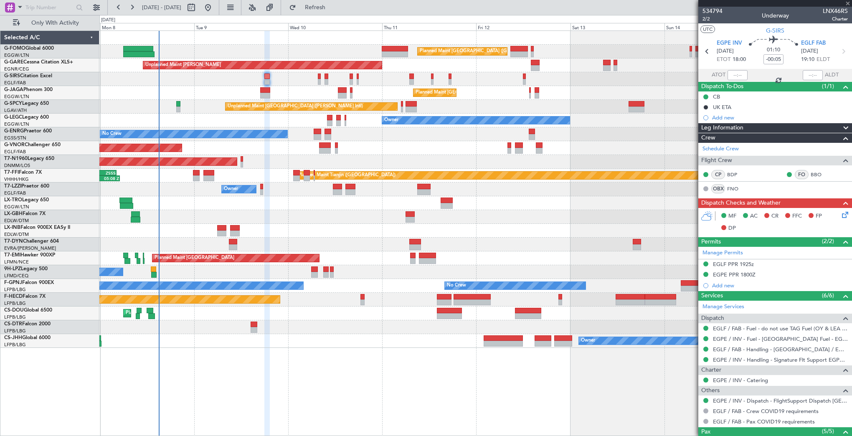
type input "+00:05"
type input "2"
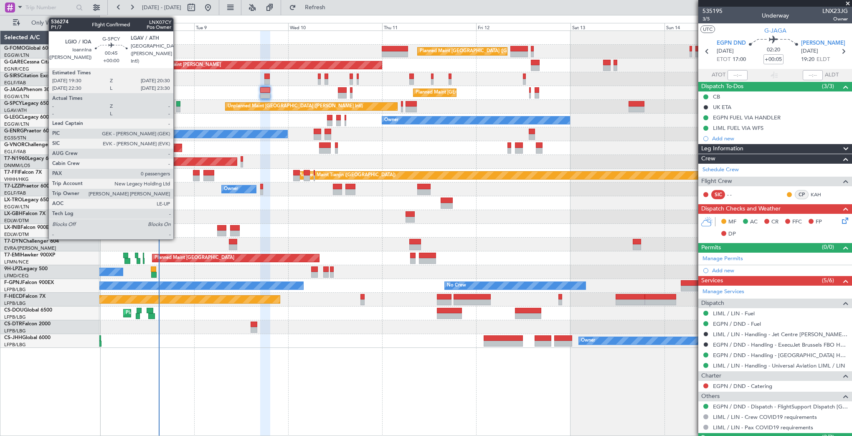
click at [177, 104] on div at bounding box center [178, 104] width 4 height 6
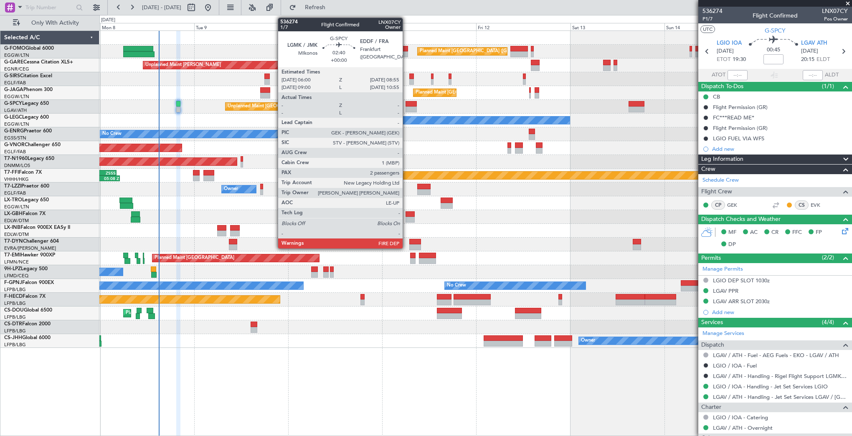
click at [407, 107] on div at bounding box center [412, 109] width 12 height 6
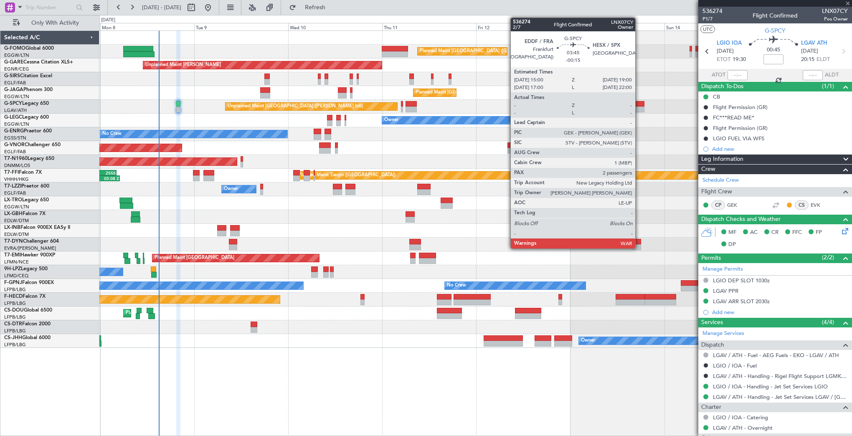
type input "2"
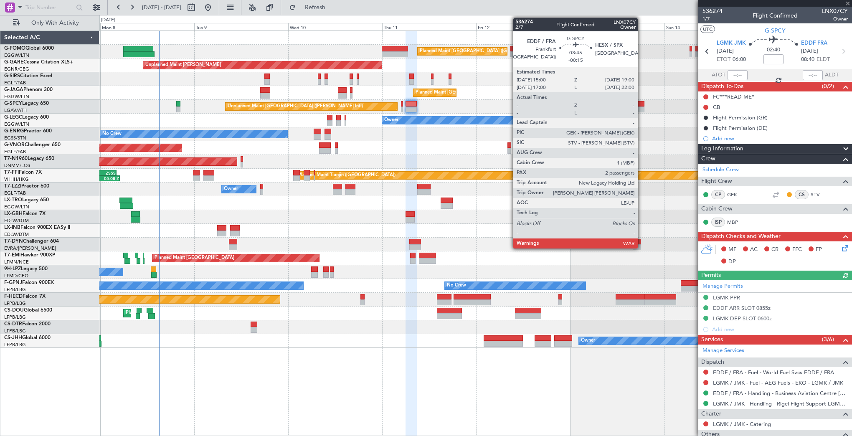
click at [641, 105] on div at bounding box center [637, 104] width 16 height 6
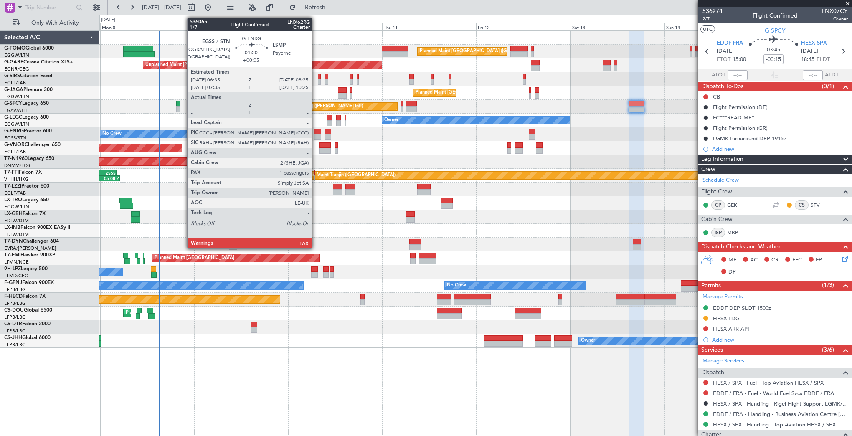
click at [316, 131] on div at bounding box center [318, 132] width 8 height 6
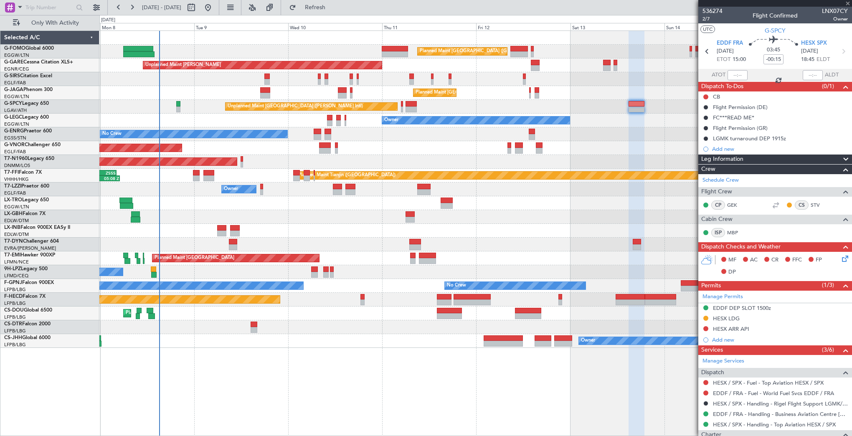
type input "+00:05"
type input "1"
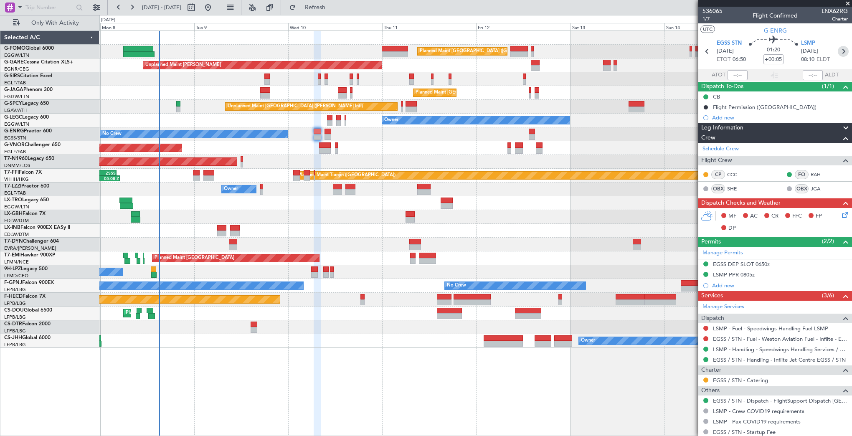
click at [714, 47] on icon at bounding box center [843, 51] width 11 height 11
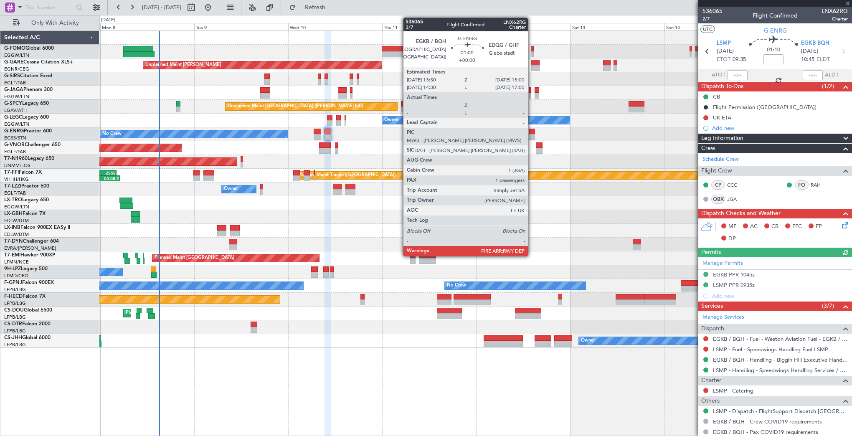
click at [532, 132] on div at bounding box center [532, 132] width 6 height 6
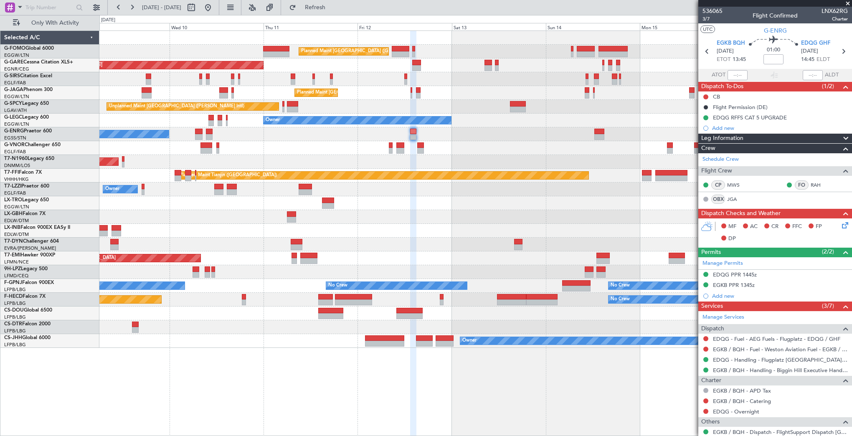
click at [416, 136] on div "No Crew" at bounding box center [475, 134] width 752 height 14
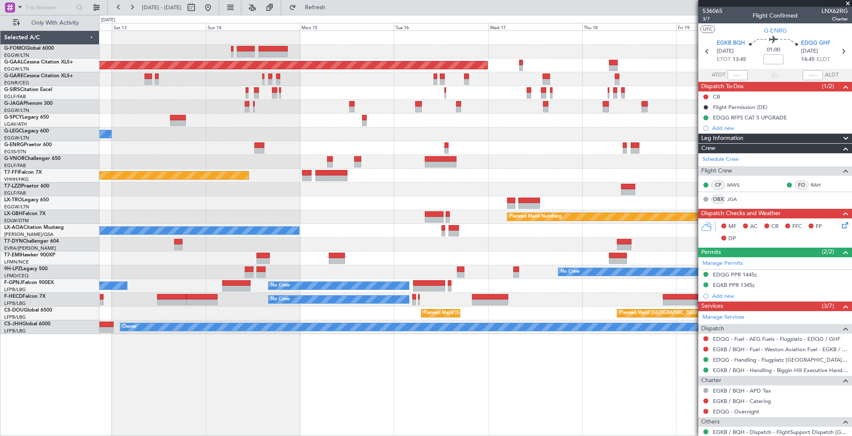
click at [265, 144] on div at bounding box center [475, 148] width 752 height 14
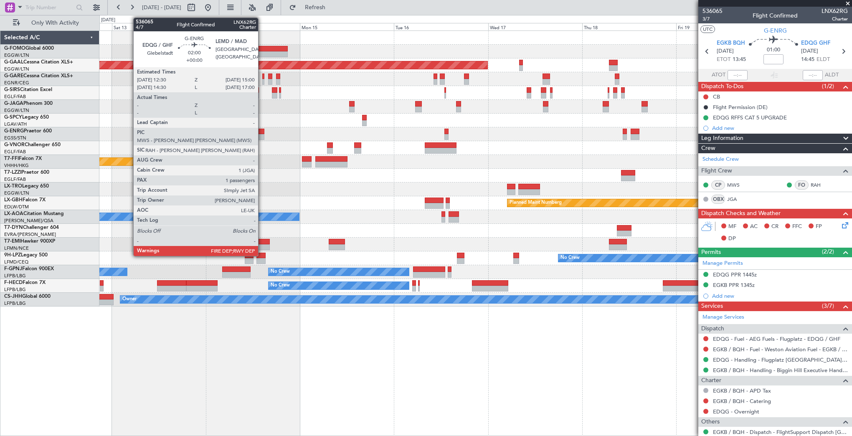
click at [262, 132] on div at bounding box center [259, 132] width 10 height 6
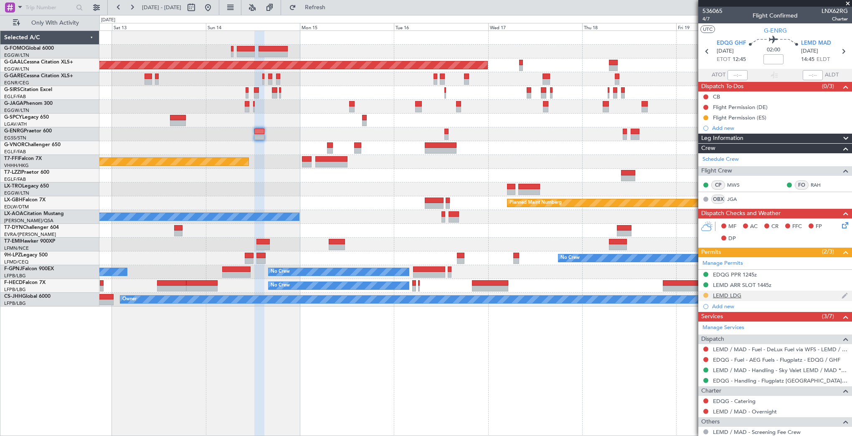
click at [705, 293] on button at bounding box center [705, 295] width 5 height 5
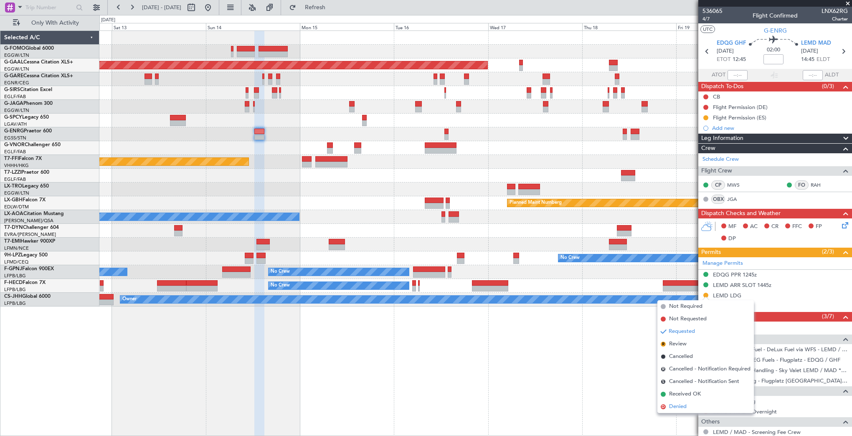
click at [682, 411] on span "Denied" at bounding box center [678, 407] width 18 height 8
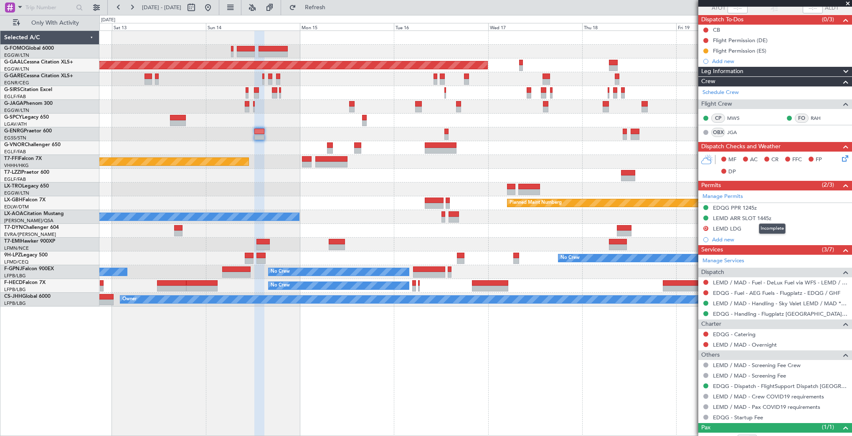
scroll to position [94, 0]
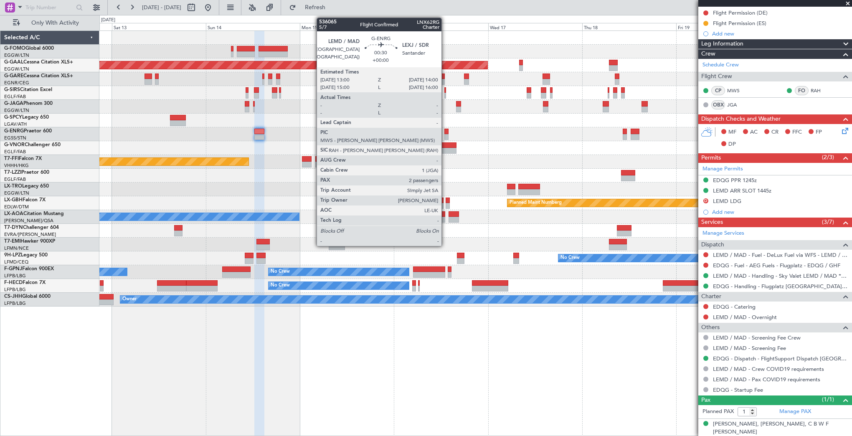
click at [445, 131] on div at bounding box center [446, 132] width 4 height 6
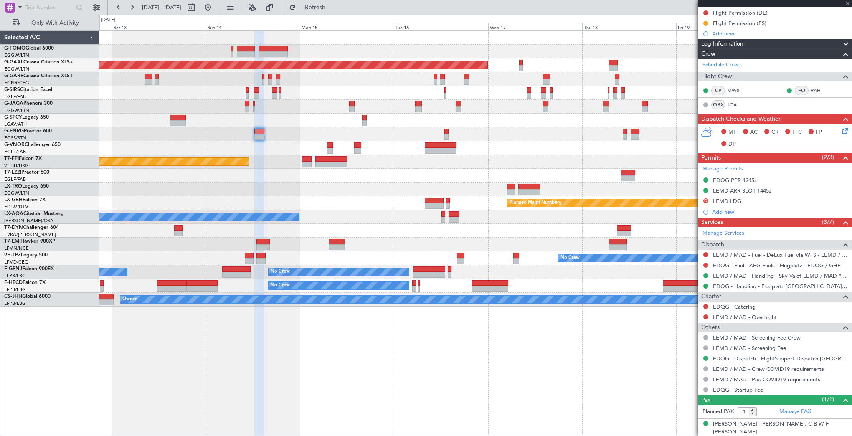
type input "2"
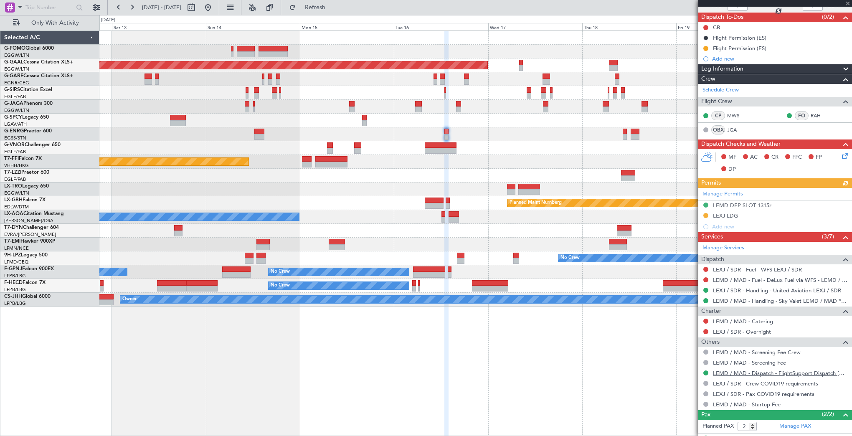
scroll to position [111, 0]
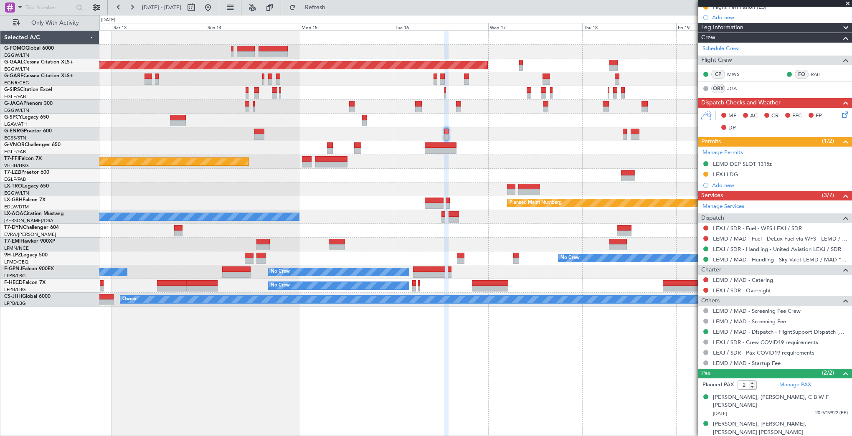
click at [705, 195] on fb-app "12 Sep 2025 - 20 Sep 2025 Refresh Quick Links Only With Activity Planned Maint …" at bounding box center [426, 221] width 852 height 430
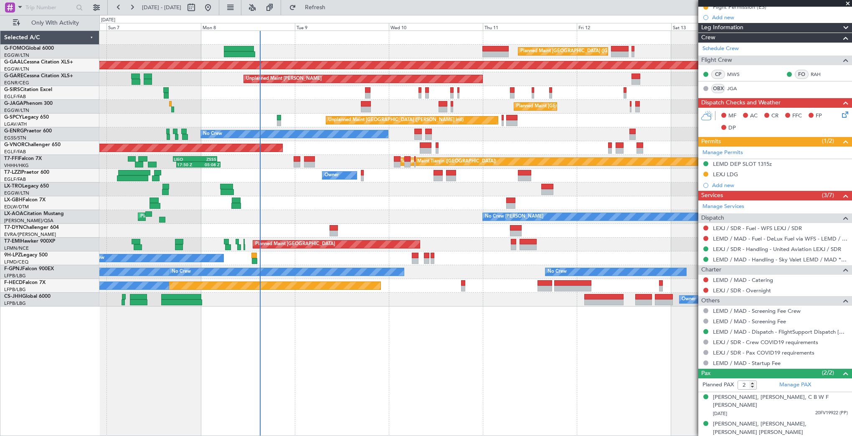
click at [563, 201] on div "Planned Maint [GEOGRAPHIC_DATA] ([GEOGRAPHIC_DATA] Intl)" at bounding box center [475, 203] width 752 height 14
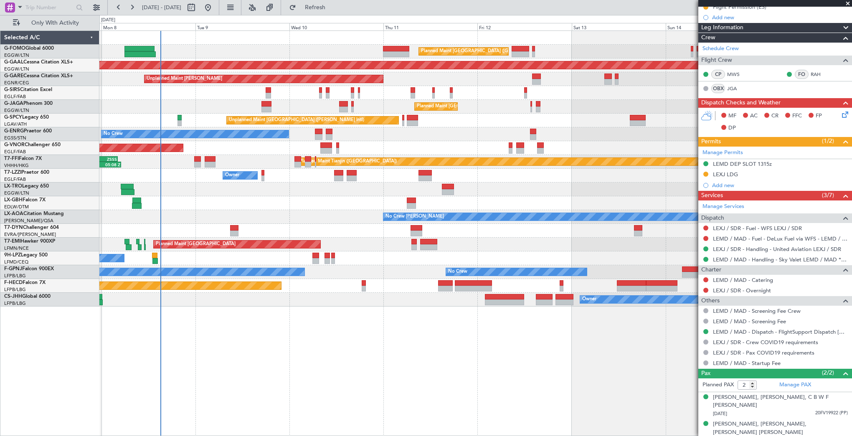
click at [290, 203] on div "Planned Maint Nurnberg Planned Maint [GEOGRAPHIC_DATA] ([GEOGRAPHIC_DATA])" at bounding box center [475, 203] width 752 height 14
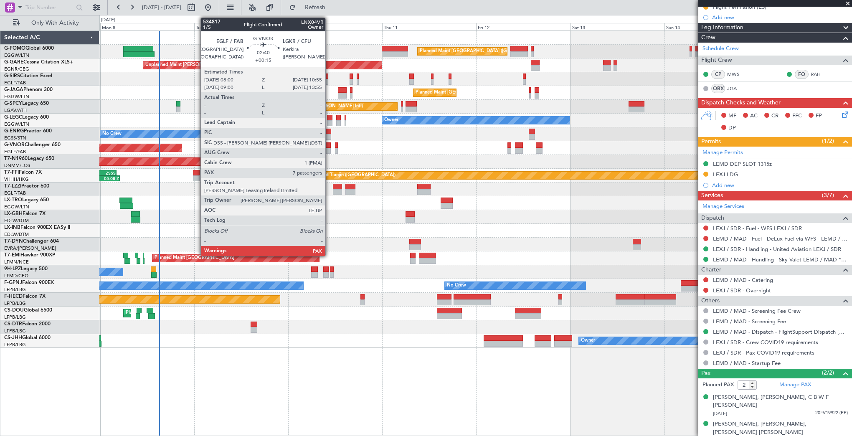
click at [329, 145] on div at bounding box center [325, 145] width 12 height 6
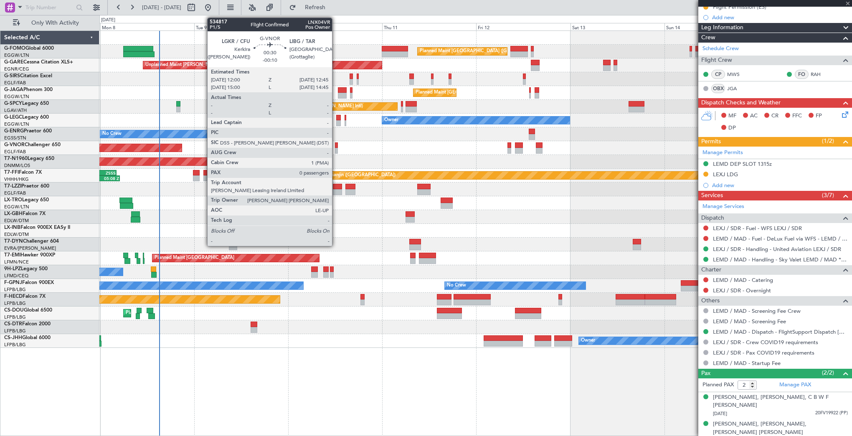
type input "+00:15"
type input "7"
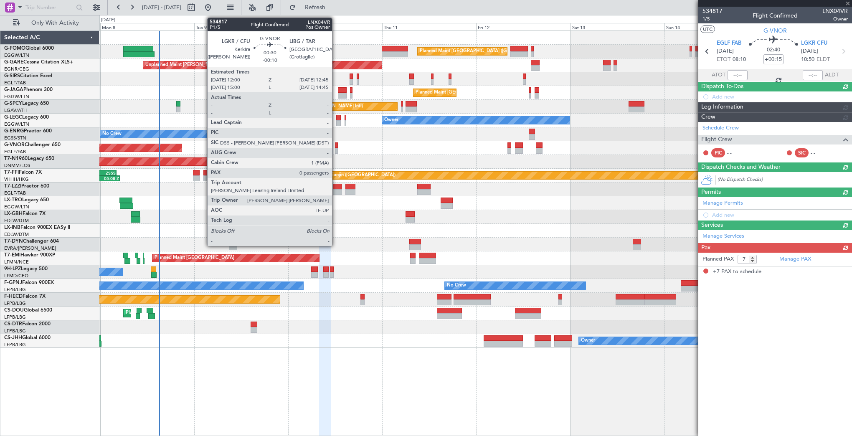
scroll to position [0, 0]
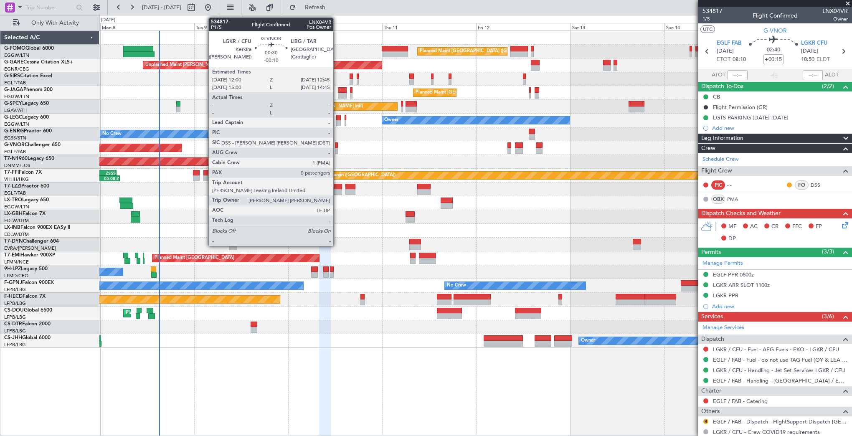
click at [337, 144] on div at bounding box center [336, 145] width 3 height 6
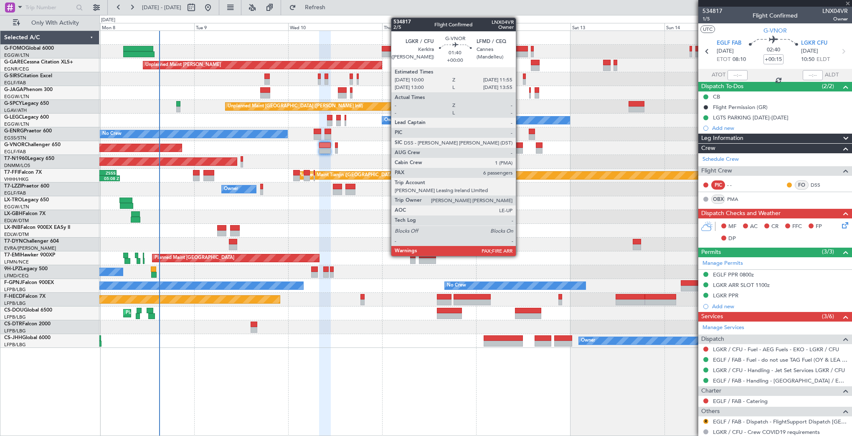
type input "-00:10"
type input "0"
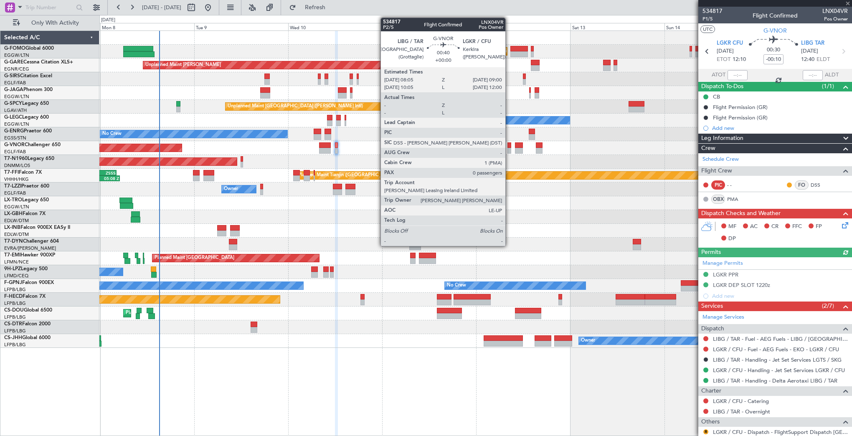
click at [509, 147] on div at bounding box center [509, 145] width 4 height 6
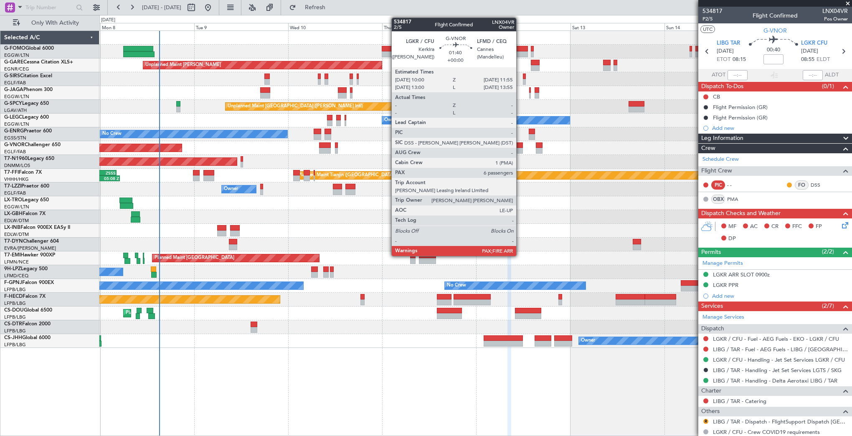
click at [520, 150] on div at bounding box center [519, 151] width 8 height 6
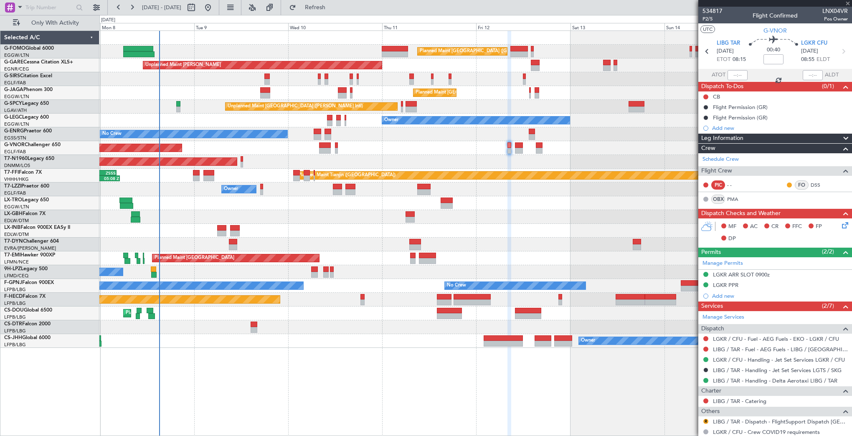
type input "6"
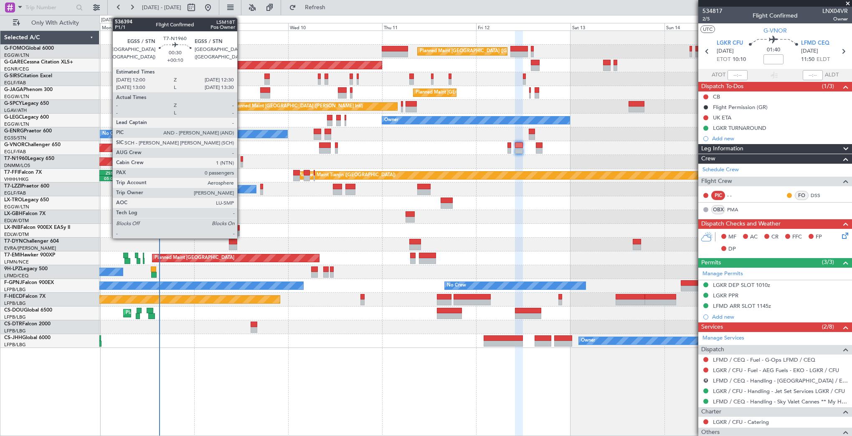
click at [241, 162] on div at bounding box center [242, 165] width 2 height 6
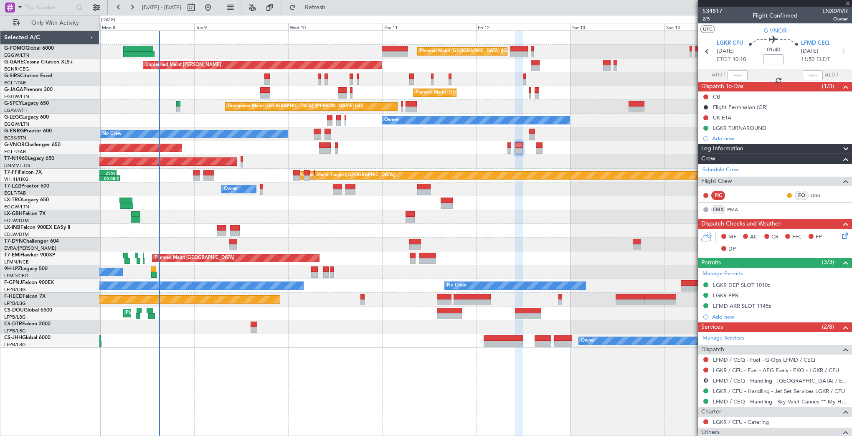
type input "+00:10"
type input "0"
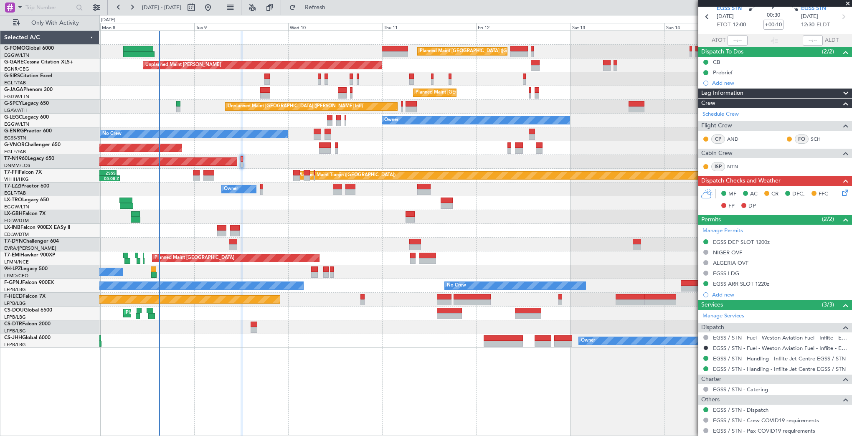
scroll to position [57, 0]
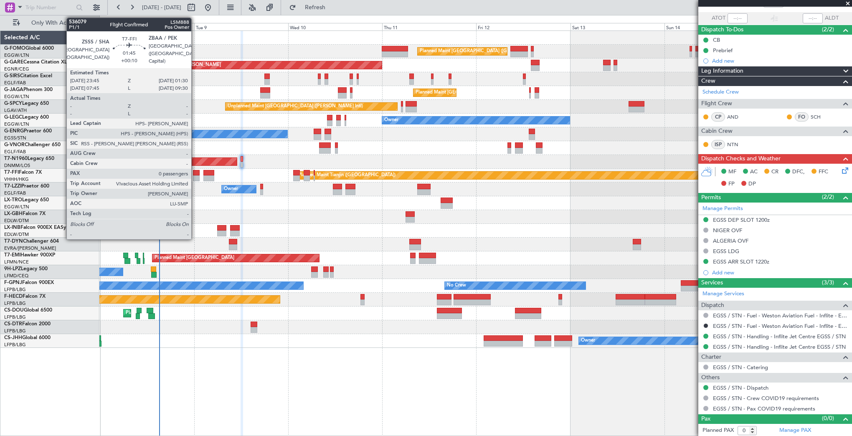
click at [195, 172] on div at bounding box center [196, 173] width 7 height 6
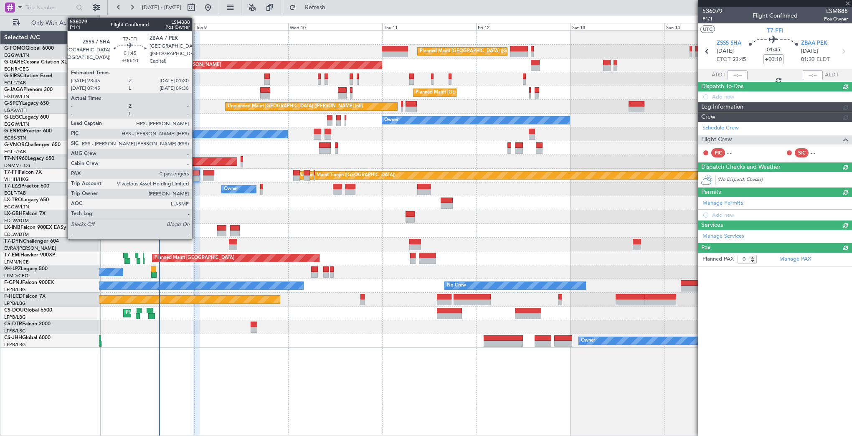
scroll to position [0, 0]
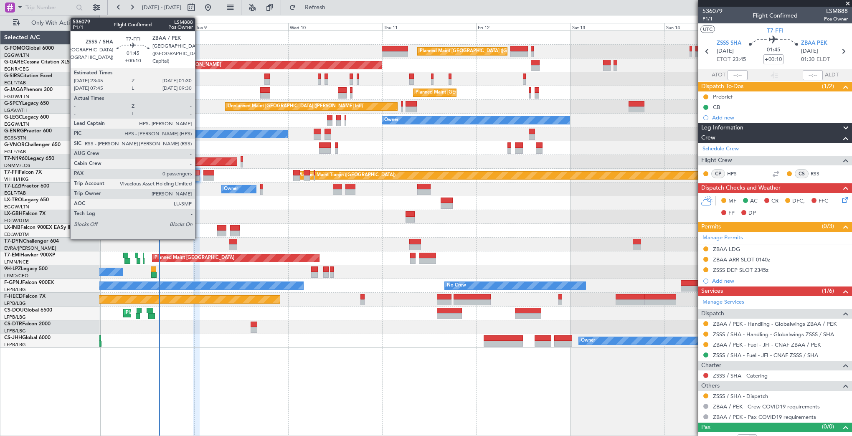
click at [199, 175] on div at bounding box center [196, 173] width 7 height 6
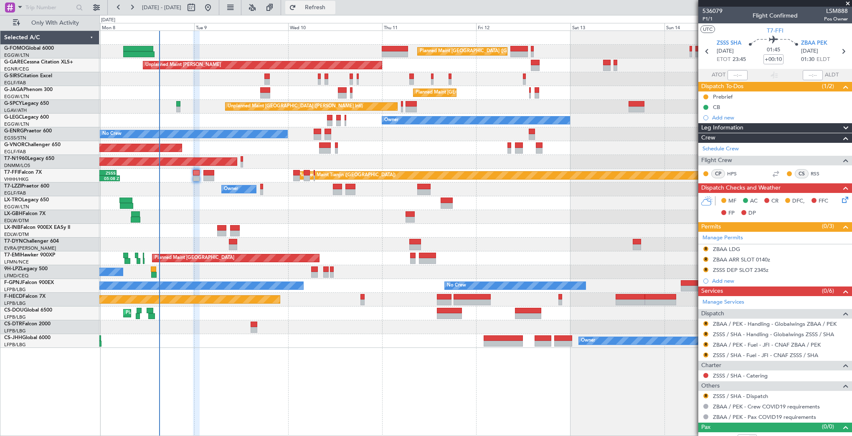
click at [333, 5] on span "Refresh" at bounding box center [315, 8] width 35 height 6
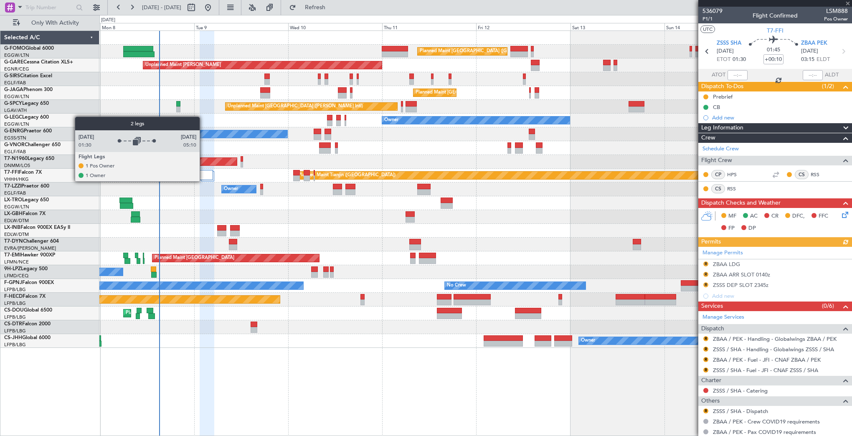
click at [203, 181] on div at bounding box center [207, 179] width 15 height 18
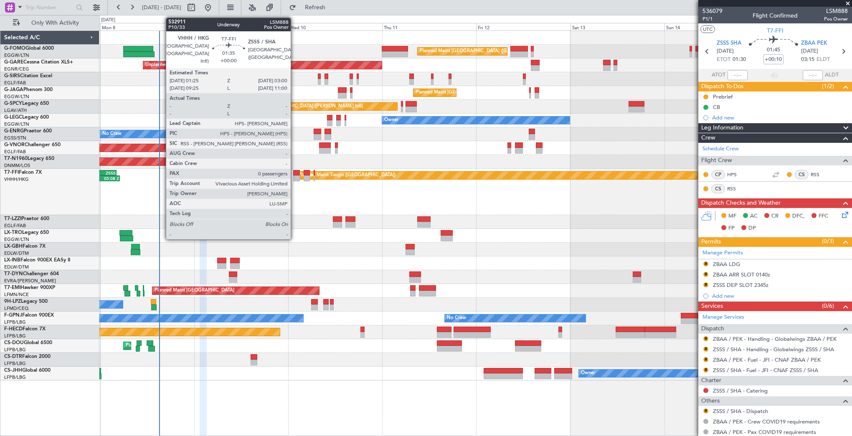
click at [294, 174] on div at bounding box center [296, 173] width 6 height 6
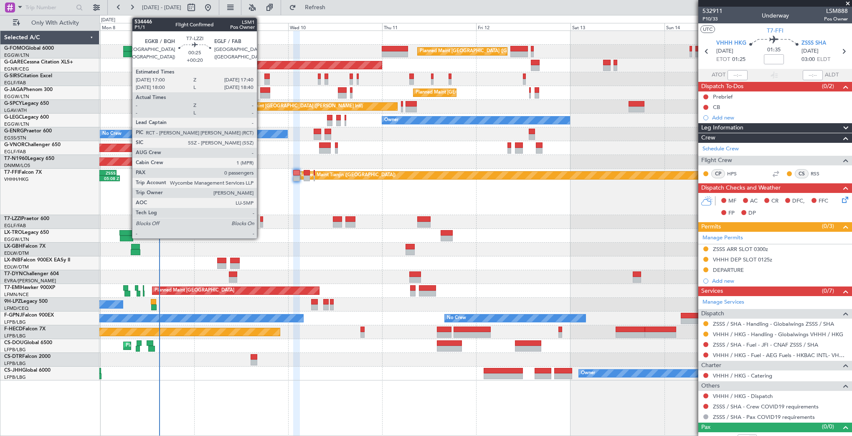
click at [261, 222] on div at bounding box center [261, 225] width 3 height 6
type input "+00:20"
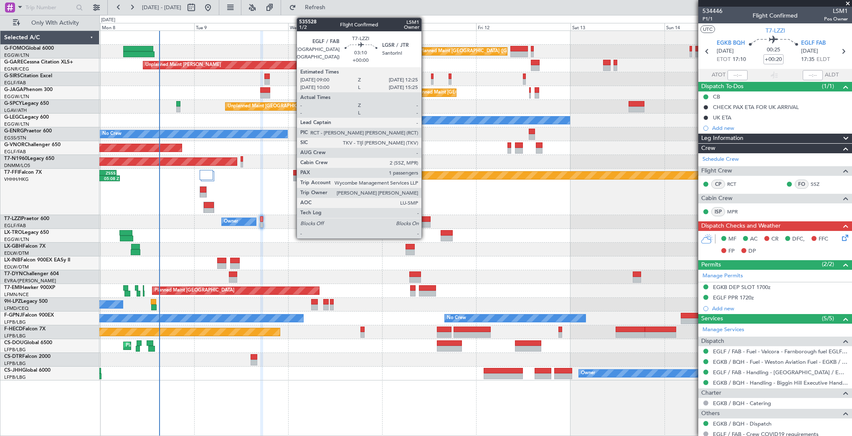
click at [425, 220] on div at bounding box center [424, 219] width 14 height 6
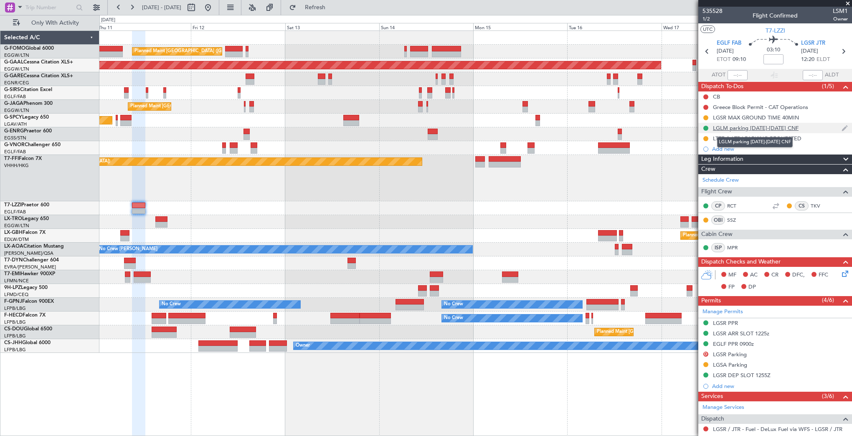
click at [718, 129] on div "LGLM parking [DATE]-[DATE] CNF" at bounding box center [756, 127] width 86 height 7
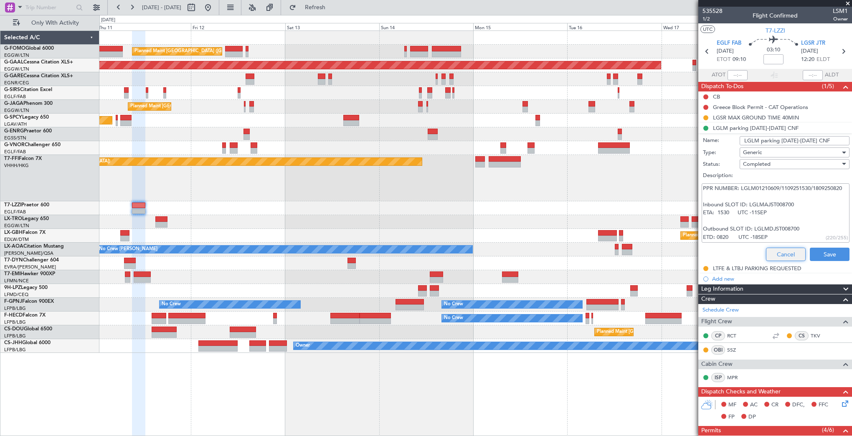
click at [791, 254] on button "Cancel" at bounding box center [786, 254] width 40 height 13
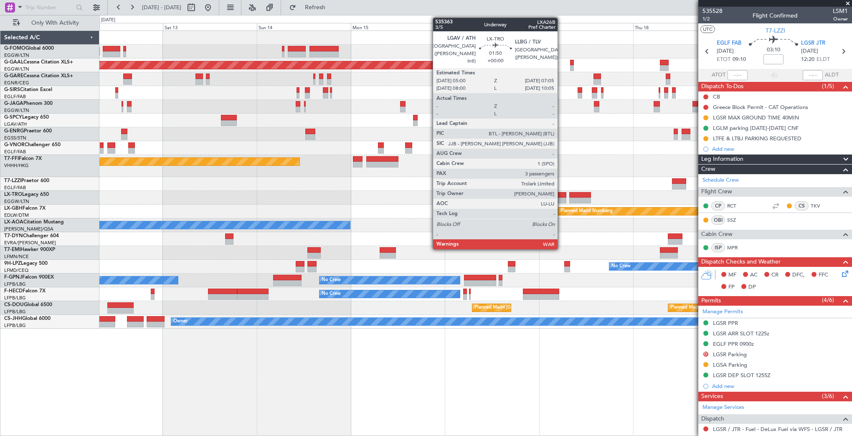
click at [561, 200] on div at bounding box center [562, 201] width 8 height 6
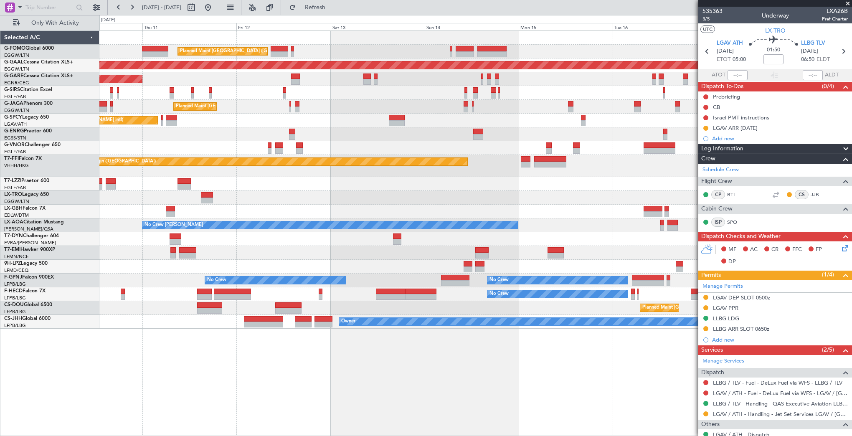
click at [605, 190] on div "Planned Maint [GEOGRAPHIC_DATA] ([GEOGRAPHIC_DATA]) Planned [GEOGRAPHIC_DATA] U…" at bounding box center [475, 180] width 752 height 298
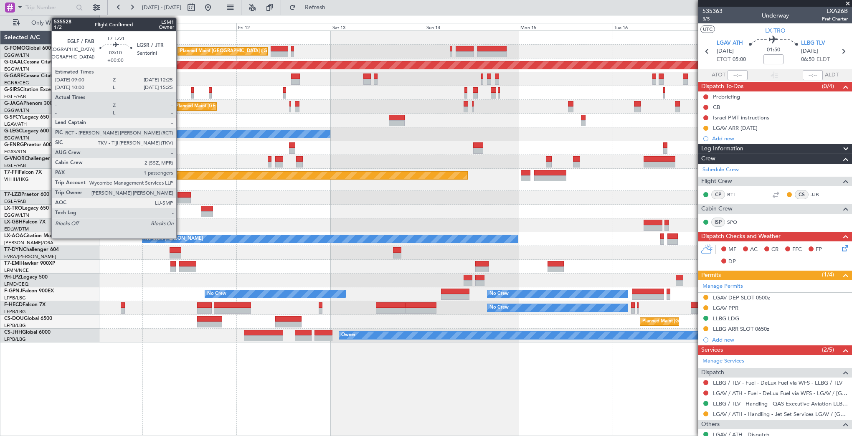
click at [180, 195] on div at bounding box center [184, 195] width 14 height 6
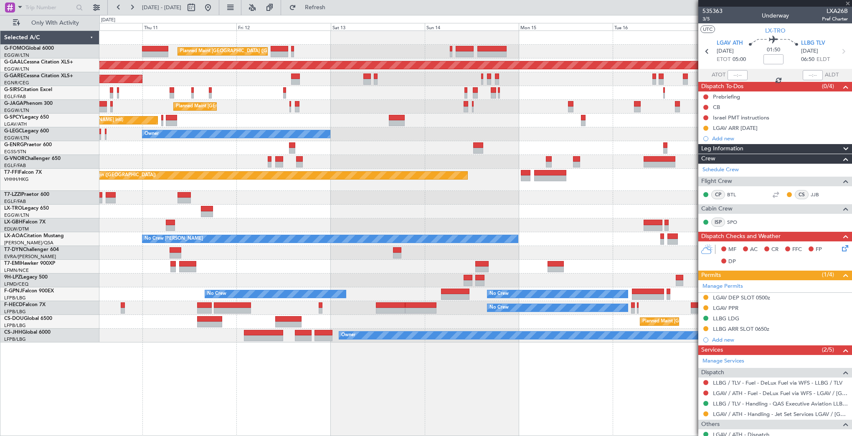
type input "1"
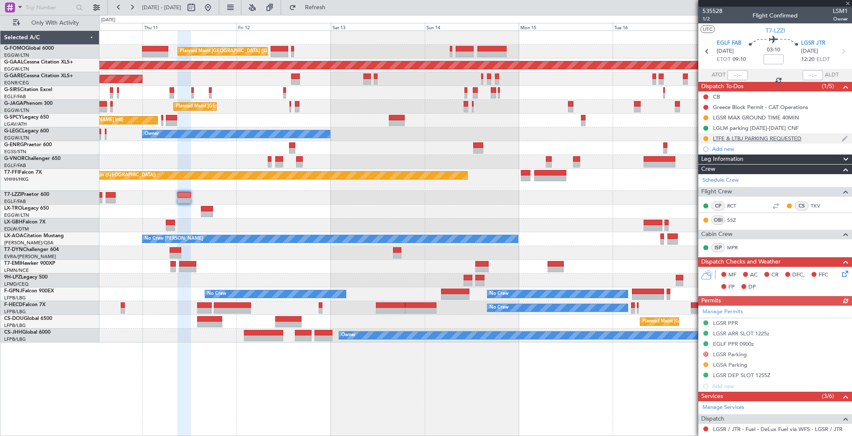
click at [753, 140] on div "LTFE & LTBJ PARKING REQUESTED" at bounding box center [757, 138] width 89 height 7
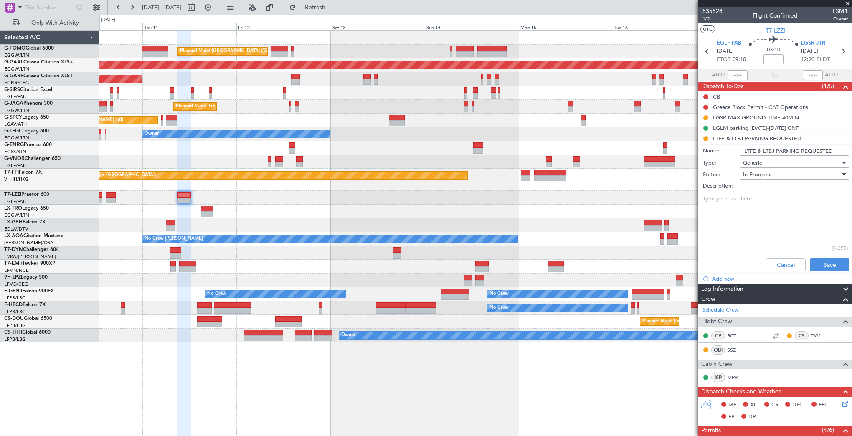
click at [764, 208] on textarea "Description:" at bounding box center [776, 224] width 148 height 60
click at [762, 195] on textarea "LTFE - pending LRBJ - pending" at bounding box center [776, 224] width 148 height 60
type textarea "LTFE - pending but almost confirmed. LRBJ - pending"
click at [829, 264] on button "Save" at bounding box center [830, 264] width 40 height 13
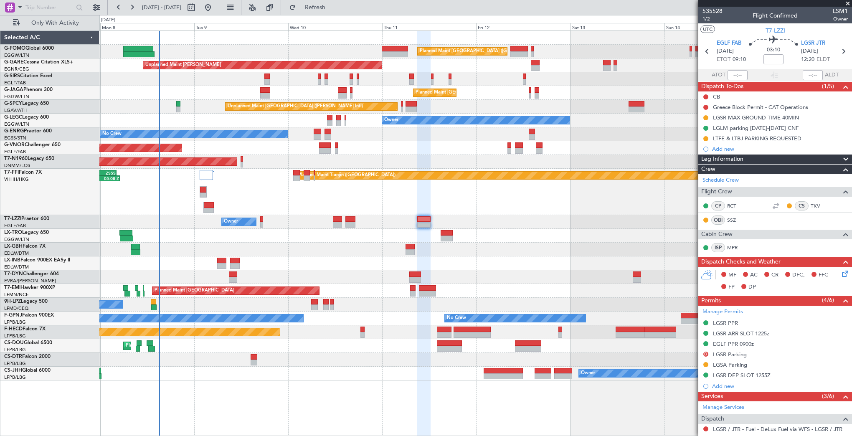
click at [488, 252] on div "Planned Maint Nurnberg Planned Maint [GEOGRAPHIC_DATA] ([GEOGRAPHIC_DATA])" at bounding box center [475, 250] width 752 height 14
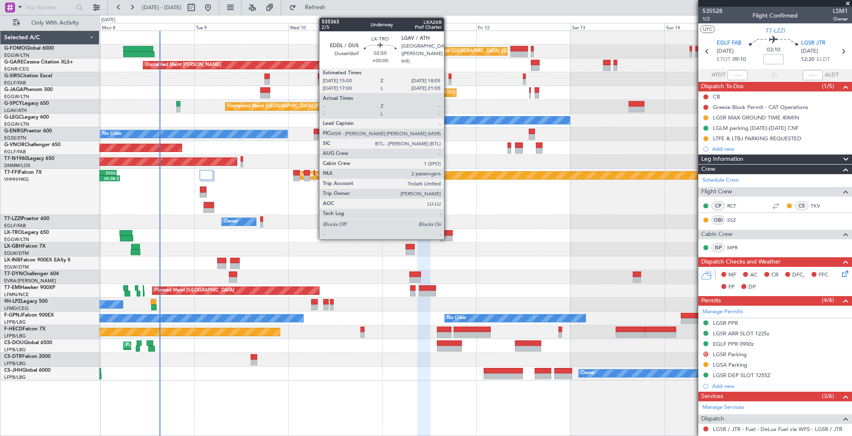
click at [447, 231] on div at bounding box center [447, 233] width 12 height 6
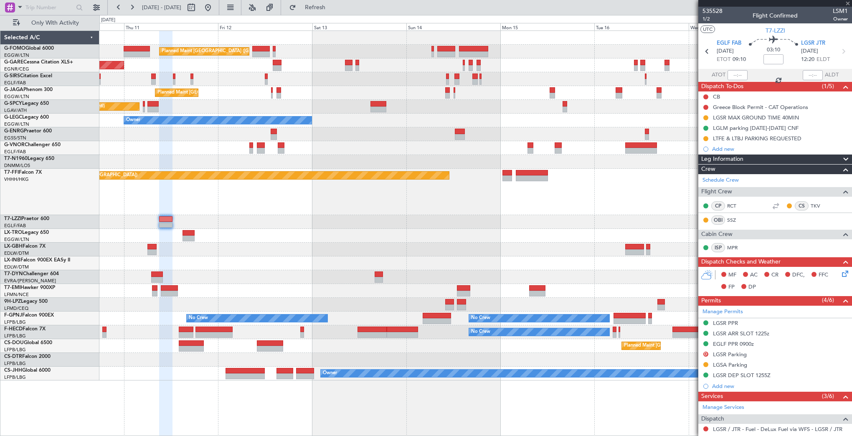
type input "2"
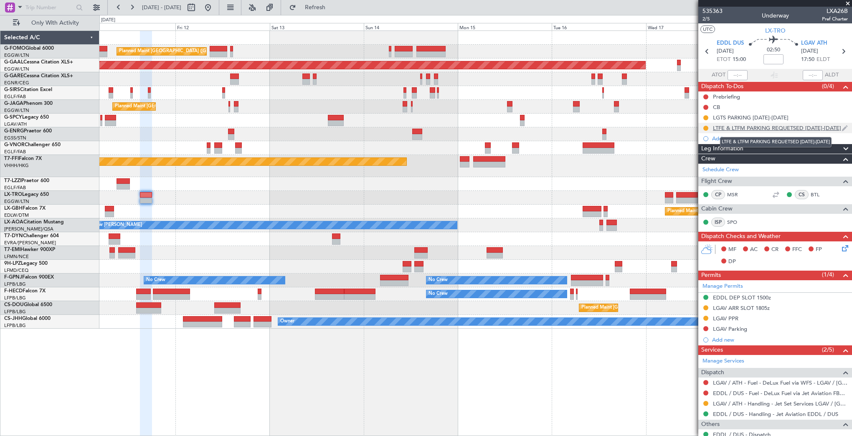
click at [736, 130] on div "LTFE & LTFM PARKING REQUETSED [DATE]-[DATE]" at bounding box center [777, 127] width 128 height 7
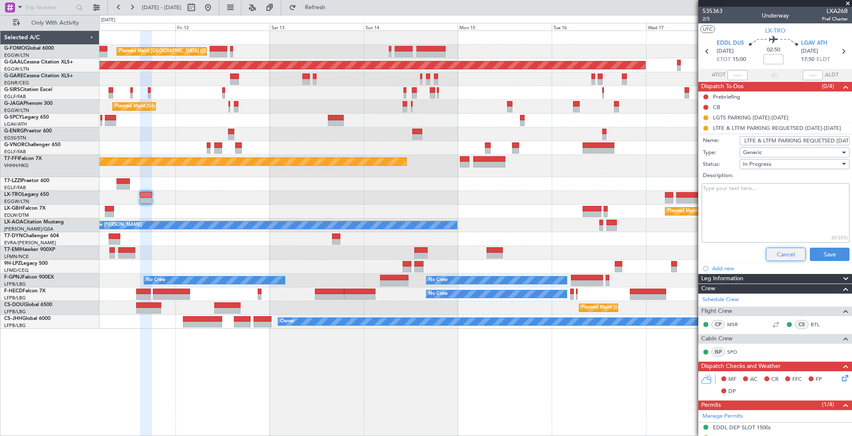
click at [785, 252] on button "Cancel" at bounding box center [786, 254] width 40 height 13
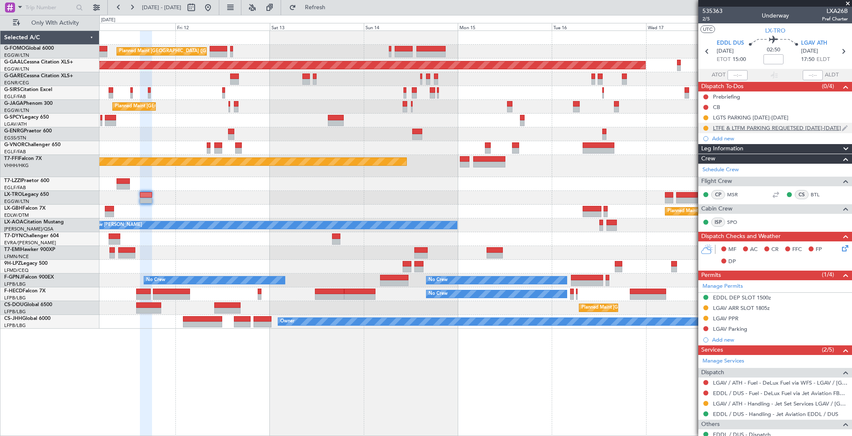
click at [799, 127] on div "LTFE & LTFM PARKING REQUETSED [DATE]-[DATE]" at bounding box center [777, 127] width 128 height 7
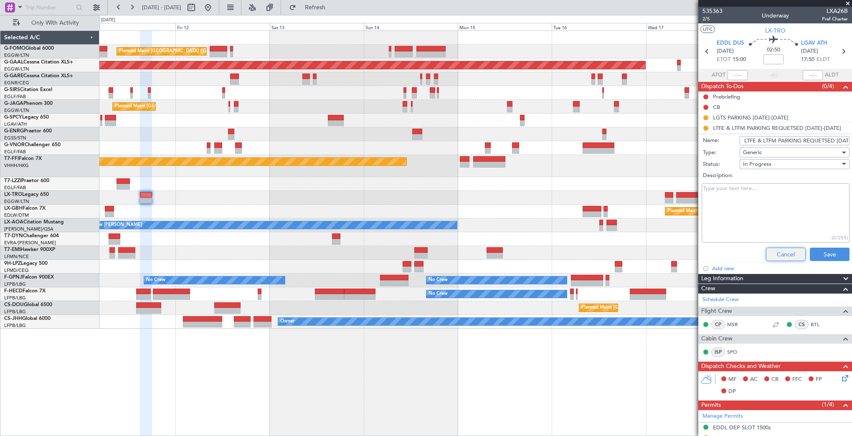
click at [782, 249] on button "Cancel" at bounding box center [786, 254] width 40 height 13
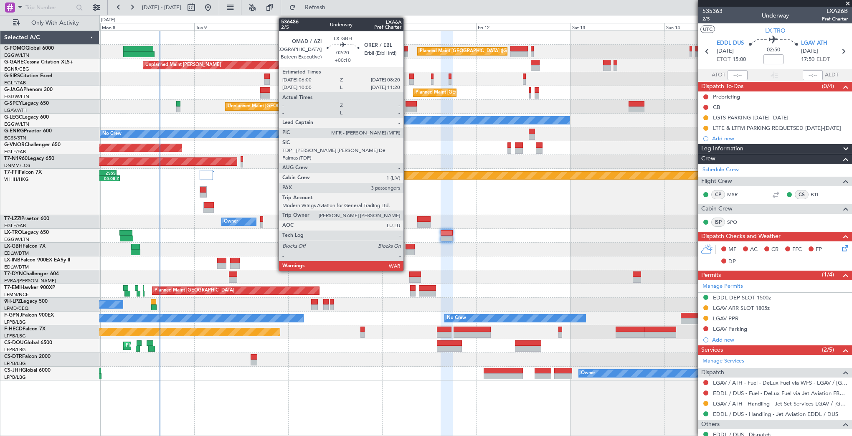
click at [407, 246] on div at bounding box center [410, 247] width 9 height 6
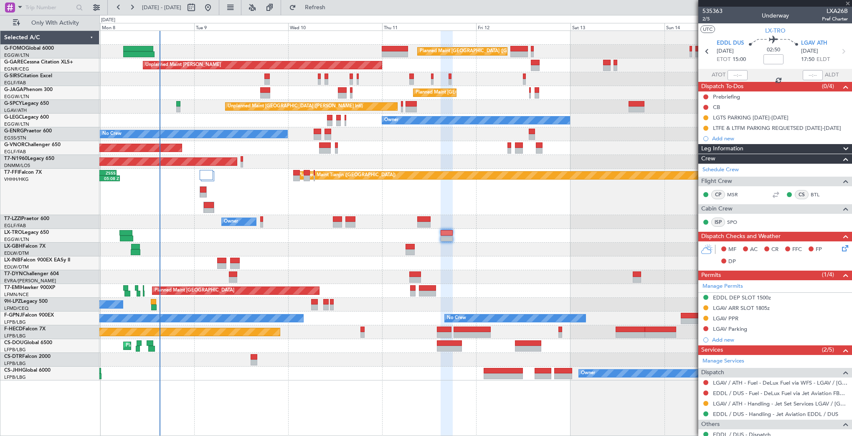
type input "+00:10"
type input "3"
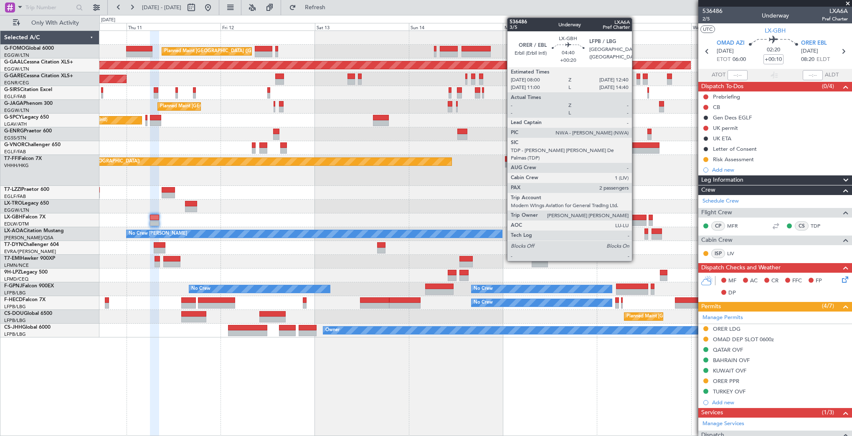
click at [636, 216] on div at bounding box center [637, 218] width 18 height 6
type input "+00:20"
type input "2"
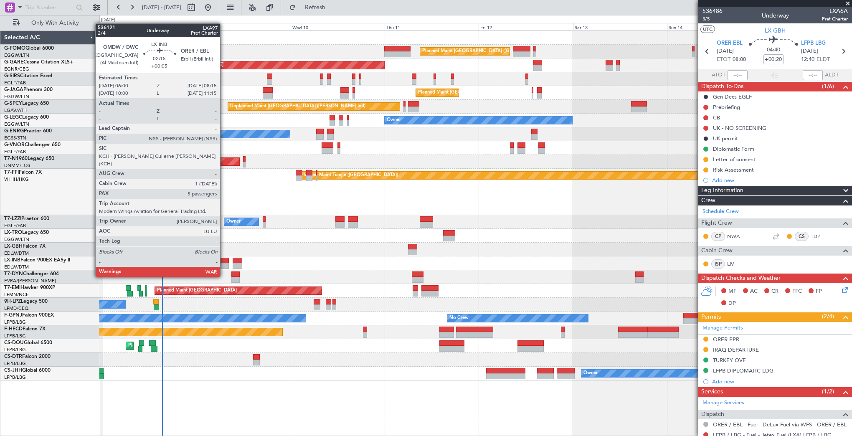
click at [224, 261] on div at bounding box center [224, 261] width 9 height 6
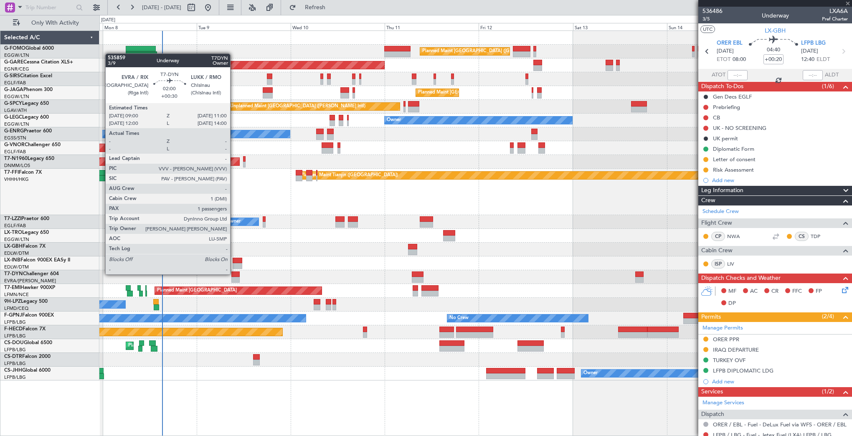
type input "+00:05"
type input "5"
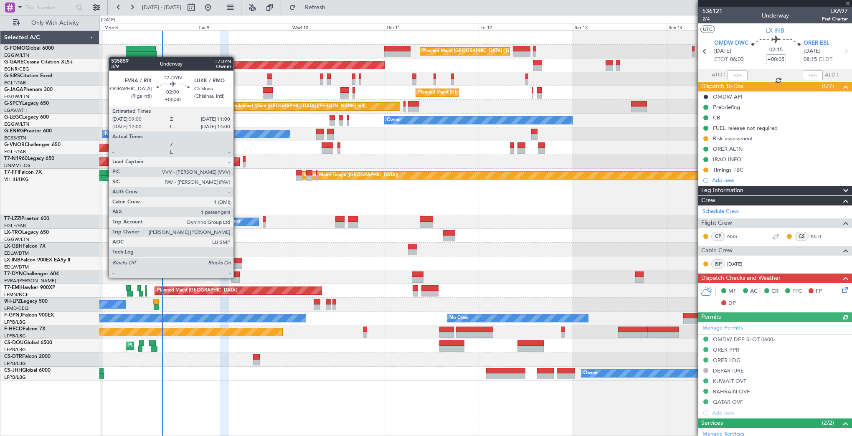
click at [237, 277] on div at bounding box center [235, 280] width 8 height 6
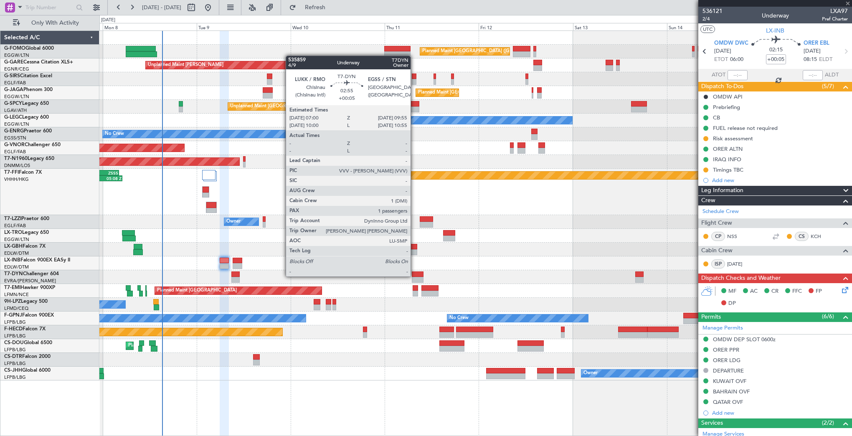
type input "+00:30"
type input "1"
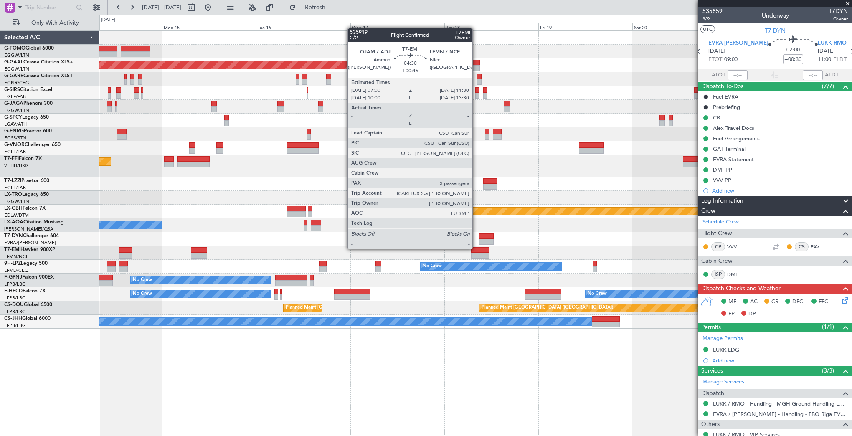
click at [476, 248] on div at bounding box center [480, 250] width 18 height 6
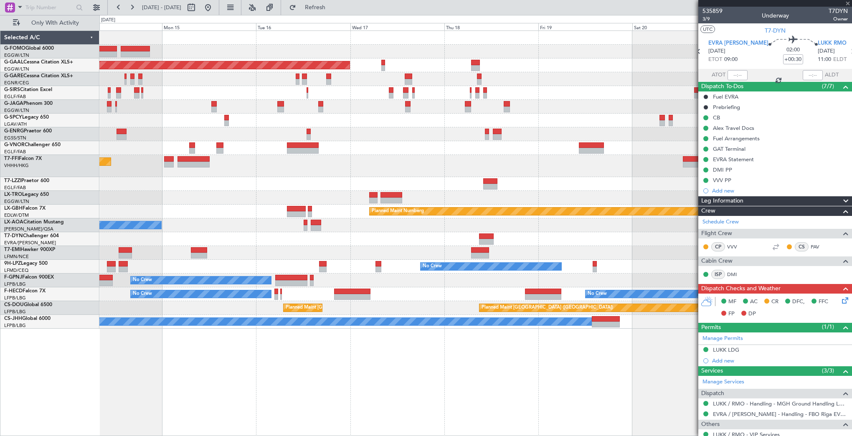
type input "+00:45"
type input "3"
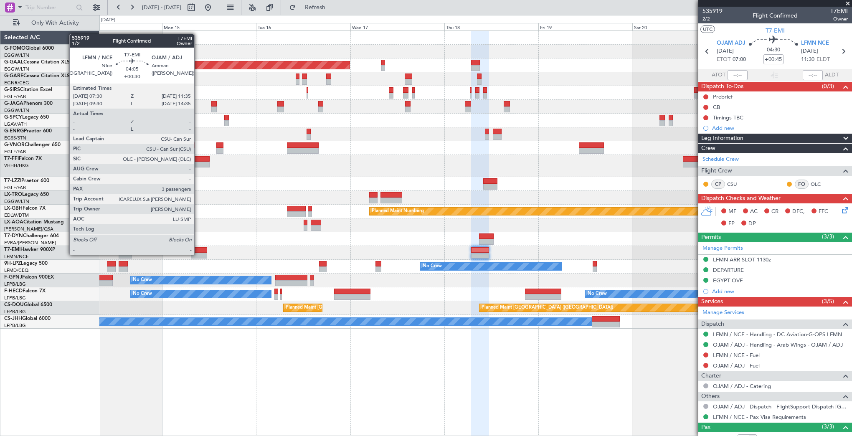
click at [198, 254] on div at bounding box center [199, 256] width 16 height 6
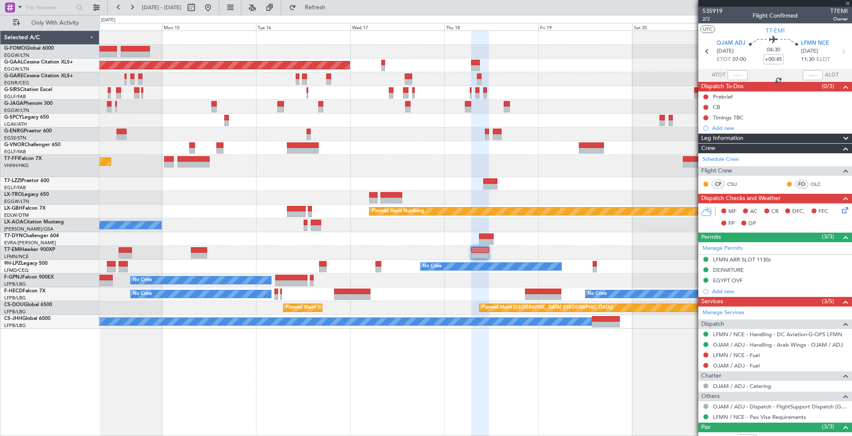
type input "+00:30"
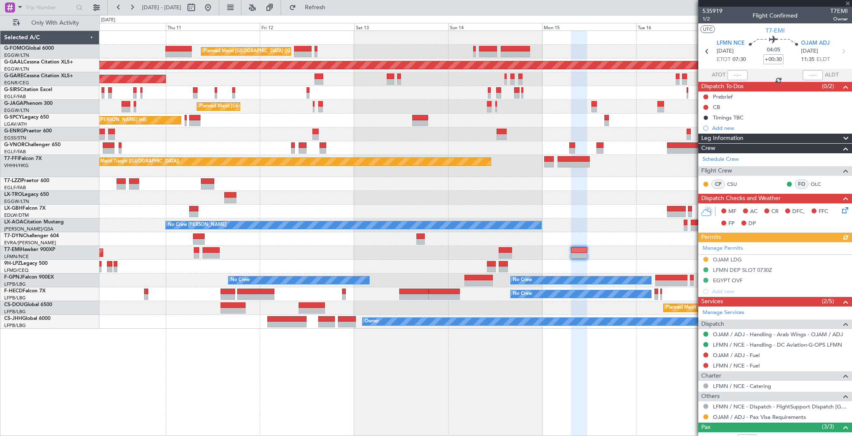
click at [620, 197] on div "Planned Maint [GEOGRAPHIC_DATA] ([GEOGRAPHIC_DATA]) Planned [GEOGRAPHIC_DATA] U…" at bounding box center [475, 180] width 752 height 298
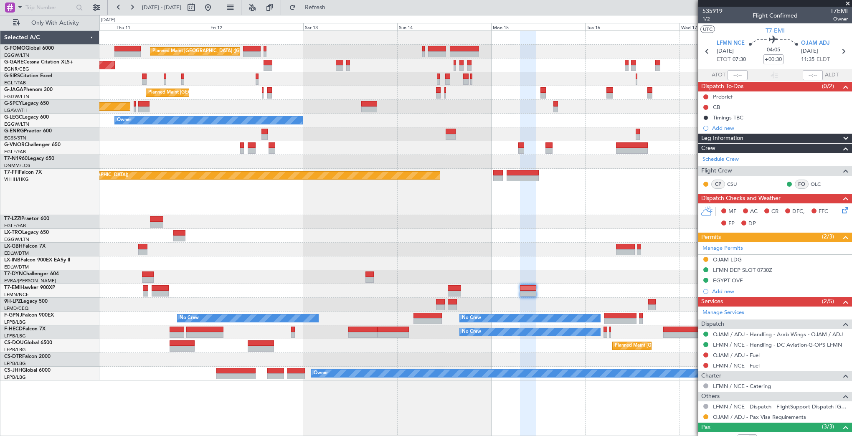
click at [271, 306] on div "No Crew" at bounding box center [475, 305] width 752 height 14
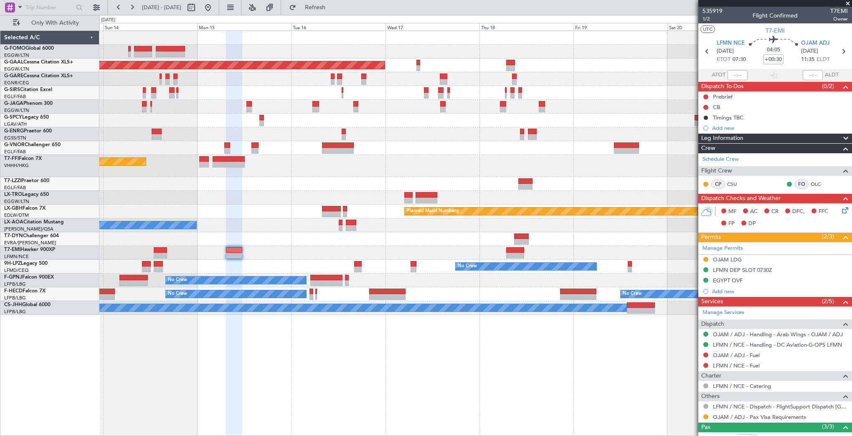
click at [399, 262] on div "Planned Maint [GEOGRAPHIC_DATA] ([GEOGRAPHIC_DATA]) Planned [GEOGRAPHIC_DATA] P…" at bounding box center [475, 173] width 752 height 284
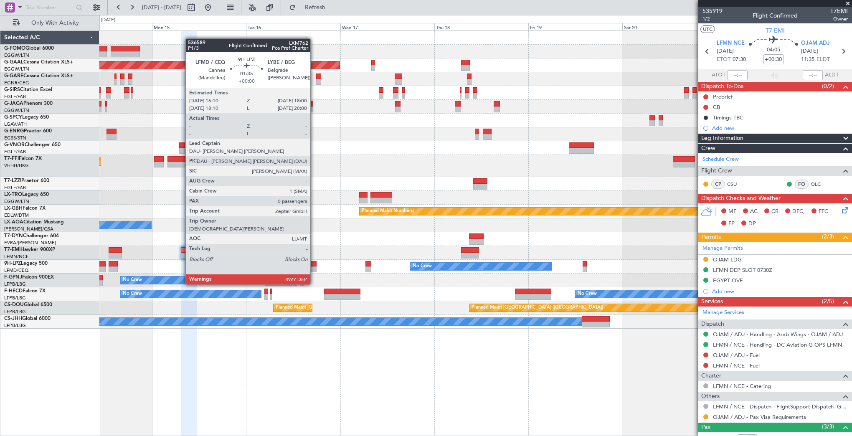
click at [314, 269] on div at bounding box center [313, 269] width 8 height 6
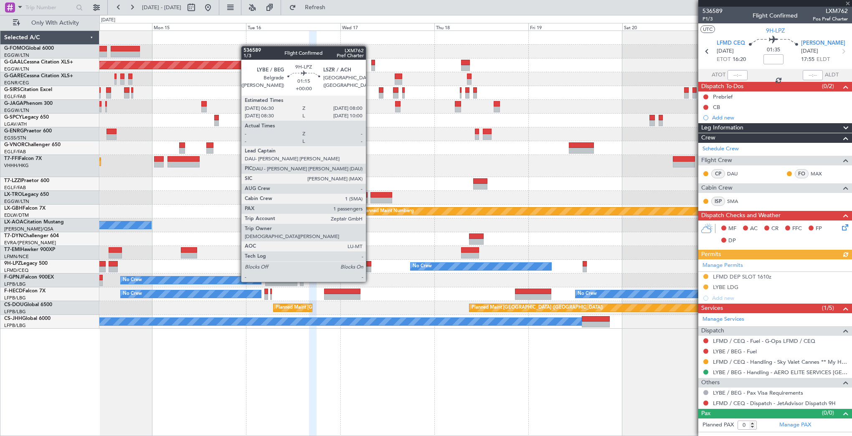
click at [370, 266] on div at bounding box center [368, 269] width 6 height 6
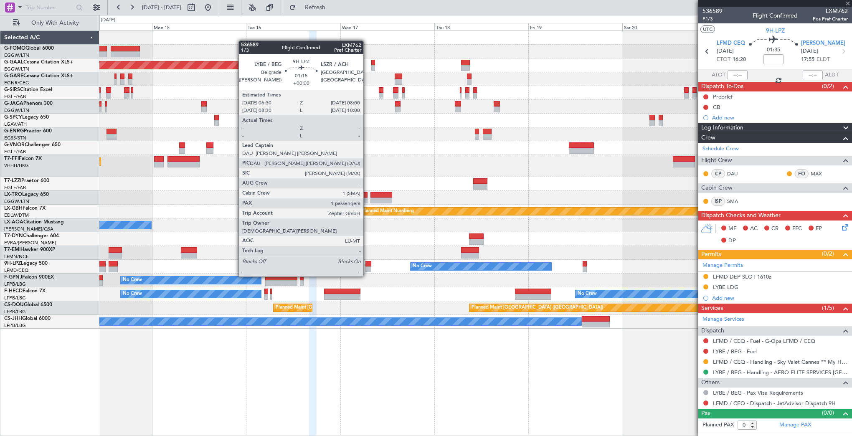
type input "1"
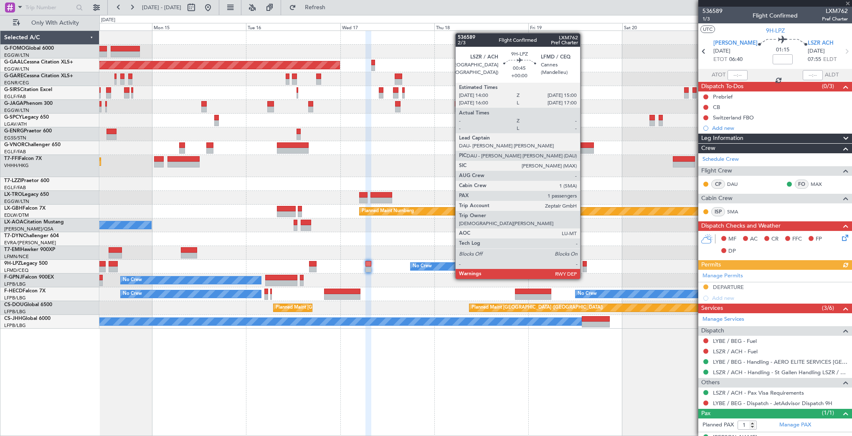
click at [584, 263] on div at bounding box center [585, 264] width 4 height 6
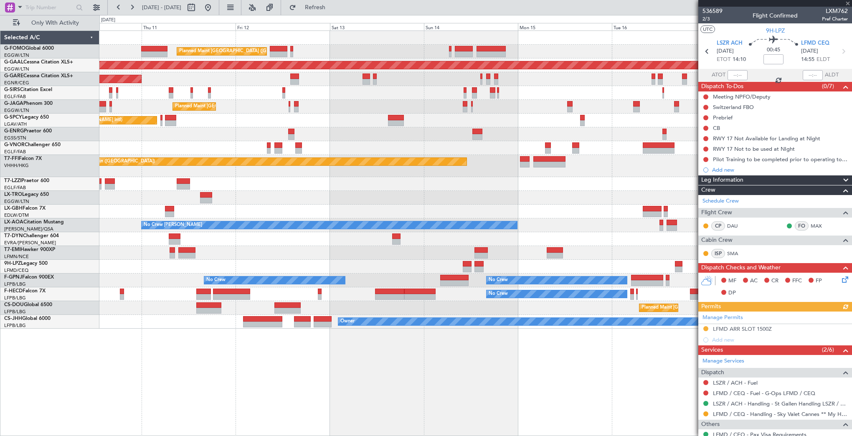
click at [743, 202] on fb-app "[DATE] - [DATE] Refresh Quick Links Only With Activity Planned Maint [GEOGRAPHI…" at bounding box center [426, 221] width 852 height 430
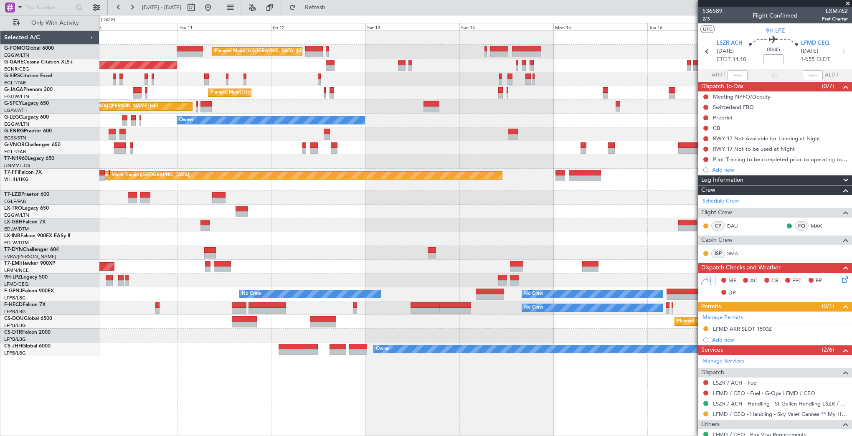
click at [354, 286] on div "No Crew No Crew" at bounding box center [475, 281] width 752 height 14
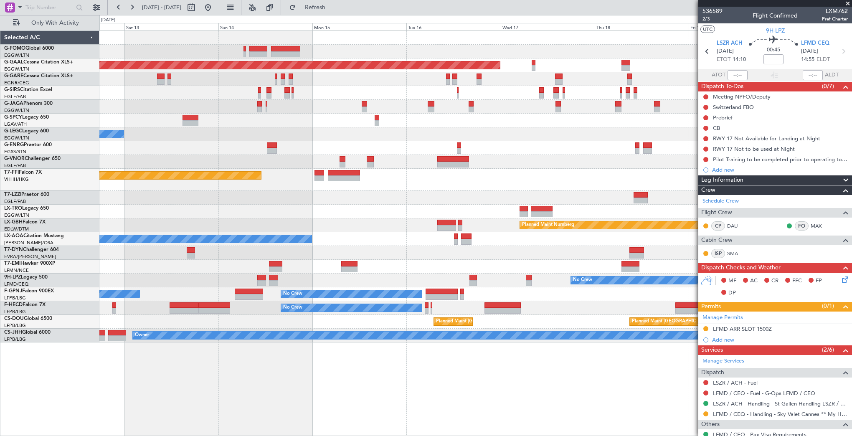
click at [358, 273] on div at bounding box center [475, 267] width 752 height 14
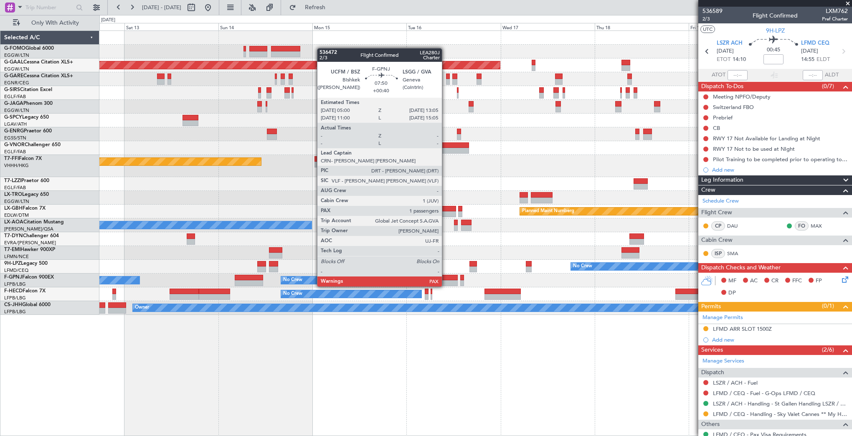
click at [446, 278] on div at bounding box center [442, 278] width 32 height 6
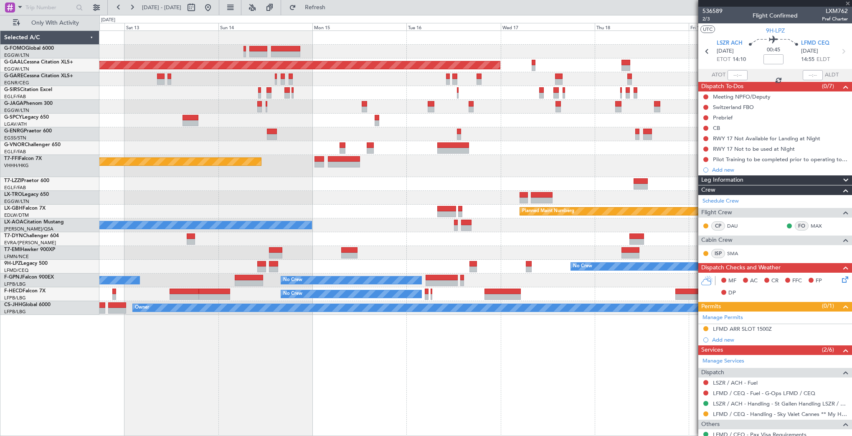
type input "+00:40"
type input "2"
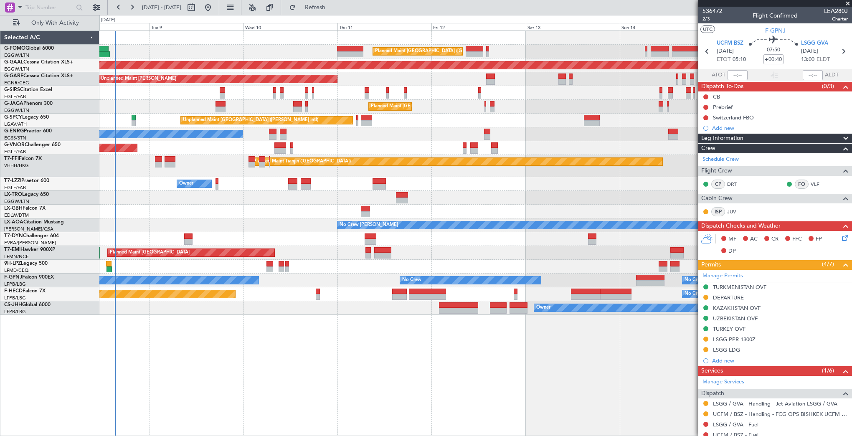
click at [581, 239] on div "Planned Maint [GEOGRAPHIC_DATA] ([GEOGRAPHIC_DATA]) Planned Maint [GEOGRAPHIC_D…" at bounding box center [475, 173] width 752 height 284
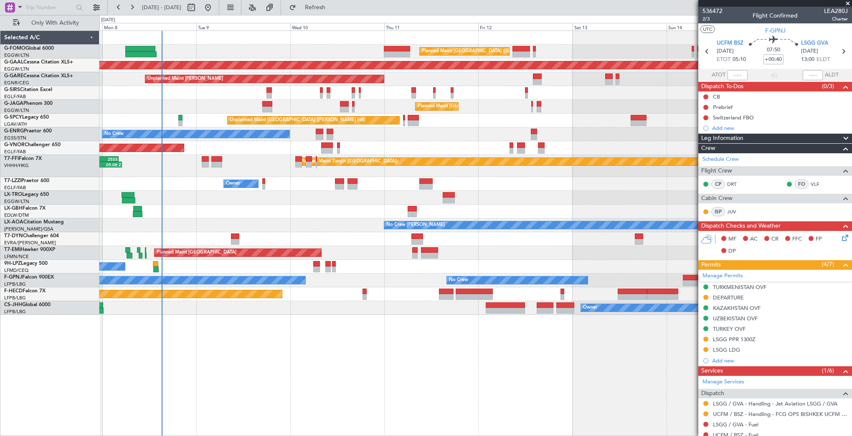
click at [283, 237] on div "Planned Maint [GEOGRAPHIC_DATA] ([GEOGRAPHIC_DATA]) Planned Maint [GEOGRAPHIC_D…" at bounding box center [475, 173] width 752 height 284
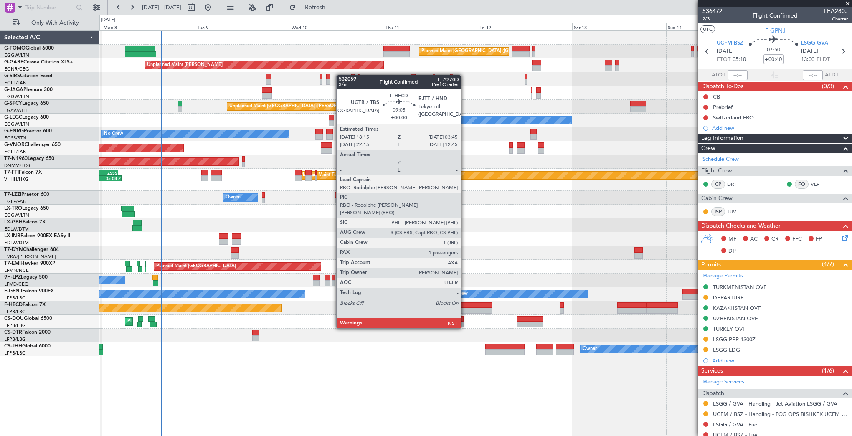
click at [465, 305] on div at bounding box center [474, 305] width 38 height 6
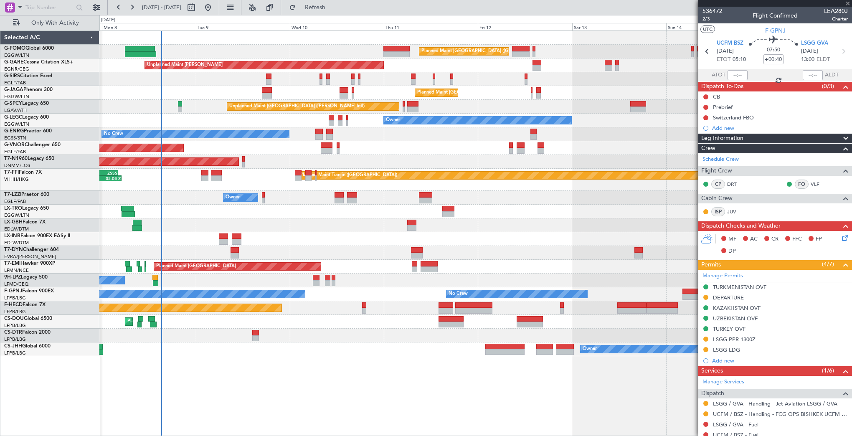
type input "1"
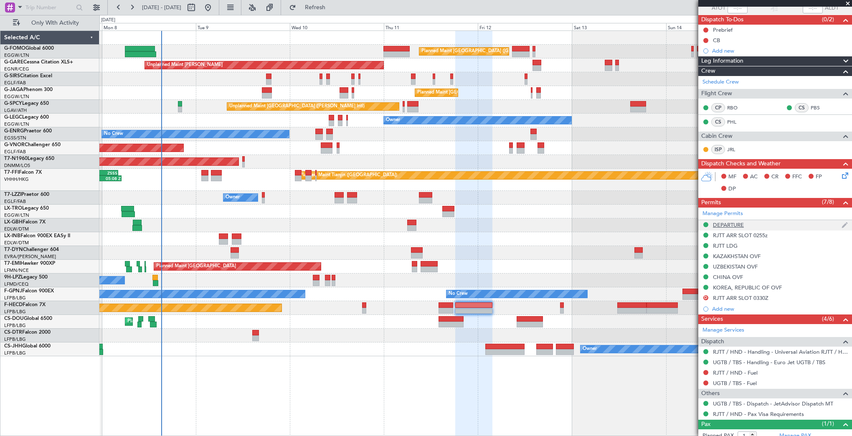
scroll to position [91, 0]
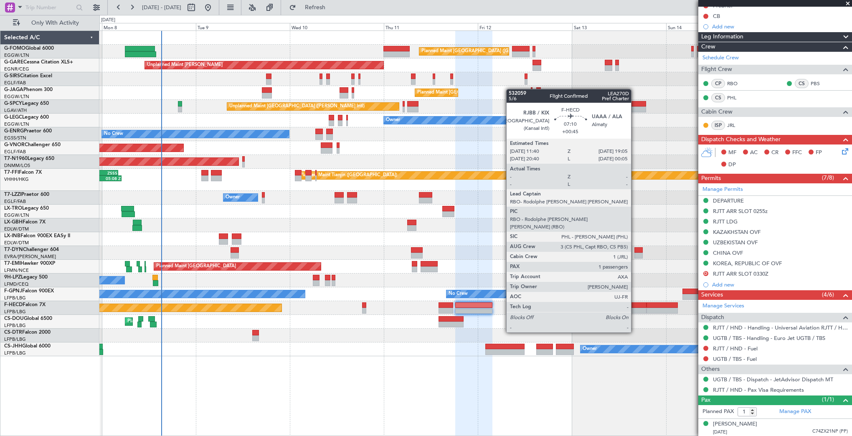
click at [635, 309] on div at bounding box center [631, 311] width 29 height 6
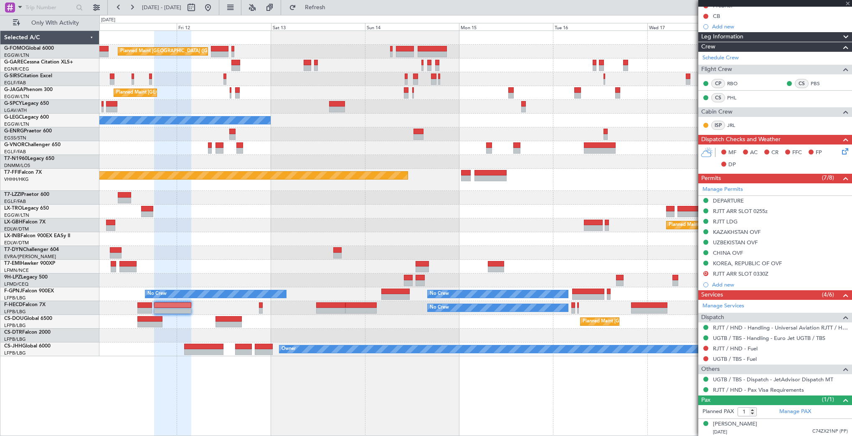
click at [333, 328] on div "Planned Maint [GEOGRAPHIC_DATA] ([GEOGRAPHIC_DATA]) Unplanned Maint [PERSON_NAM…" at bounding box center [475, 193] width 752 height 325
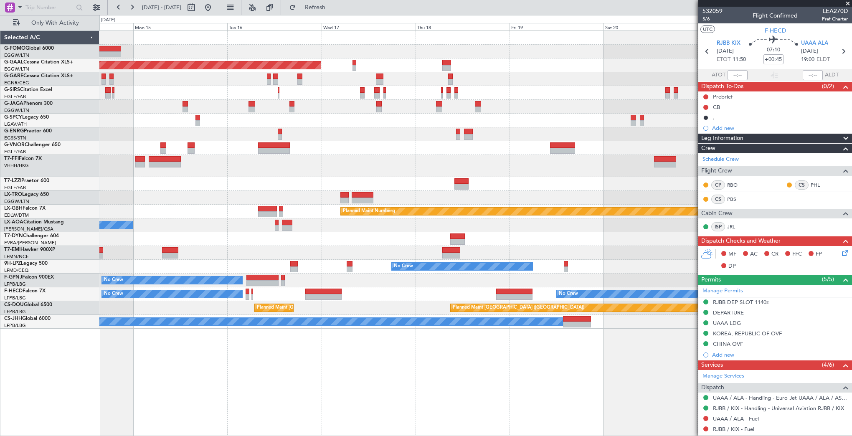
click at [309, 261] on div "No Crew" at bounding box center [475, 267] width 752 height 14
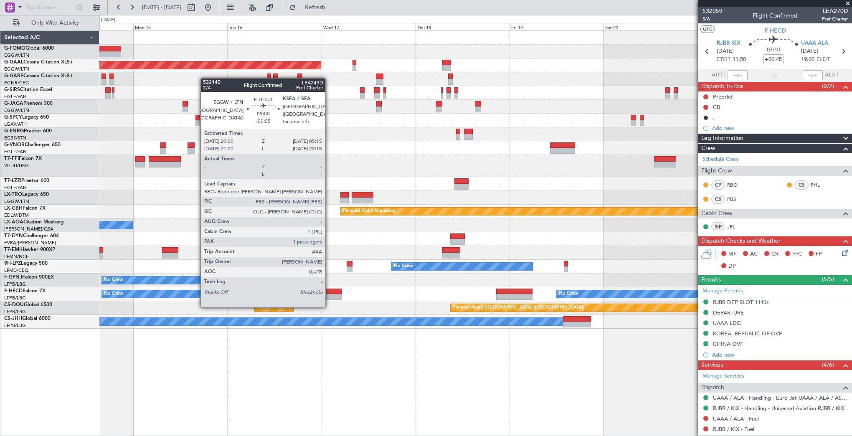
click at [329, 298] on div at bounding box center [323, 297] width 36 height 6
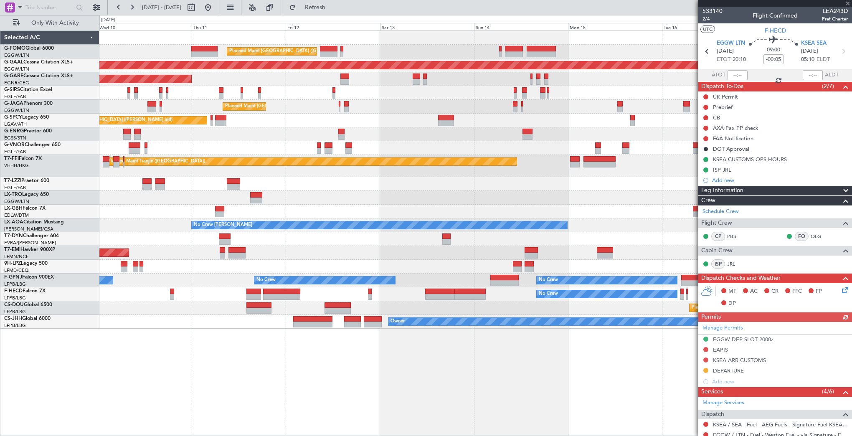
click at [660, 247] on div "Planned Maint [GEOGRAPHIC_DATA]" at bounding box center [475, 253] width 752 height 14
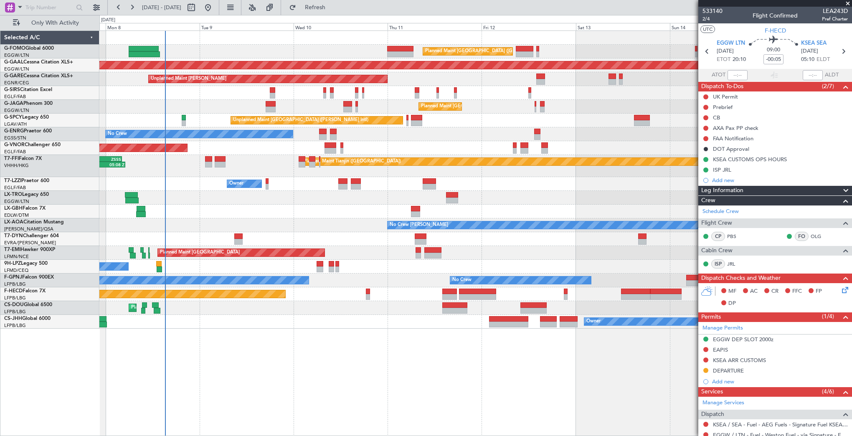
click at [488, 241] on div at bounding box center [475, 239] width 752 height 14
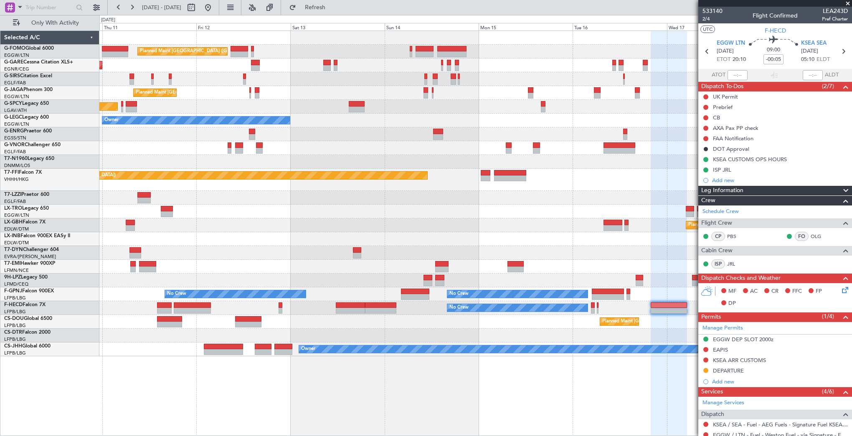
click at [184, 278] on div "Planned Maint [GEOGRAPHIC_DATA] ([GEOGRAPHIC_DATA]) Unplanned Maint [PERSON_NAM…" at bounding box center [475, 193] width 752 height 325
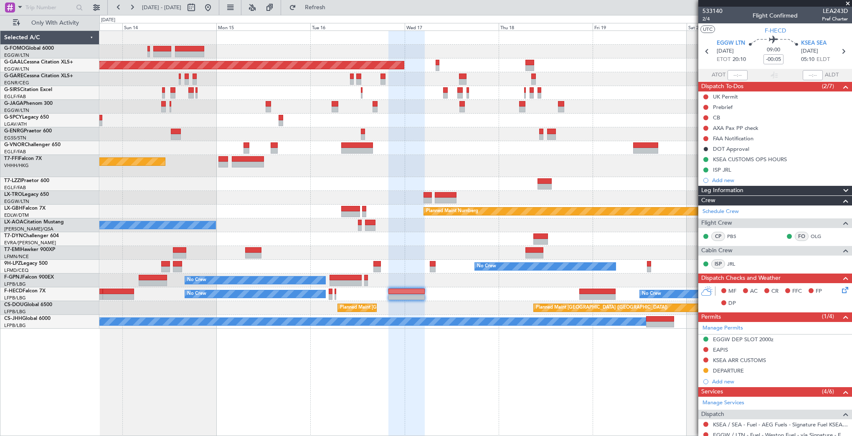
click at [322, 249] on div at bounding box center [475, 253] width 752 height 14
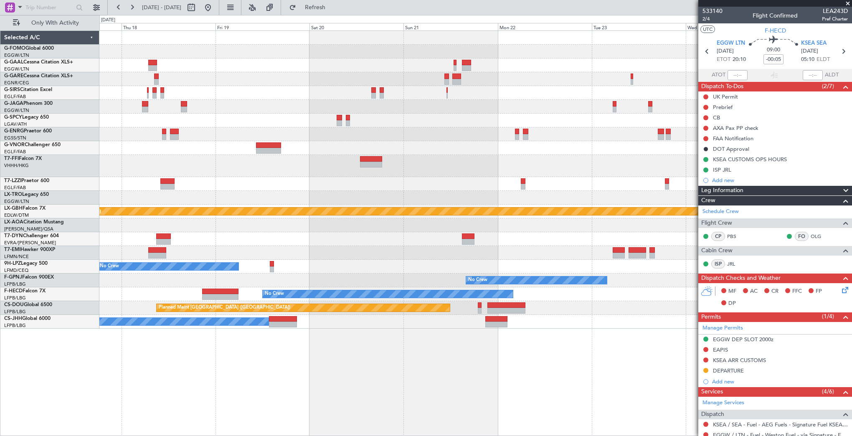
click at [238, 257] on div at bounding box center [475, 253] width 752 height 14
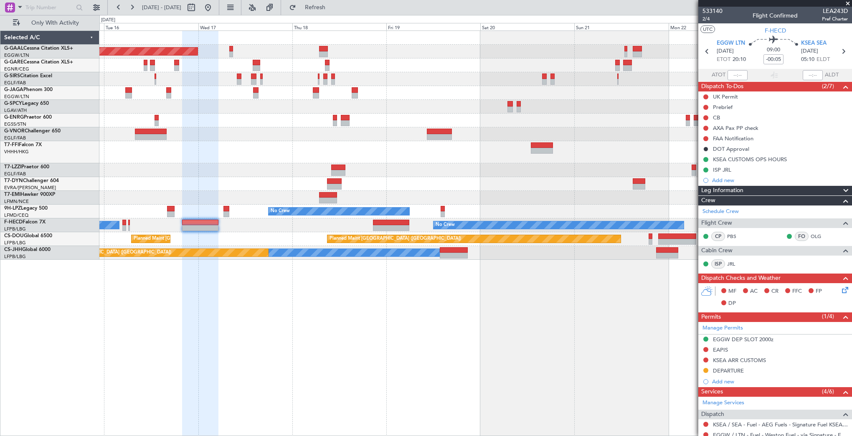
click at [498, 191] on div at bounding box center [475, 198] width 752 height 14
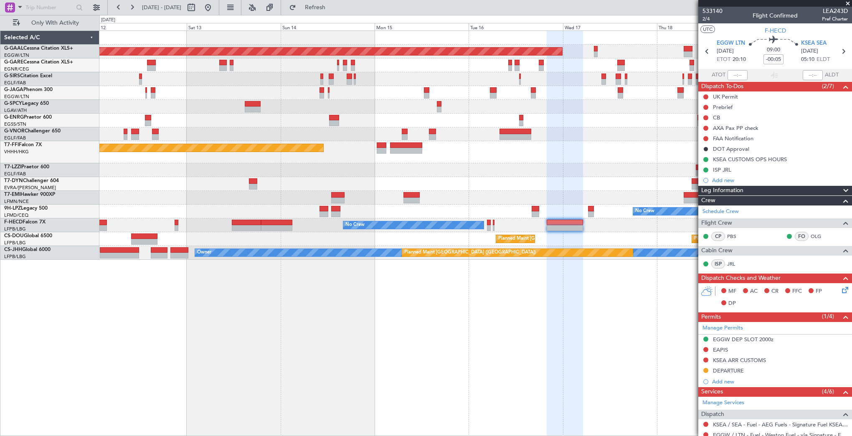
click at [499, 189] on div "Planned Maint Dusseldorf Unplanned Maint [PERSON_NAME] Planned Maint [GEOGRAPHI…" at bounding box center [475, 145] width 752 height 229
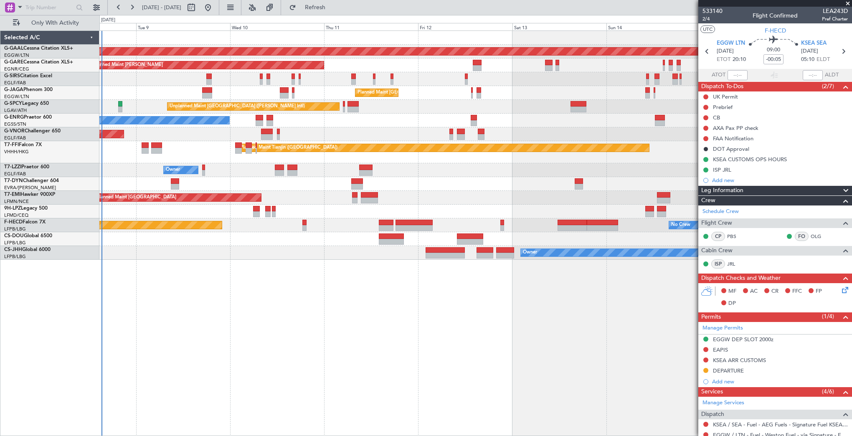
click at [615, 212] on div "Planned Maint Dusseldorf Unplanned Maint [PERSON_NAME] Planned Maint [GEOGRAPHI…" at bounding box center [475, 145] width 752 height 229
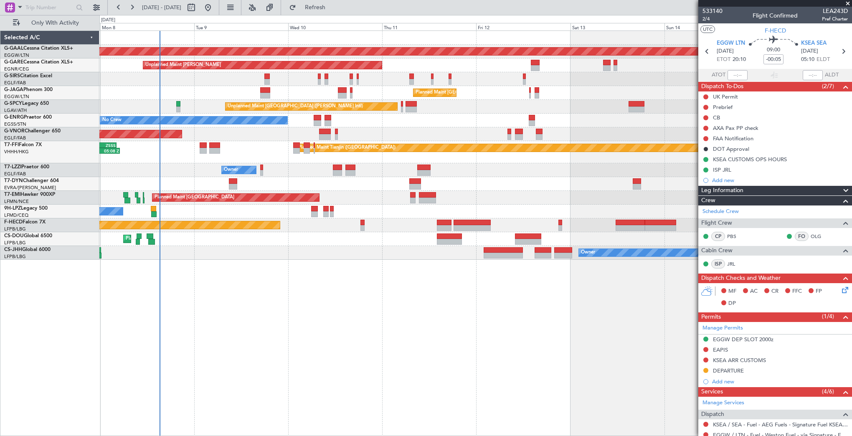
click at [516, 193] on div "Planned Maint [GEOGRAPHIC_DATA]" at bounding box center [475, 198] width 752 height 14
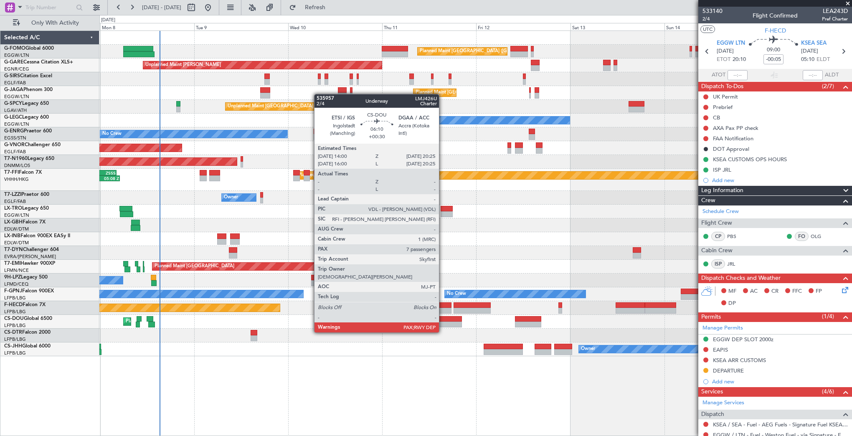
click at [443, 324] on div at bounding box center [449, 325] width 25 height 6
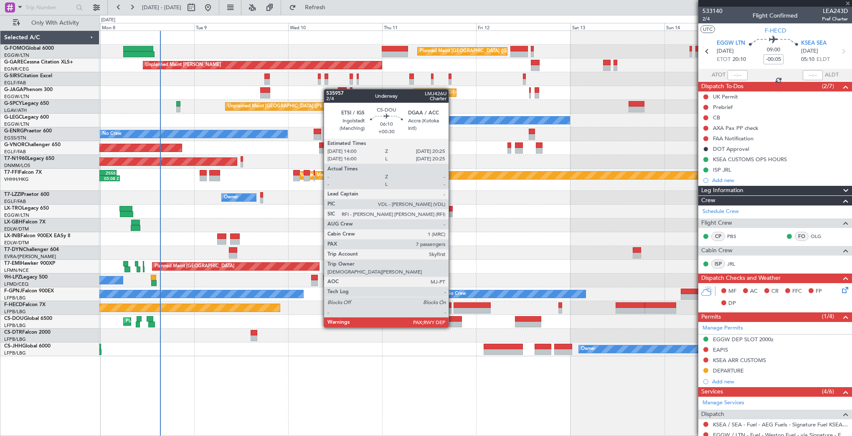
type input "+00:30"
type input "7"
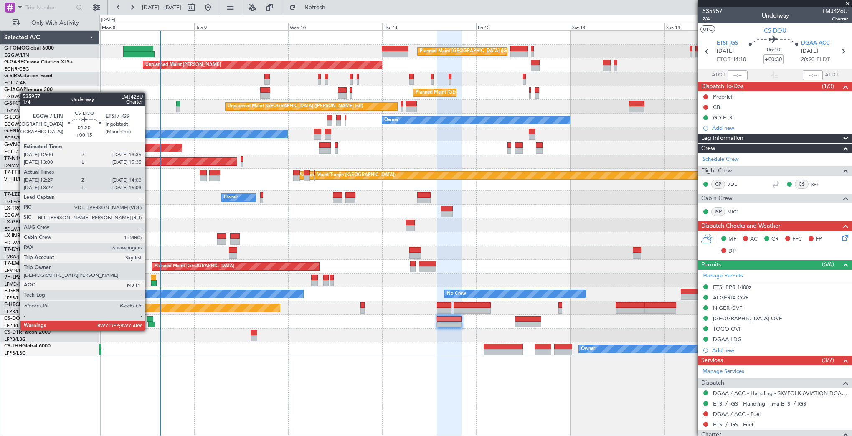
click at [149, 322] on div at bounding box center [151, 325] width 7 height 6
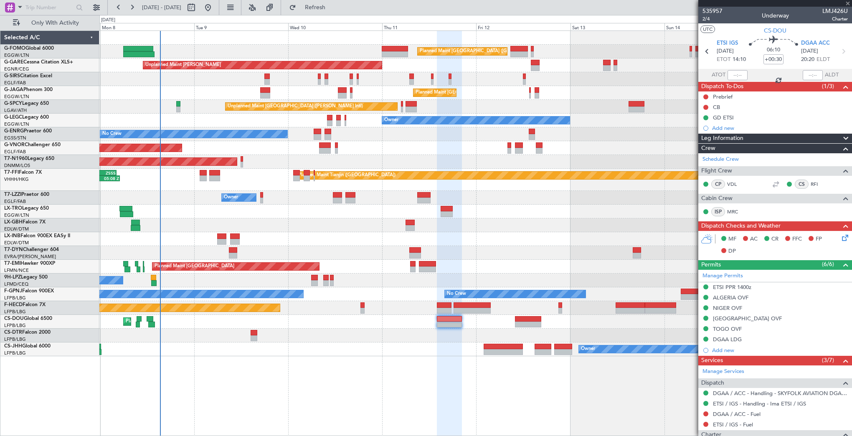
type input "+00:15"
type input "12:37"
type input "13:58"
type input "5"
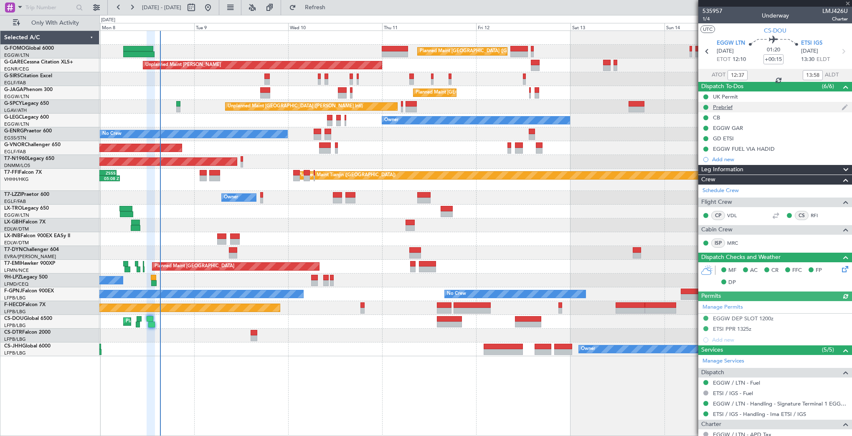
click at [723, 104] on div "Prebrief" at bounding box center [723, 107] width 20 height 7
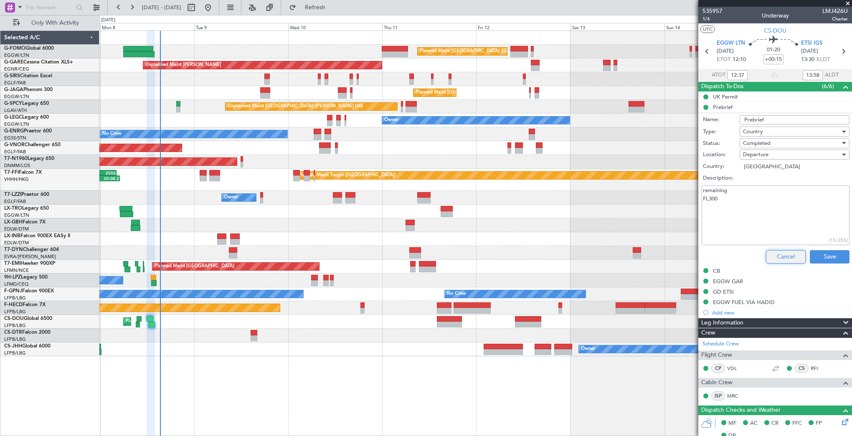
click at [784, 256] on button "Cancel" at bounding box center [786, 256] width 40 height 13
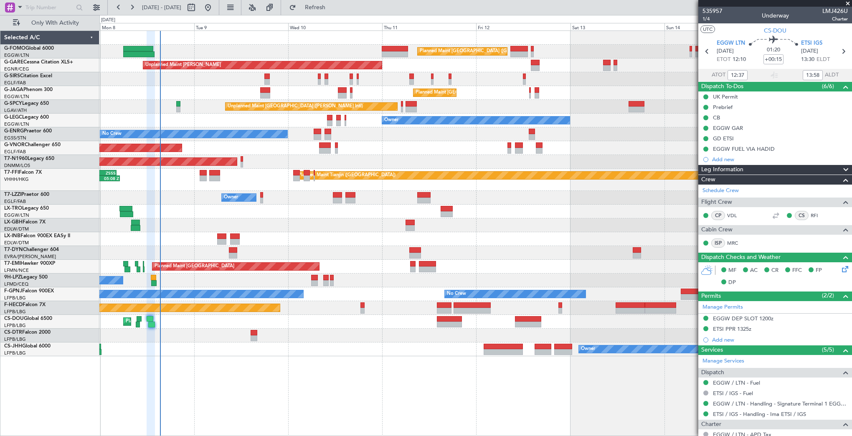
click at [236, 351] on div "Planned Maint Paris (Le Bourget) Owner" at bounding box center [475, 349] width 752 height 14
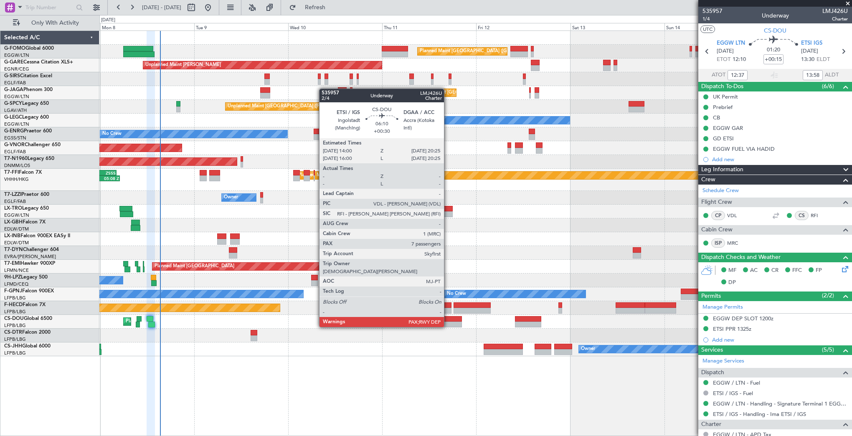
click at [448, 319] on div at bounding box center [449, 319] width 25 height 6
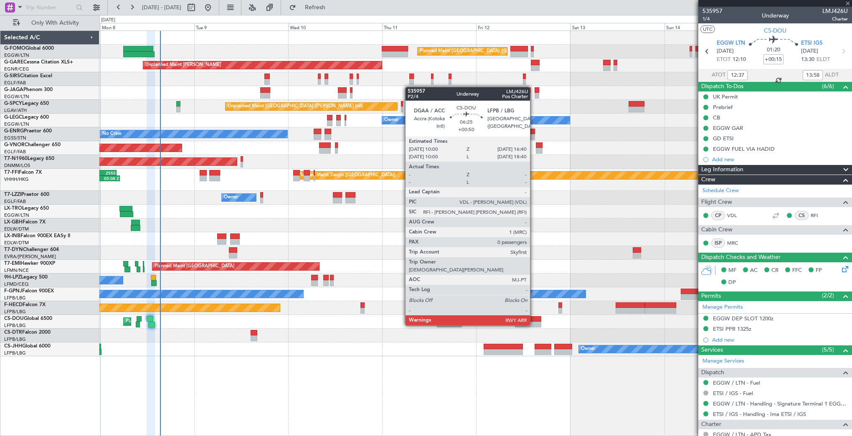
type input "+00:30"
type input "7"
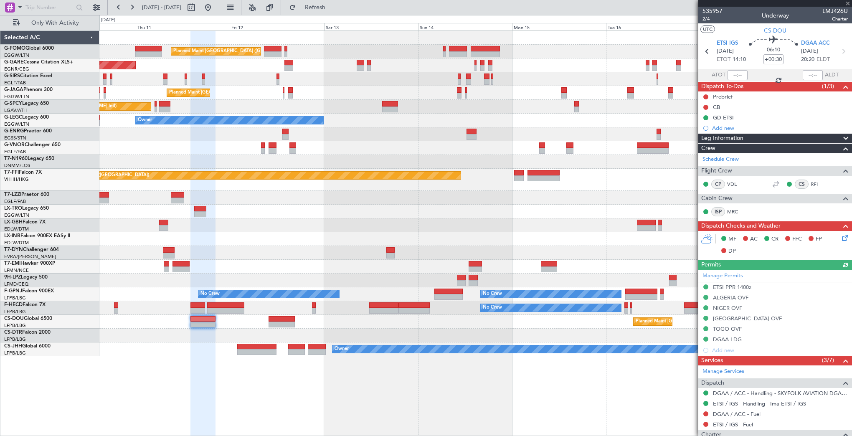
click at [314, 319] on div "Planned Maint Paris (Le Bourget) Planned Maint Paris (Le Bourget)" at bounding box center [475, 322] width 752 height 14
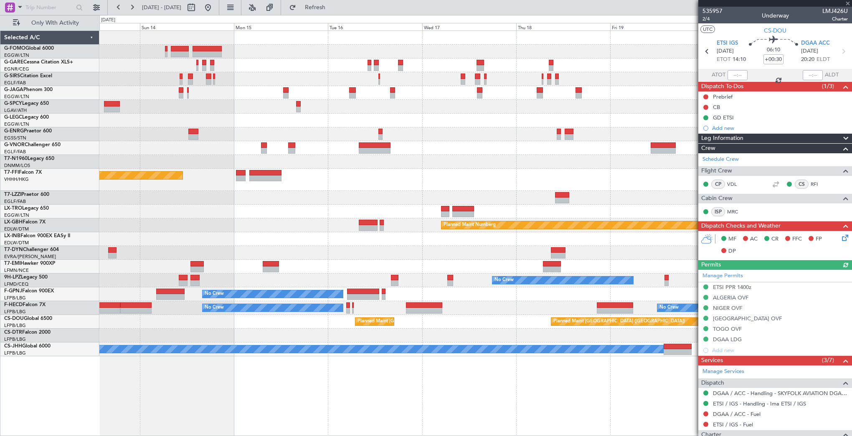
click at [302, 329] on div "Planned Maint London (Luton) Planned Maint London (Luton) A/C Unavailable Londo…" at bounding box center [475, 193] width 752 height 325
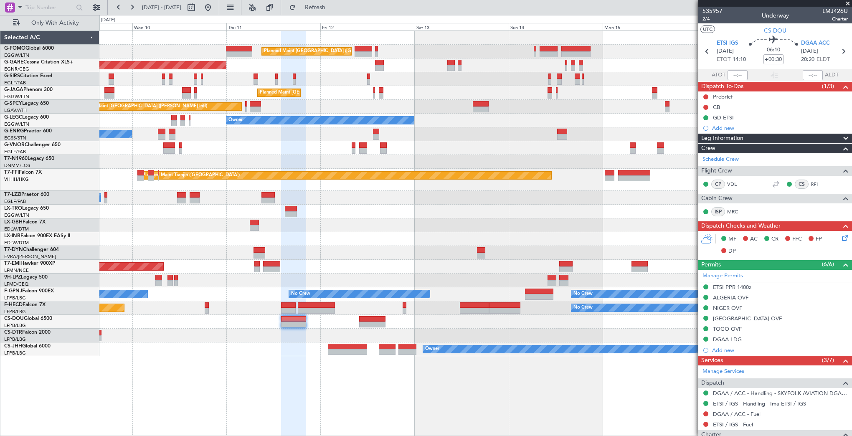
click at [697, 329] on div at bounding box center [475, 336] width 752 height 14
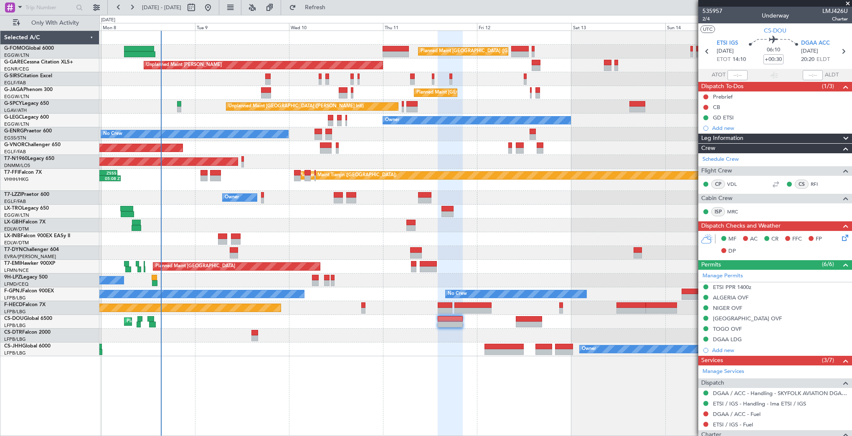
click at [571, 305] on div "Planned Maint London (Luton) Planned Maint London (Luton) Unplanned Maint Chest…" at bounding box center [475, 193] width 752 height 325
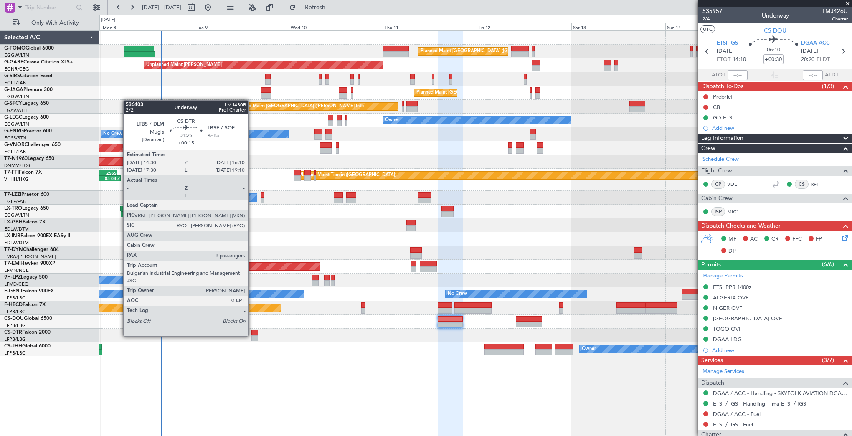
click at [252, 335] on div at bounding box center [254, 338] width 7 height 6
type input "+00:15"
type input "9"
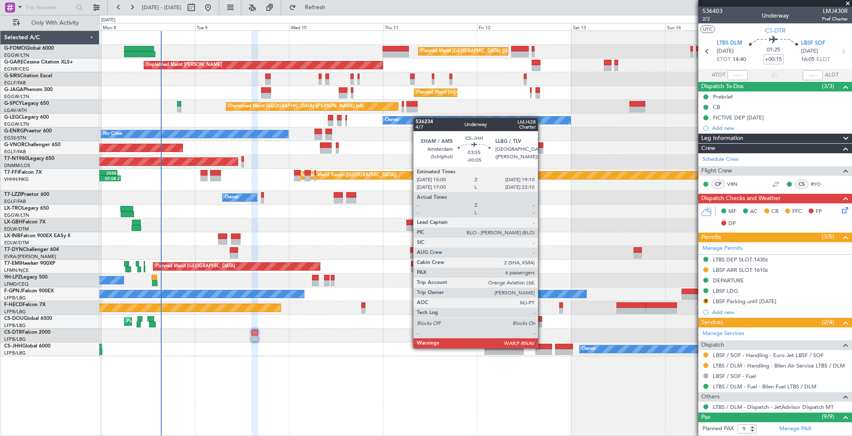
click at [542, 347] on div at bounding box center [543, 347] width 17 height 6
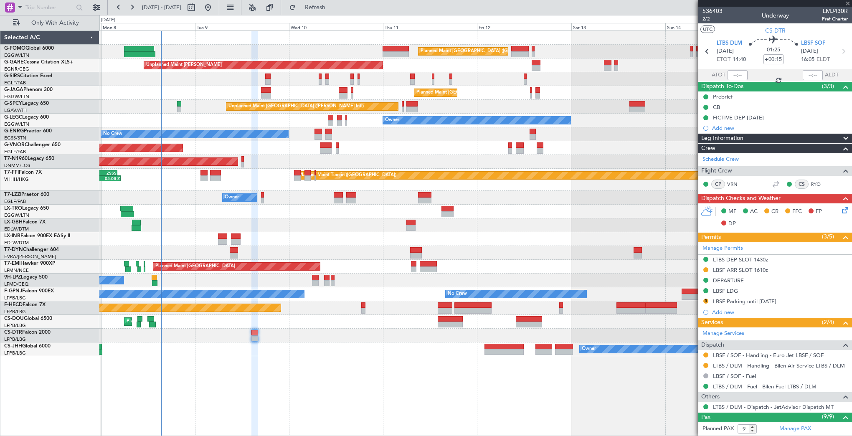
type input "-00:05"
type input "6"
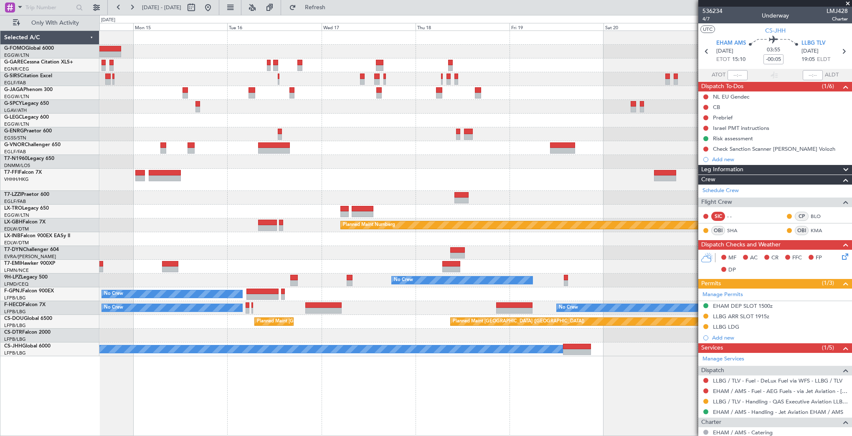
click at [0, 402] on html "07 Sep 2025 - 15 Sep 2025 Refresh Quick Links Only With Activity A/C Unavailabl…" at bounding box center [426, 218] width 852 height 436
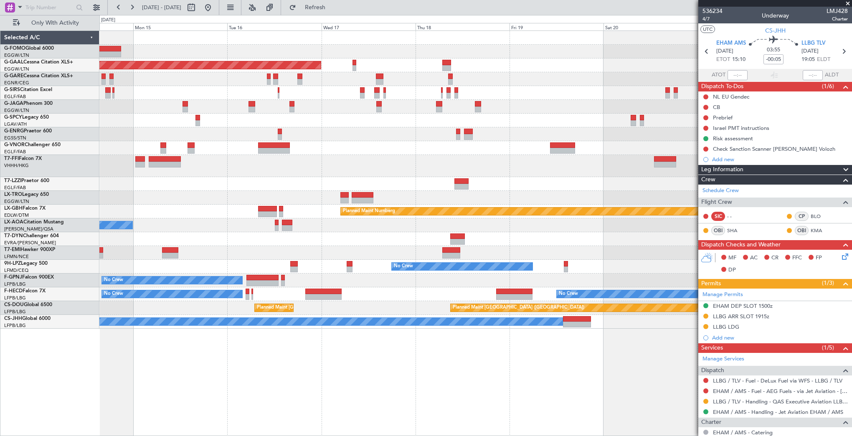
click at [553, 116] on div at bounding box center [475, 121] width 752 height 14
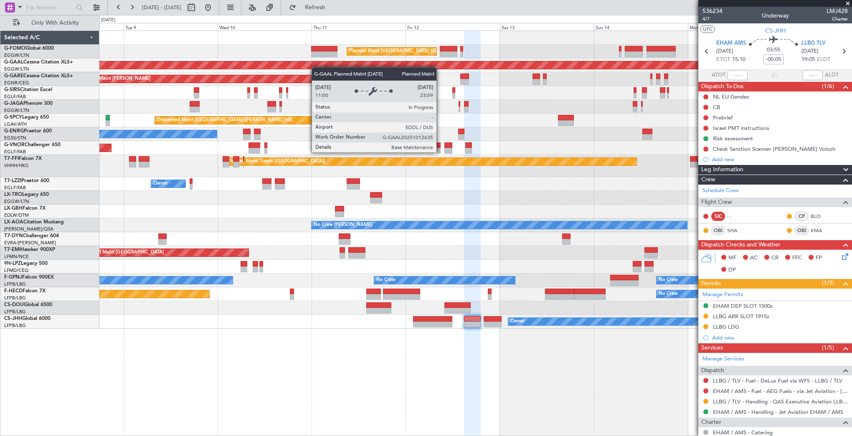
click at [452, 61] on div "Planned Maint London (Luton) Planned Maint Dusseldorf Unplanned Maint Chester P…" at bounding box center [475, 180] width 752 height 298
